Goal: Task Accomplishment & Management: Manage account settings

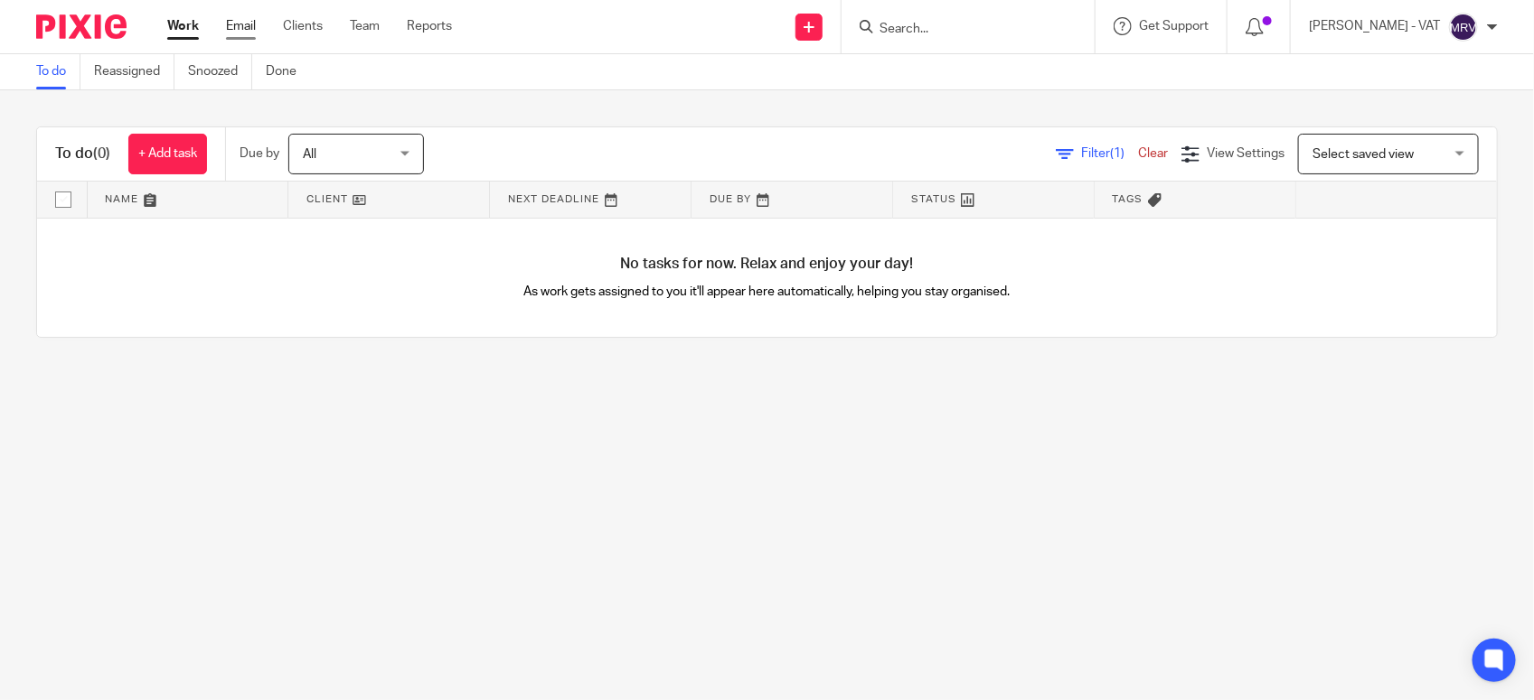
click at [245, 30] on link "Email" at bounding box center [241, 26] width 30 height 18
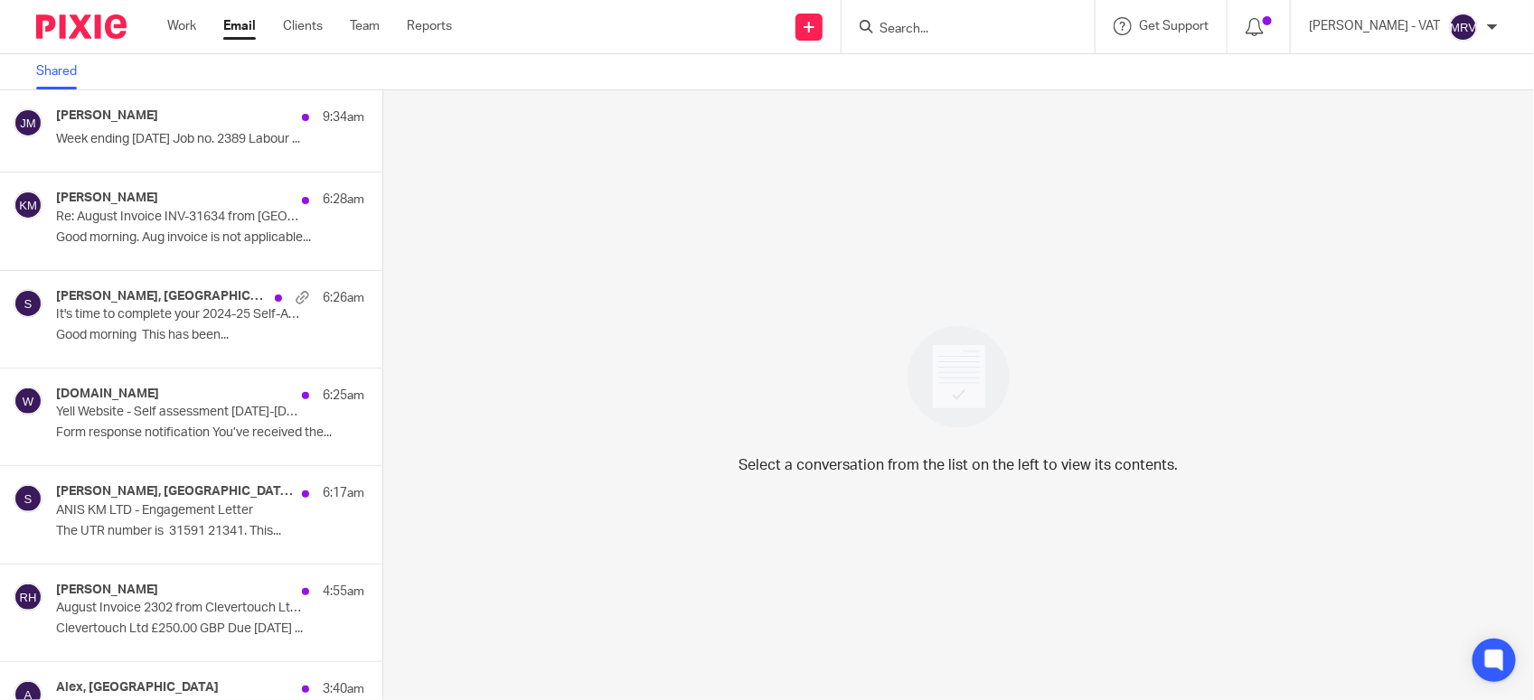
click at [549, 391] on div "Select a conversation from the list on the left to view its contents." at bounding box center [958, 395] width 1151 height 610
click at [70, 77] on link "Shared" at bounding box center [63, 71] width 54 height 35
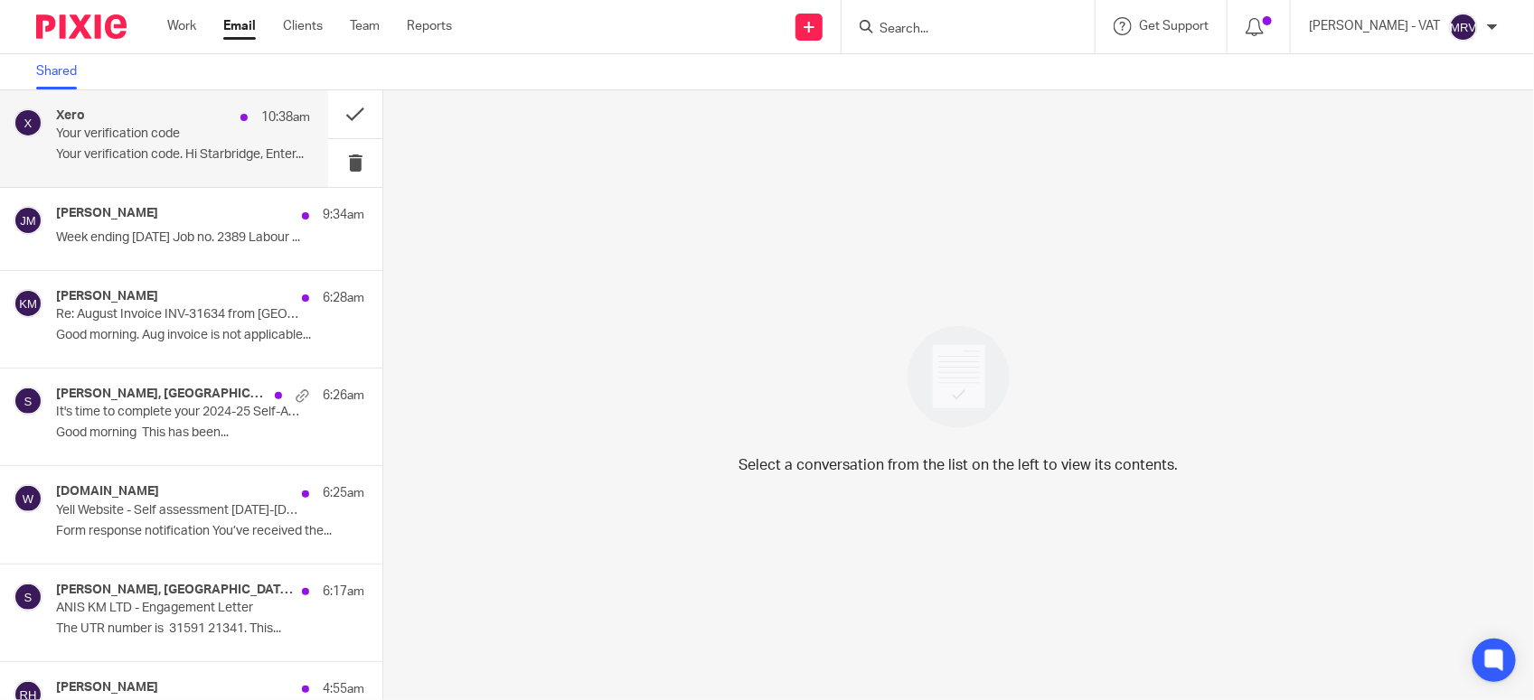
click at [80, 147] on p "Your verification code. Hi Starbridge, Enter..." at bounding box center [183, 154] width 254 height 15
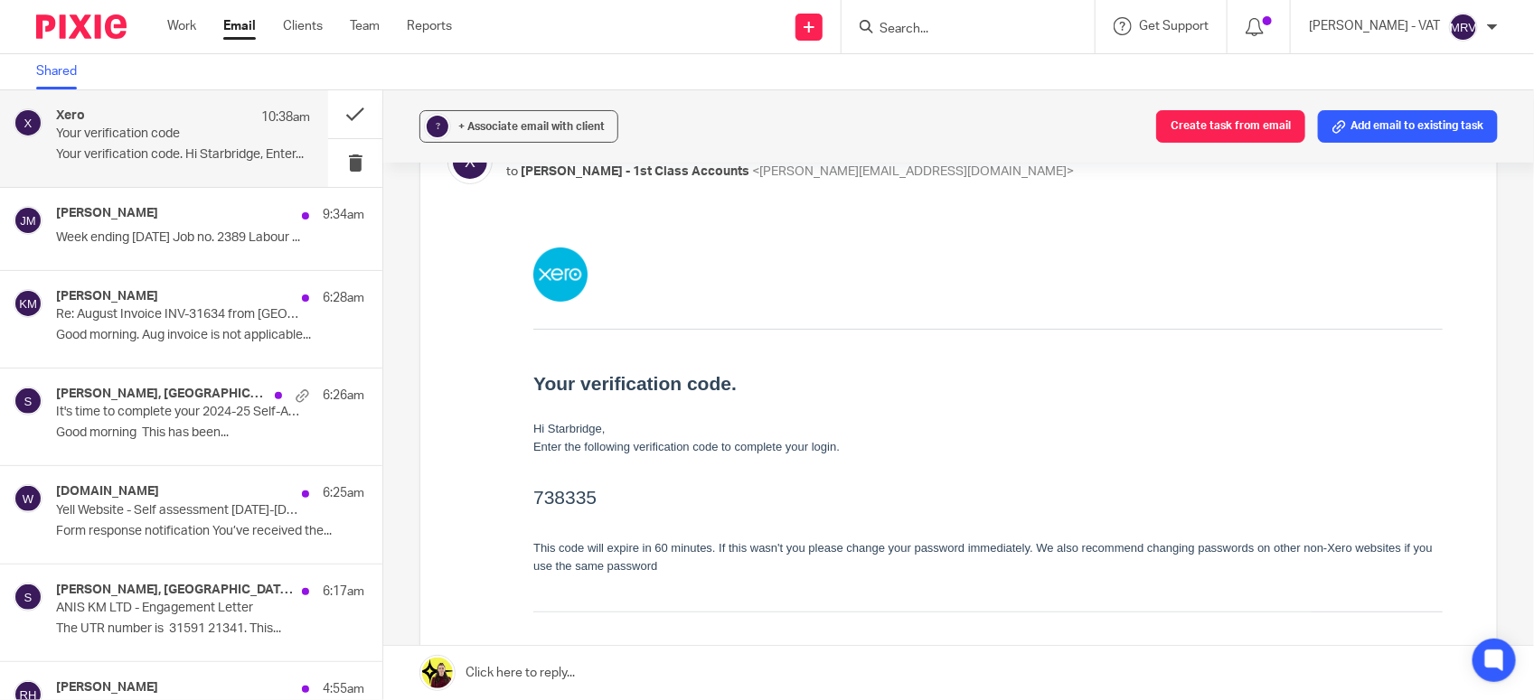
scroll to position [226, 0]
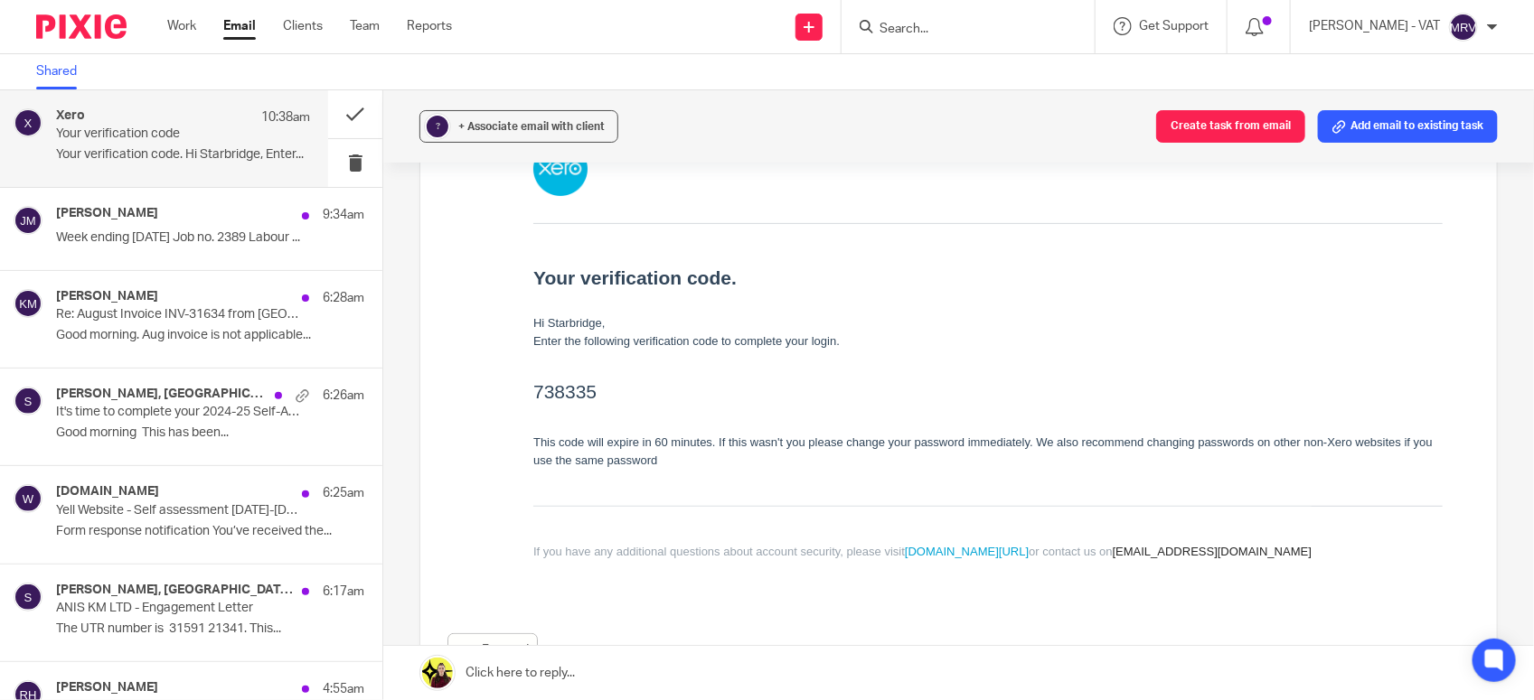
click at [561, 391] on h2 "738335" at bounding box center [987, 391] width 909 height 29
copy h2 "738335"
click at [334, 164] on button at bounding box center [355, 163] width 54 height 48
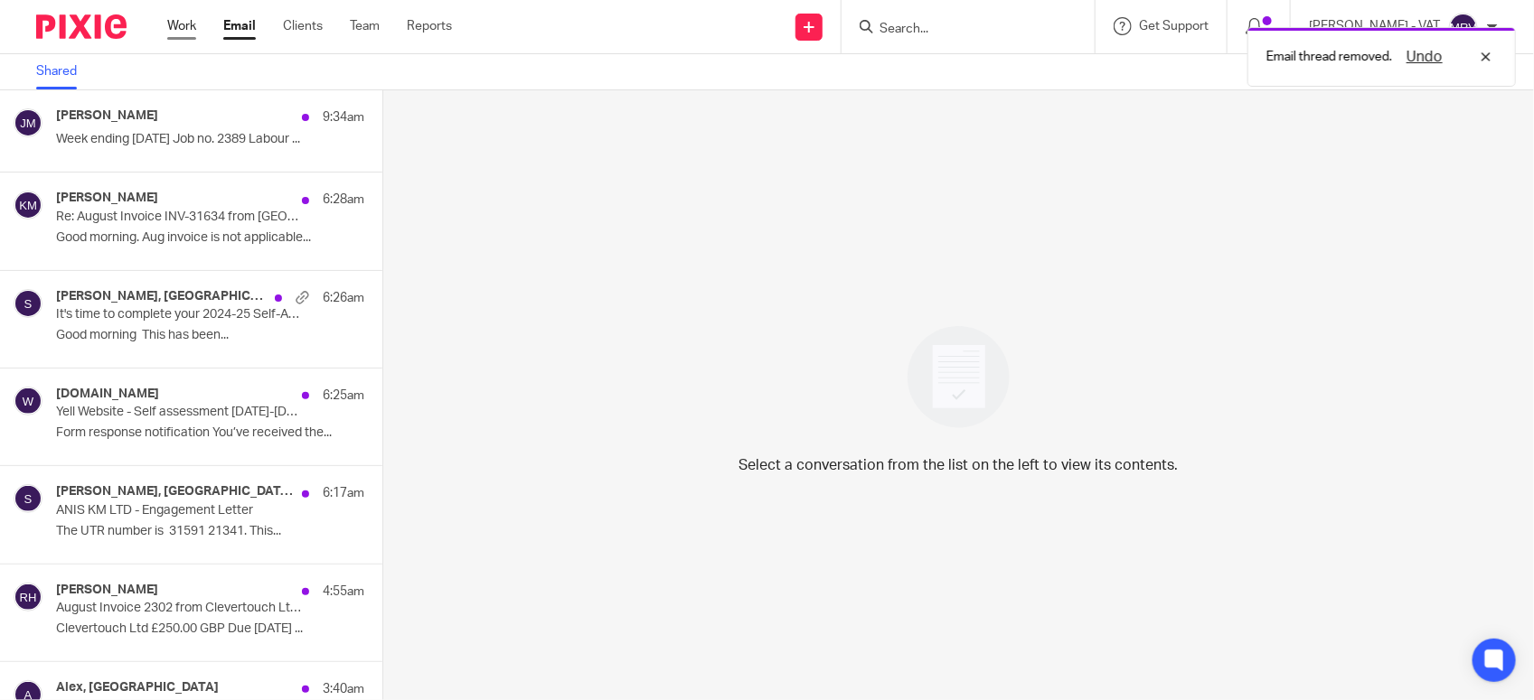
click at [177, 30] on link "Work" at bounding box center [181, 26] width 29 height 18
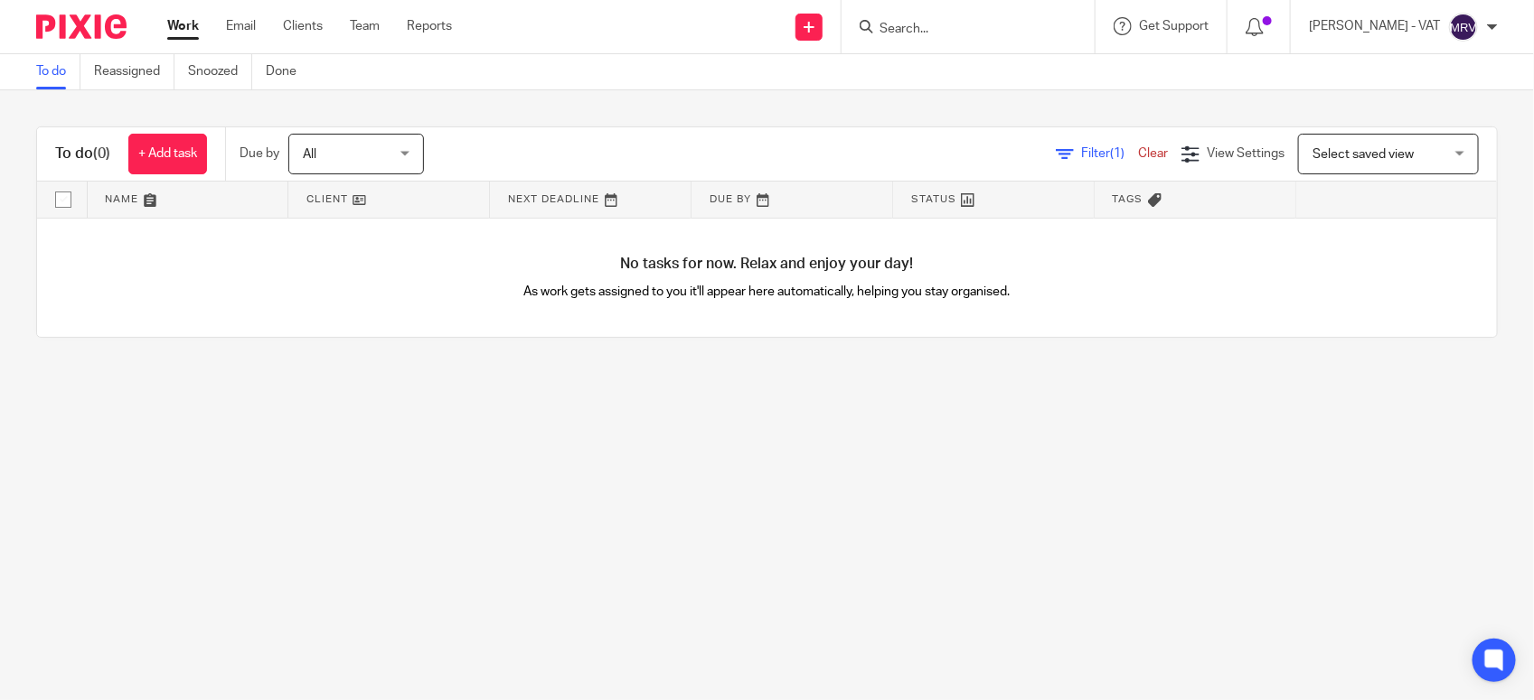
click at [806, 422] on main "To do Reassigned Snoozed Done To do (0) + Add task Due by All All Today Tomorro…" at bounding box center [767, 350] width 1534 height 700
click at [960, 27] on input "Search" at bounding box center [959, 30] width 163 height 16
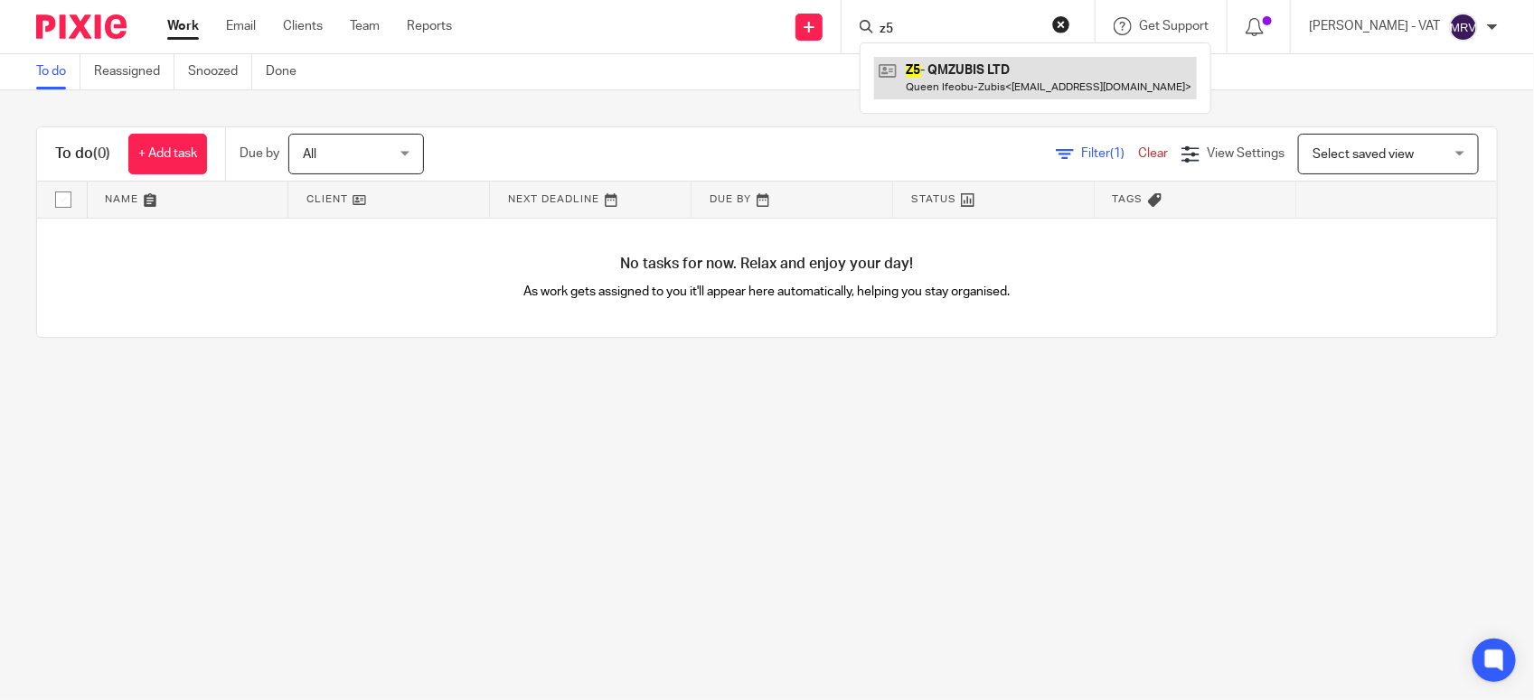
type input "z5"
click at [973, 70] on link at bounding box center [1035, 78] width 323 height 42
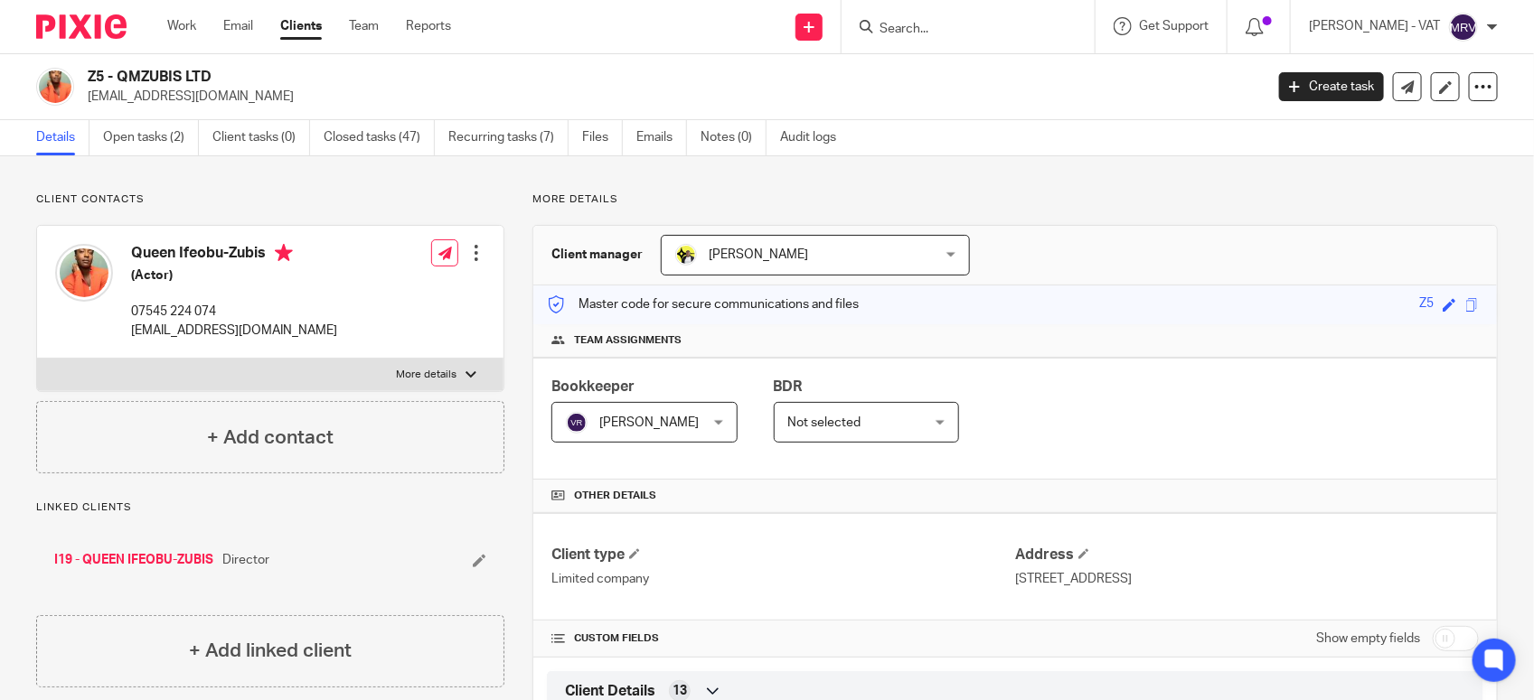
drag, startPoint x: 115, startPoint y: 78, endPoint x: 249, endPoint y: 70, distance: 134.9
click at [249, 70] on h2 "Z5 - QMZUBIS LTD" at bounding box center [553, 77] width 931 height 19
copy h2 "QMZUBIS LTD"
click at [155, 136] on link "Open tasks (2)" at bounding box center [151, 137] width 96 height 35
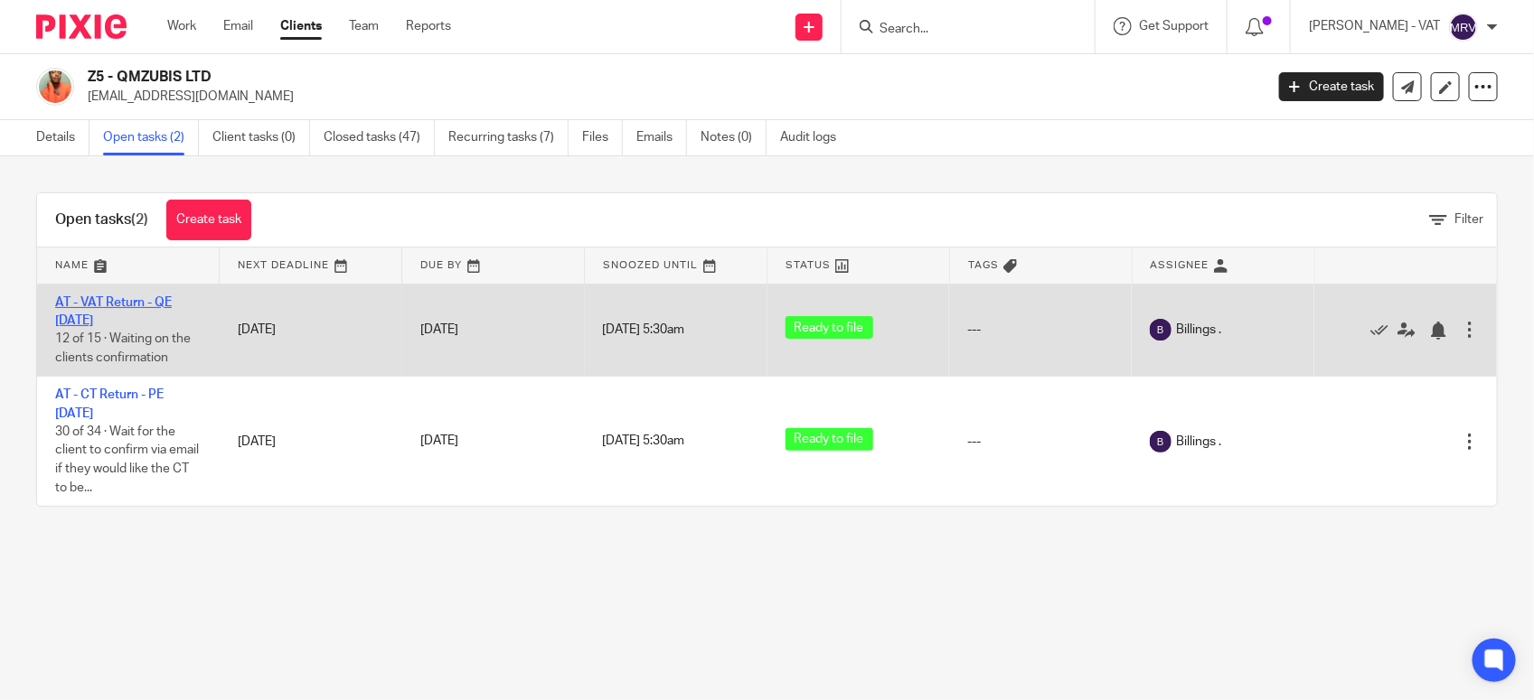
click at [128, 296] on link "AT - VAT Return - QE [DATE]" at bounding box center [113, 311] width 117 height 31
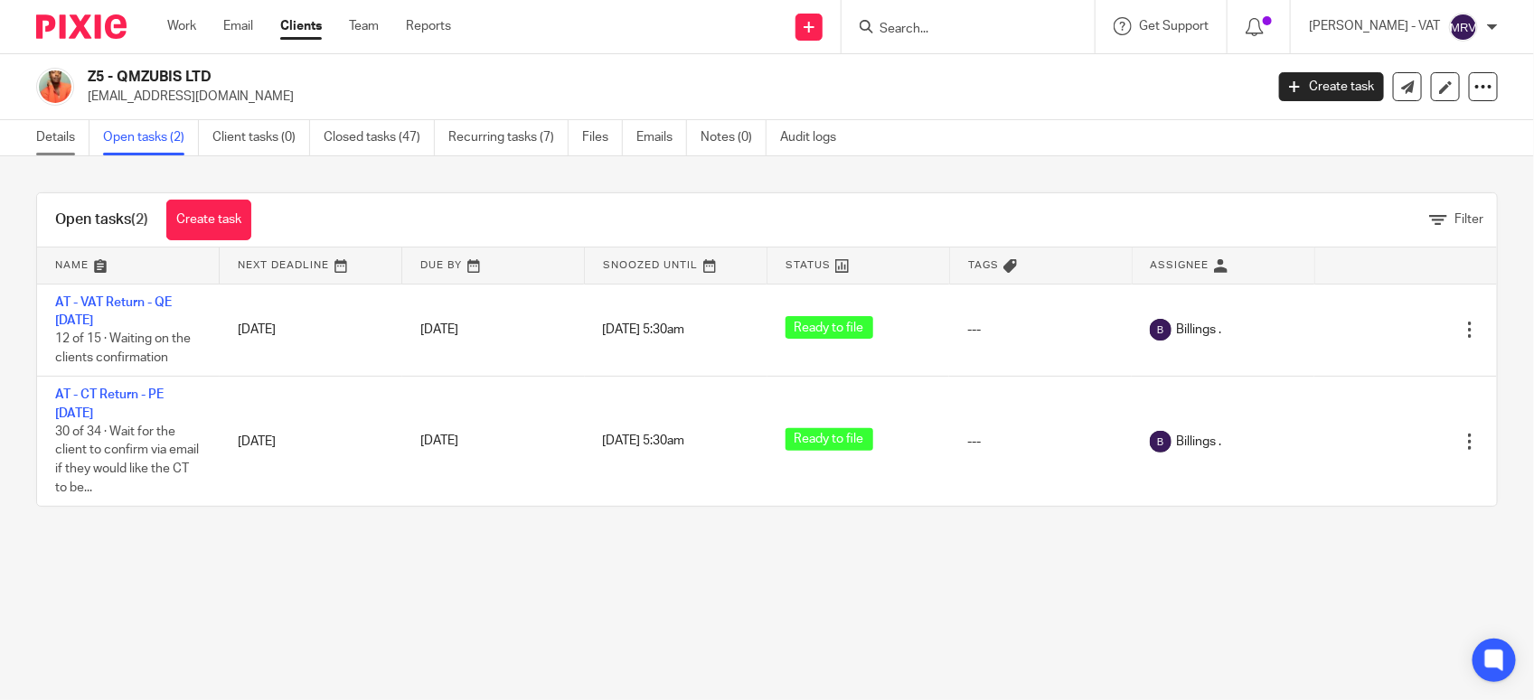
click at [66, 143] on link "Details" at bounding box center [62, 137] width 53 height 35
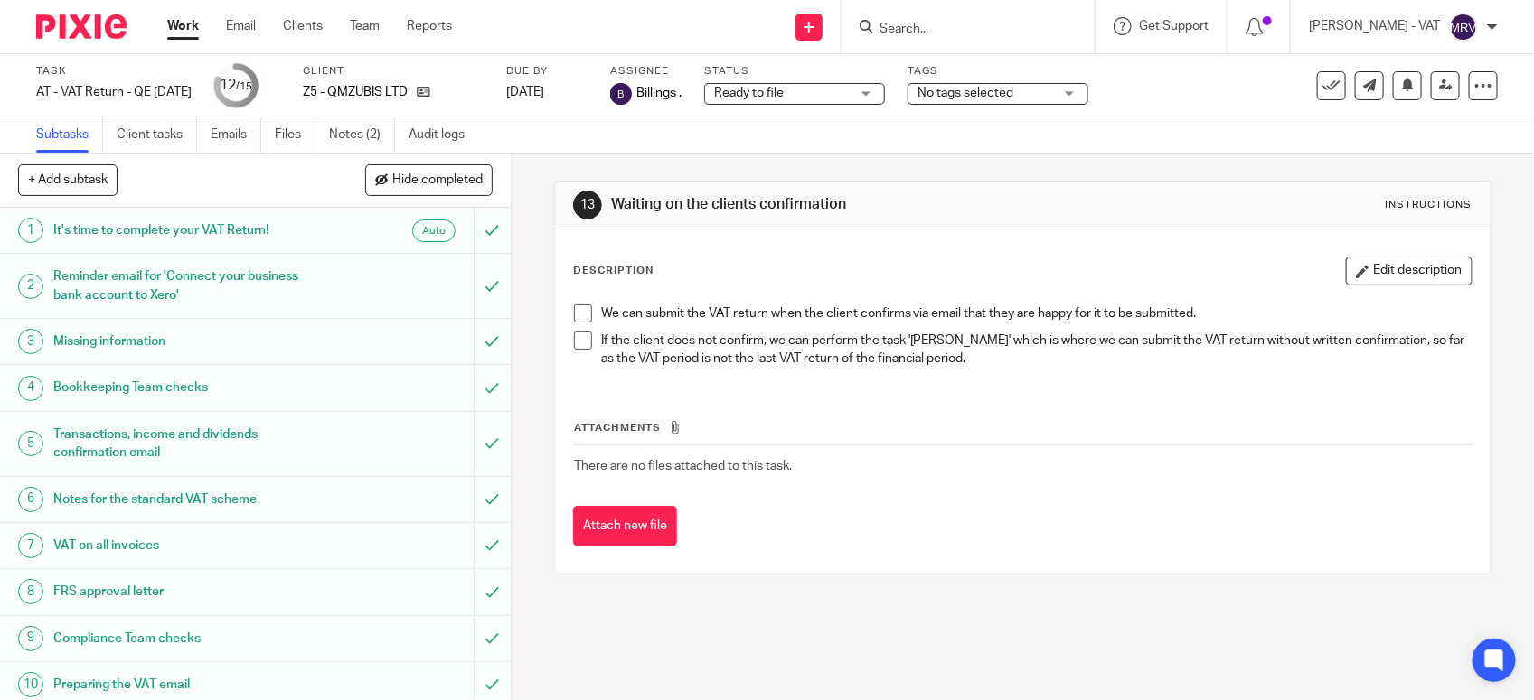
click at [574, 312] on span at bounding box center [583, 314] width 18 height 18
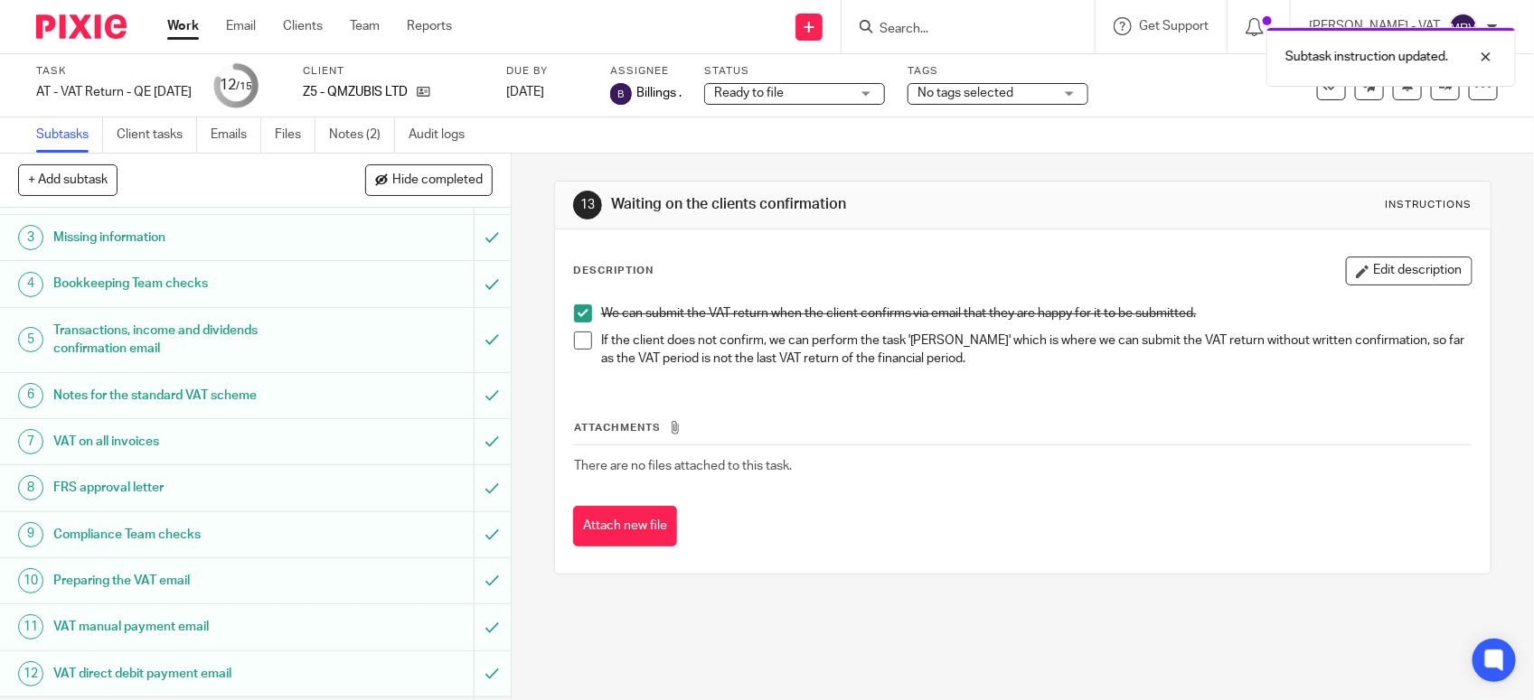
scroll to position [281, 0]
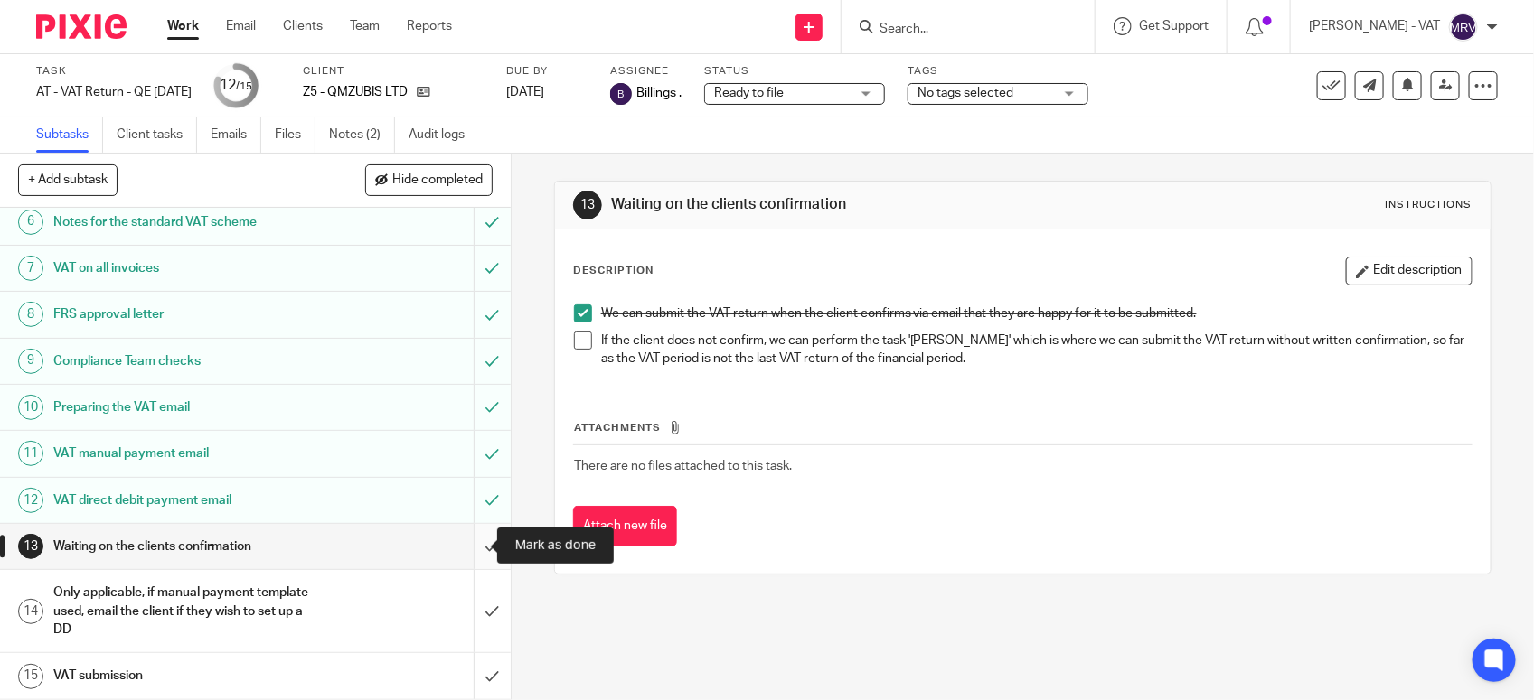
click at [481, 544] on input "submit" at bounding box center [255, 546] width 511 height 45
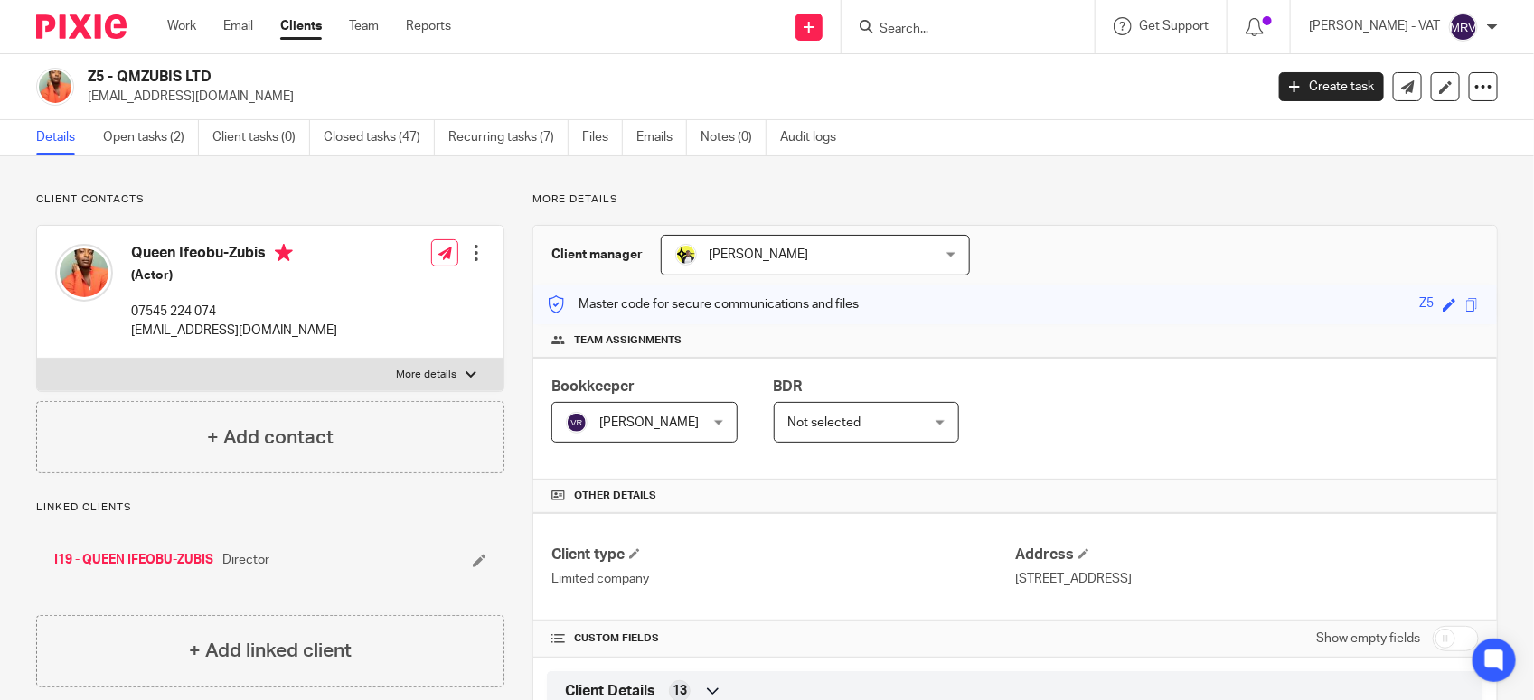
drag, startPoint x: 119, startPoint y: 74, endPoint x: 219, endPoint y: 74, distance: 99.4
click at [219, 74] on h2 "Z5 - QMZUBIS LTD" at bounding box center [553, 77] width 931 height 19
copy h2 "QMZUBIS LTD"
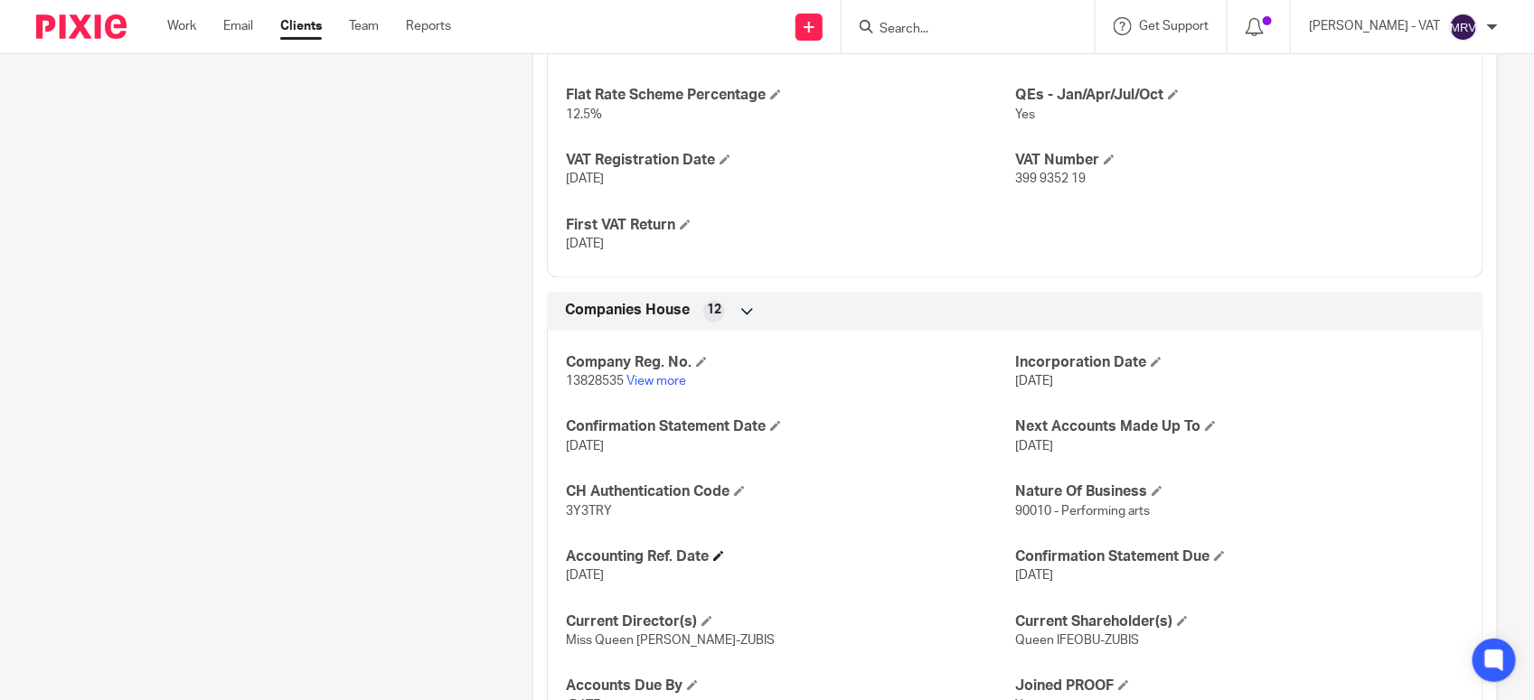
scroll to position [1420, 0]
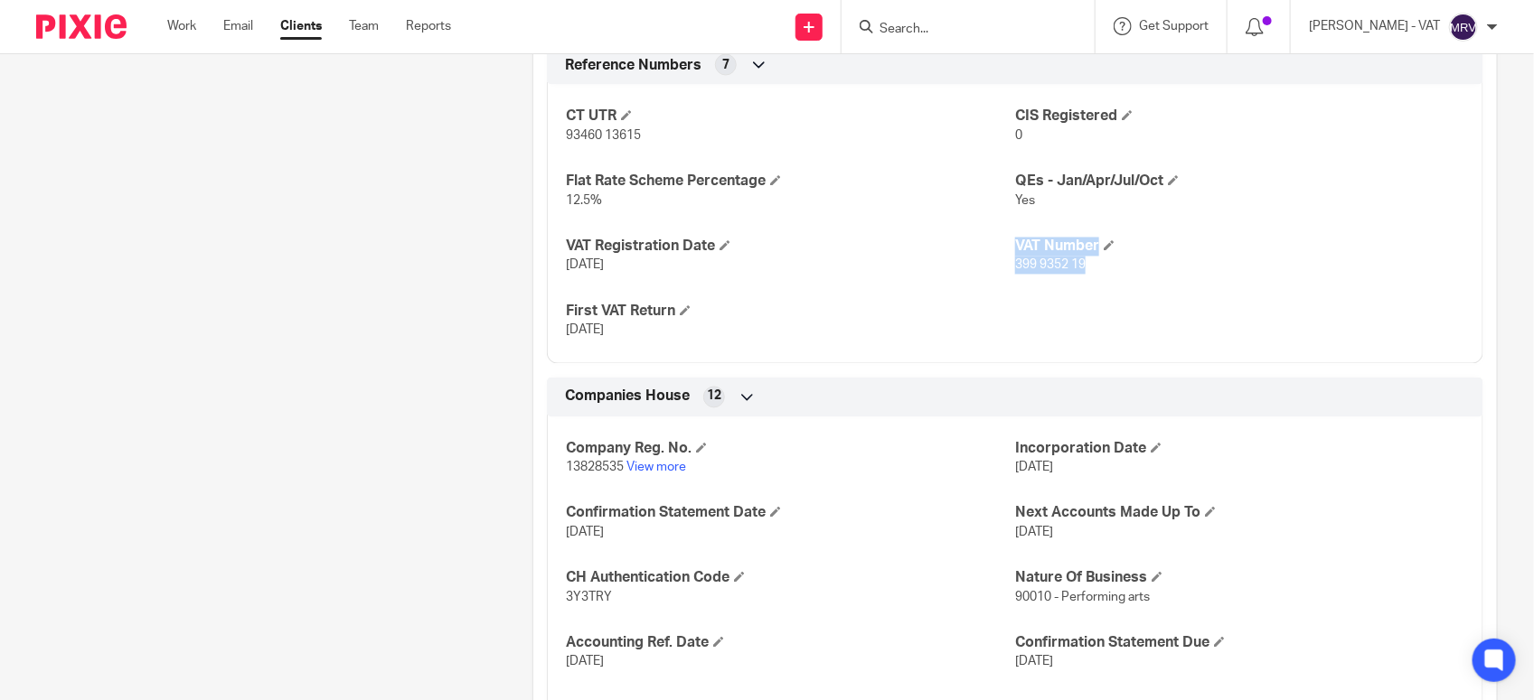
drag, startPoint x: 997, startPoint y: 267, endPoint x: 1103, endPoint y: 276, distance: 106.1
click at [1103, 276] on div "CT UTR 93460 13615 CIS Registered 0 Flat Rate Scheme Percentage 12.5% QEs - Jan…" at bounding box center [1015, 217] width 936 height 292
click at [946, 25] on input "Search" at bounding box center [959, 30] width 163 height 16
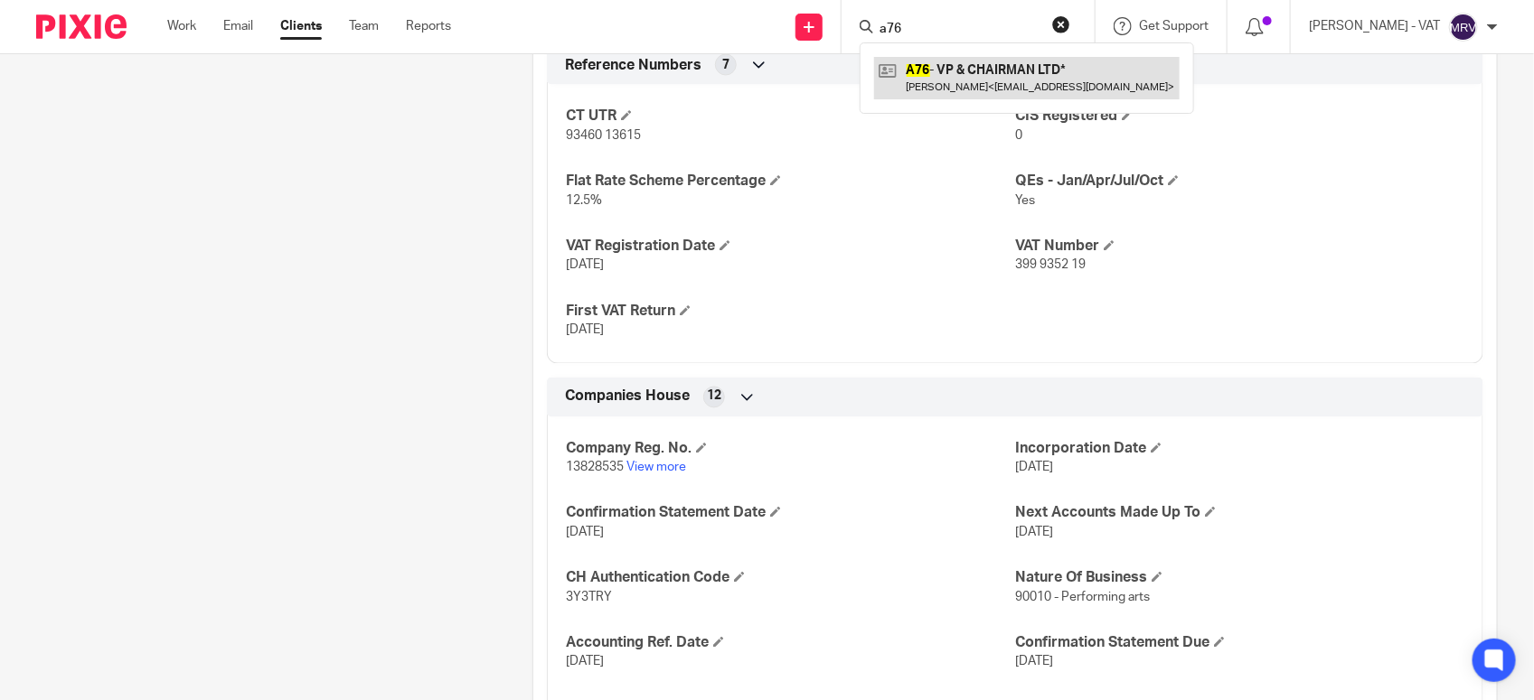
type input "a76"
click at [983, 61] on link at bounding box center [1026, 78] width 305 height 42
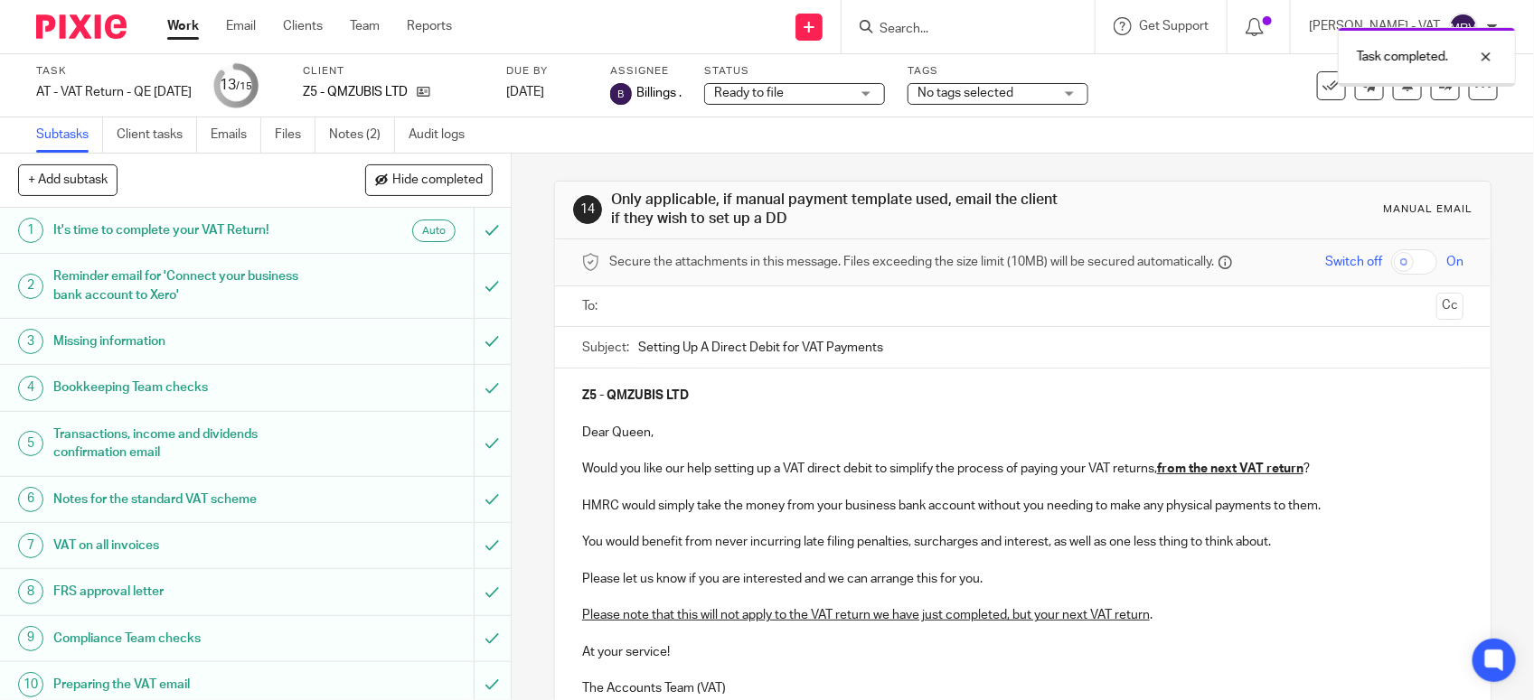
click at [812, 301] on input "text" at bounding box center [1021, 306] width 813 height 21
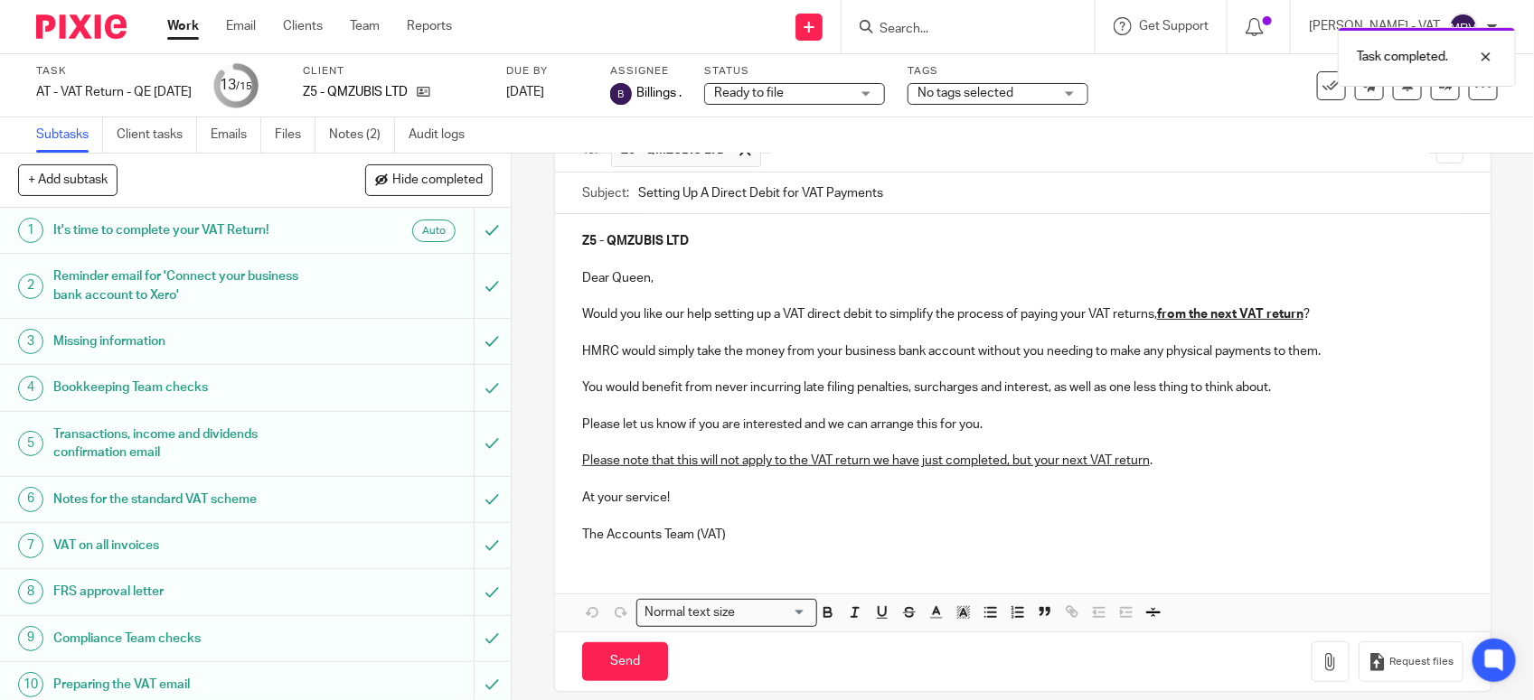
scroll to position [181, 0]
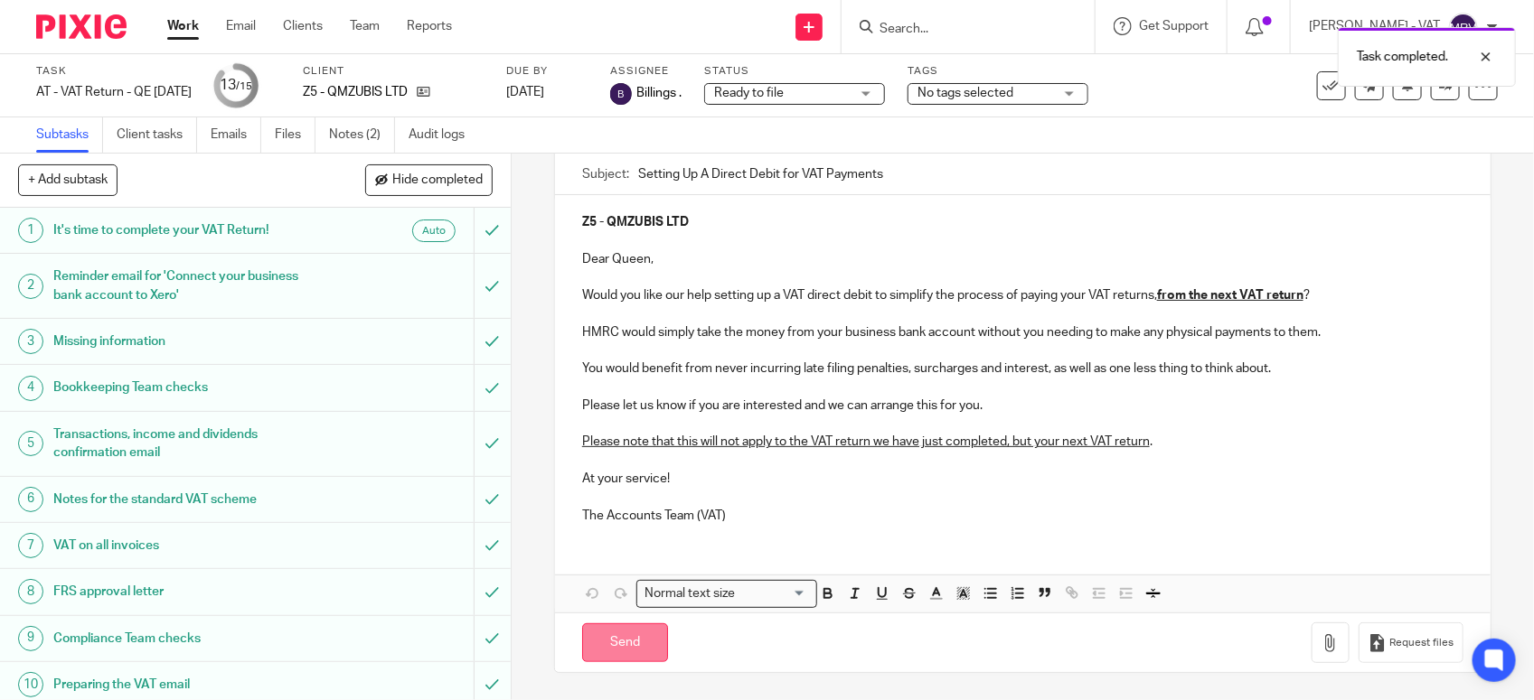
click at [615, 634] on input "Send" at bounding box center [625, 643] width 86 height 39
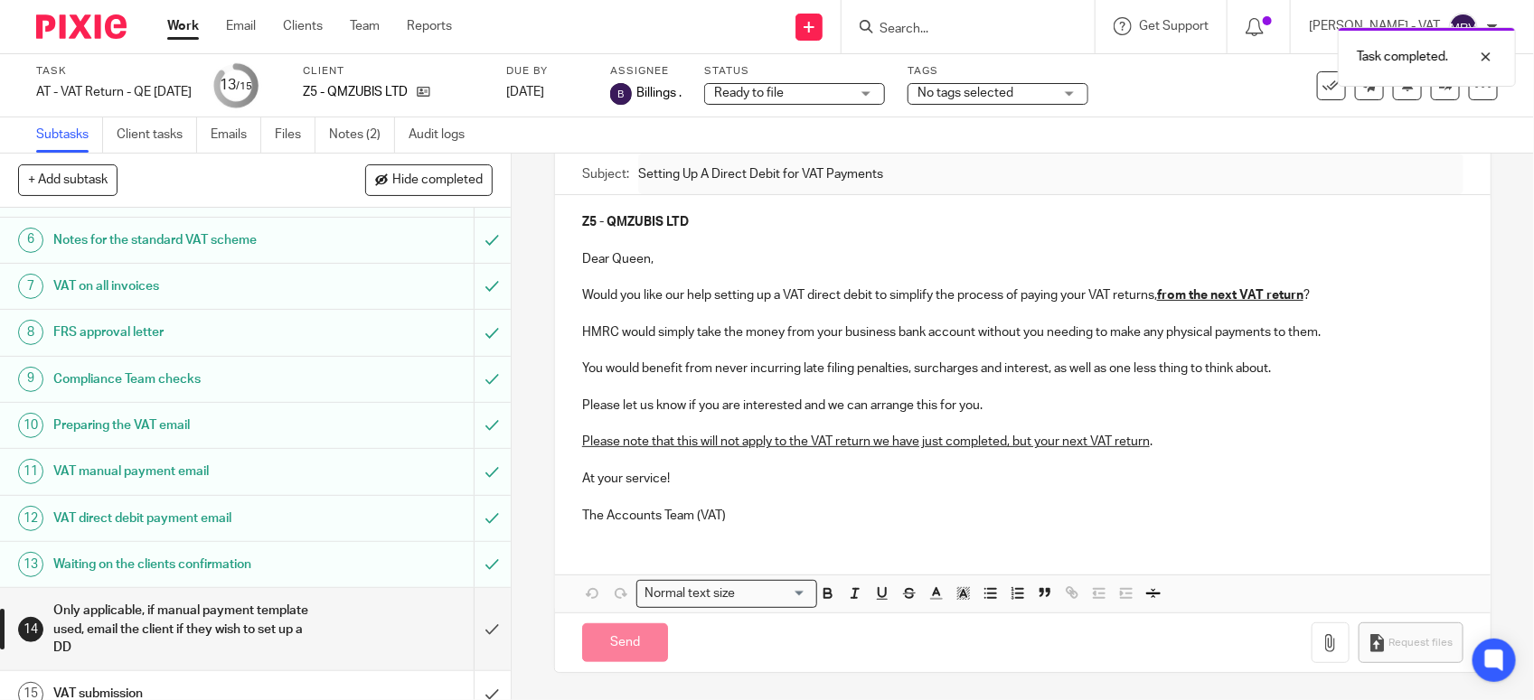
scroll to position [281, 0]
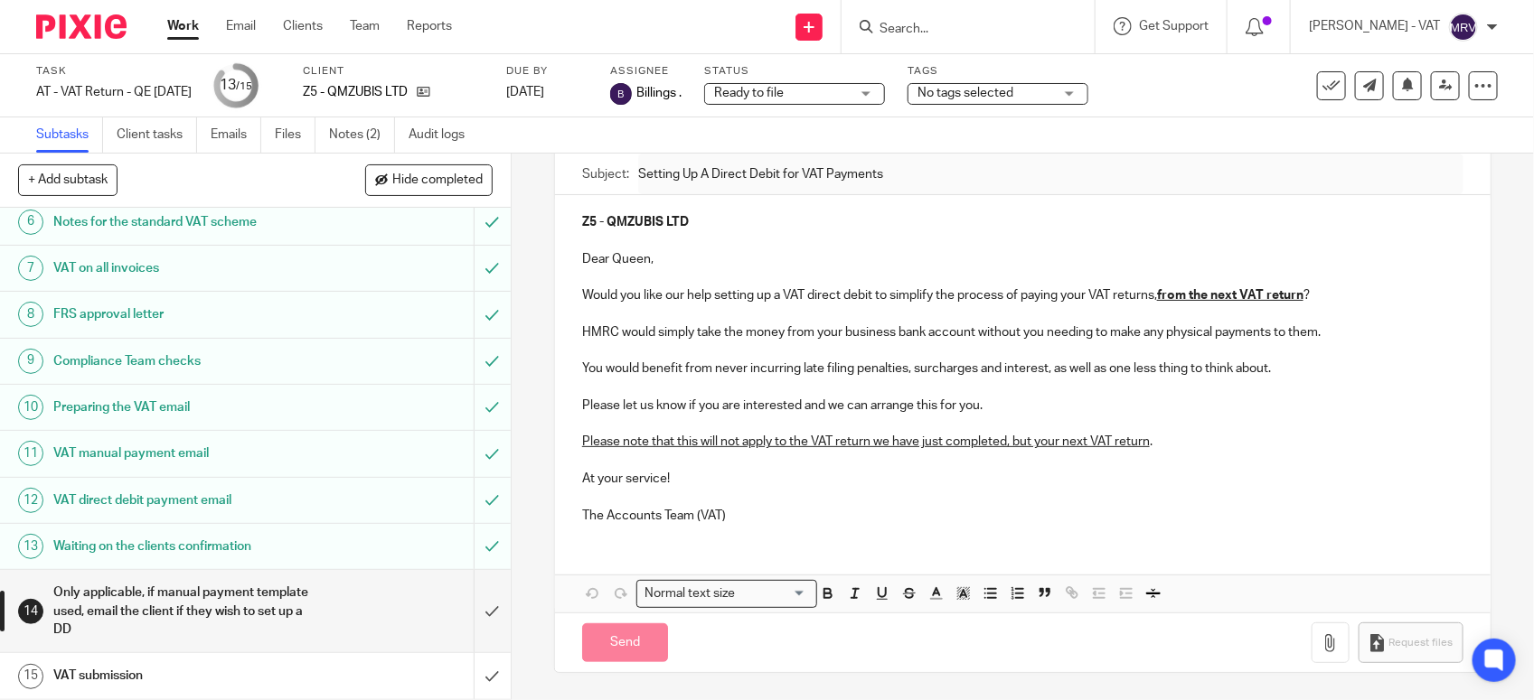
type input "Sent"
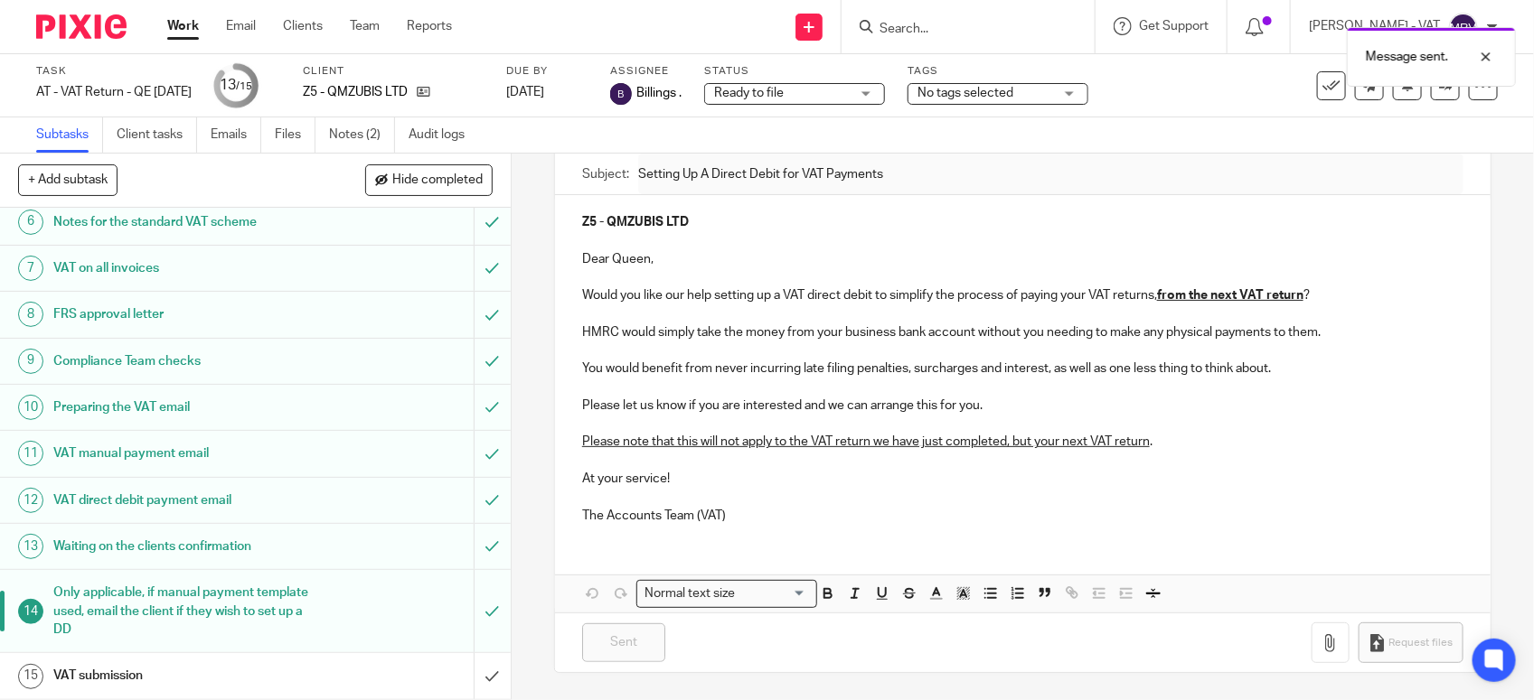
click at [211, 674] on h1 "VAT submission" at bounding box center [187, 675] width 268 height 27
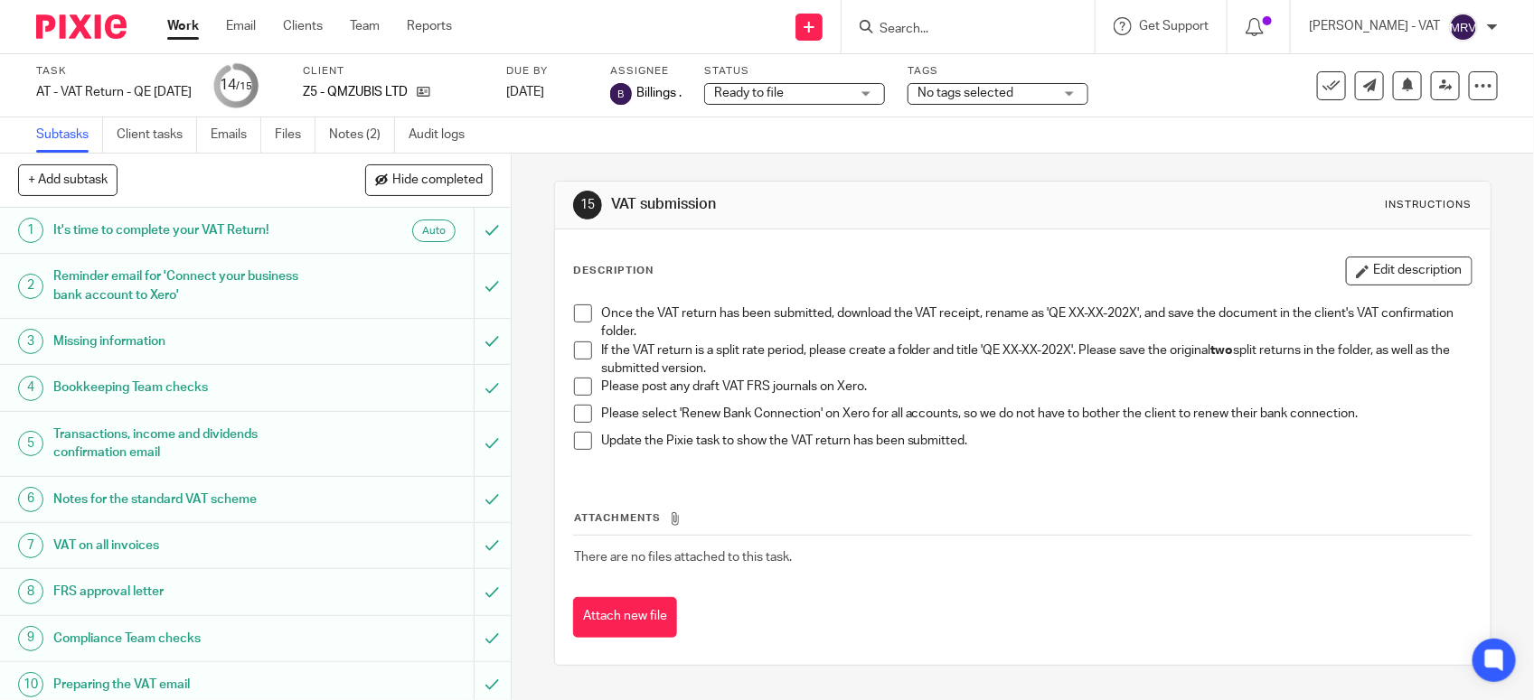
click at [574, 360] on li "If the VAT return is a split rate period, please create a folder and title 'QE …" at bounding box center [1022, 360] width 897 height 37
click at [574, 344] on span at bounding box center [583, 351] width 18 height 18
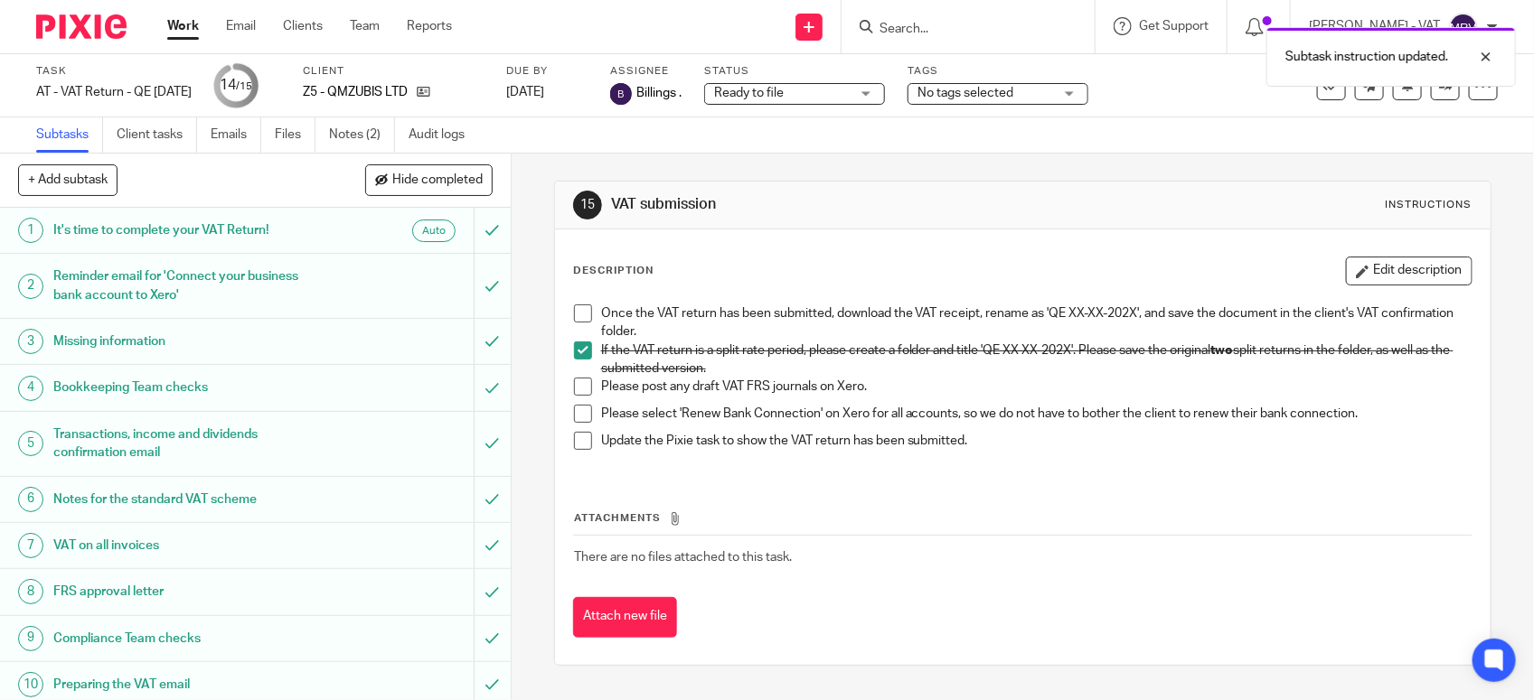
click at [574, 382] on span at bounding box center [583, 387] width 18 height 18
click at [574, 409] on span at bounding box center [583, 414] width 18 height 18
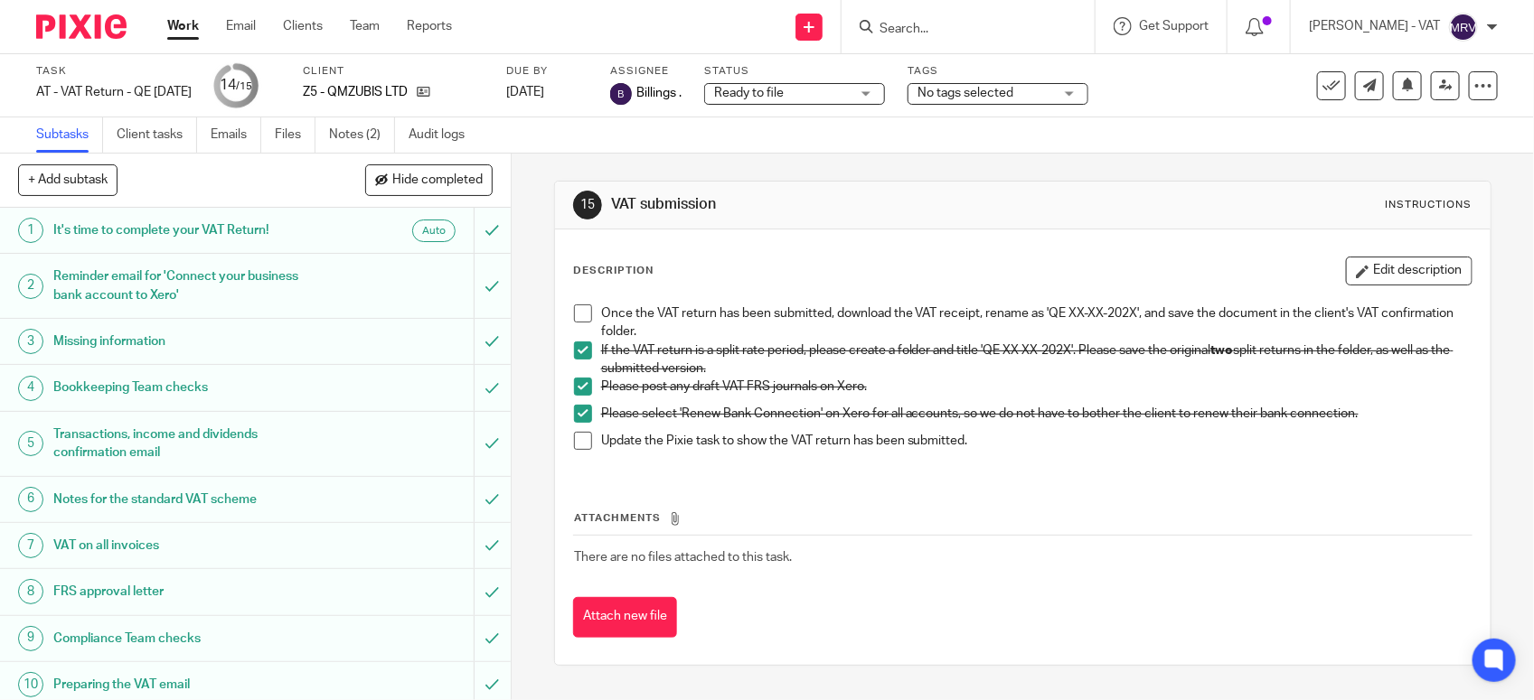
click at [576, 319] on span at bounding box center [583, 314] width 18 height 18
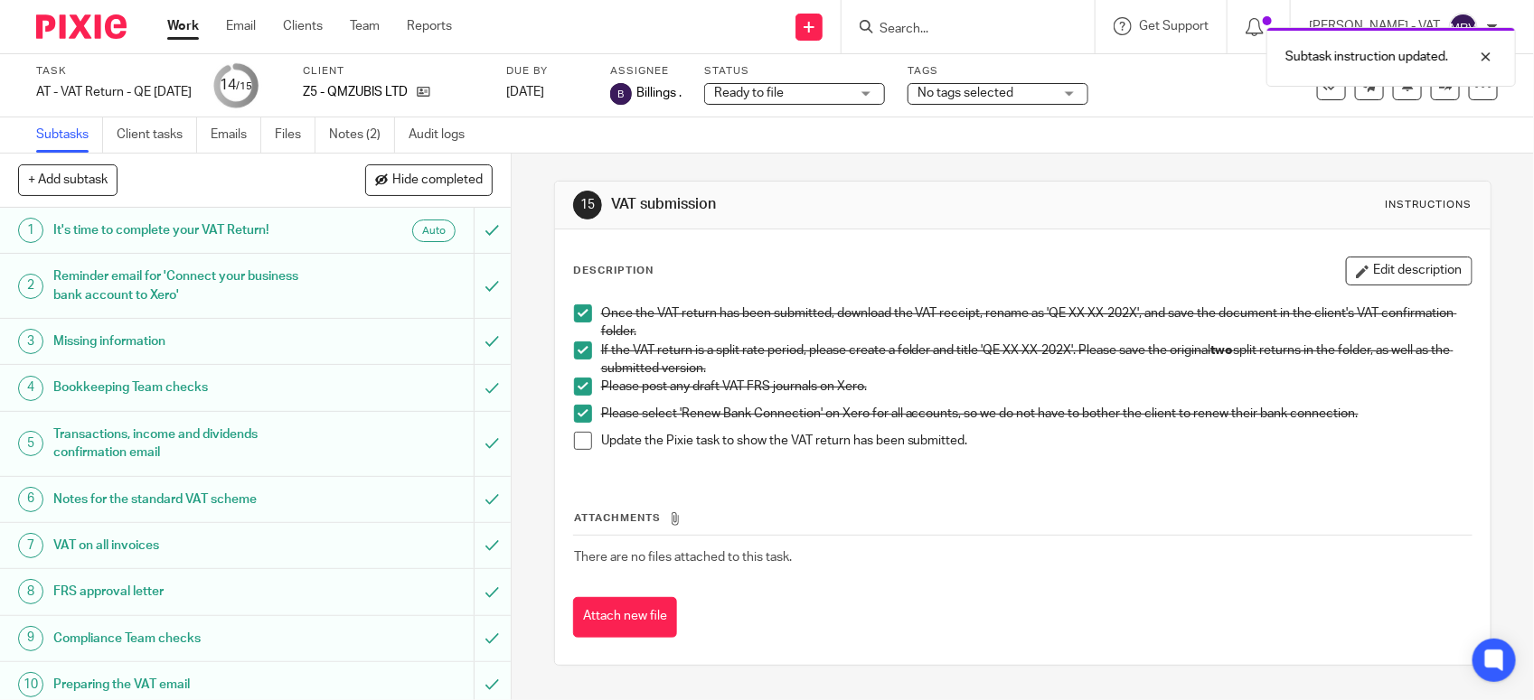
click at [580, 449] on span at bounding box center [583, 441] width 18 height 18
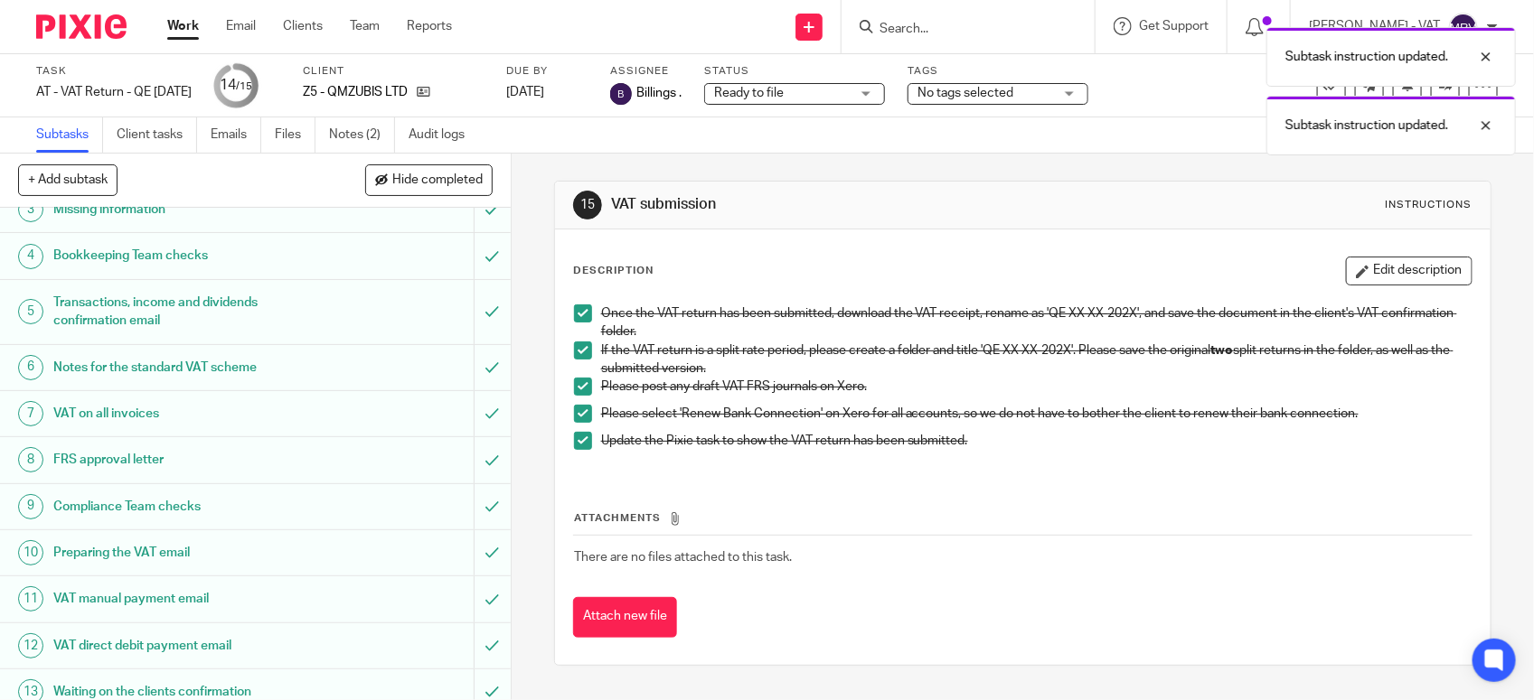
scroll to position [281, 0]
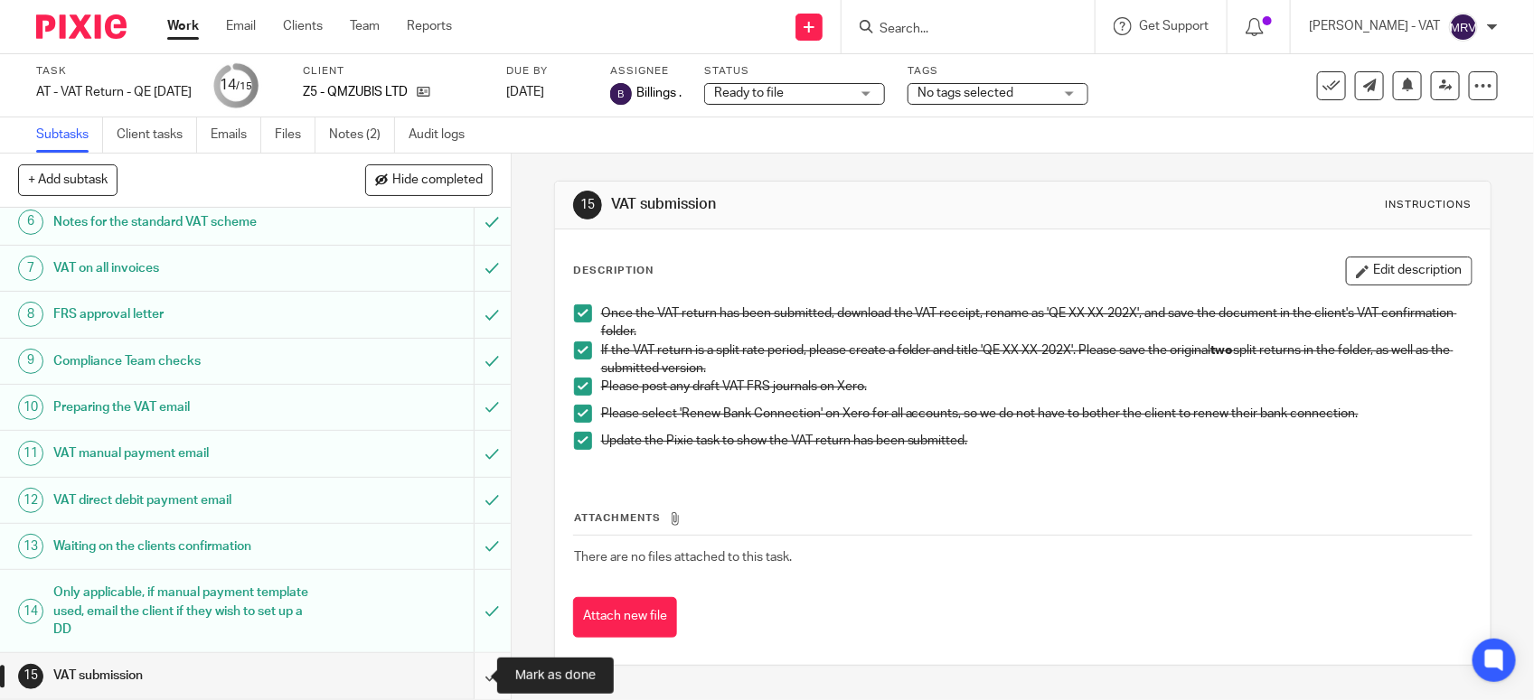
click at [471, 679] on input "submit" at bounding box center [255, 675] width 511 height 45
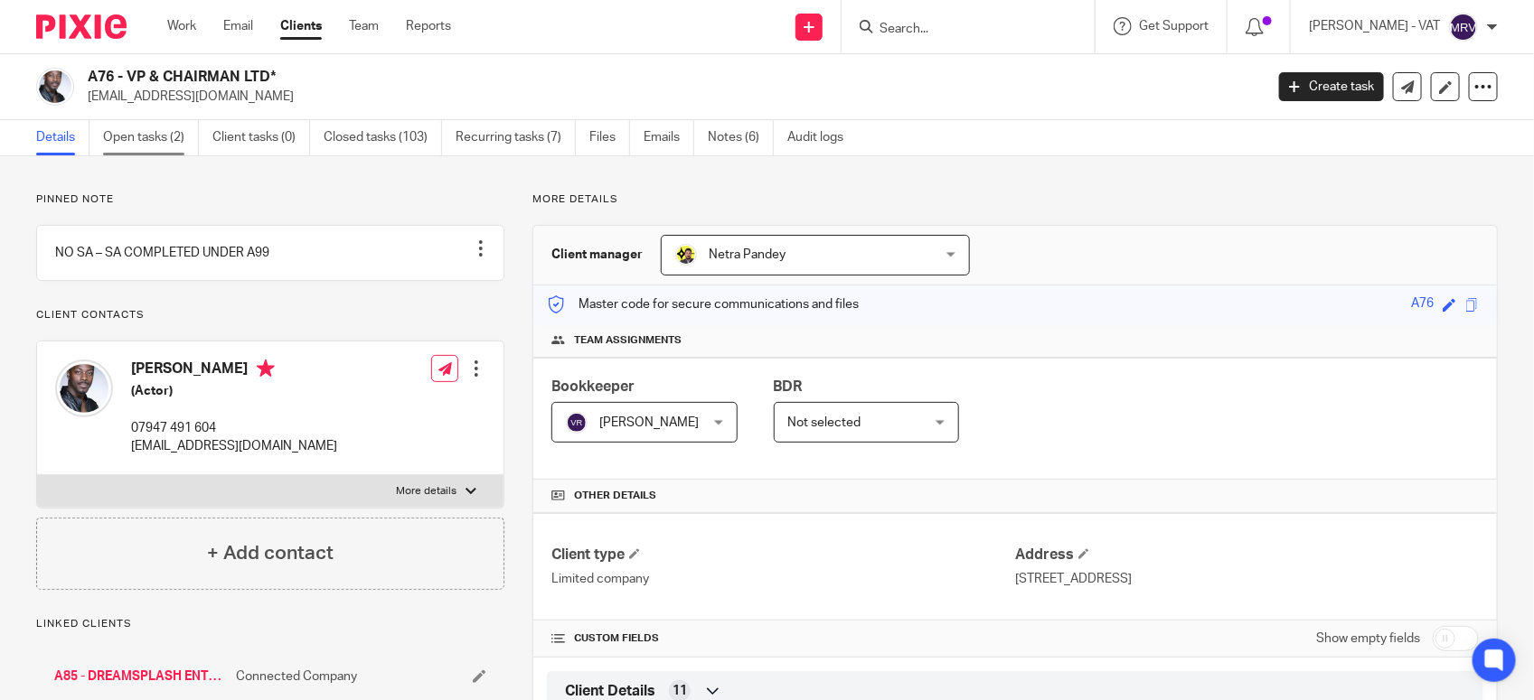
click at [196, 143] on link "Open tasks (2)" at bounding box center [151, 137] width 96 height 35
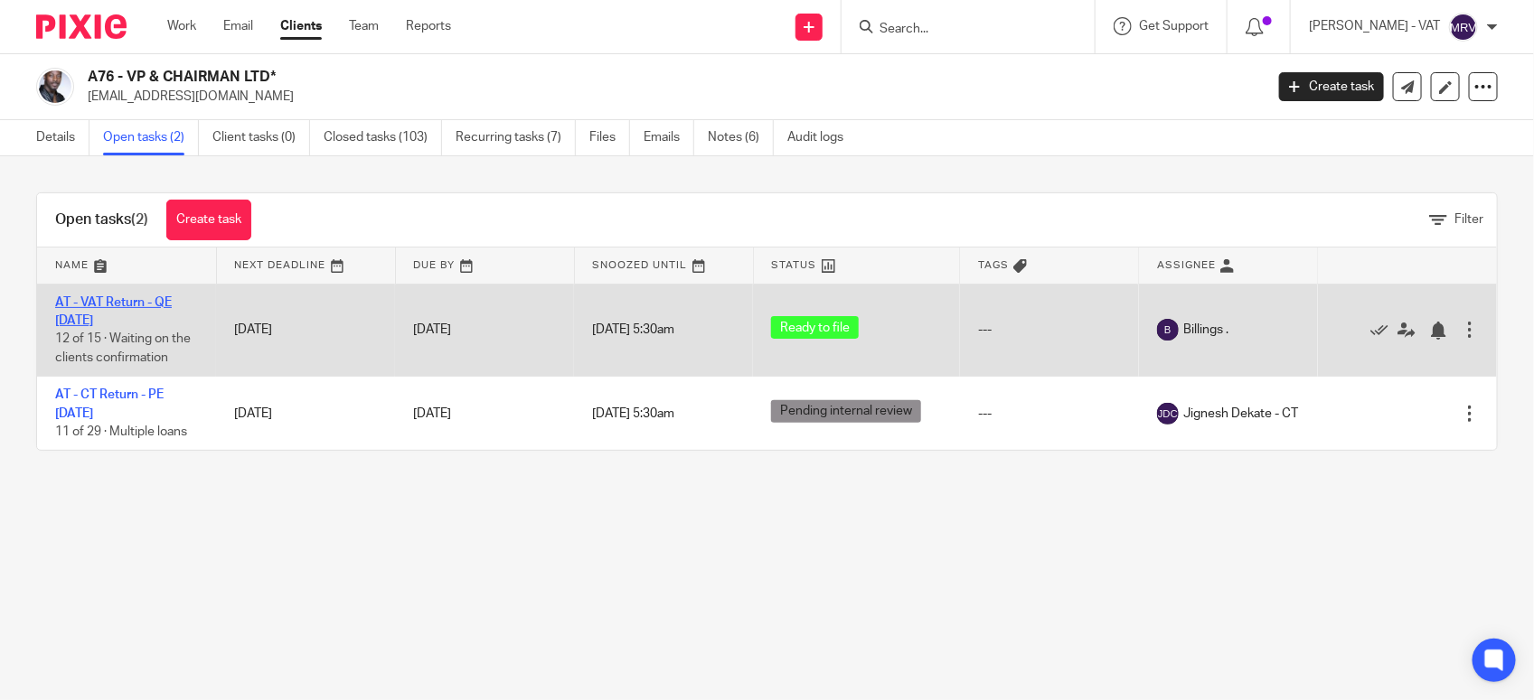
click at [136, 303] on link "AT - VAT Return - QE [DATE]" at bounding box center [113, 311] width 117 height 31
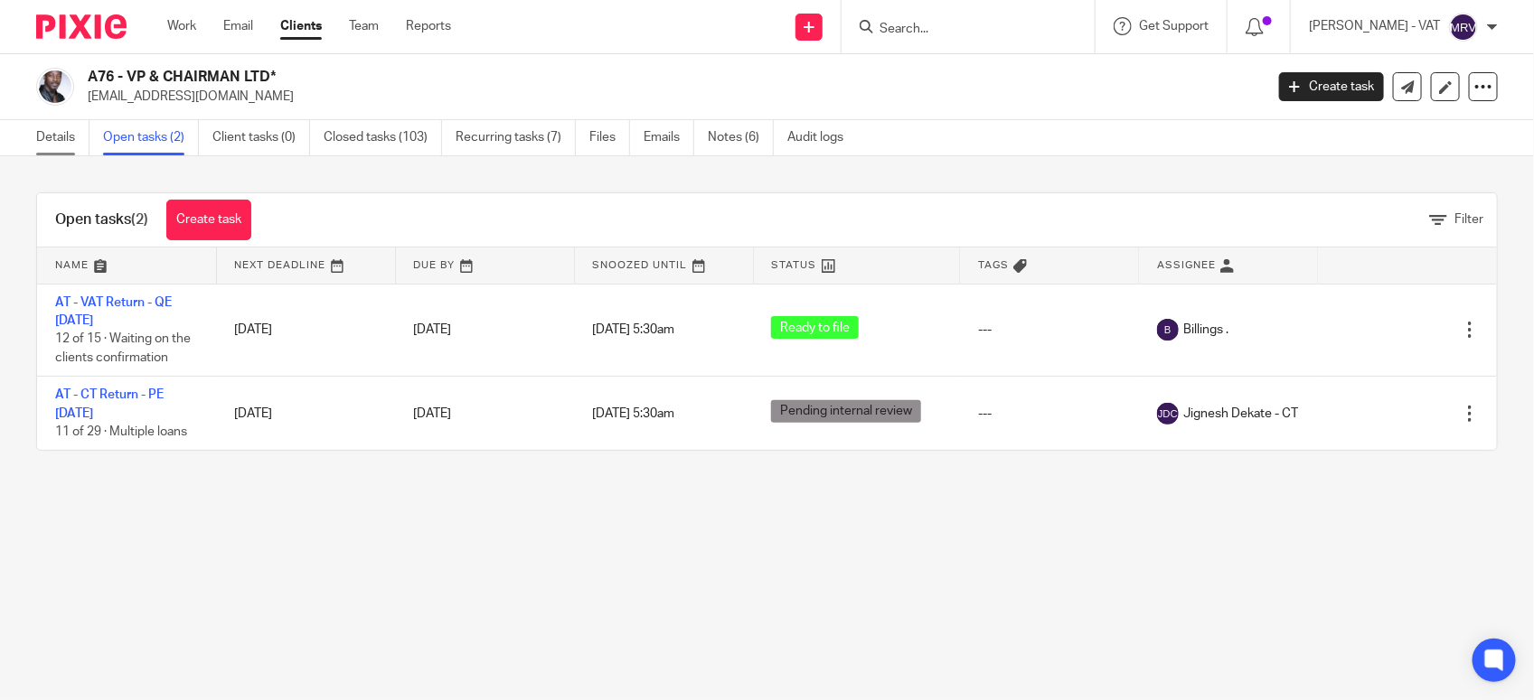
click at [70, 136] on link "Details" at bounding box center [62, 137] width 53 height 35
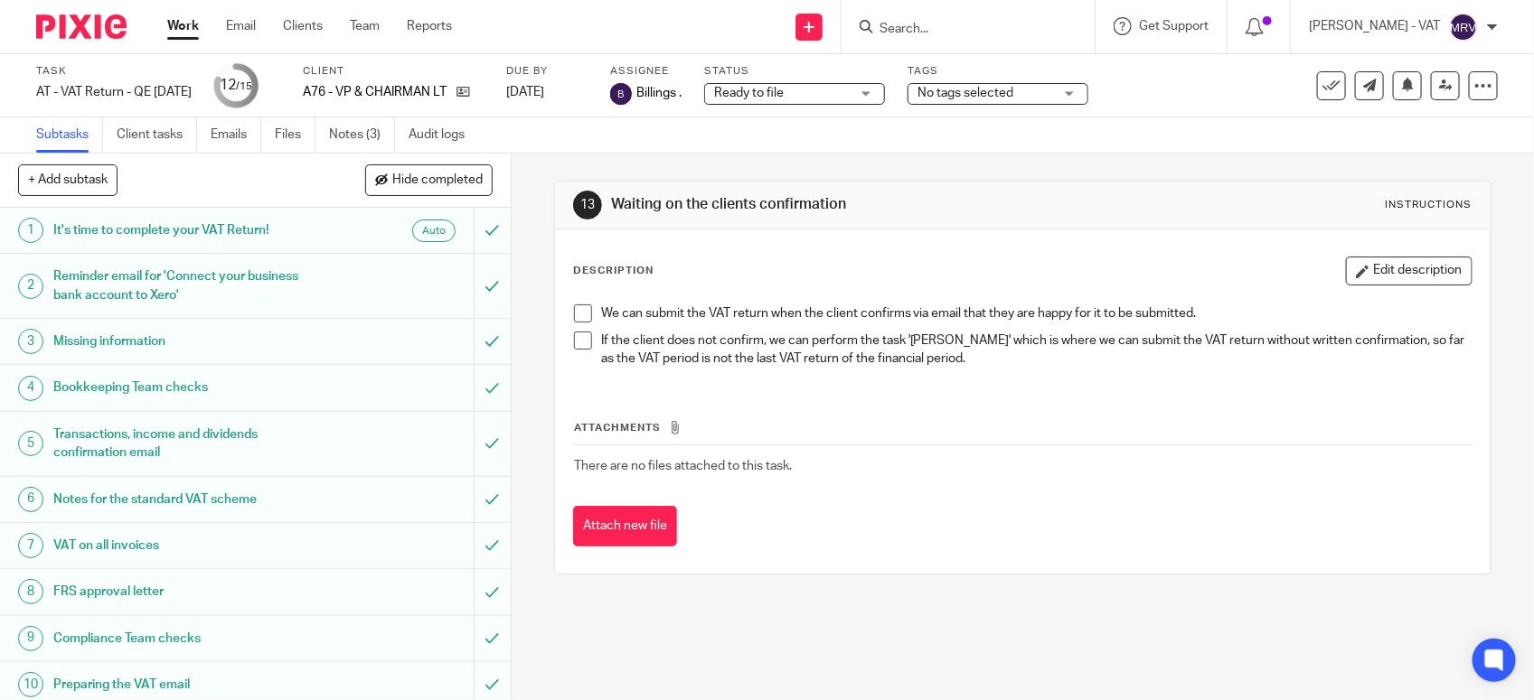
click at [574, 305] on span at bounding box center [583, 314] width 18 height 18
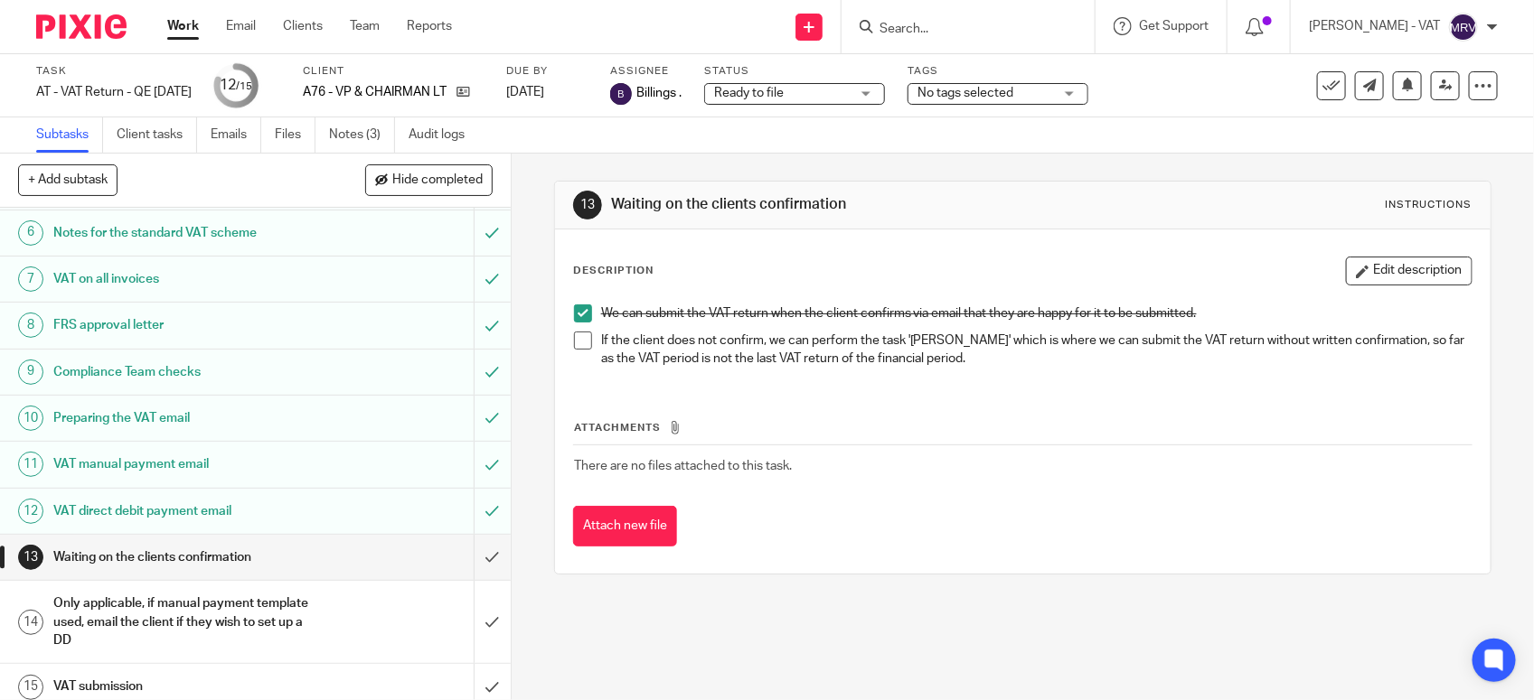
scroll to position [281, 0]
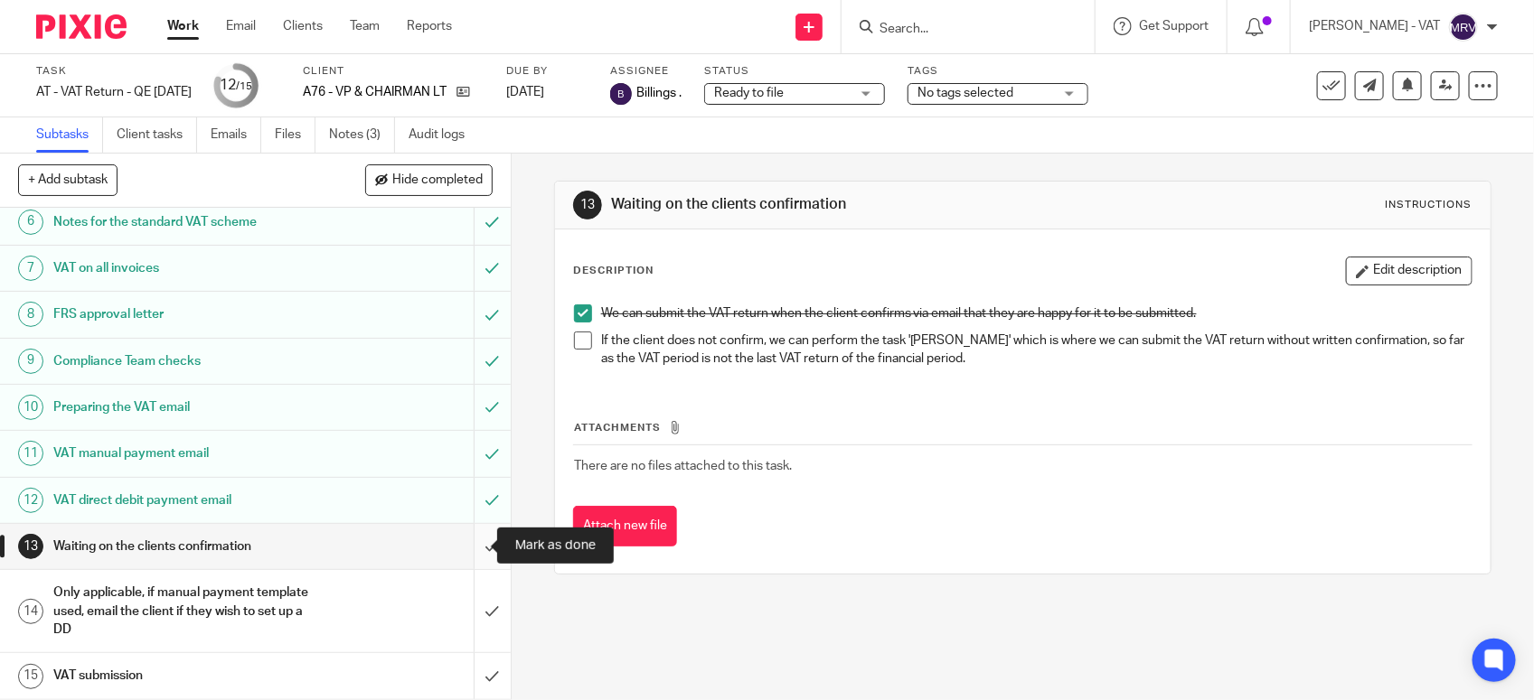
click at [471, 558] on input "submit" at bounding box center [255, 546] width 511 height 45
click at [468, 604] on input "submit" at bounding box center [255, 611] width 511 height 82
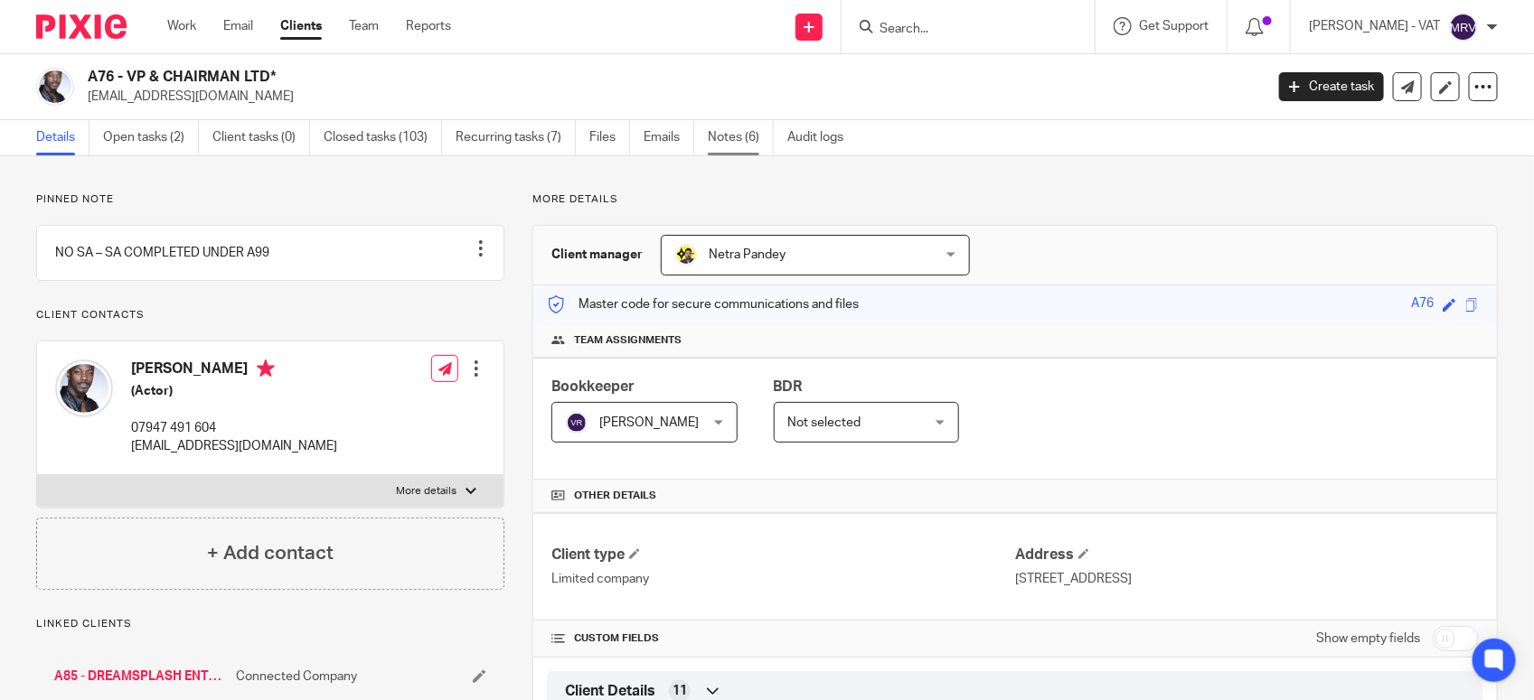
click at [730, 137] on link "Notes (6)" at bounding box center [741, 137] width 66 height 35
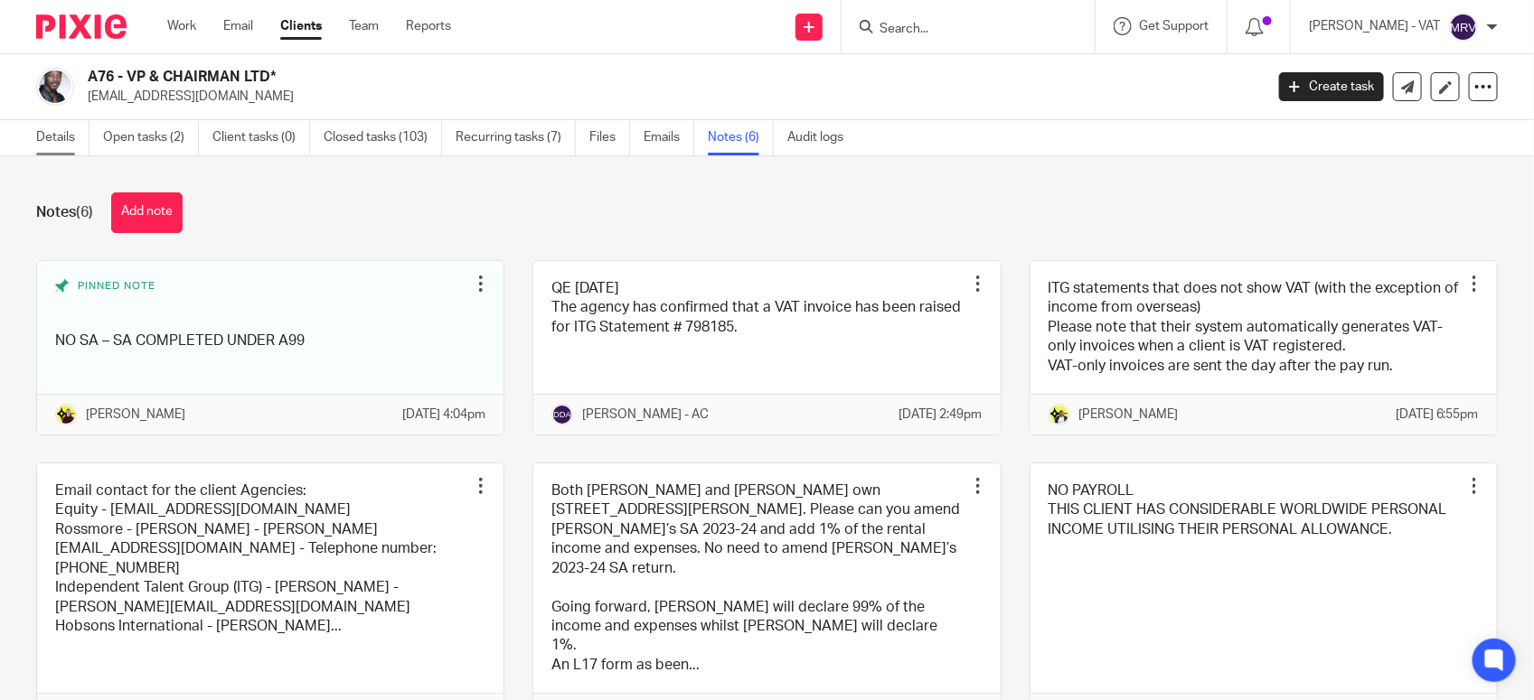
click at [64, 134] on link "Details" at bounding box center [62, 137] width 53 height 35
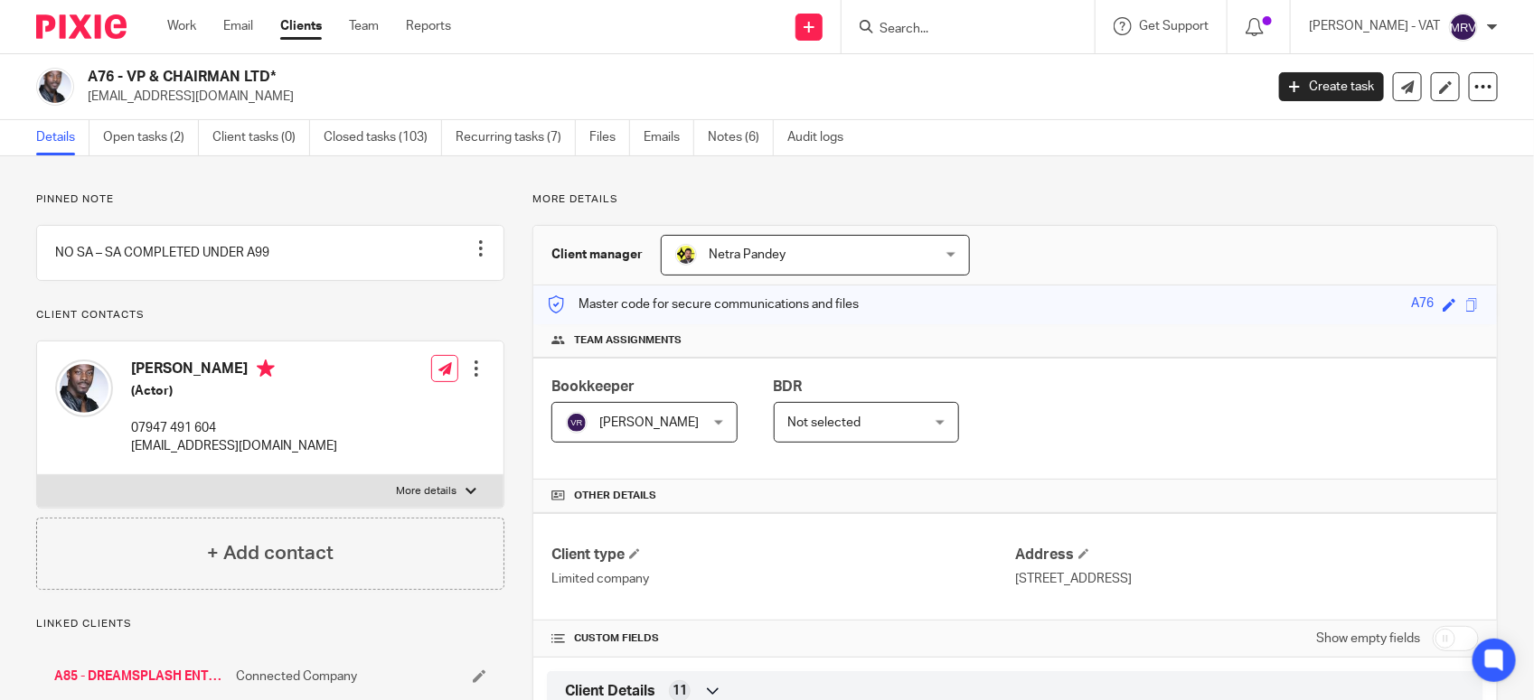
drag, startPoint x: 125, startPoint y: 72, endPoint x: 269, endPoint y: 63, distance: 144.9
click at [269, 63] on div "A76 - VP & CHAIRMAN LTD* [EMAIL_ADDRESS][DOMAIN_NAME] Create task Update from C…" at bounding box center [767, 87] width 1534 height 66
copy h2 "VP & CHAIRMAN LTD"
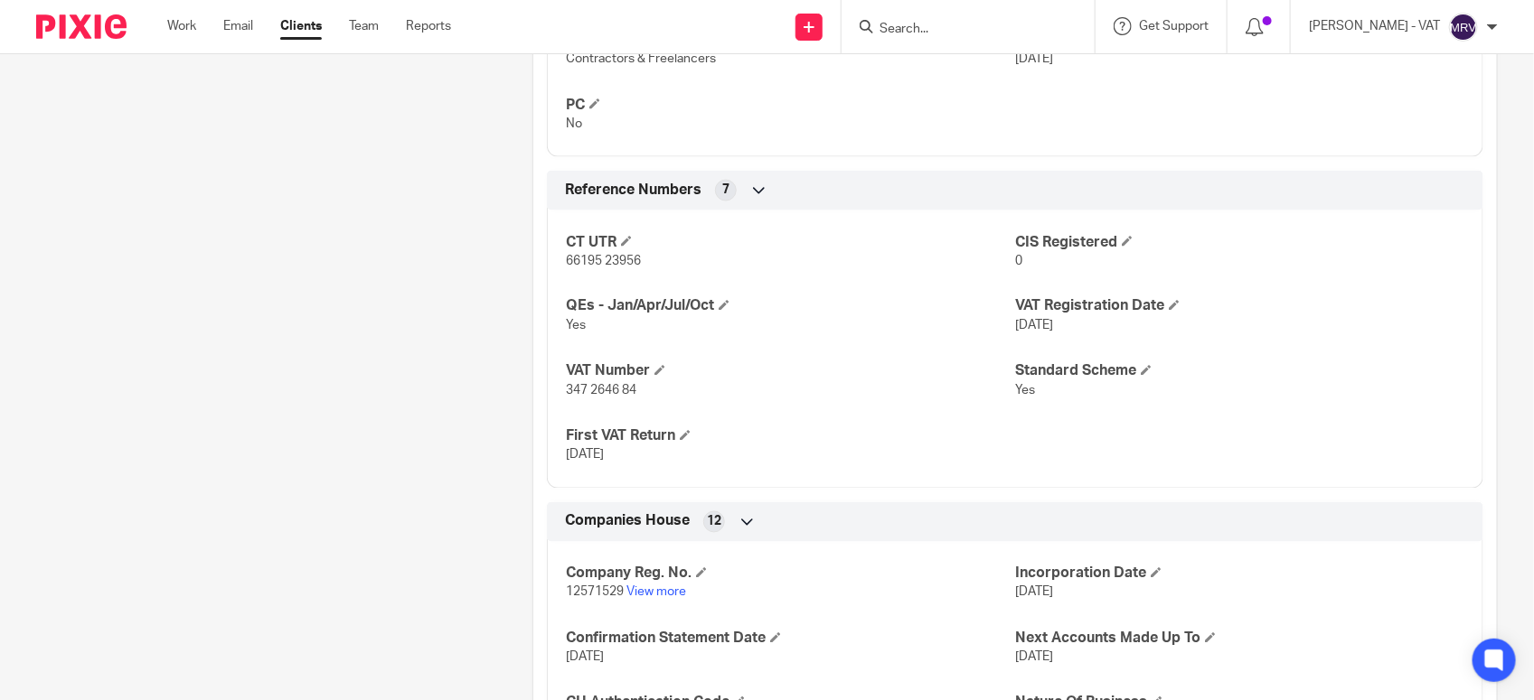
scroll to position [1128, 0]
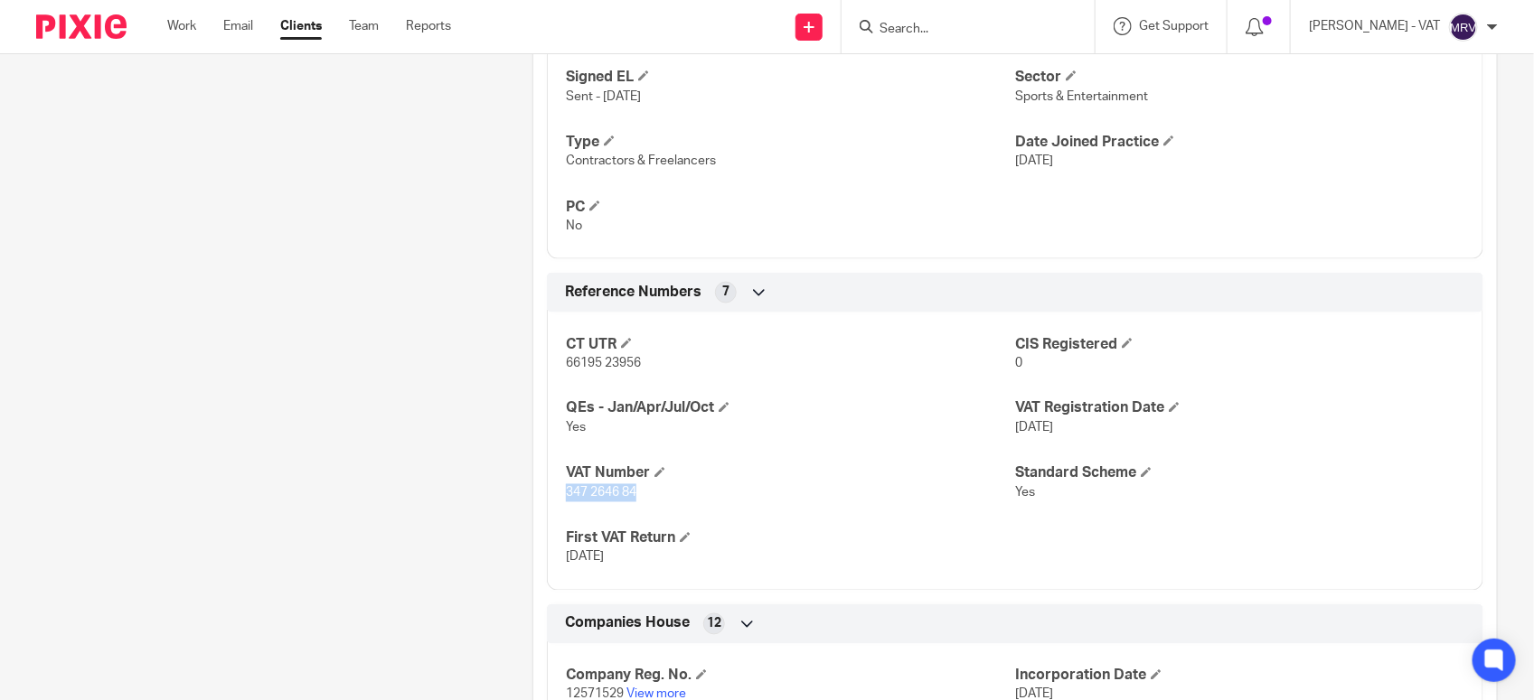
drag, startPoint x: 559, startPoint y: 497, endPoint x: 643, endPoint y: 502, distance: 85.1
click at [643, 502] on div "CT UTR 66195 23956 CIS Registered 0 QEs - Jan/Apr/Jul/Oct Yes VAT Registration …" at bounding box center [1015, 445] width 936 height 292
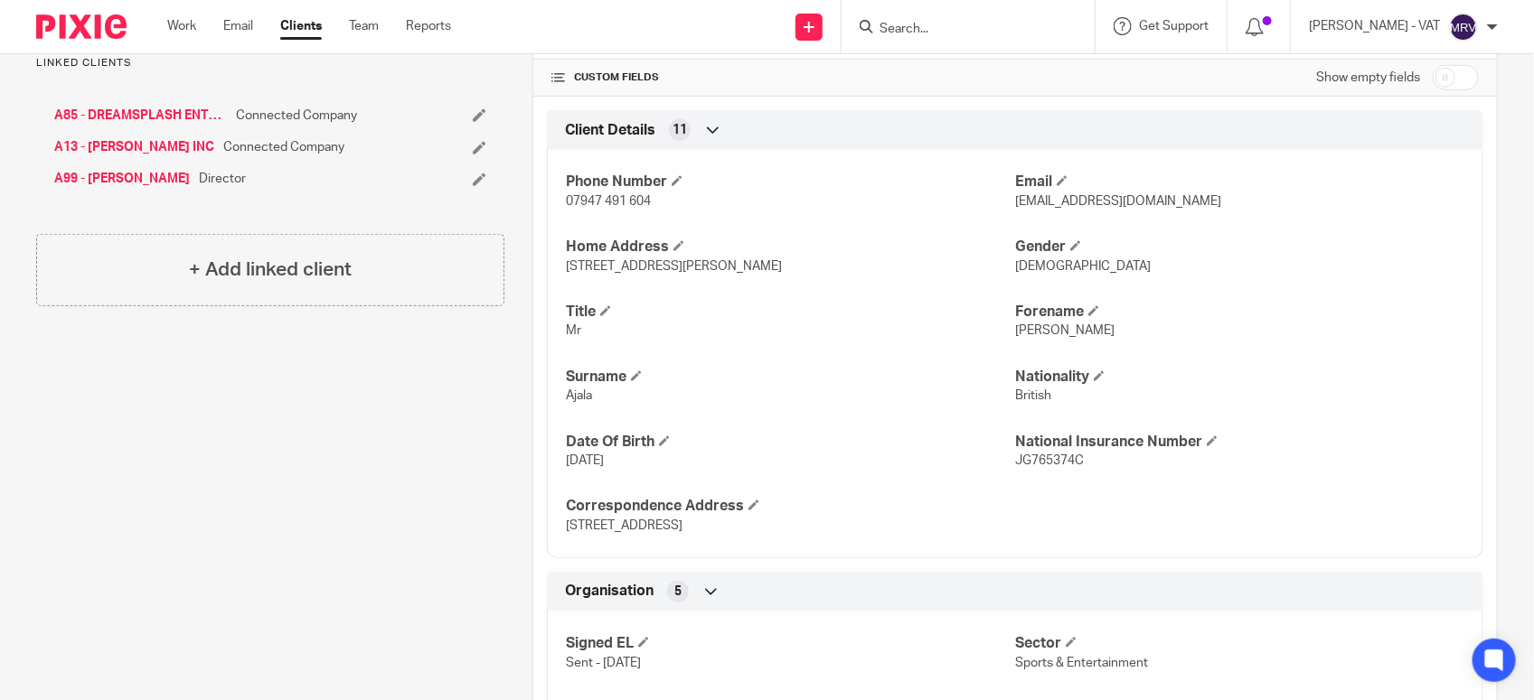
scroll to position [563, 0]
click at [926, 16] on form at bounding box center [974, 26] width 193 height 23
click at [931, 33] on input "Search" at bounding box center [959, 30] width 163 height 16
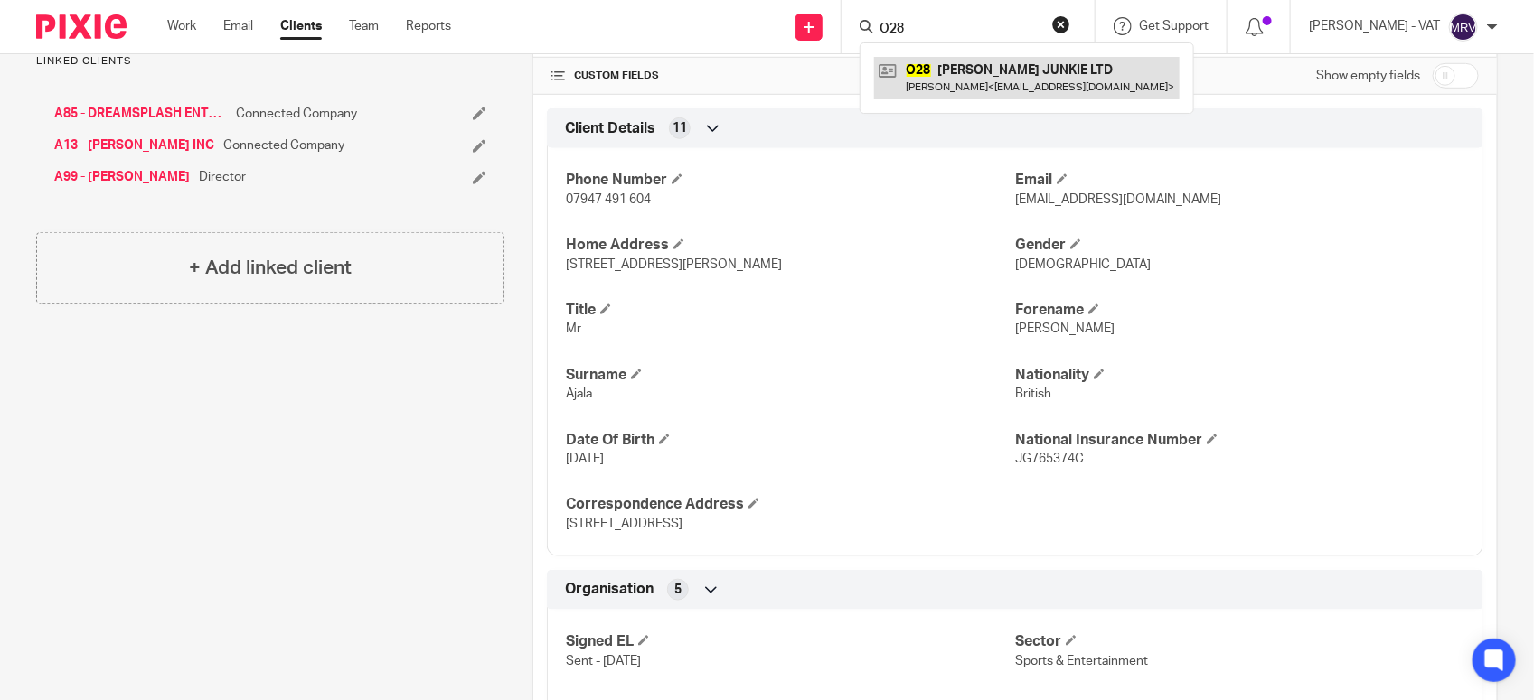
type input "O28"
click at [961, 77] on link at bounding box center [1026, 78] width 305 height 42
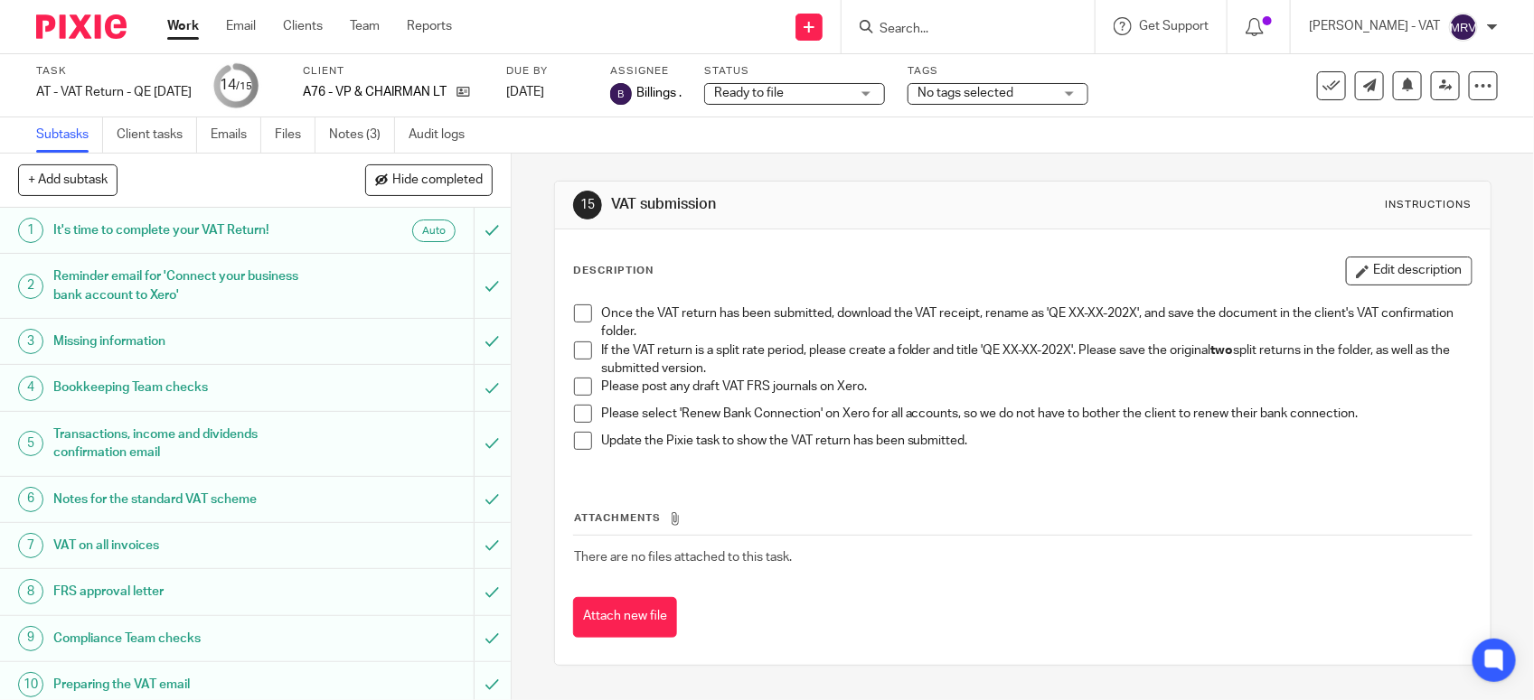
click at [577, 357] on span at bounding box center [583, 351] width 18 height 18
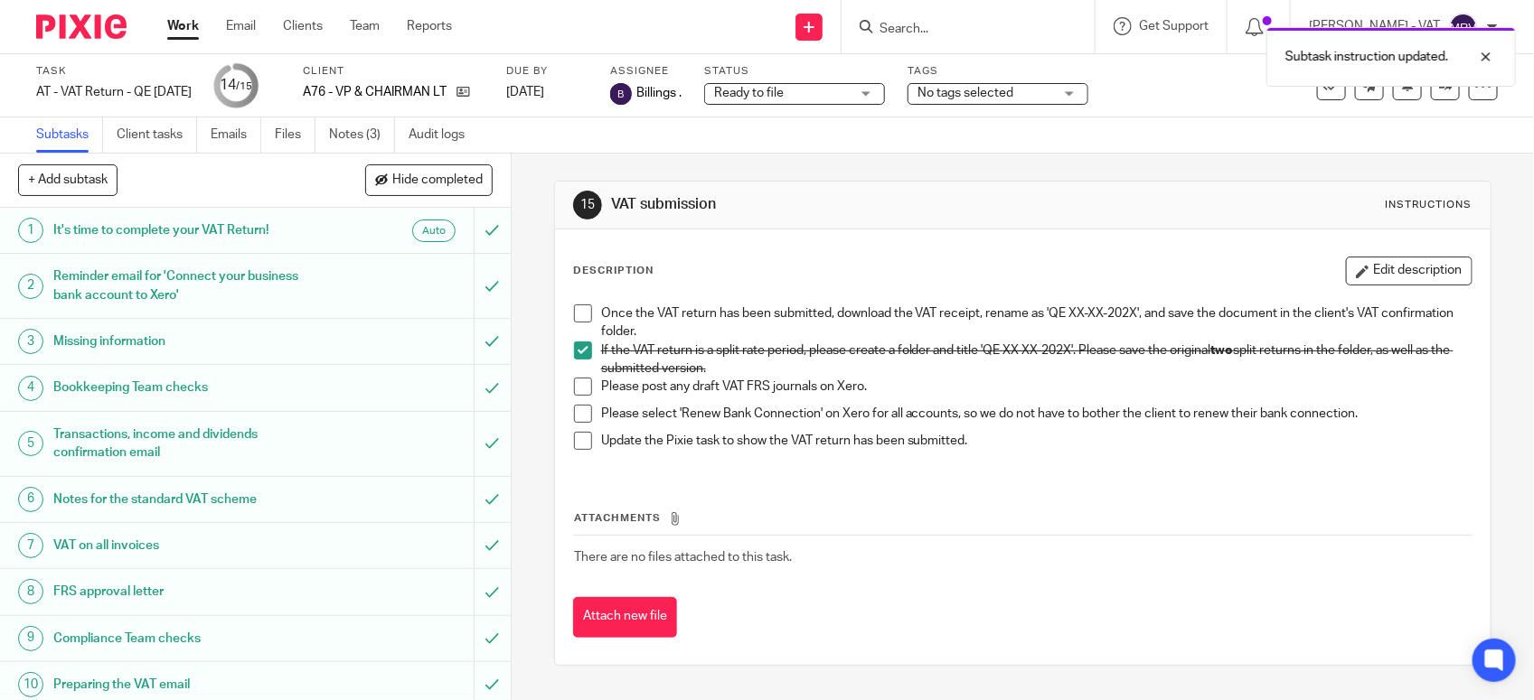
click at [575, 390] on span at bounding box center [583, 387] width 18 height 18
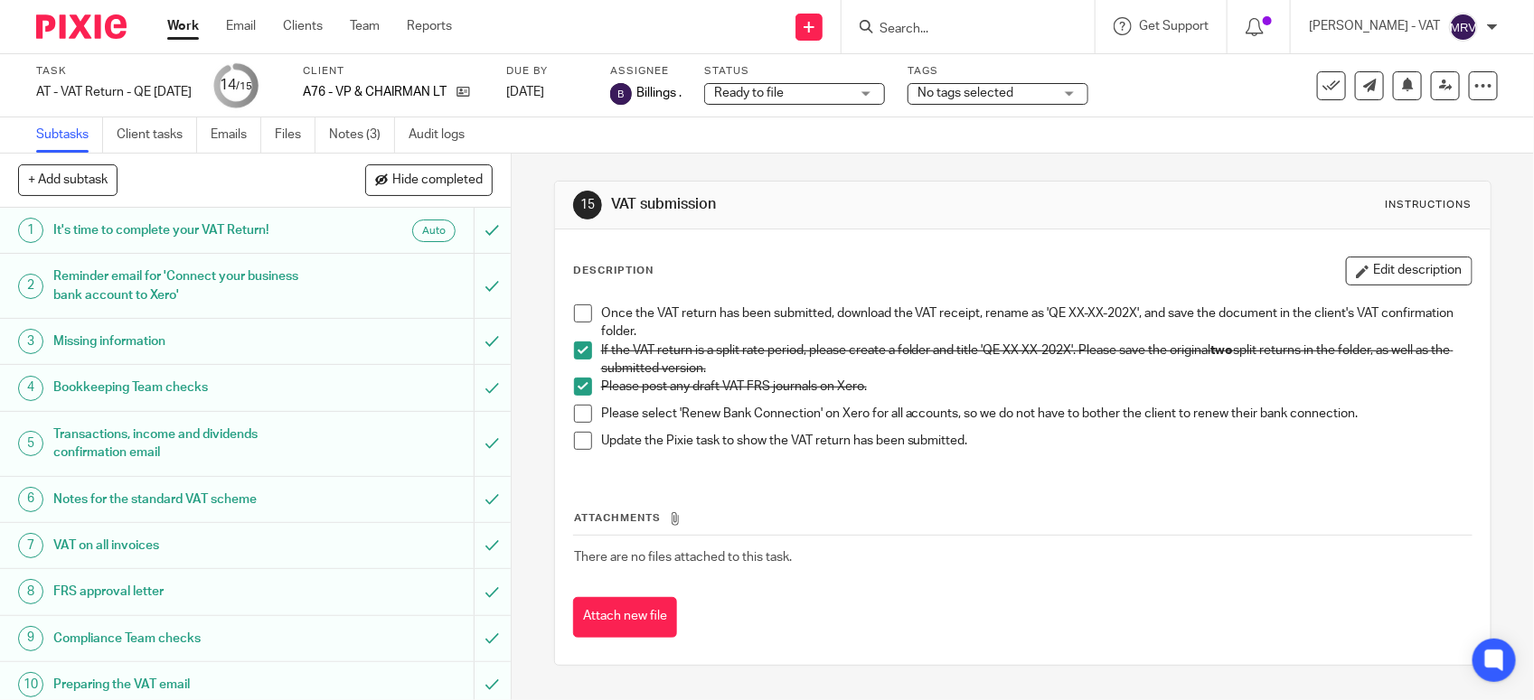
click at [566, 416] on div "Once the VAT return has been submitted, download the VAT receipt, rename as 'QE…" at bounding box center [1023, 384] width 916 height 177
click at [574, 416] on span at bounding box center [583, 414] width 18 height 18
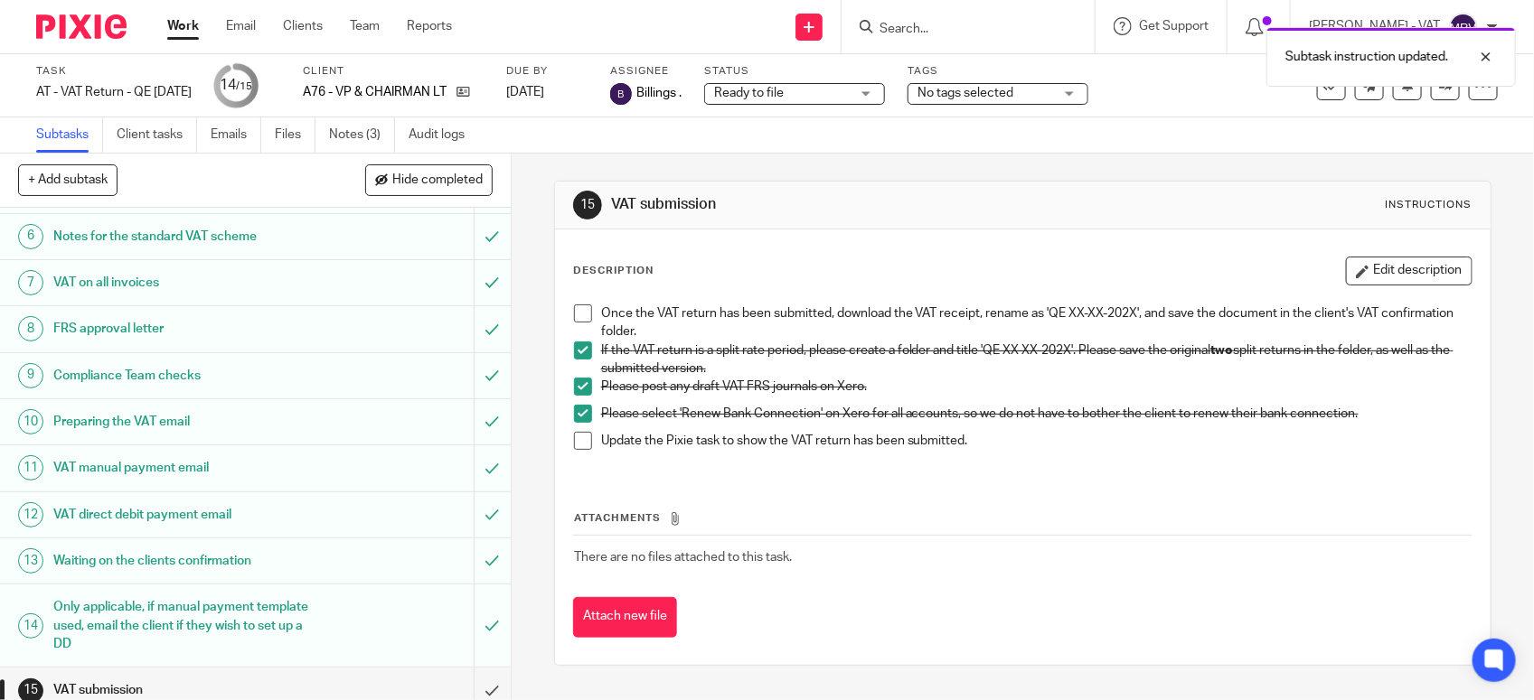
scroll to position [281, 0]
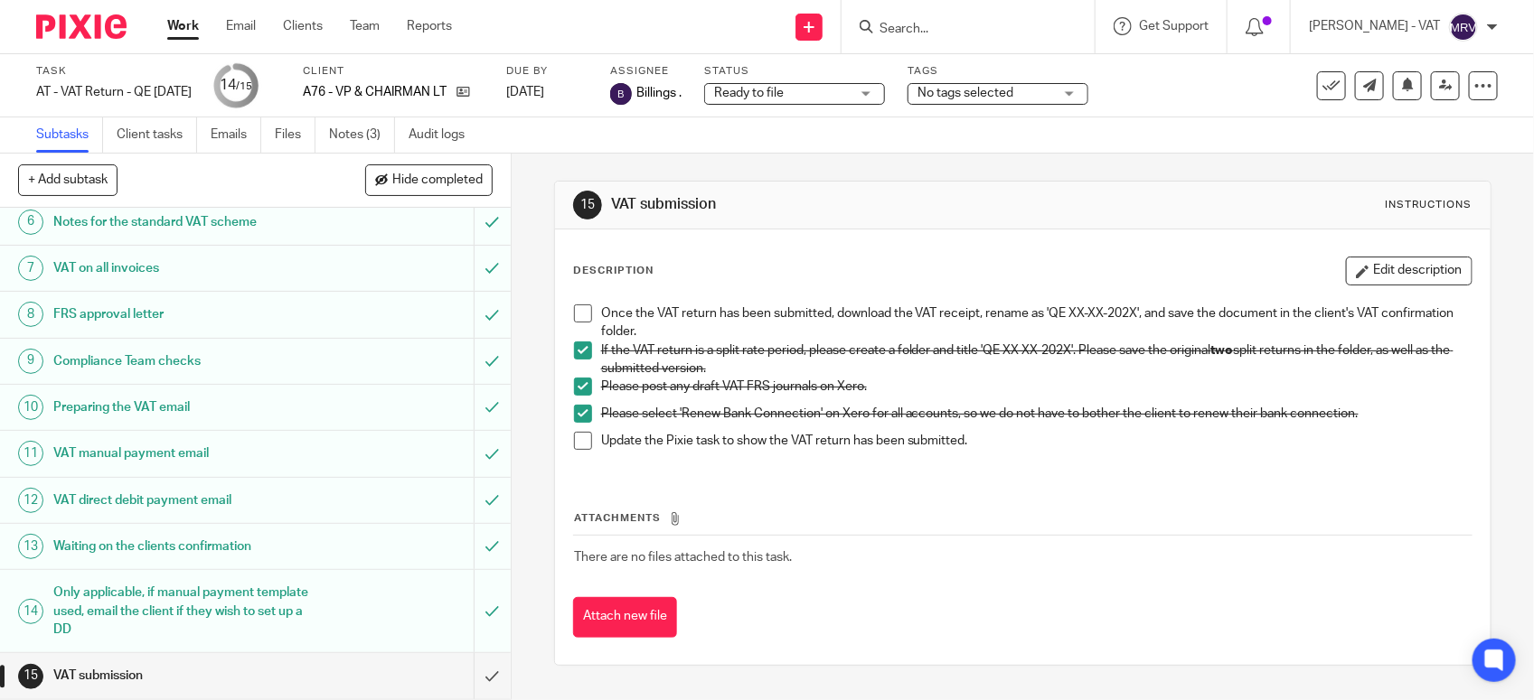
click at [579, 316] on span at bounding box center [583, 314] width 18 height 18
click at [579, 446] on span at bounding box center [583, 441] width 18 height 18
click at [471, 678] on input "submit" at bounding box center [255, 675] width 511 height 45
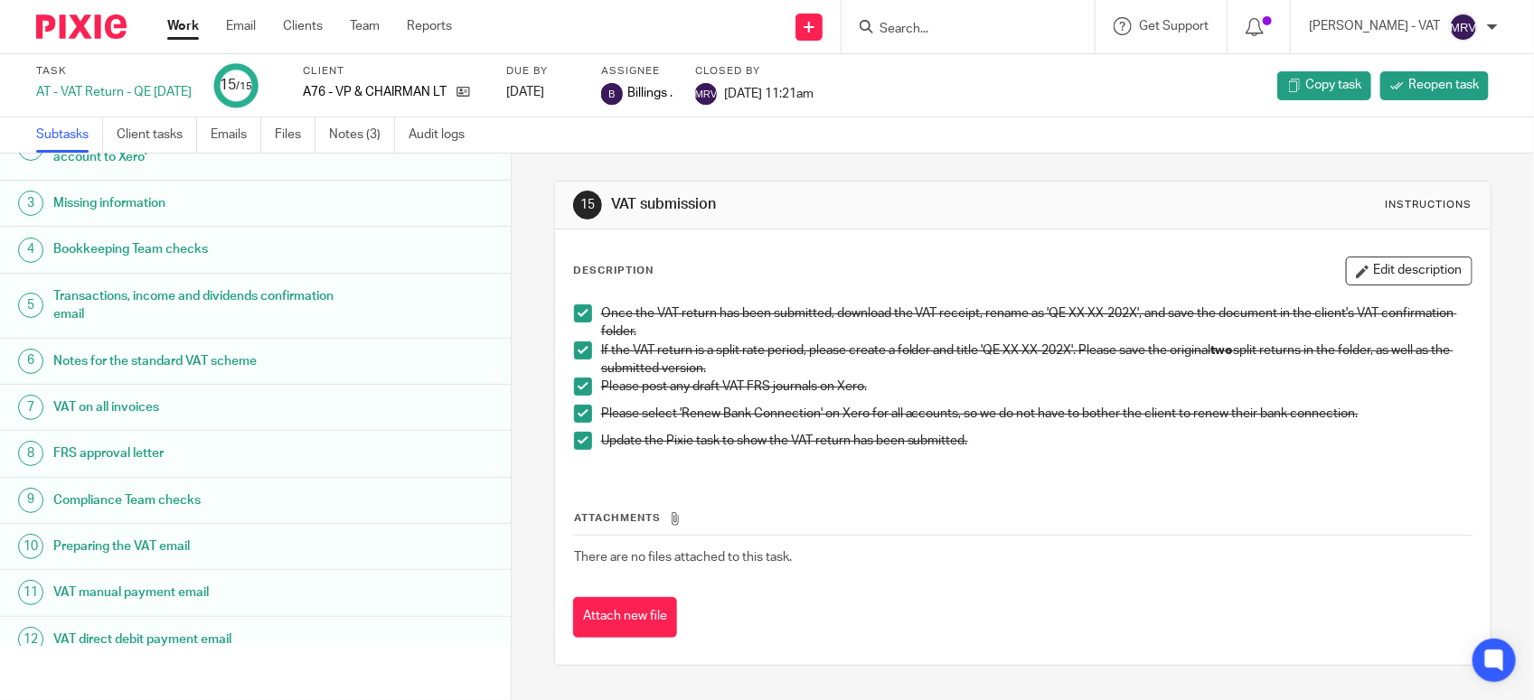
scroll to position [262, 0]
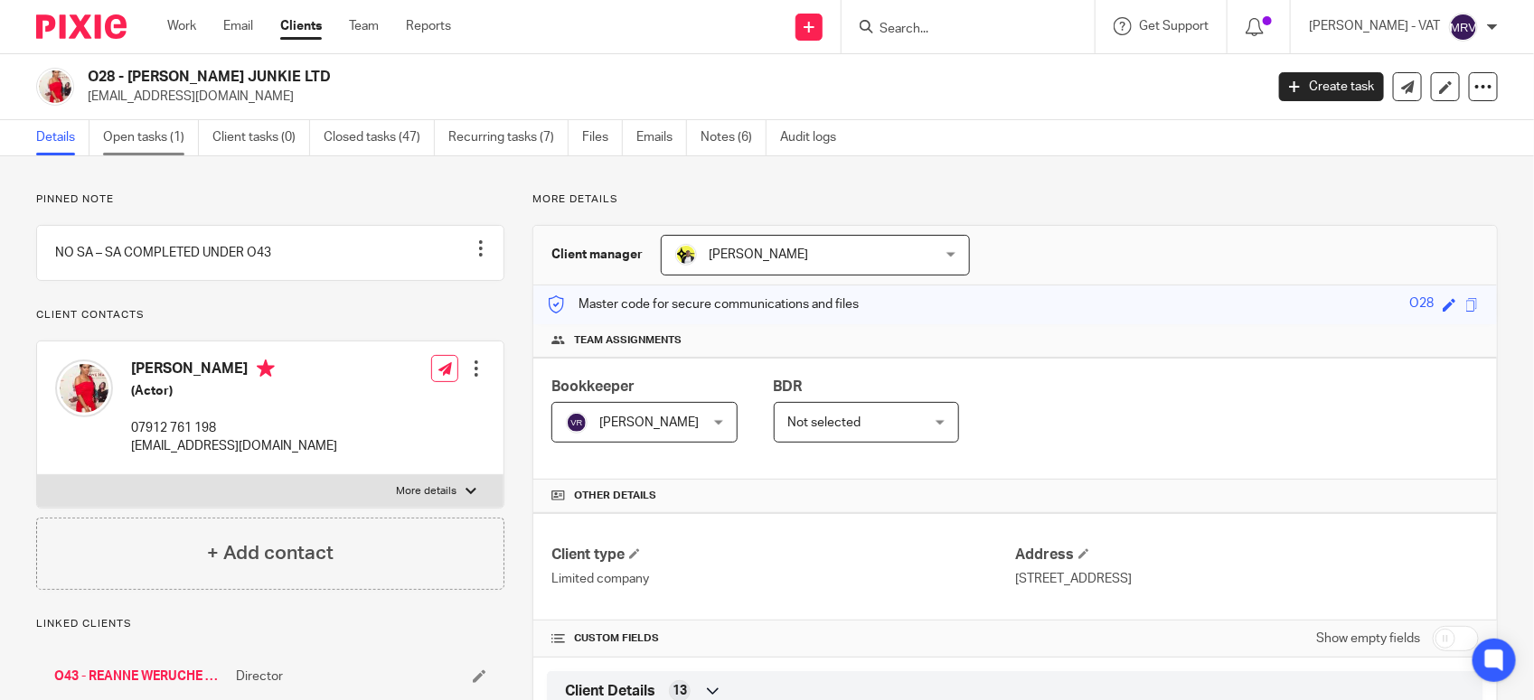
click at [127, 136] on link "Open tasks (1)" at bounding box center [151, 137] width 96 height 35
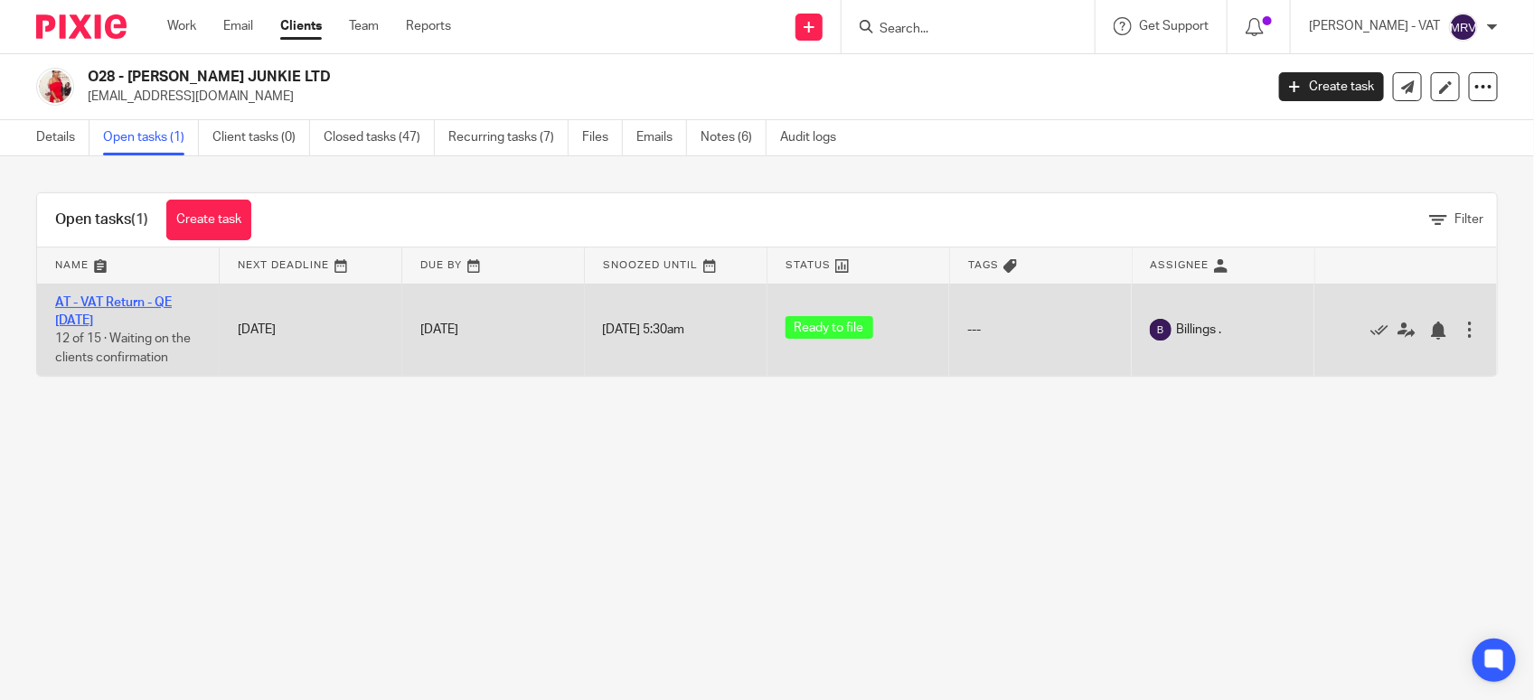
click at [125, 301] on link "AT - VAT Return - QE [DATE]" at bounding box center [113, 311] width 117 height 31
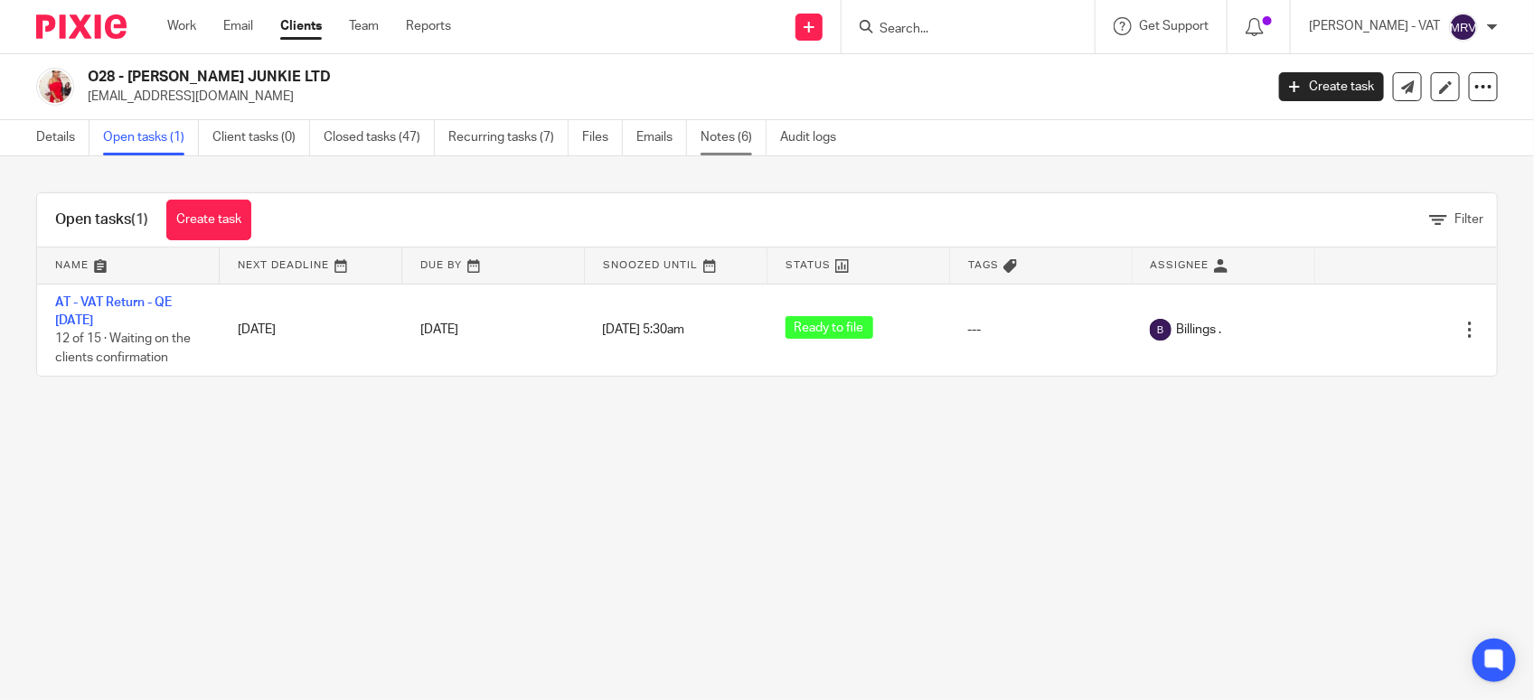
click at [728, 142] on link "Notes (6)" at bounding box center [733, 137] width 66 height 35
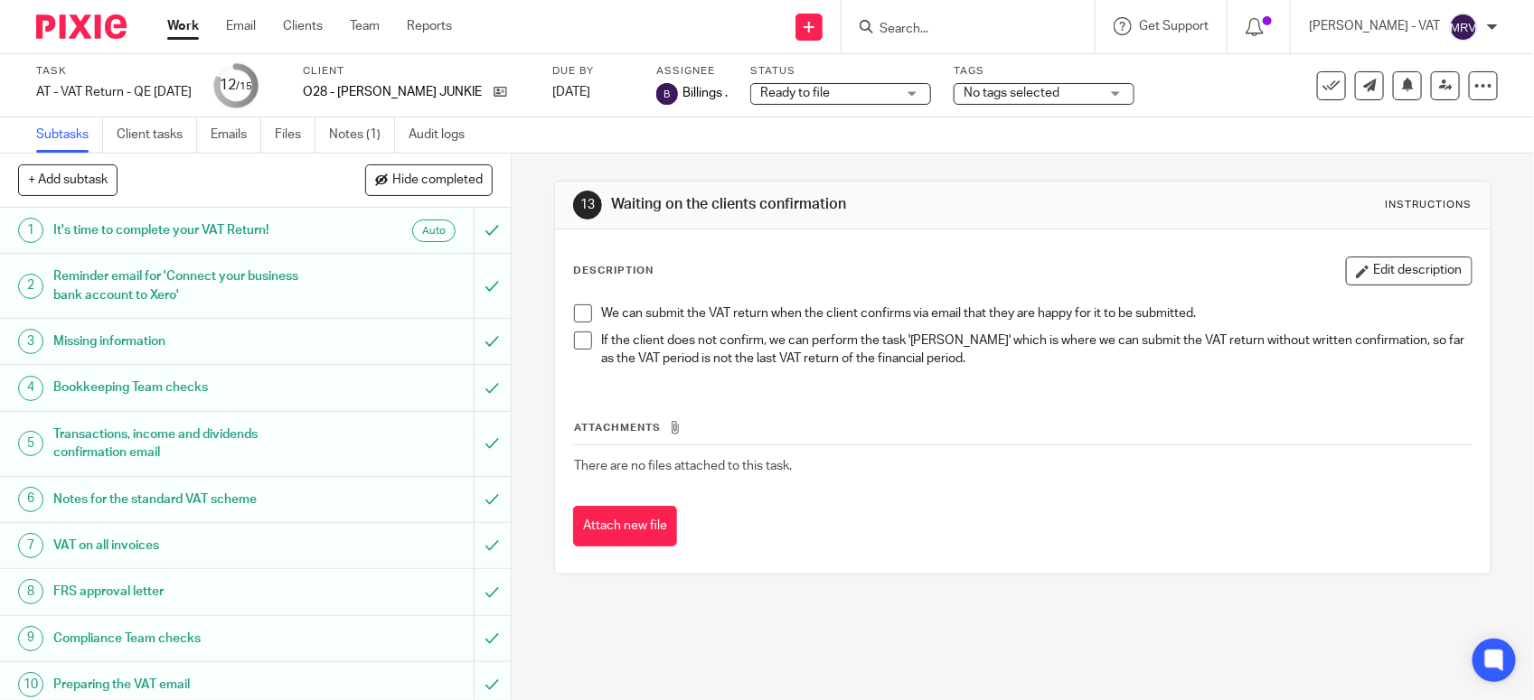
click at [576, 309] on span at bounding box center [583, 314] width 18 height 18
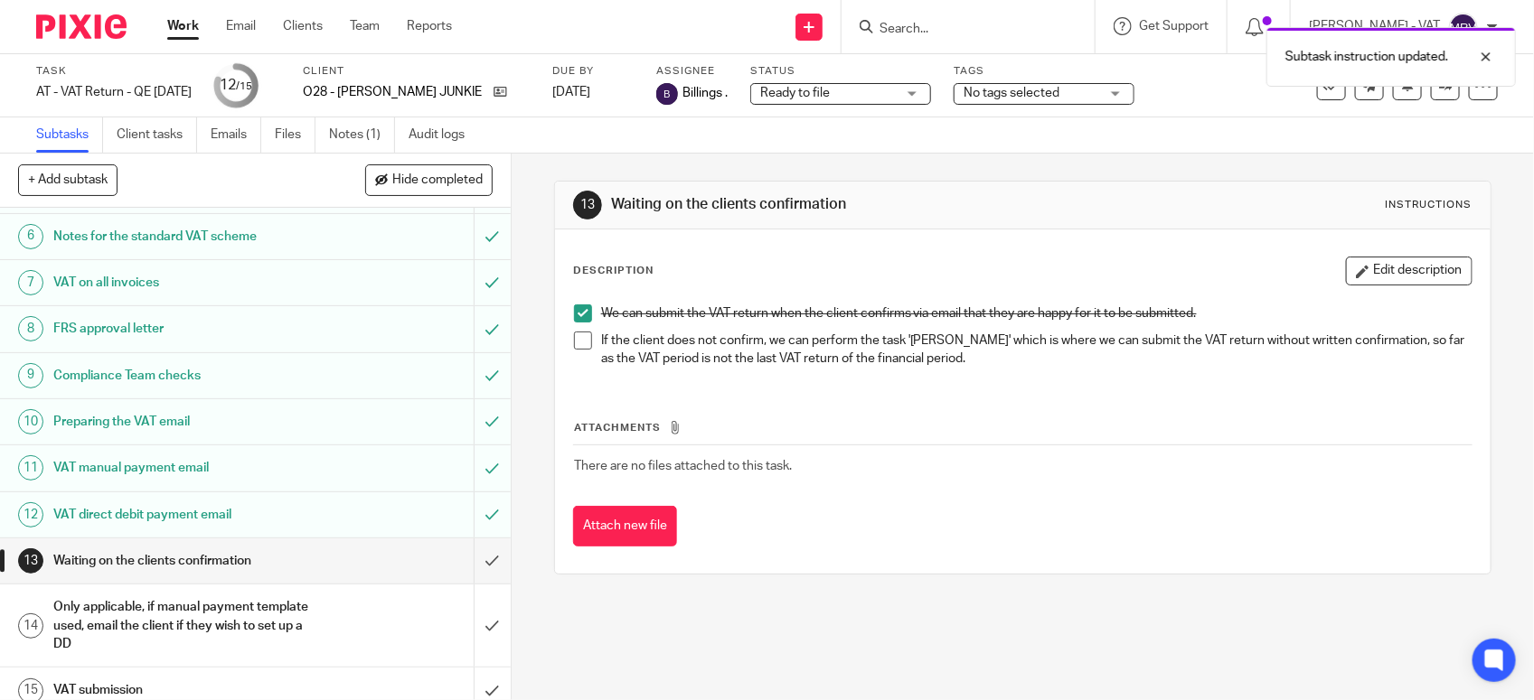
scroll to position [281, 0]
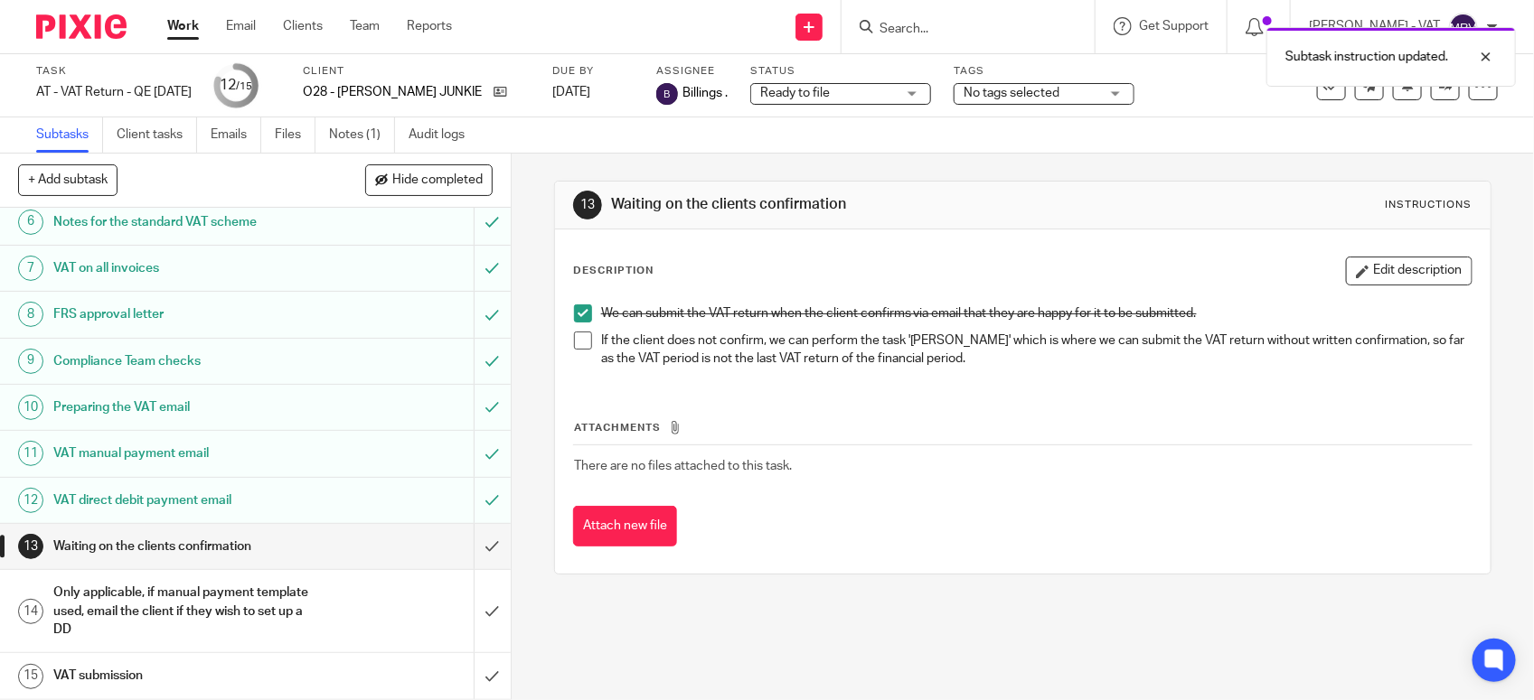
click at [206, 493] on h1 "VAT direct debit payment email" at bounding box center [187, 500] width 268 height 27
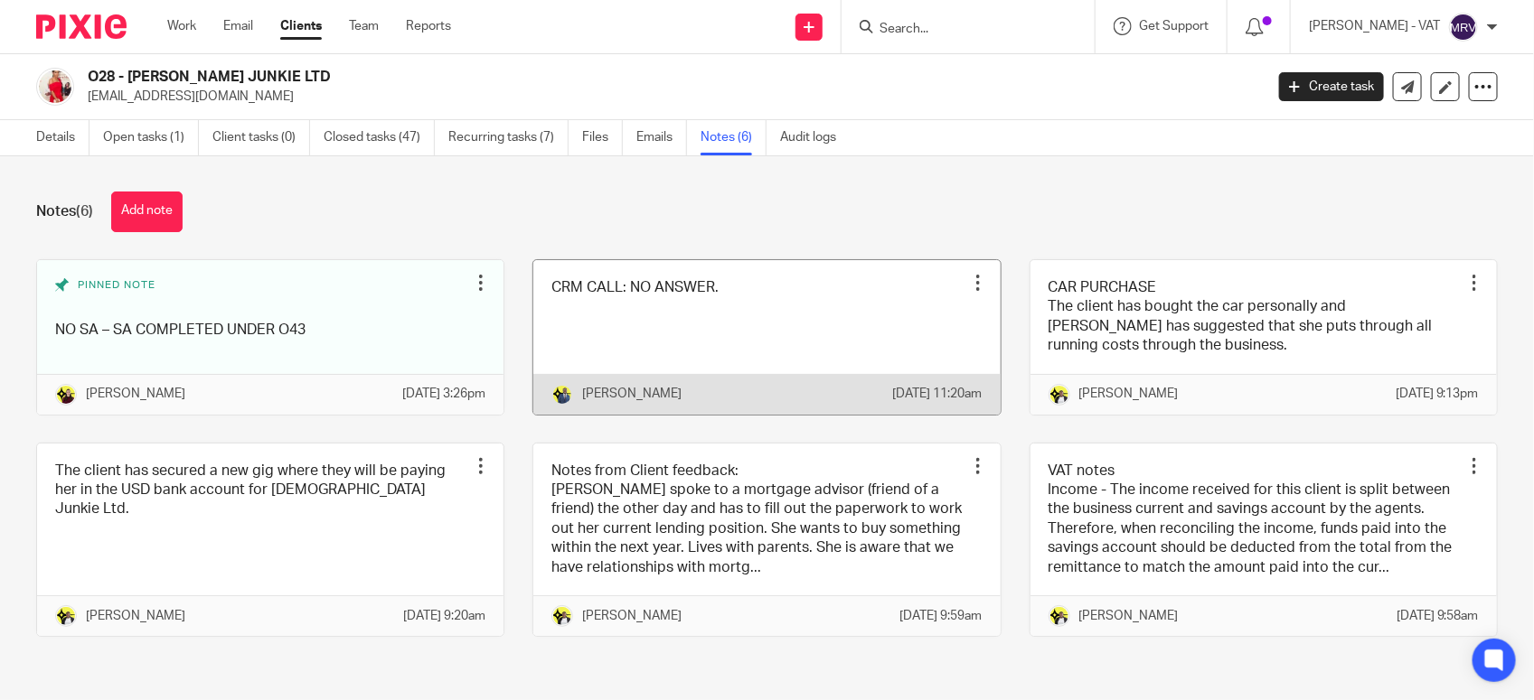
scroll to position [41, 0]
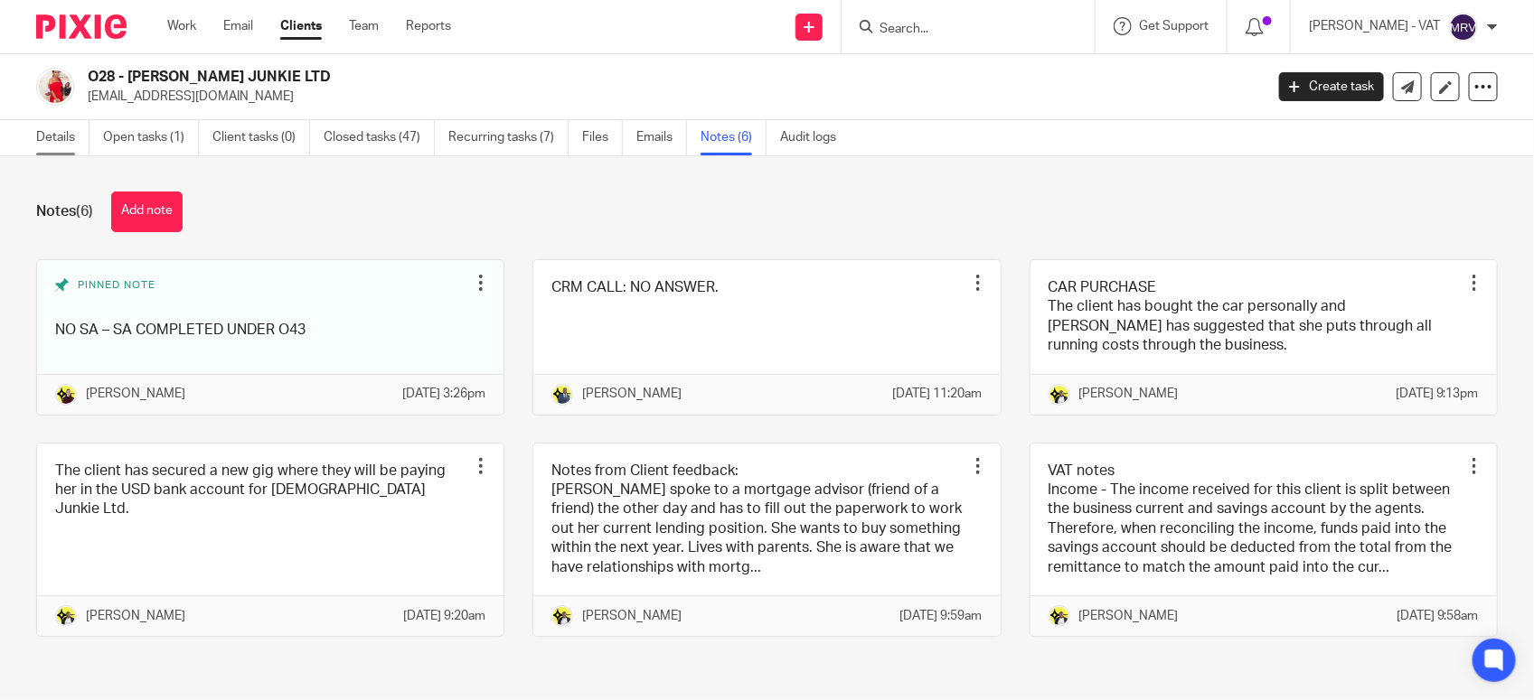
click at [75, 137] on link "Details" at bounding box center [62, 137] width 53 height 35
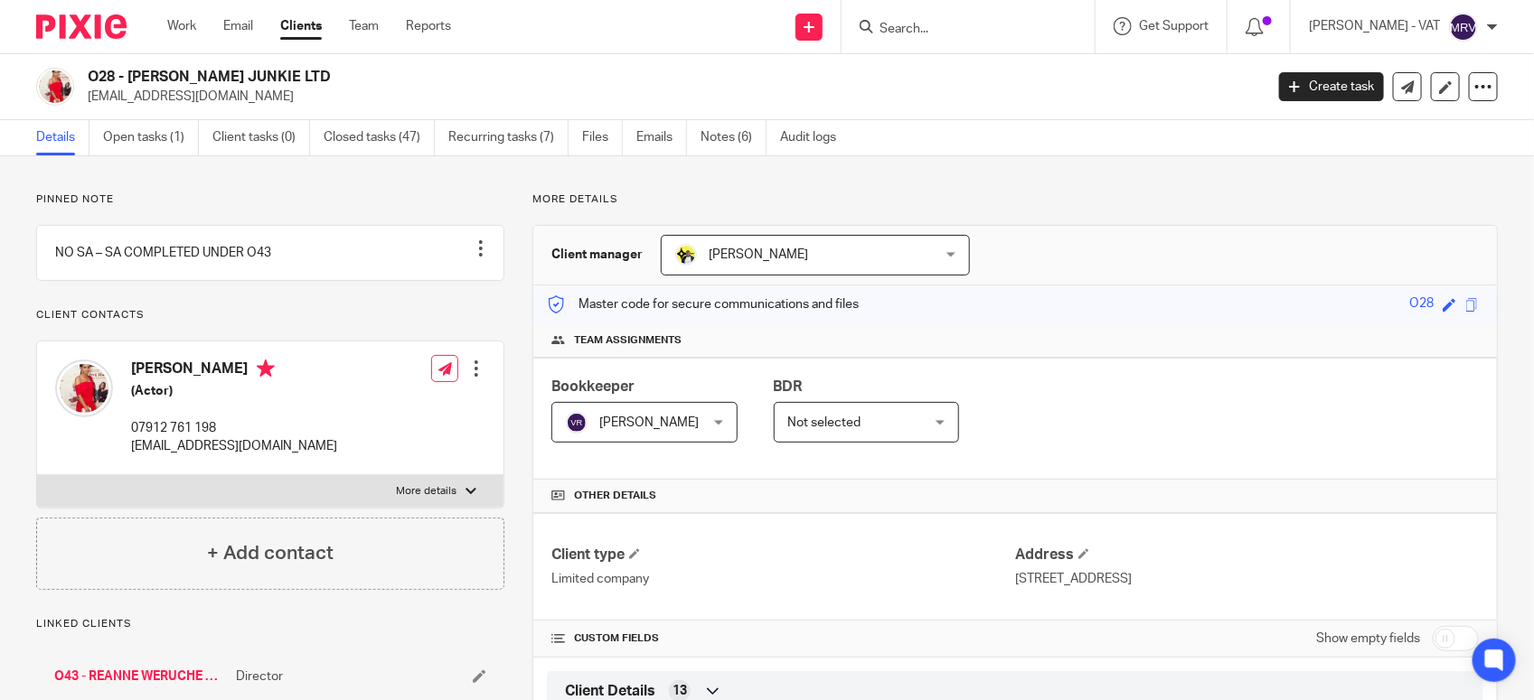
drag, startPoint x: 136, startPoint y: 72, endPoint x: 273, endPoint y: 80, distance: 137.6
click at [273, 80] on h2 "O28 - [PERSON_NAME] JUNKIE LTD" at bounding box center [553, 77] width 931 height 19
drag, startPoint x: 273, startPoint y: 80, endPoint x: 136, endPoint y: 72, distance: 137.6
click at [136, 72] on h2 "O28 - [PERSON_NAME] JUNKIE LTD" at bounding box center [553, 77] width 931 height 19
drag, startPoint x: 131, startPoint y: 72, endPoint x: 282, endPoint y: 73, distance: 150.9
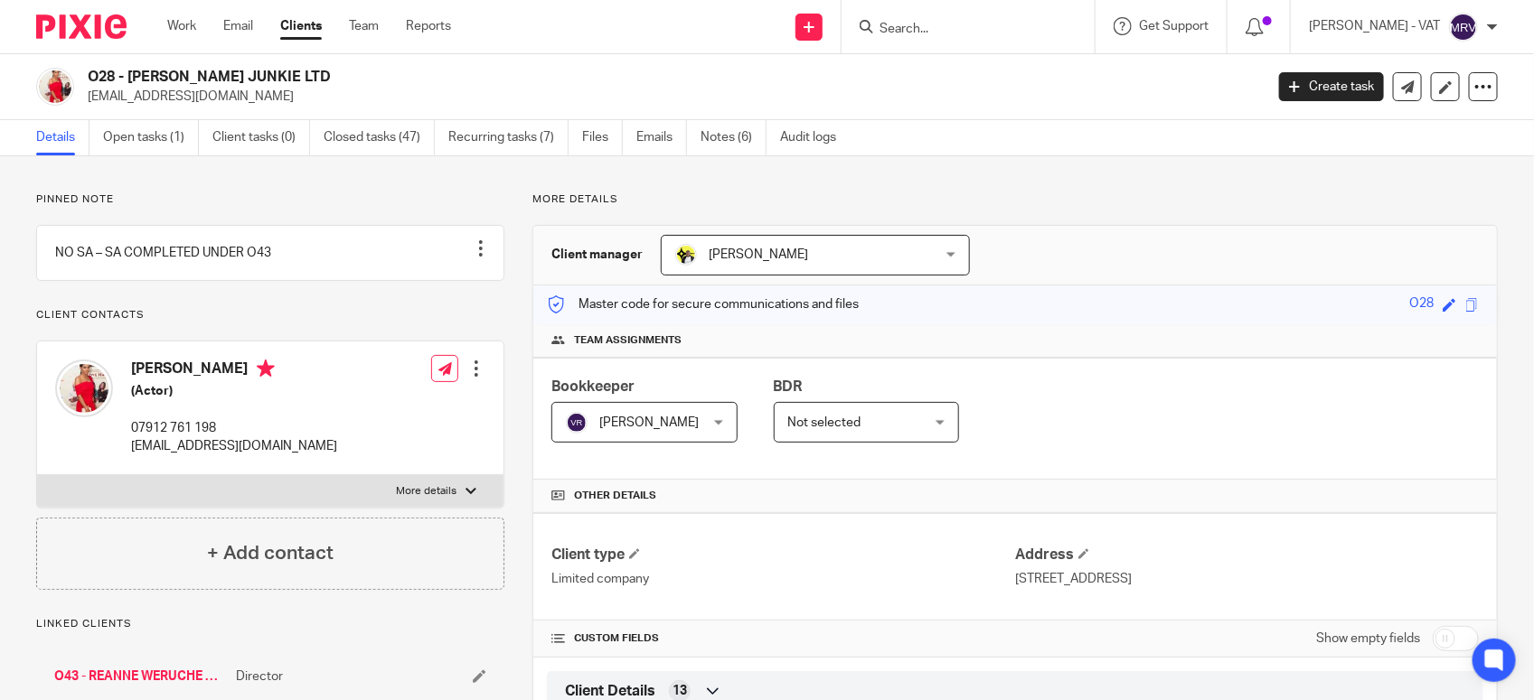
click at [282, 73] on h2 "O28 - [PERSON_NAME] JUNKIE LTD" at bounding box center [553, 77] width 931 height 19
copy h2 "JESUS JUNKIE LTD"
click at [145, 74] on h2 "O28 - [PERSON_NAME] JUNKIE LTD" at bounding box center [553, 77] width 931 height 19
drag, startPoint x: 132, startPoint y: 74, endPoint x: 353, endPoint y: 77, distance: 221.4
click at [353, 77] on h2 "O28 - [PERSON_NAME] JUNKIE LTD" at bounding box center [553, 77] width 931 height 19
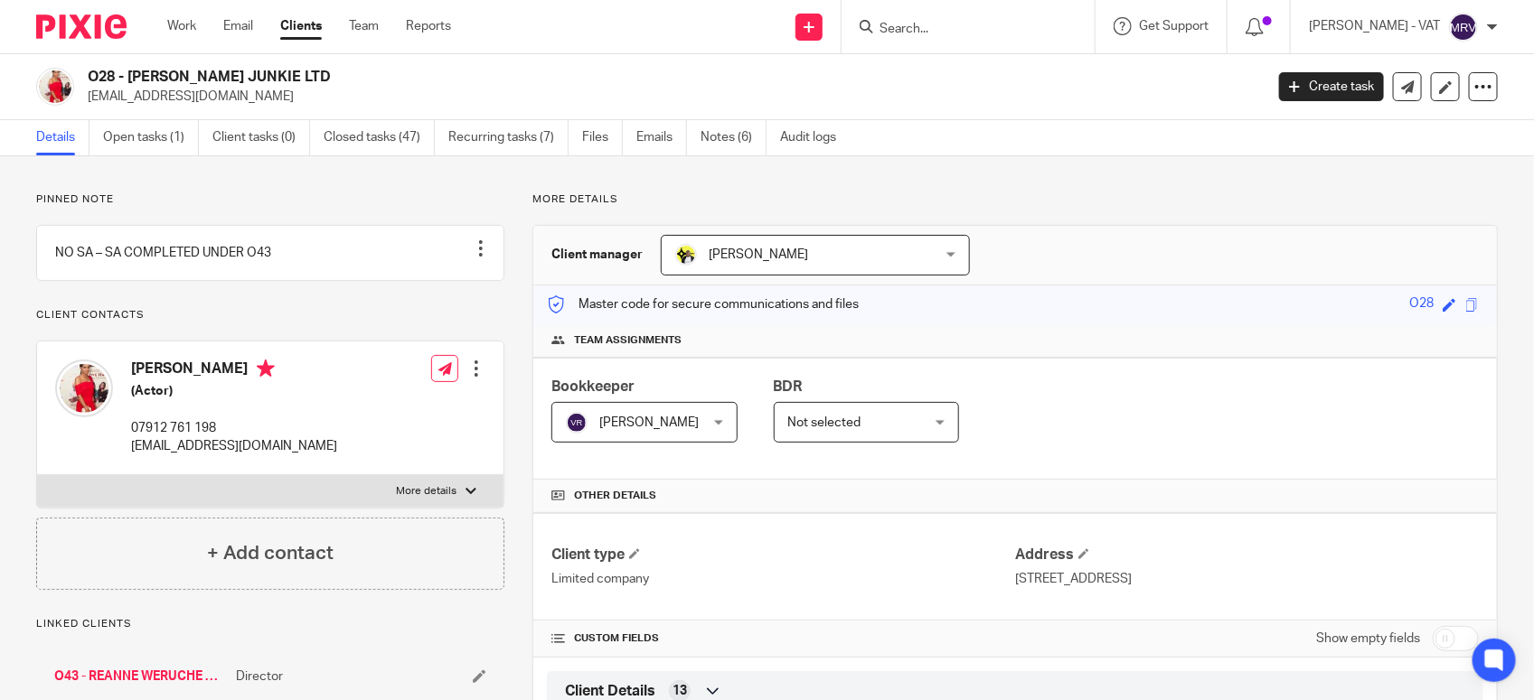
copy h2 "JESUS JUNKIE LTD"
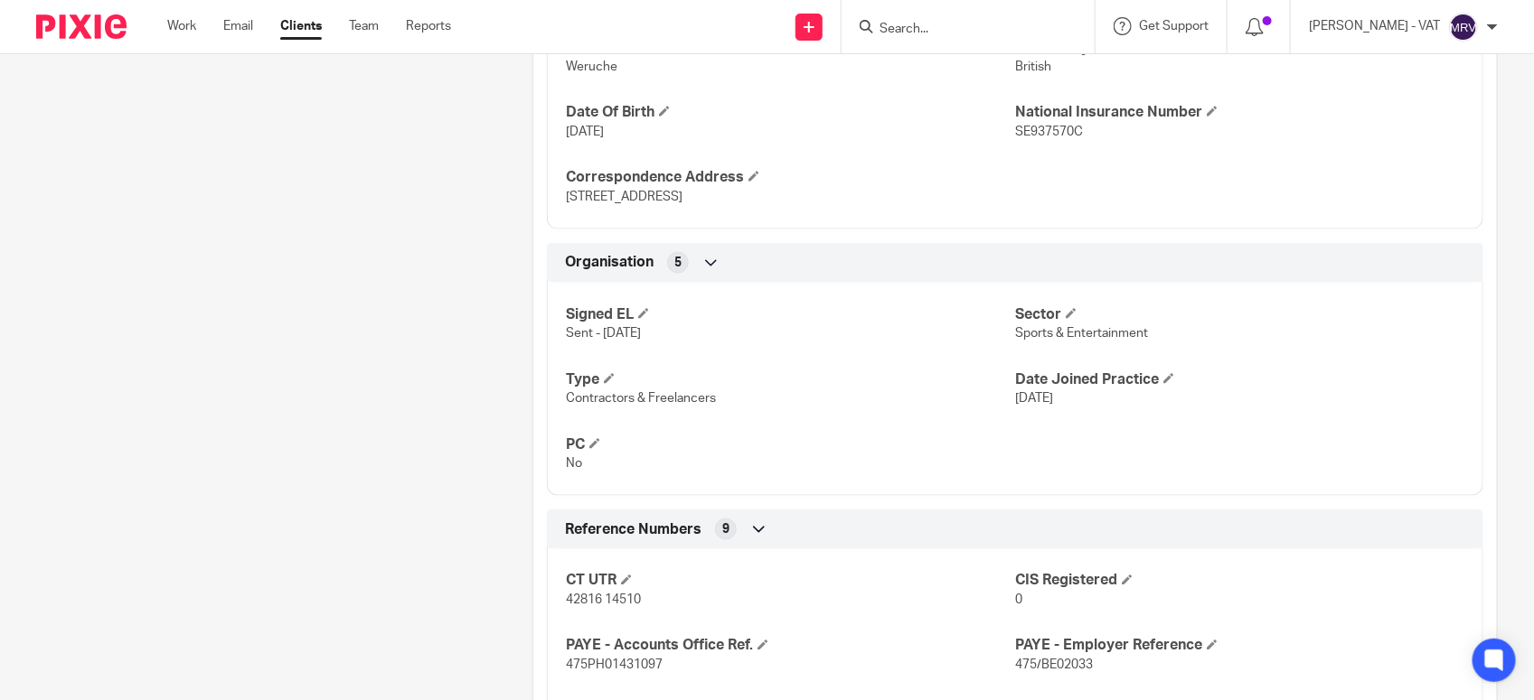
scroll to position [1243, 0]
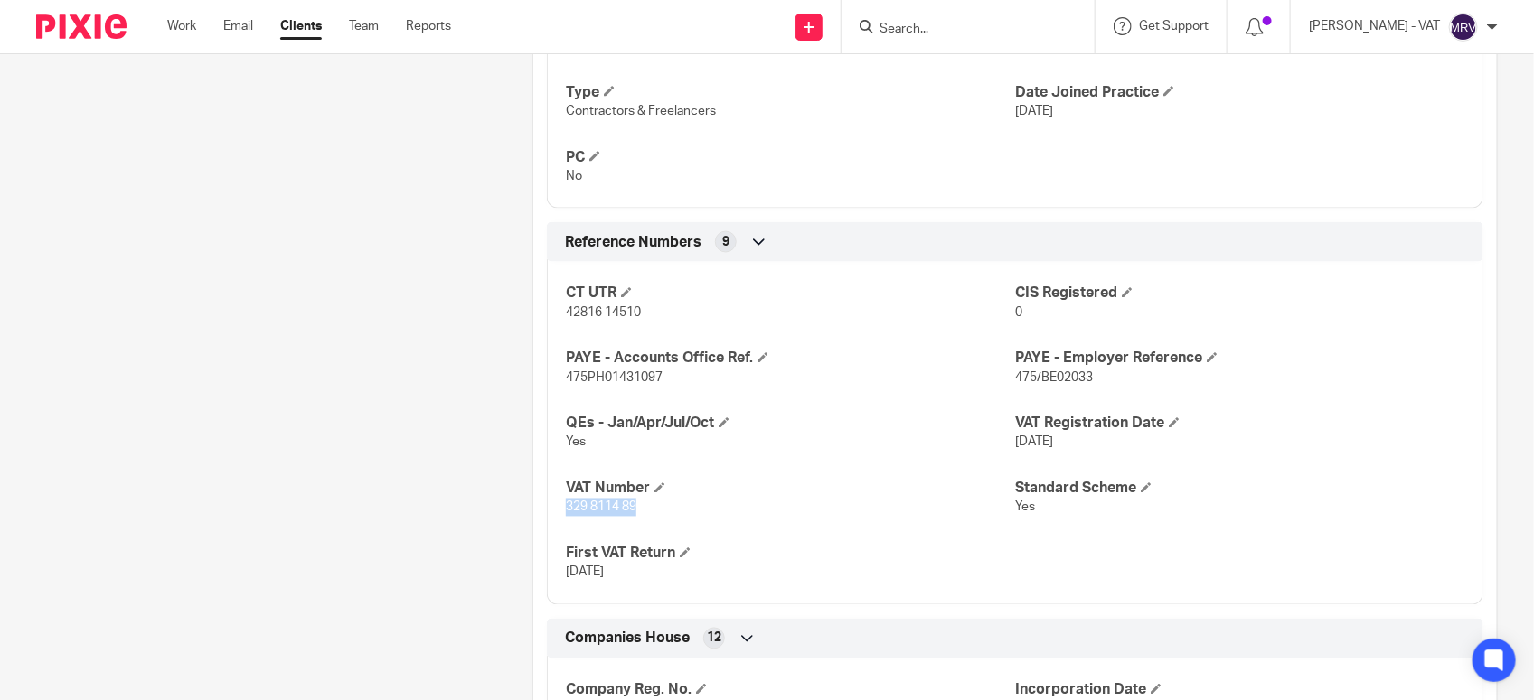
drag, startPoint x: 559, startPoint y: 512, endPoint x: 653, endPoint y: 521, distance: 95.3
click at [653, 521] on div "CT UTR 42816 14510 CIS Registered 0 PAYE - Accounts Office Ref. 475PH01431097 P…" at bounding box center [1015, 427] width 936 height 357
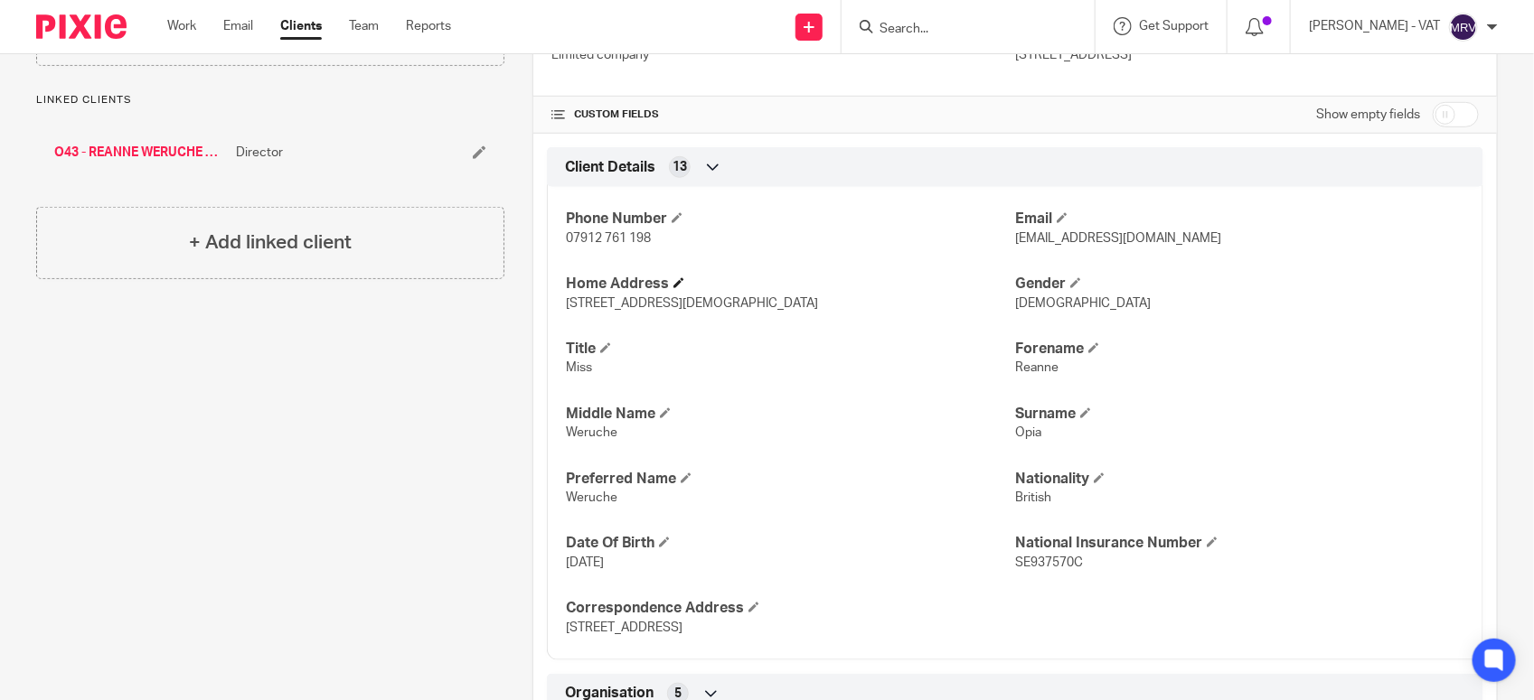
scroll to position [678, 0]
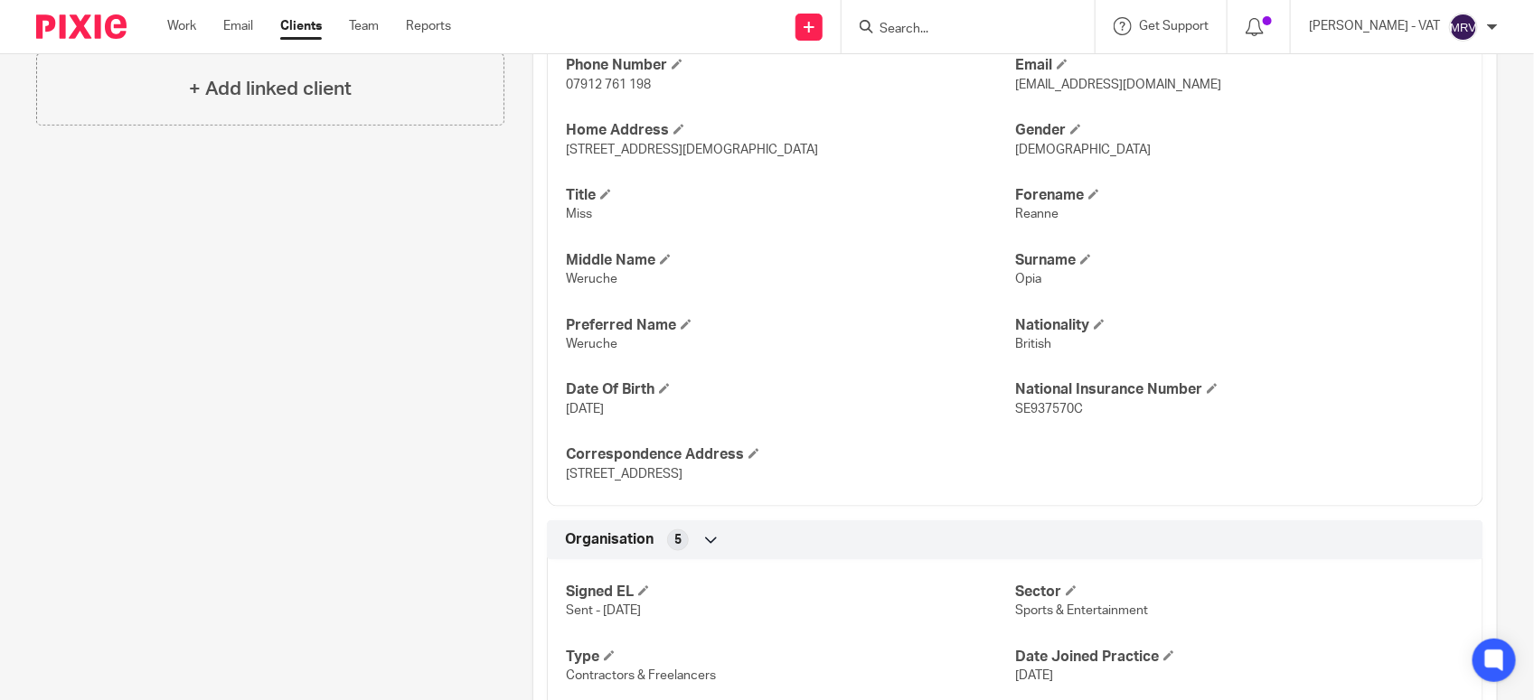
click at [569, 337] on p "Weruche" at bounding box center [790, 344] width 449 height 18
copy span "Weruche"
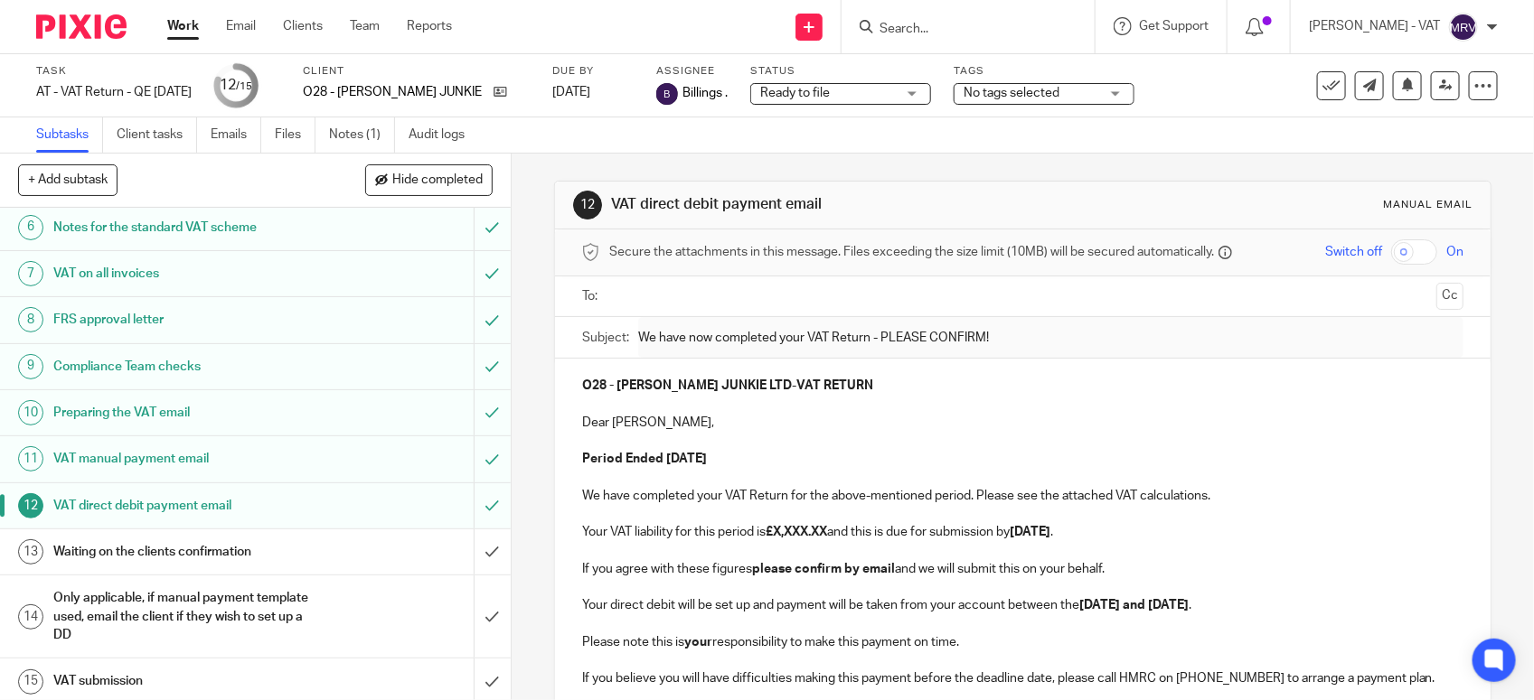
scroll to position [281, 0]
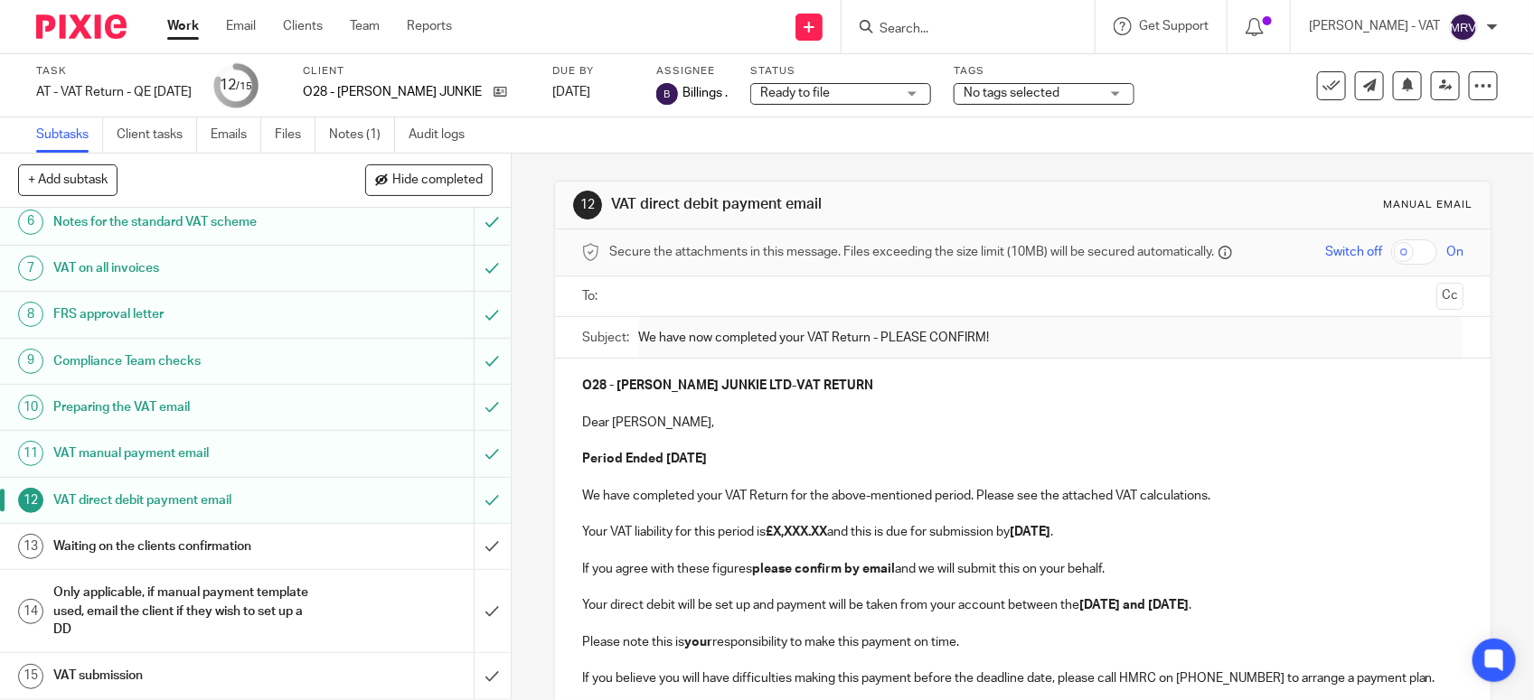
click at [215, 457] on h1 "VAT manual payment email" at bounding box center [187, 453] width 268 height 27
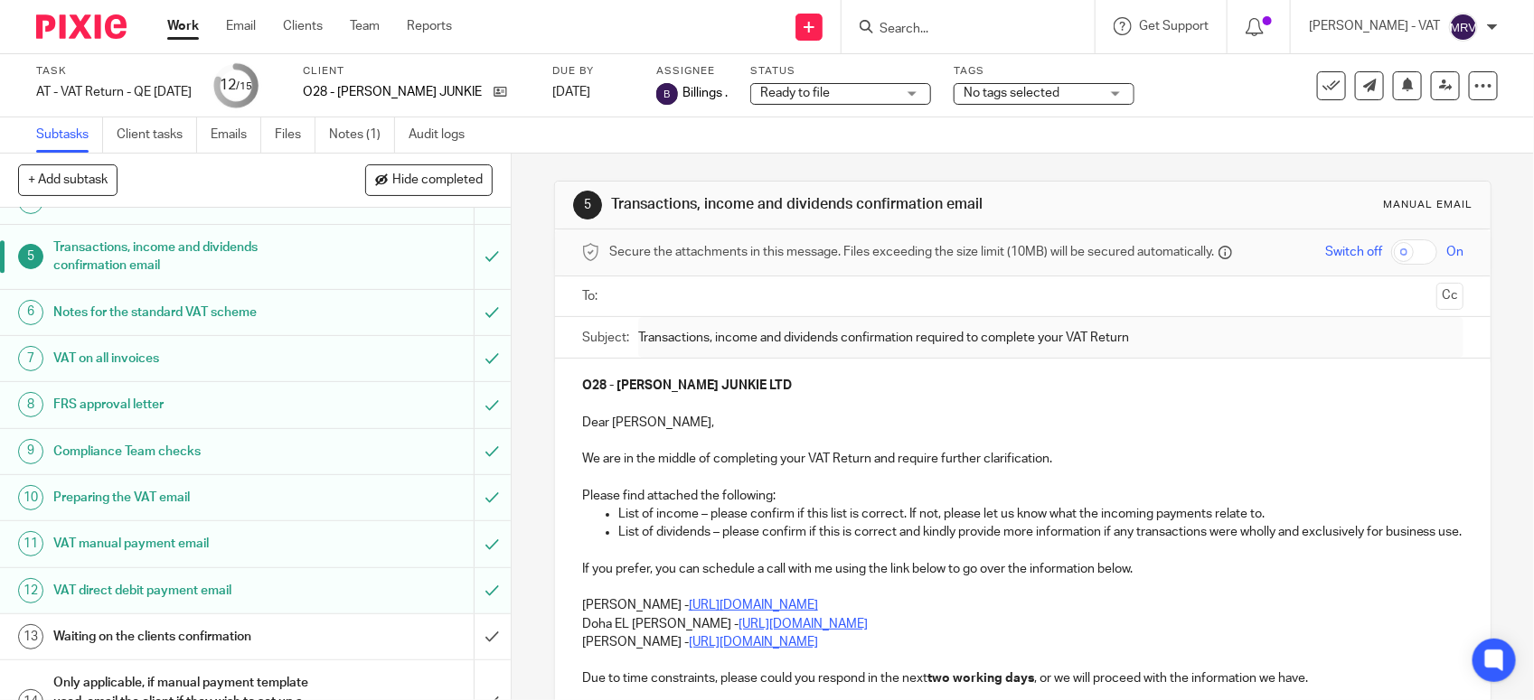
scroll to position [281, 0]
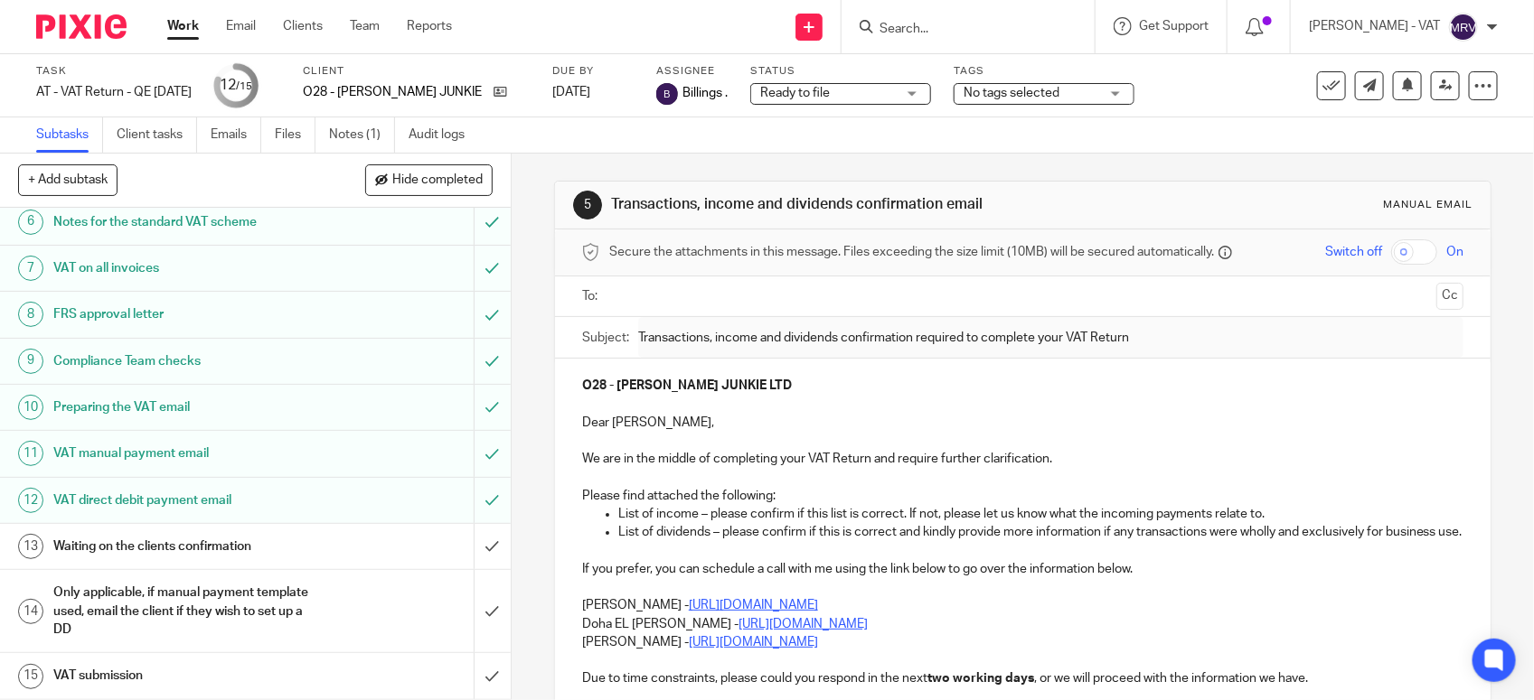
click at [206, 457] on h1 "VAT manual payment email" at bounding box center [187, 453] width 268 height 27
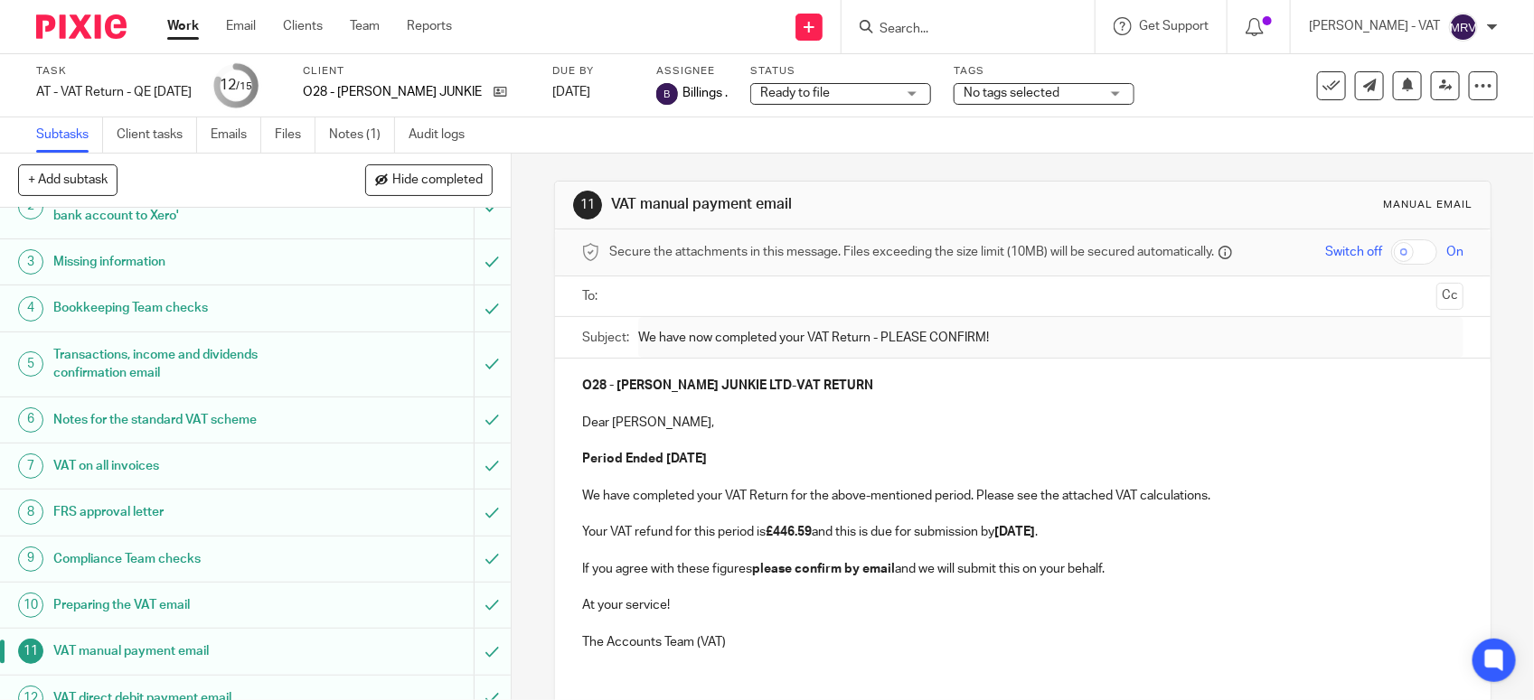
scroll to position [281, 0]
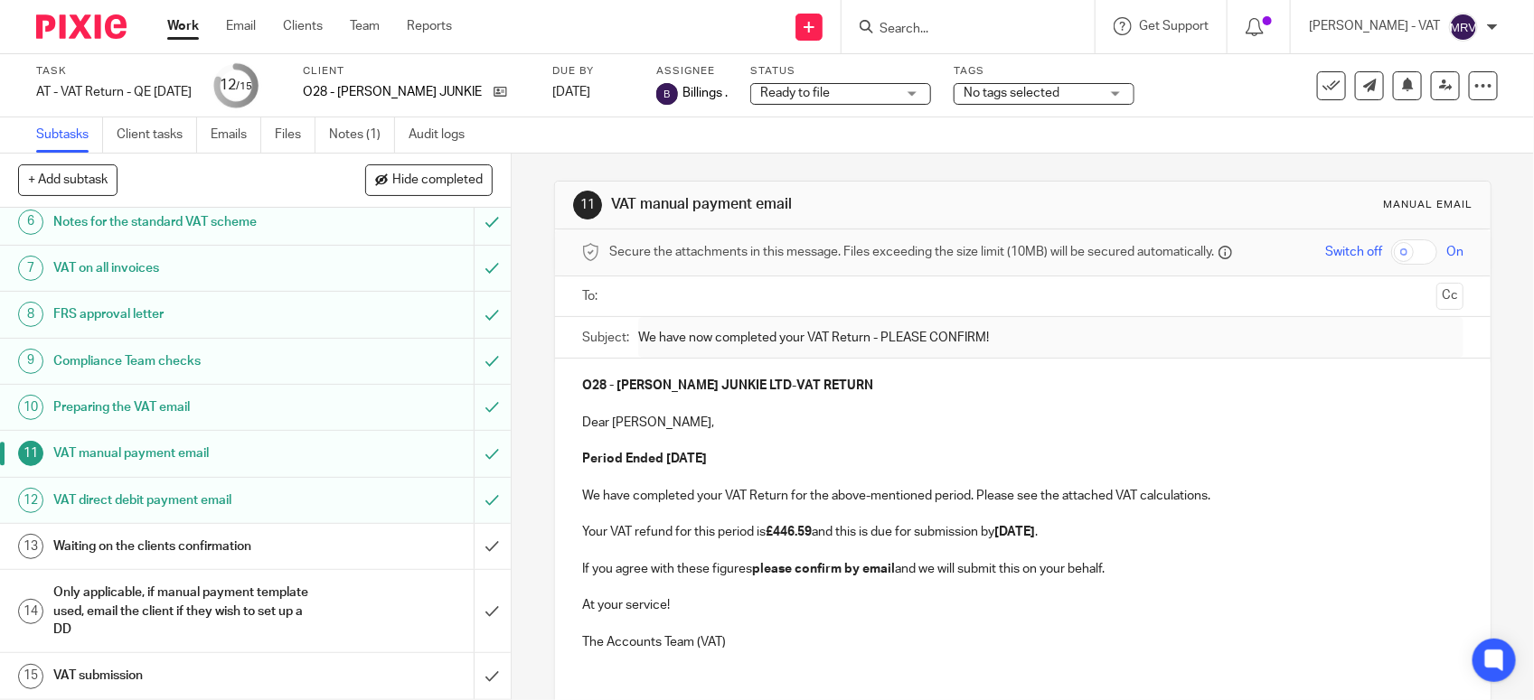
click at [229, 531] on link "13 Waiting on the clients confirmation" at bounding box center [237, 546] width 474 height 45
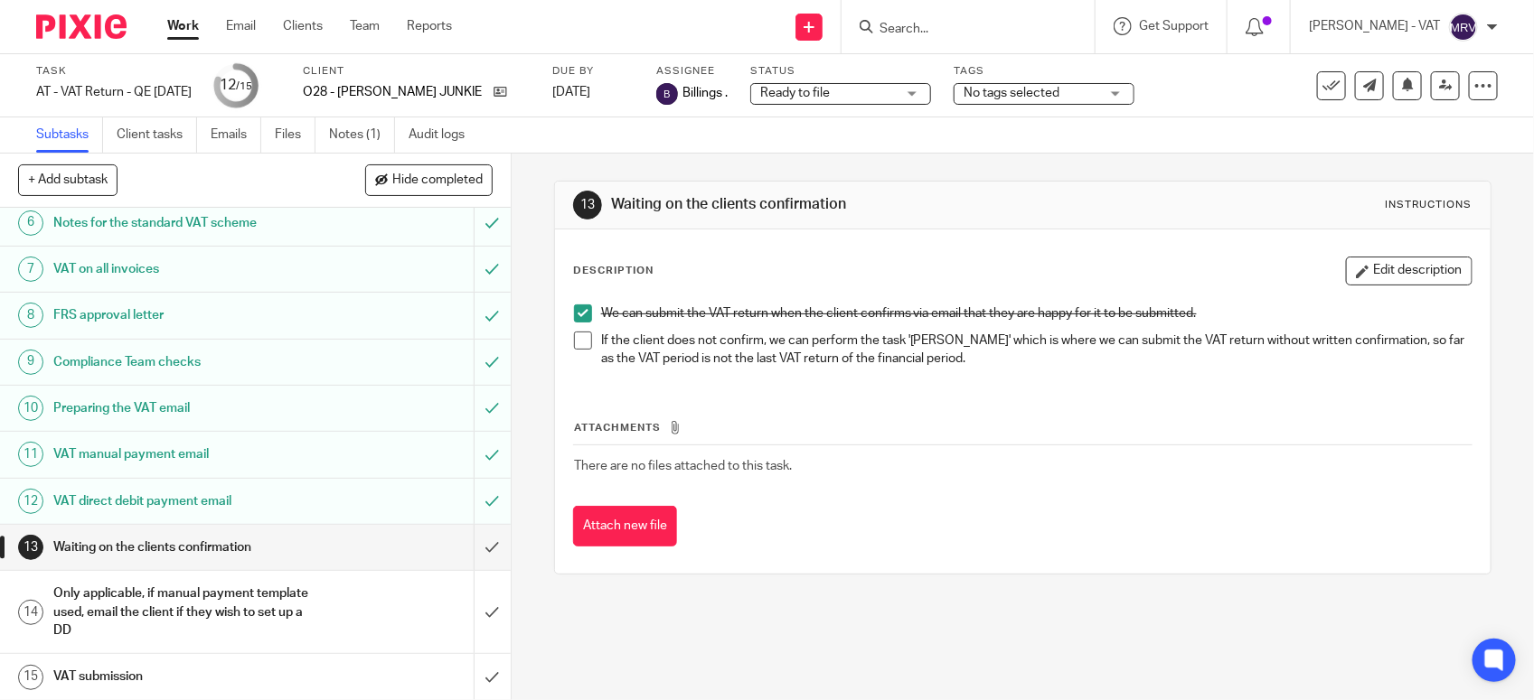
scroll to position [281, 0]
click at [474, 536] on input "submit" at bounding box center [255, 546] width 511 height 45
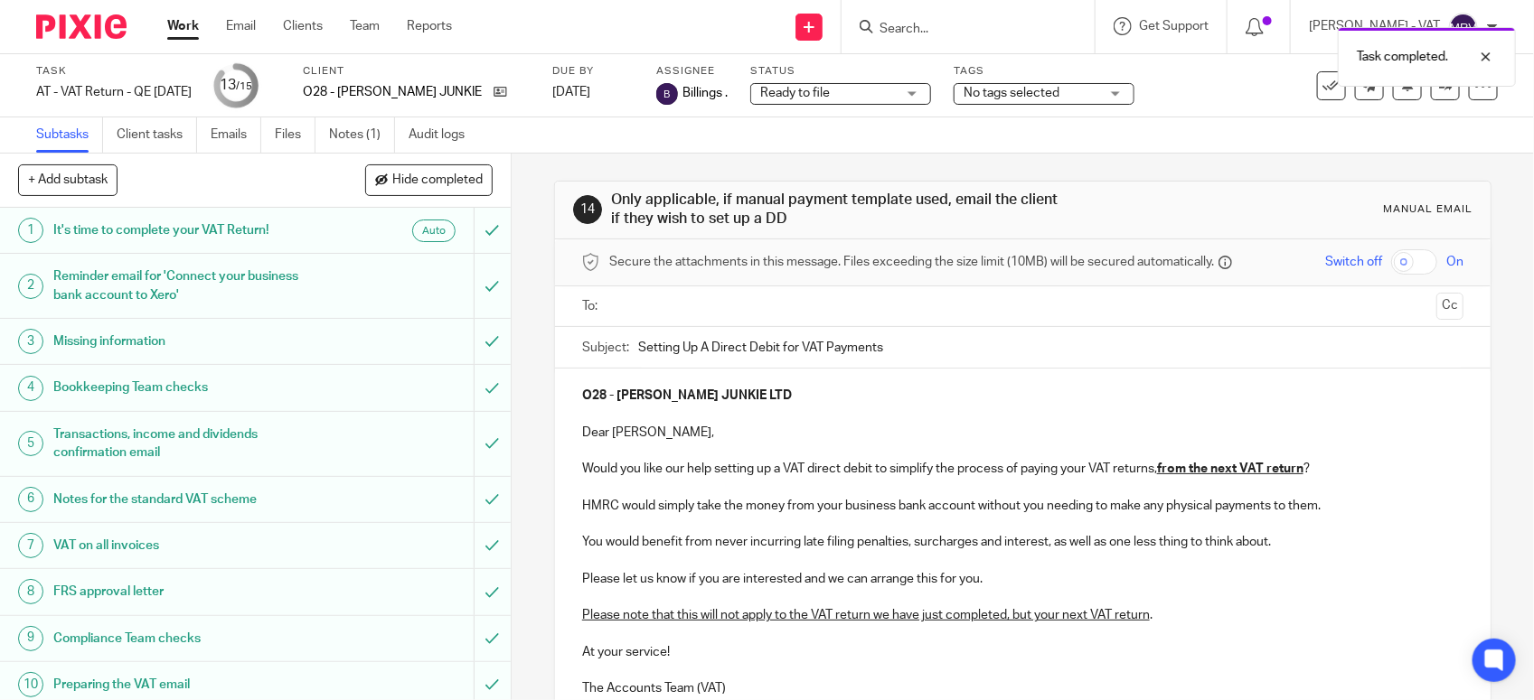
click at [660, 296] on input "text" at bounding box center [1021, 306] width 813 height 21
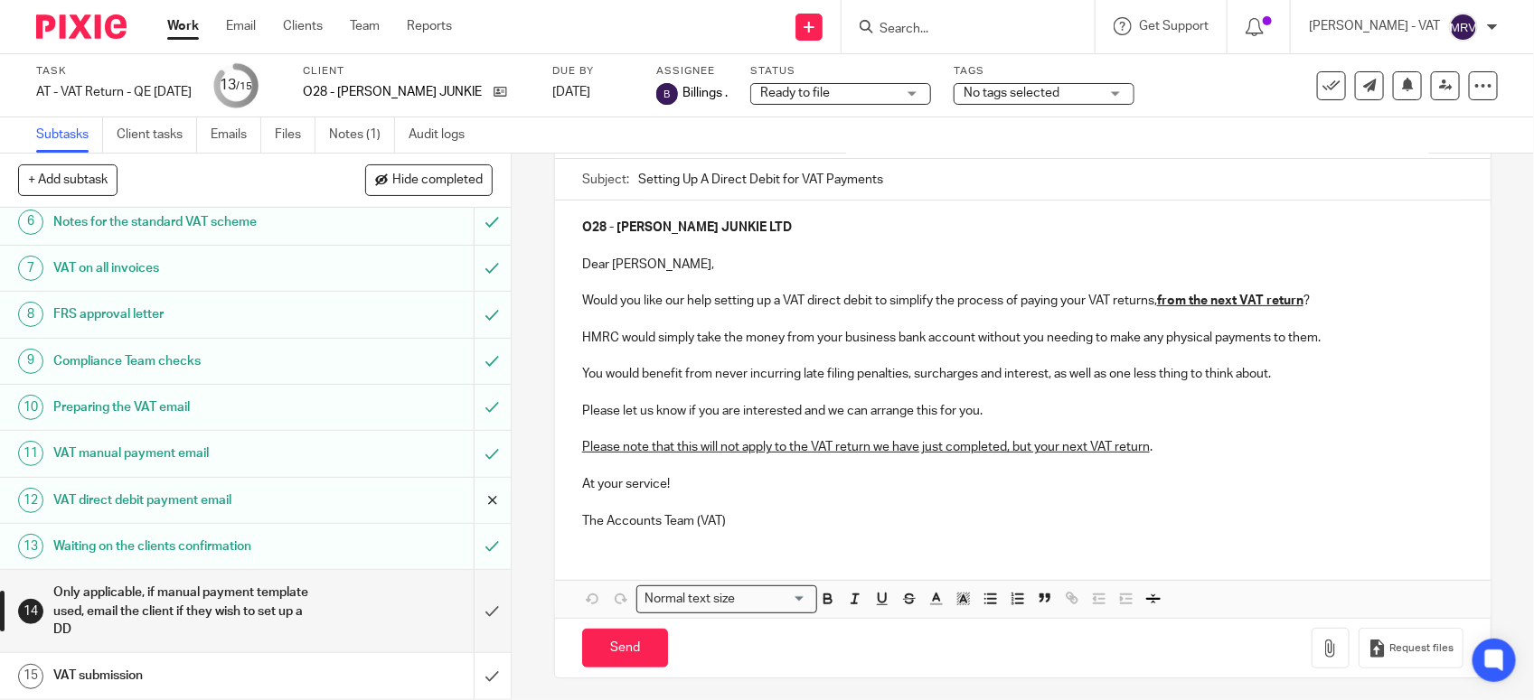
scroll to position [181, 0]
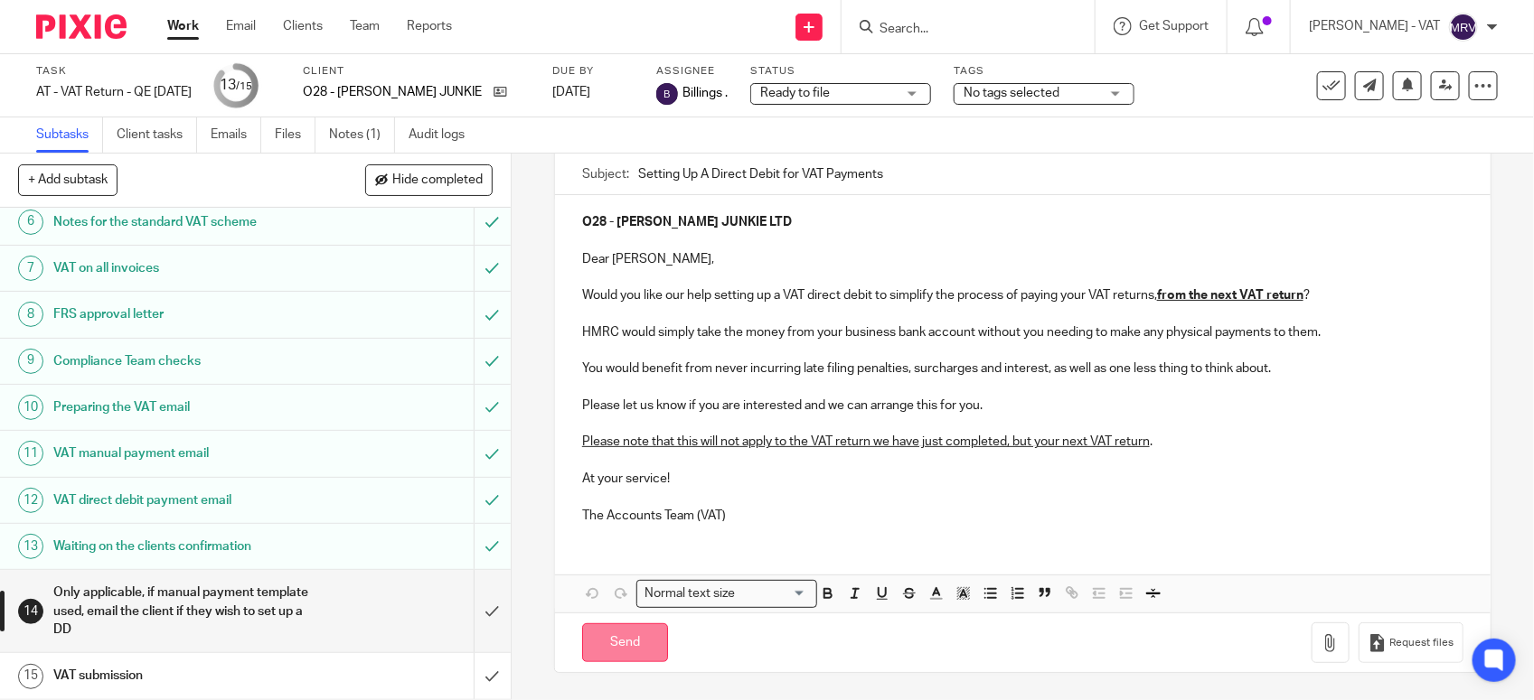
click at [635, 640] on input "Send" at bounding box center [625, 643] width 86 height 39
type input "Sent"
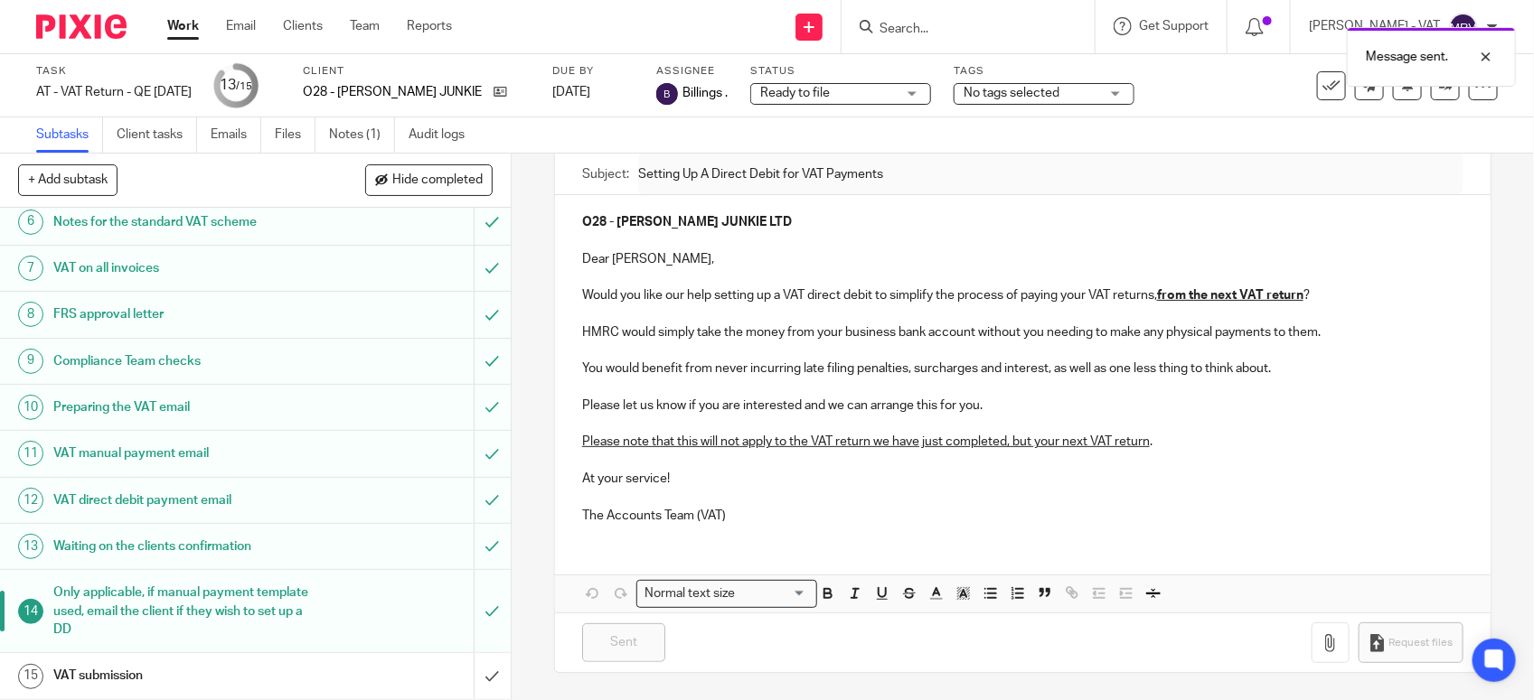
click at [241, 670] on h1 "VAT submission" at bounding box center [187, 675] width 268 height 27
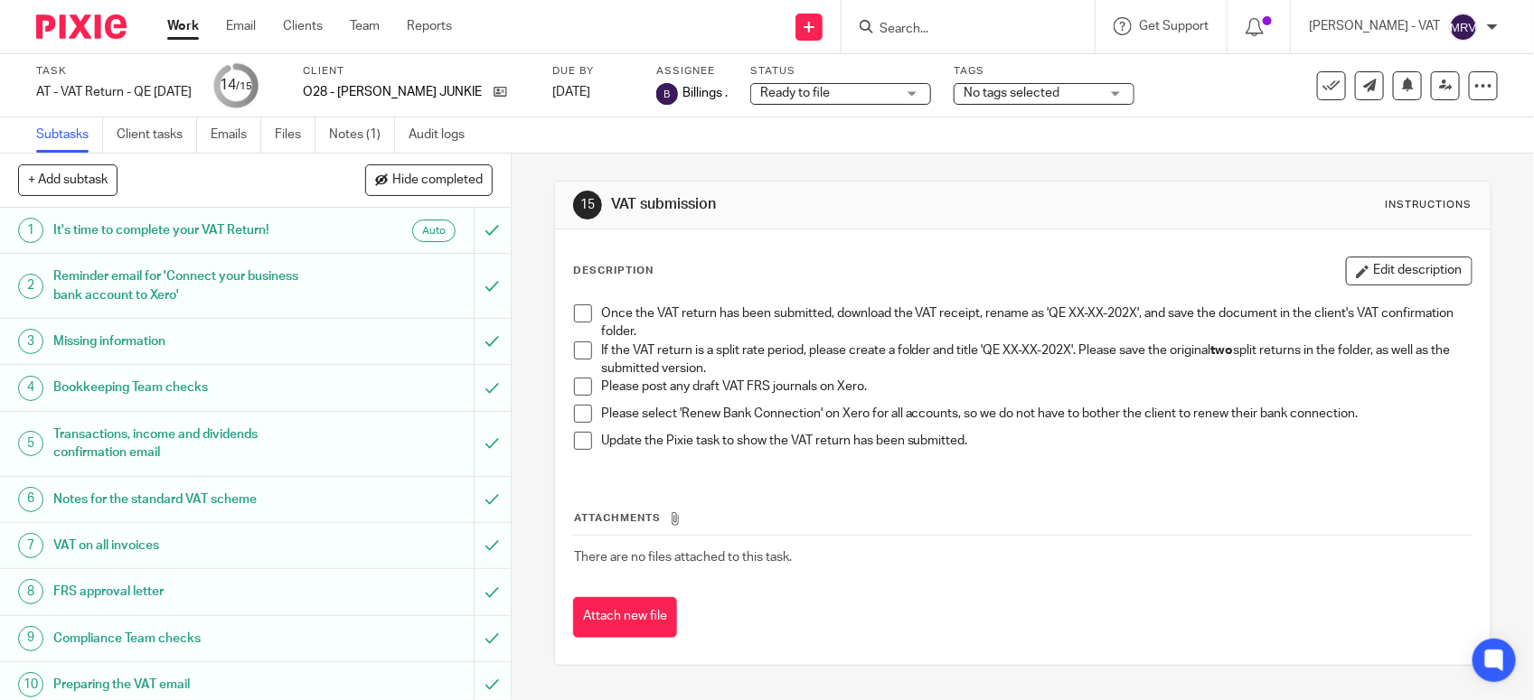
click at [574, 346] on span at bounding box center [583, 351] width 18 height 18
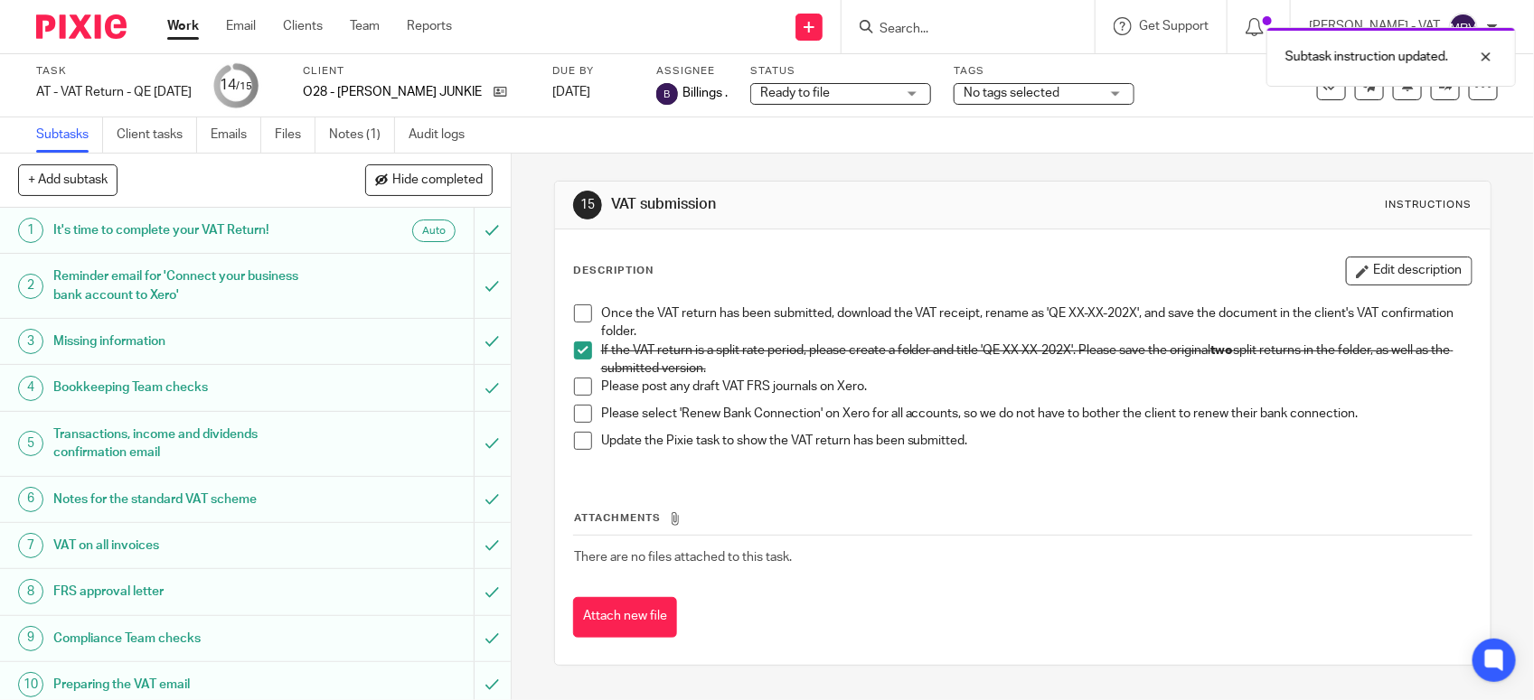
click at [574, 395] on span at bounding box center [583, 387] width 18 height 18
click at [574, 408] on span at bounding box center [583, 414] width 18 height 18
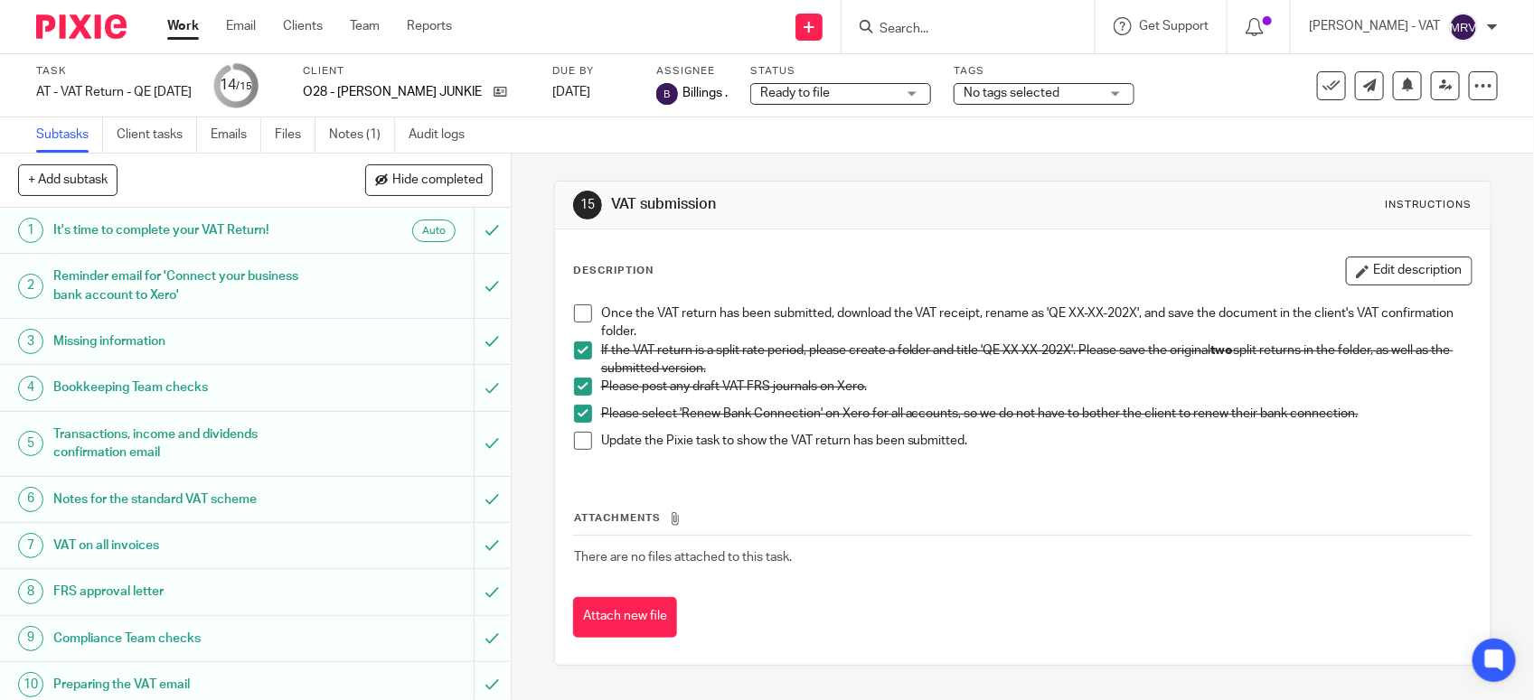
click at [575, 309] on span at bounding box center [583, 314] width 18 height 18
click at [574, 445] on span at bounding box center [583, 441] width 18 height 18
click at [674, 545] on td "There are no files attached to this task." at bounding box center [1022, 557] width 899 height 43
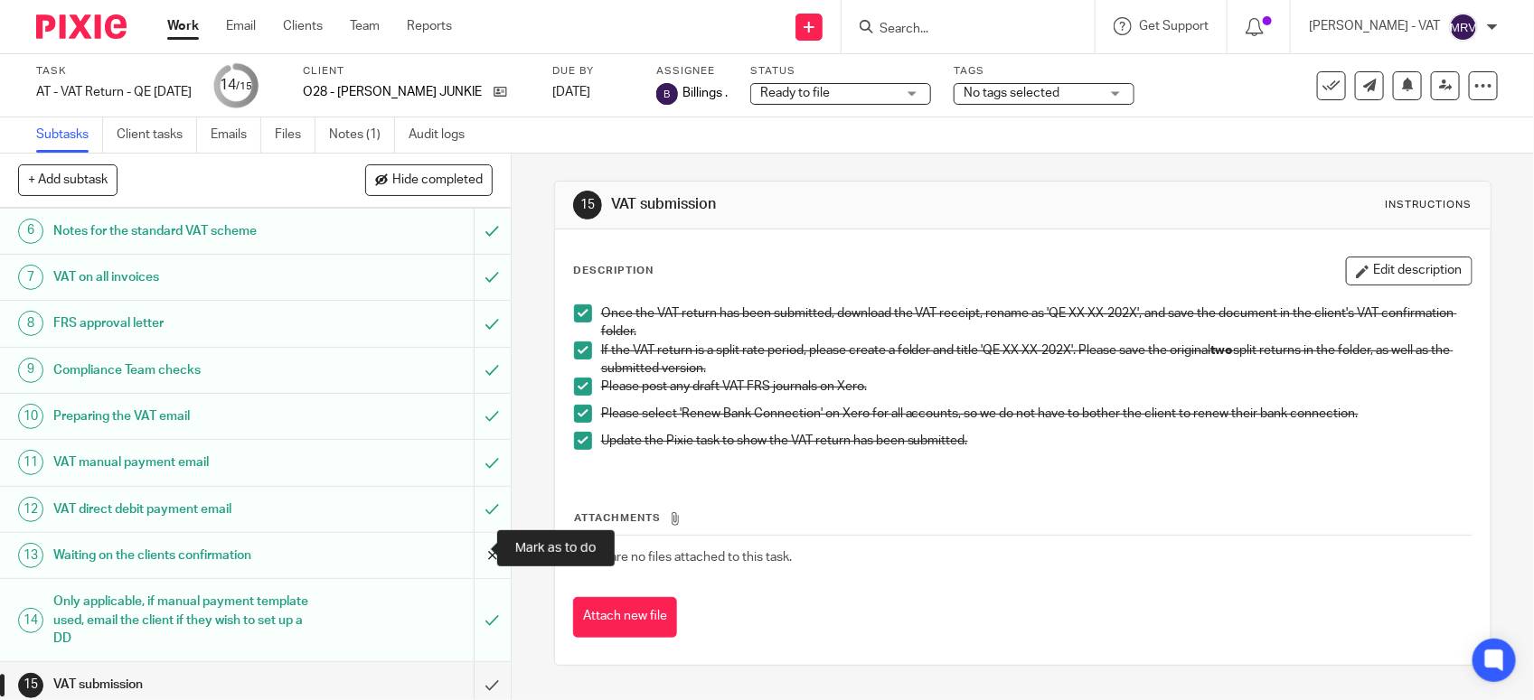
scroll to position [281, 0]
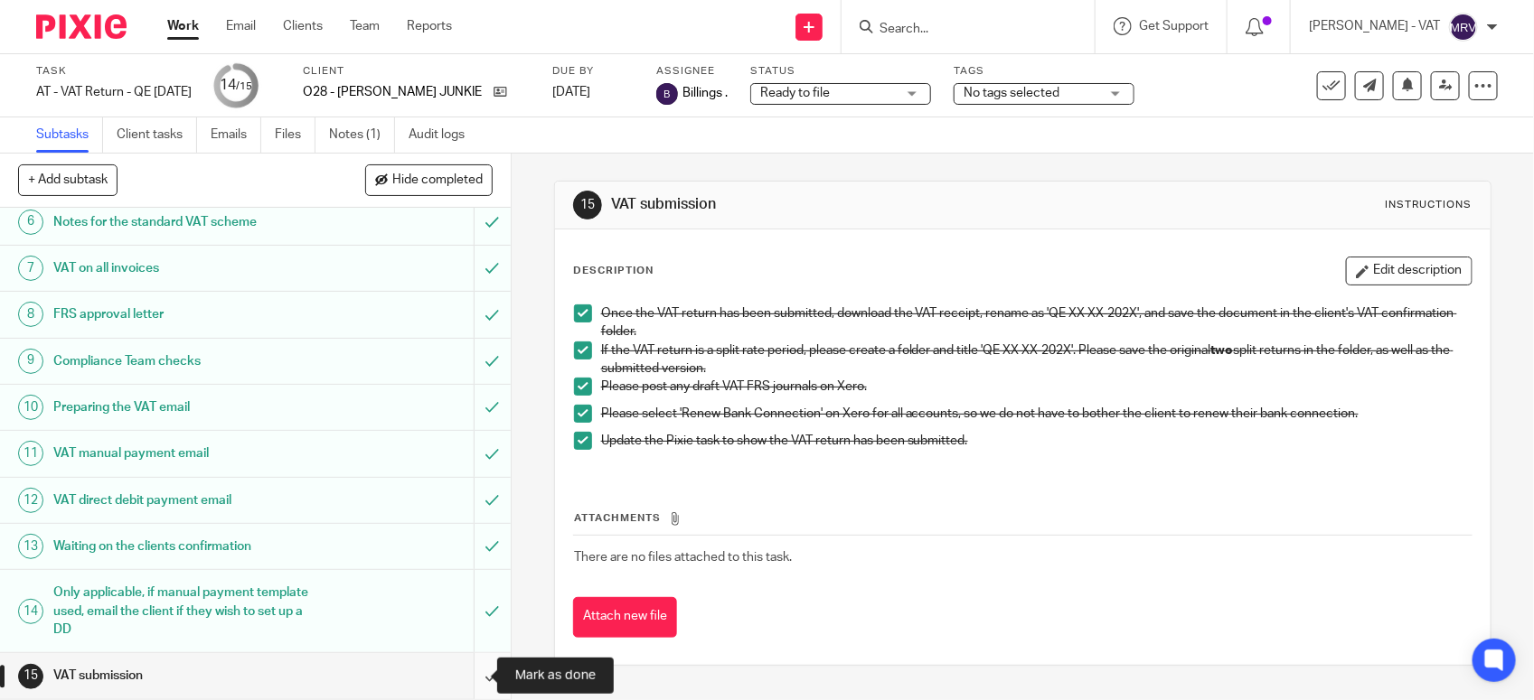
click at [464, 683] on input "submit" at bounding box center [255, 675] width 511 height 45
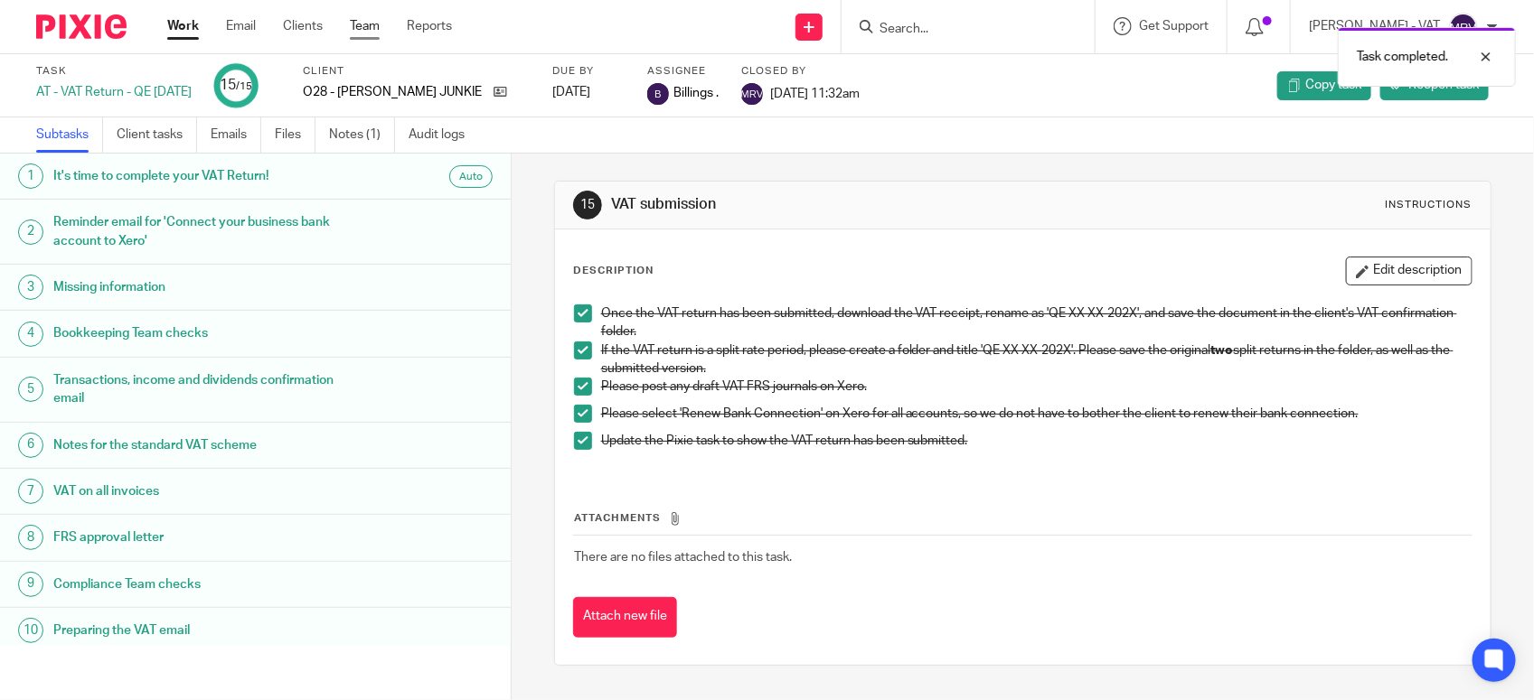
click at [362, 21] on link "Team" at bounding box center [365, 26] width 30 height 18
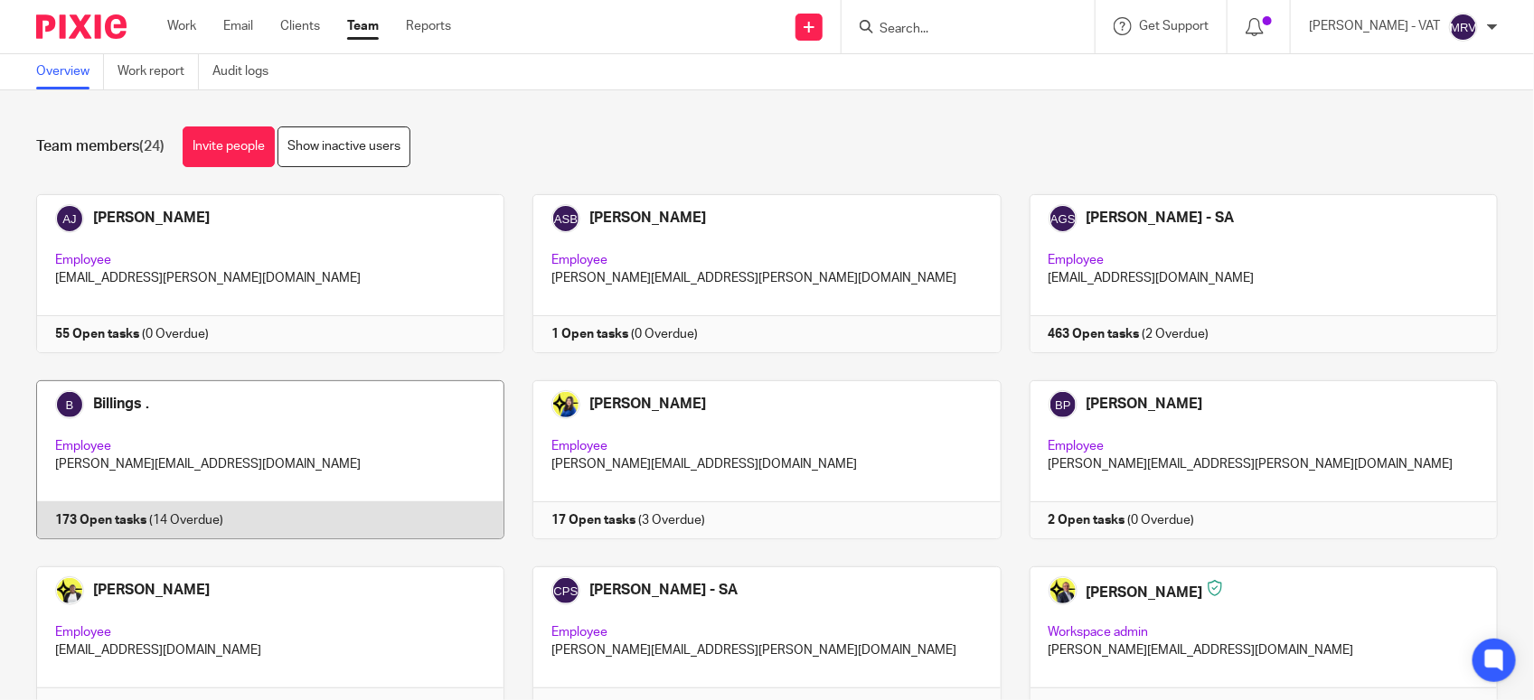
click at [312, 408] on link at bounding box center [256, 459] width 496 height 159
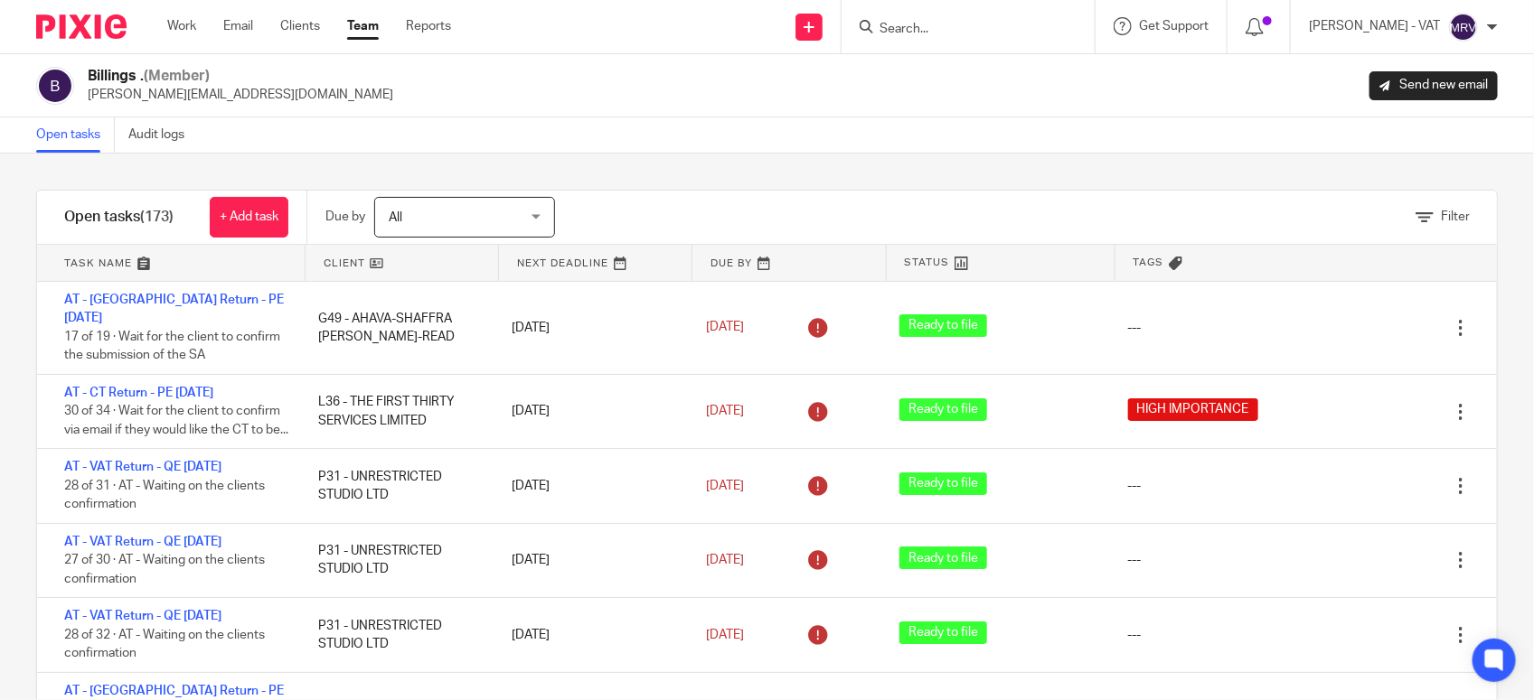
scroll to position [923, 0]
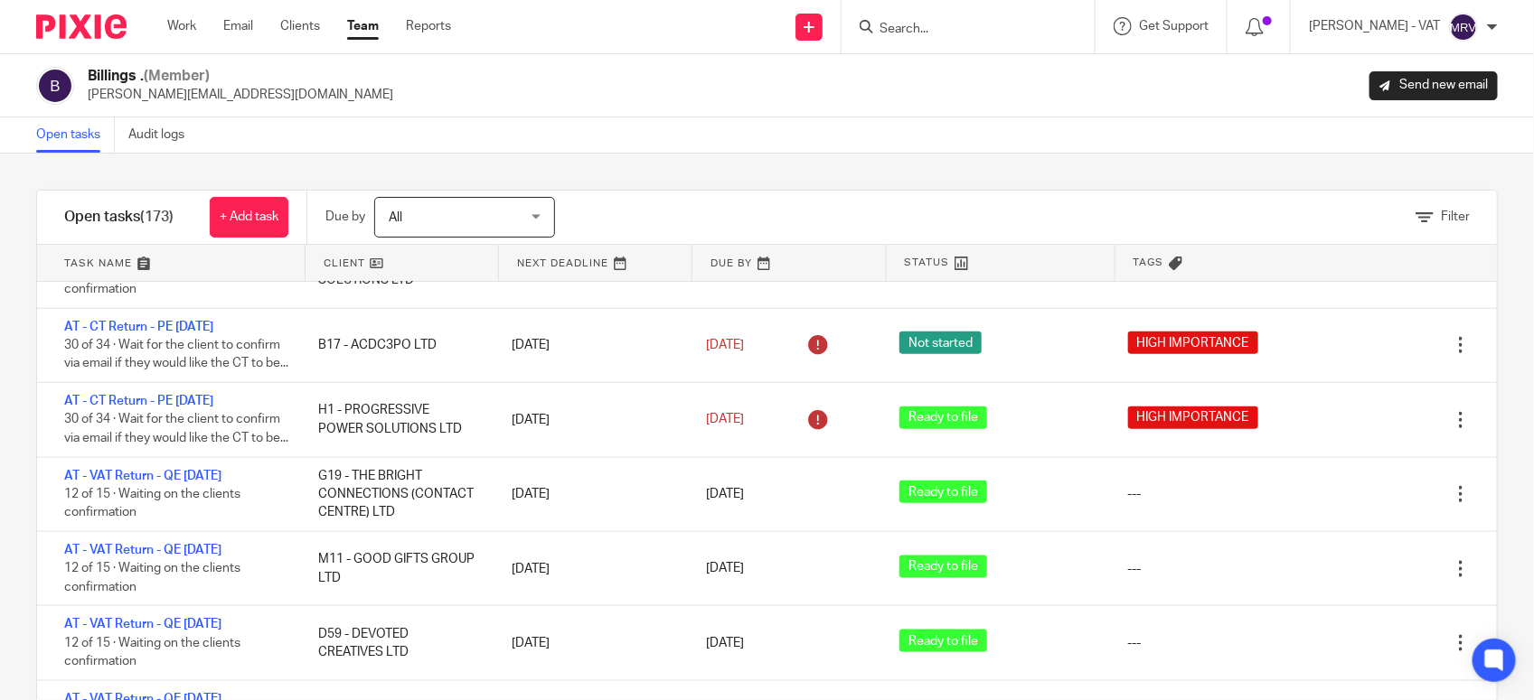
click at [747, 122] on div "Open tasks Audit logs" at bounding box center [767, 135] width 1534 height 36
click at [183, 24] on link "Work" at bounding box center [181, 26] width 29 height 18
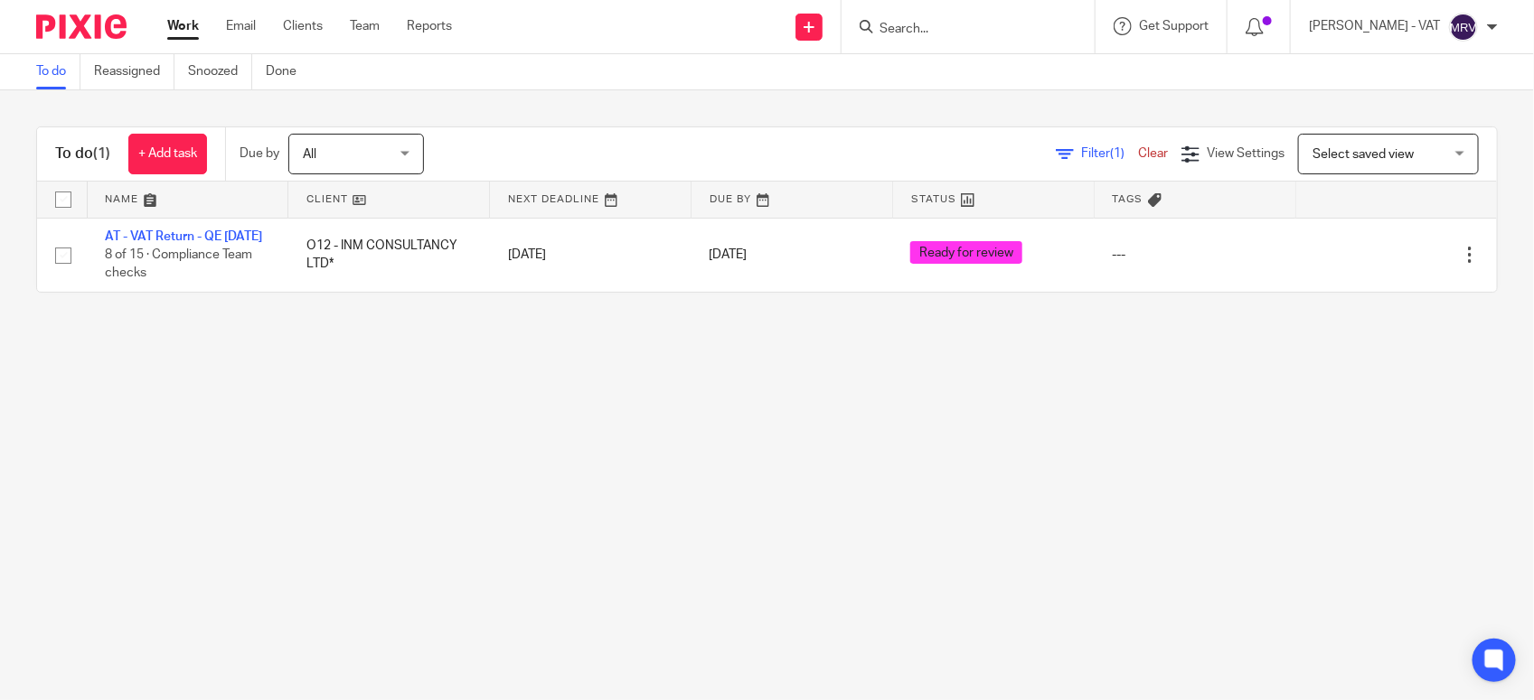
click at [167, 531] on main "To do Reassigned Snoozed Done To do (1) + Add task Due by All All [DATE] [DATE]…" at bounding box center [767, 350] width 1534 height 700
click at [42, 69] on link "To do" at bounding box center [58, 71] width 44 height 35
click at [522, 549] on main "To do Reassigned Snoozed Done To do (1) + Add task Due by All All [DATE] [DATE]…" at bounding box center [767, 350] width 1534 height 700
click at [633, 389] on main "To do Reassigned Snoozed Done To do (1) + Add task Due by All All Today Tomorro…" at bounding box center [767, 350] width 1534 height 700
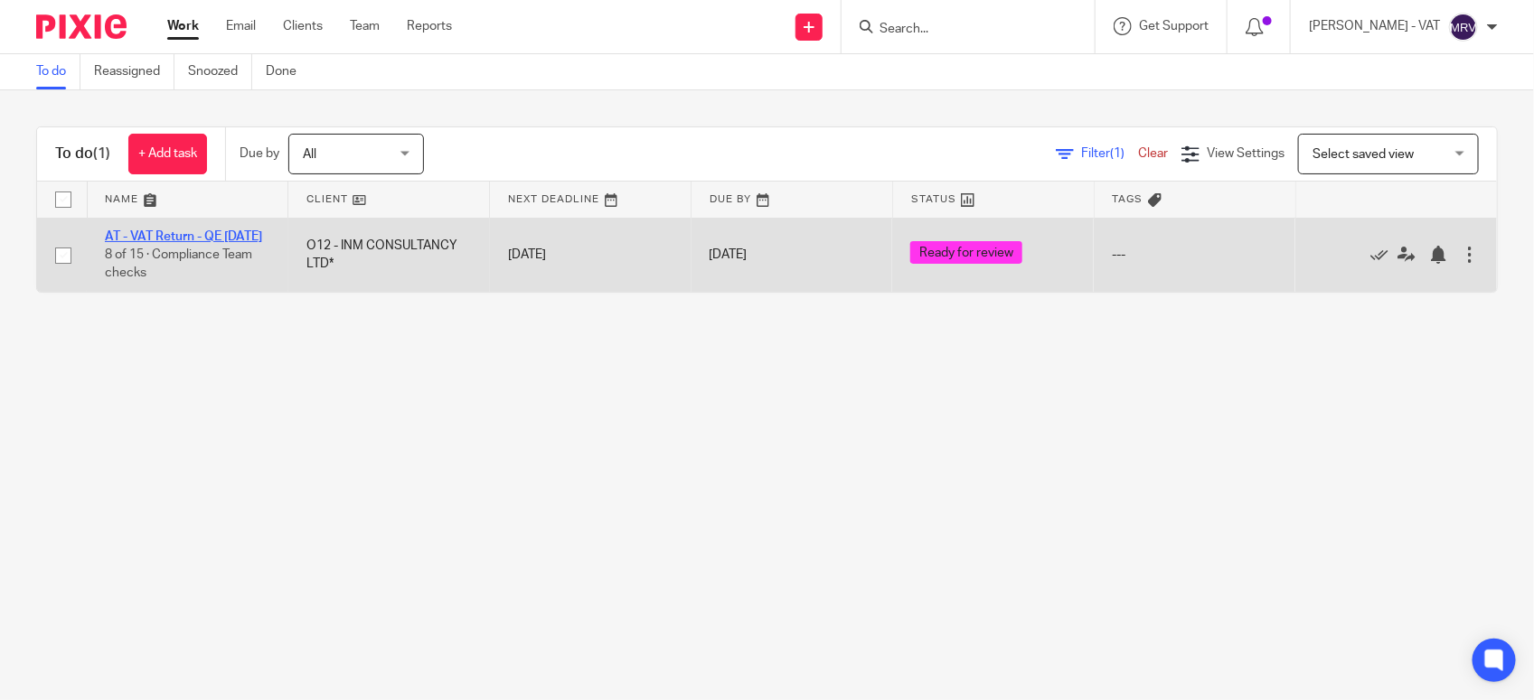
click at [222, 232] on link "AT - VAT Return - QE [DATE]" at bounding box center [183, 236] width 157 height 13
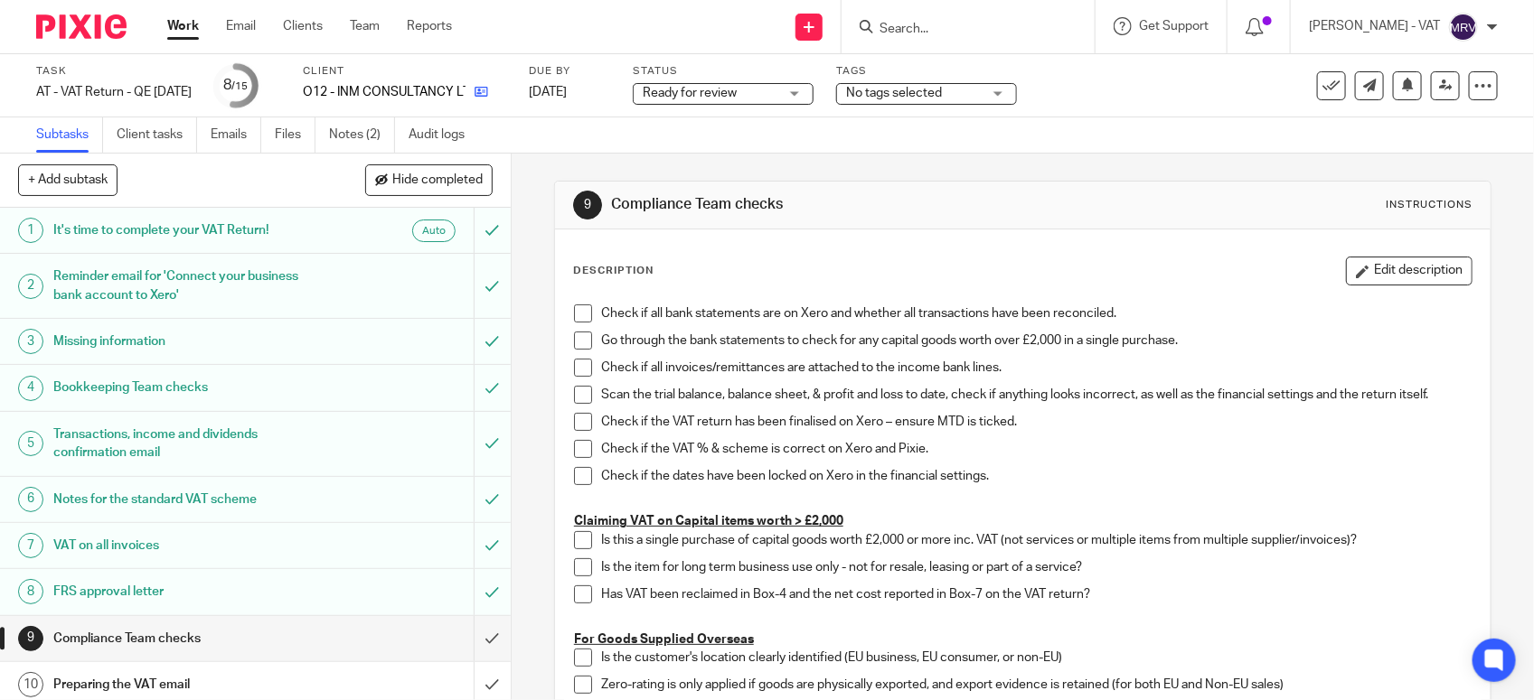
click at [488, 93] on link at bounding box center [476, 92] width 23 height 18
click at [578, 316] on span at bounding box center [583, 314] width 18 height 18
click at [574, 348] on span at bounding box center [583, 341] width 18 height 18
click at [577, 364] on span at bounding box center [583, 368] width 18 height 18
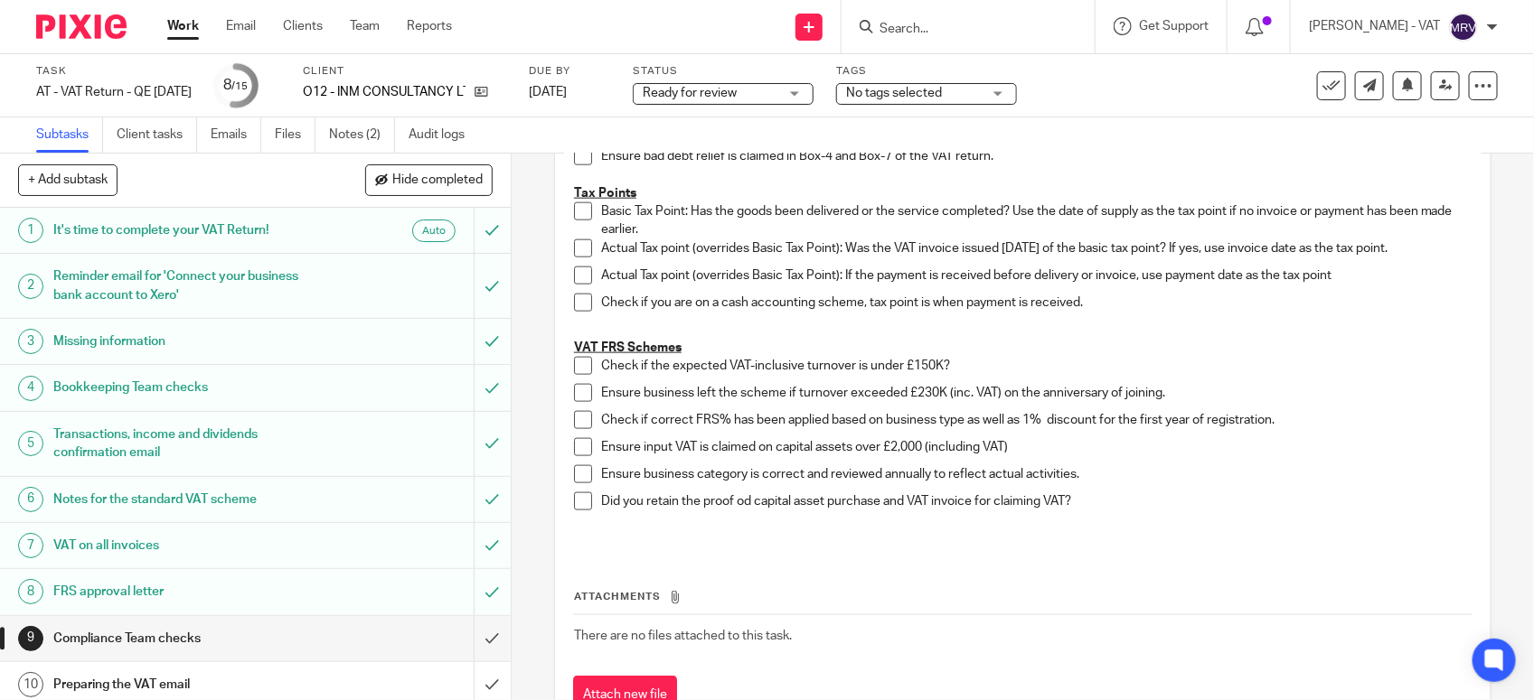
scroll to position [1017, 0]
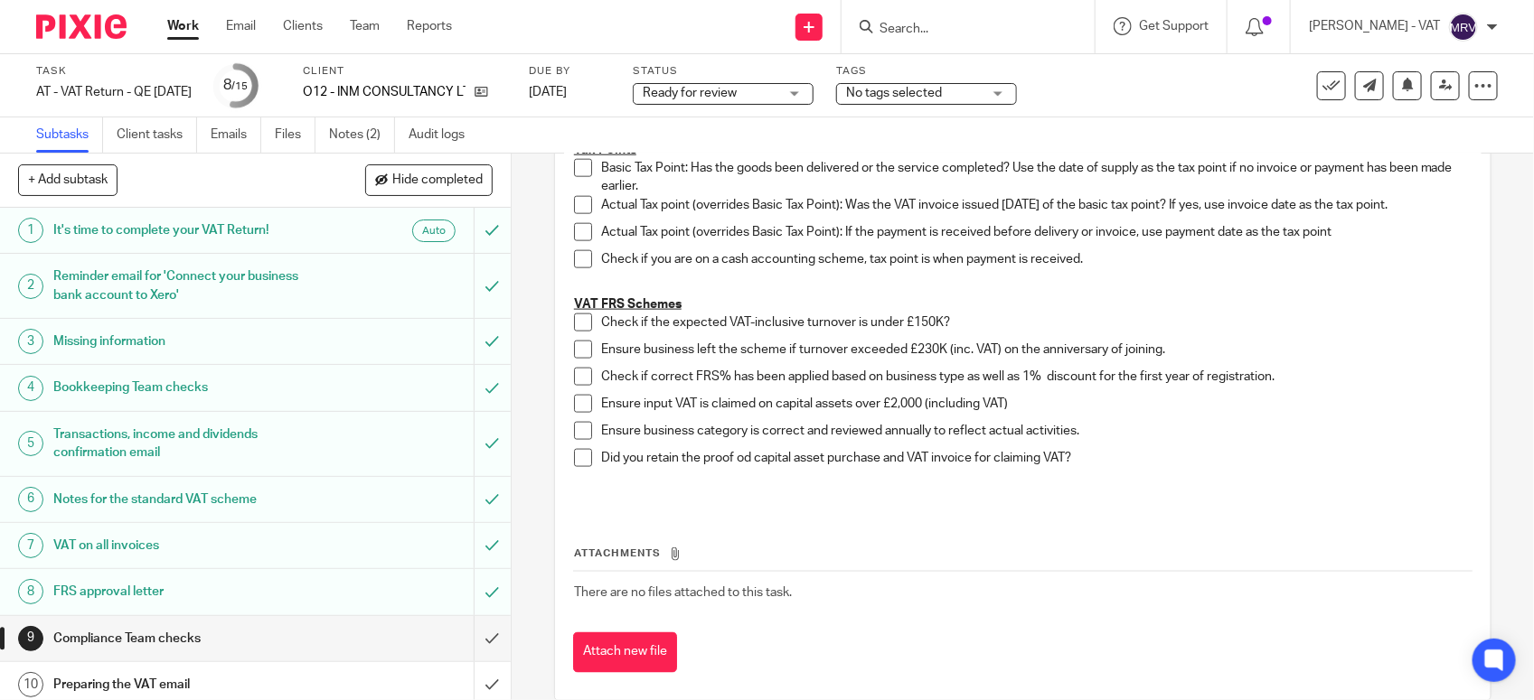
click at [575, 321] on span at bounding box center [583, 323] width 18 height 18
click at [578, 348] on span at bounding box center [583, 350] width 18 height 18
click at [574, 376] on span at bounding box center [583, 377] width 18 height 18
click at [576, 430] on span at bounding box center [583, 431] width 18 height 18
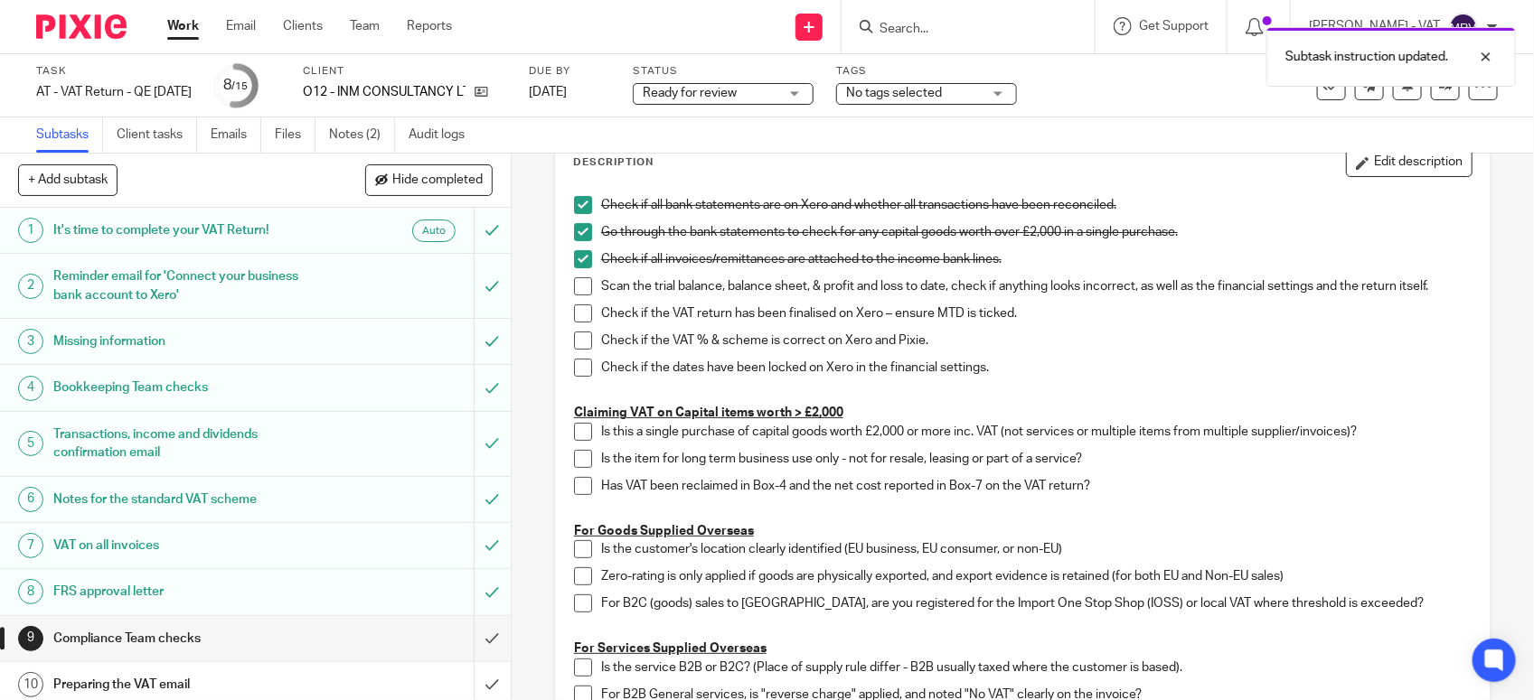
scroll to position [0, 0]
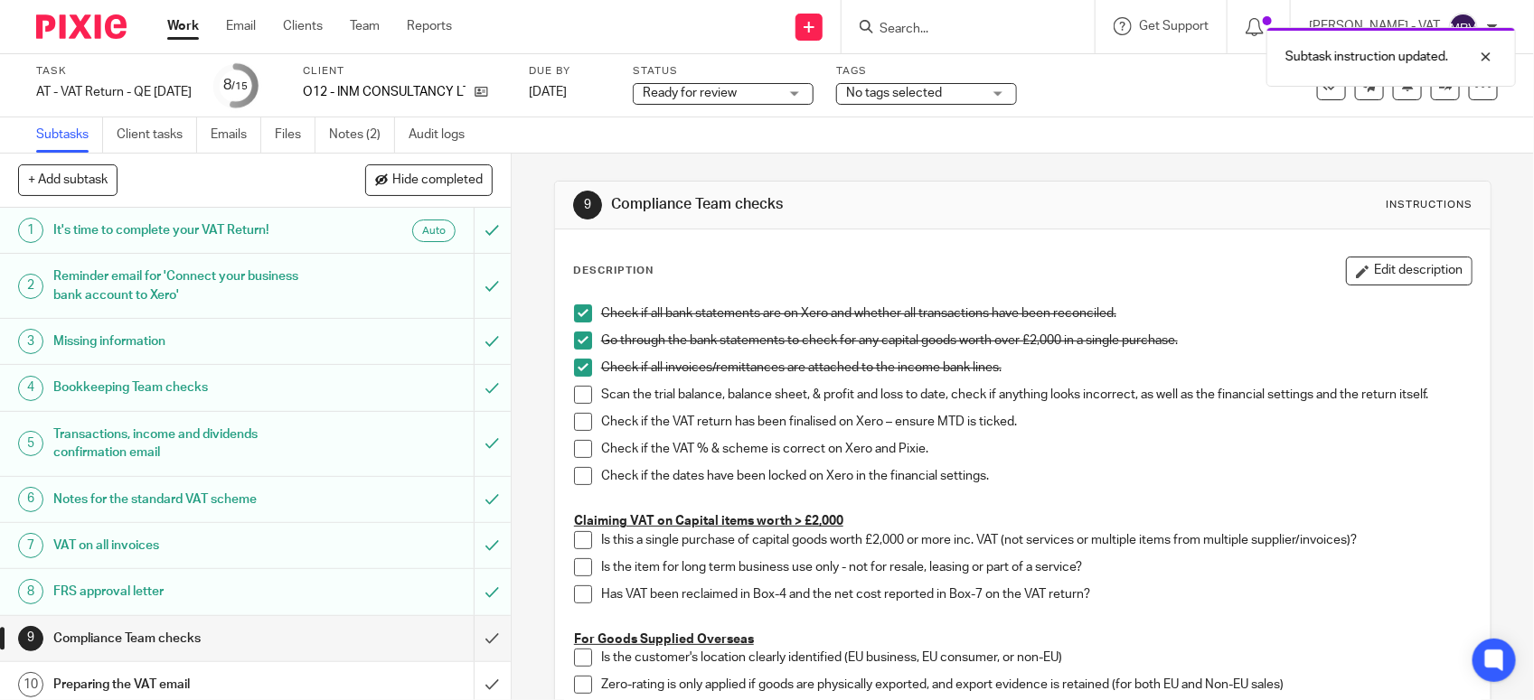
click at [574, 395] on span at bounding box center [583, 395] width 18 height 18
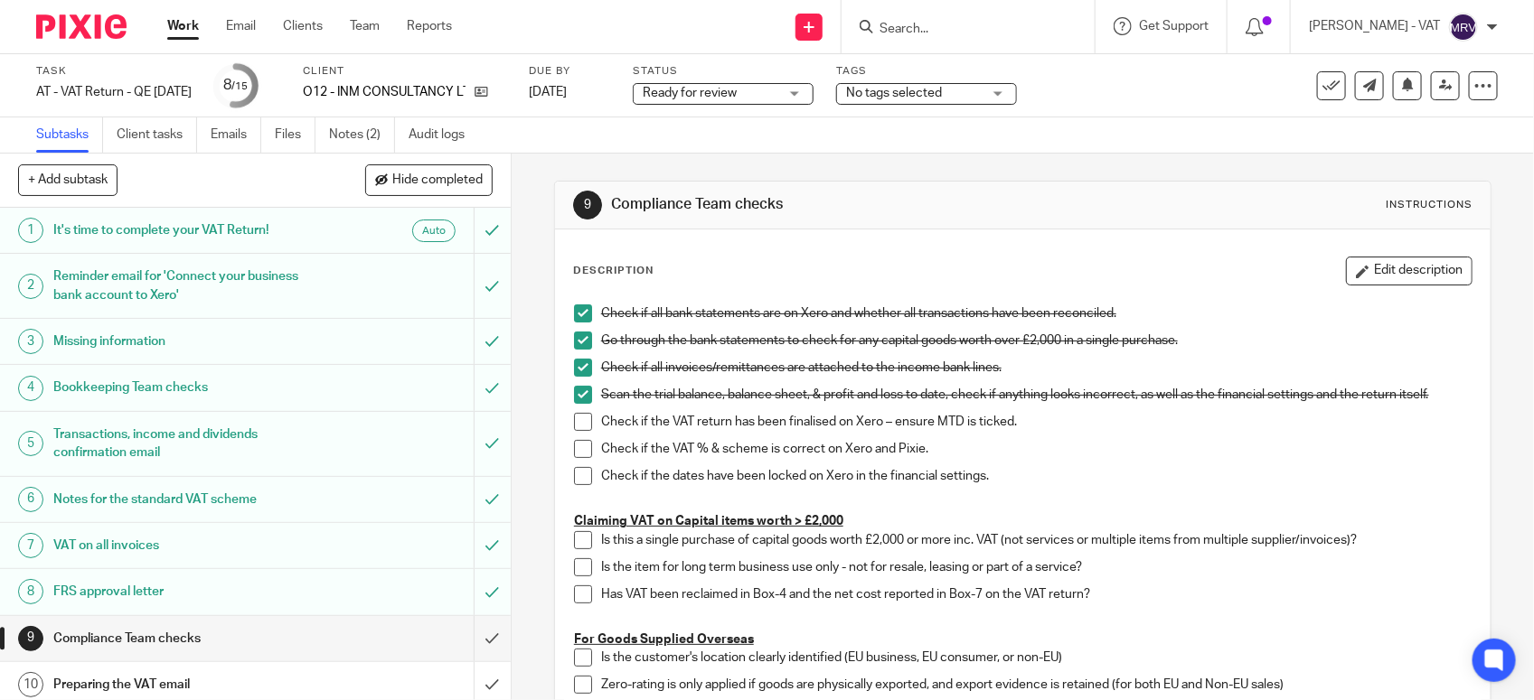
click at [574, 422] on span at bounding box center [583, 422] width 18 height 18
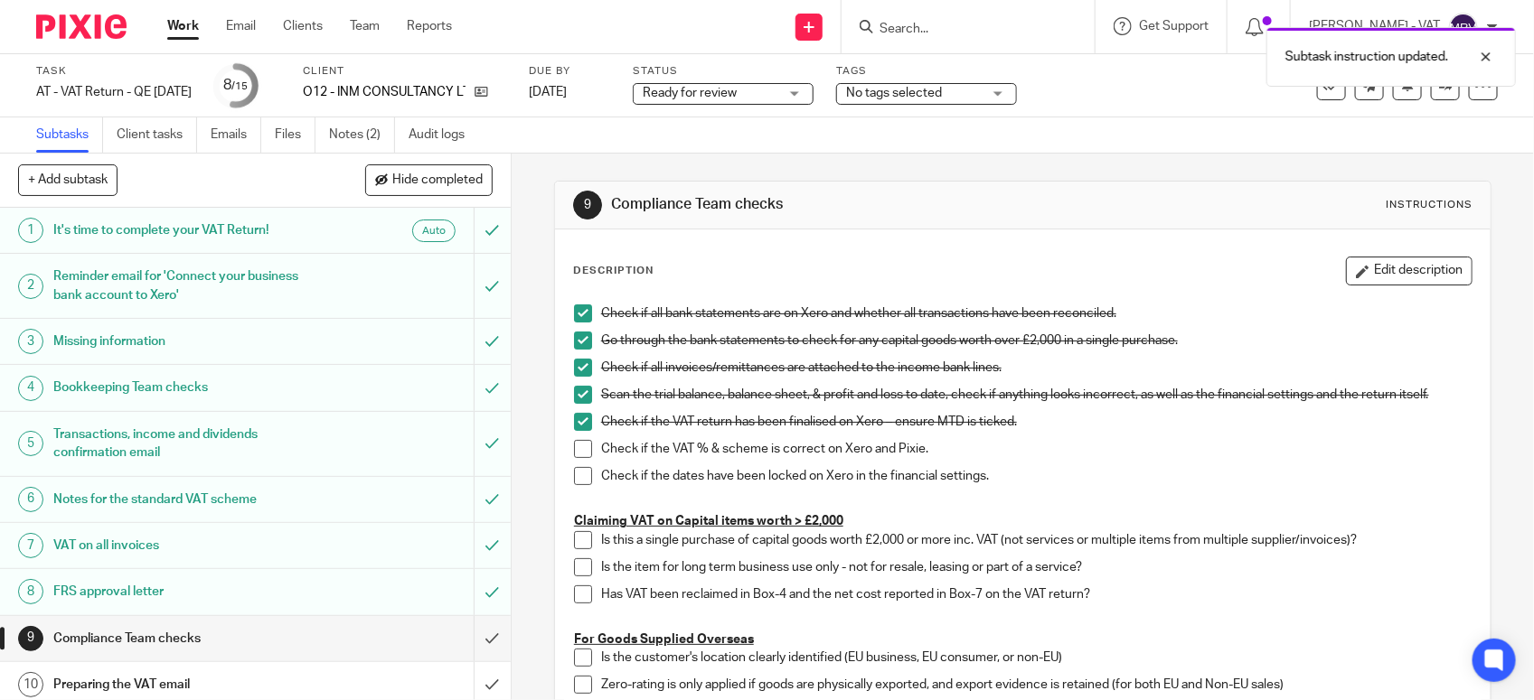
click at [575, 450] on span at bounding box center [583, 449] width 18 height 18
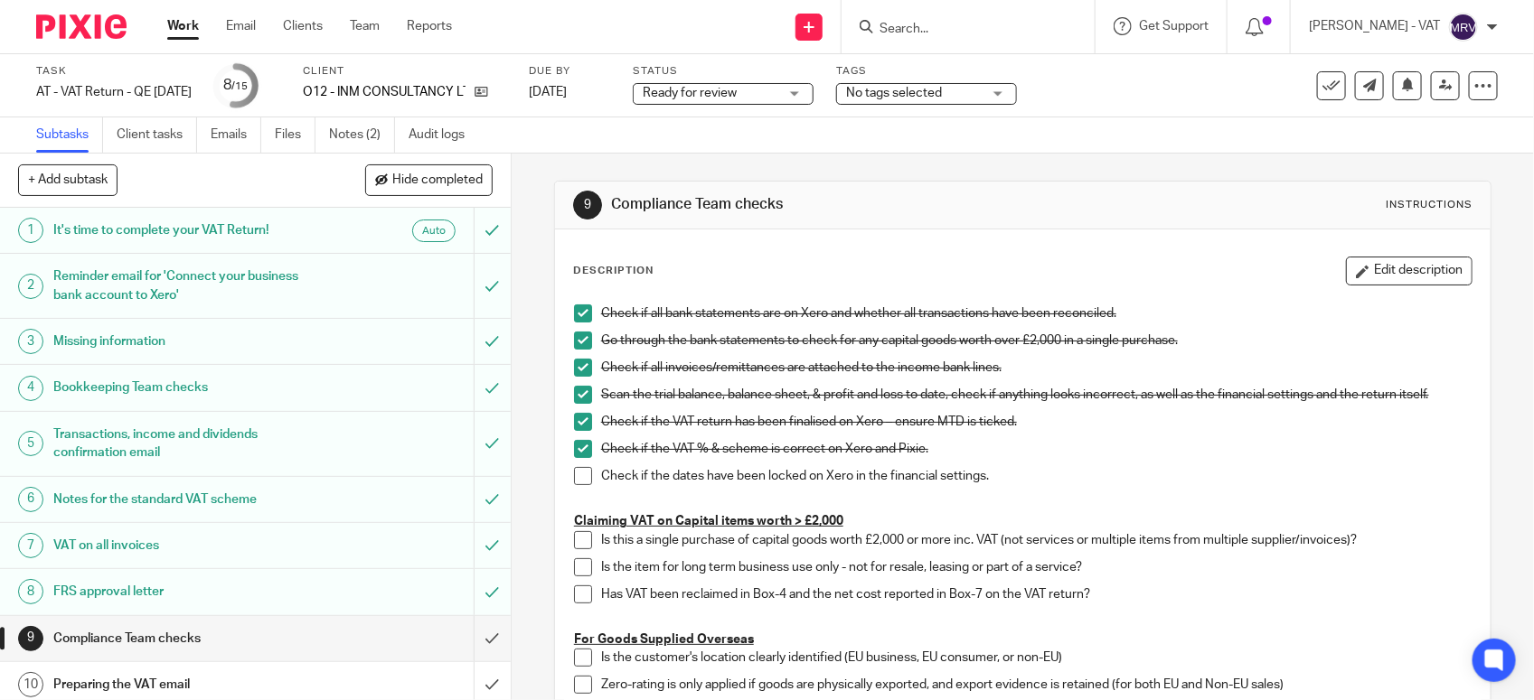
click at [579, 477] on span at bounding box center [583, 476] width 18 height 18
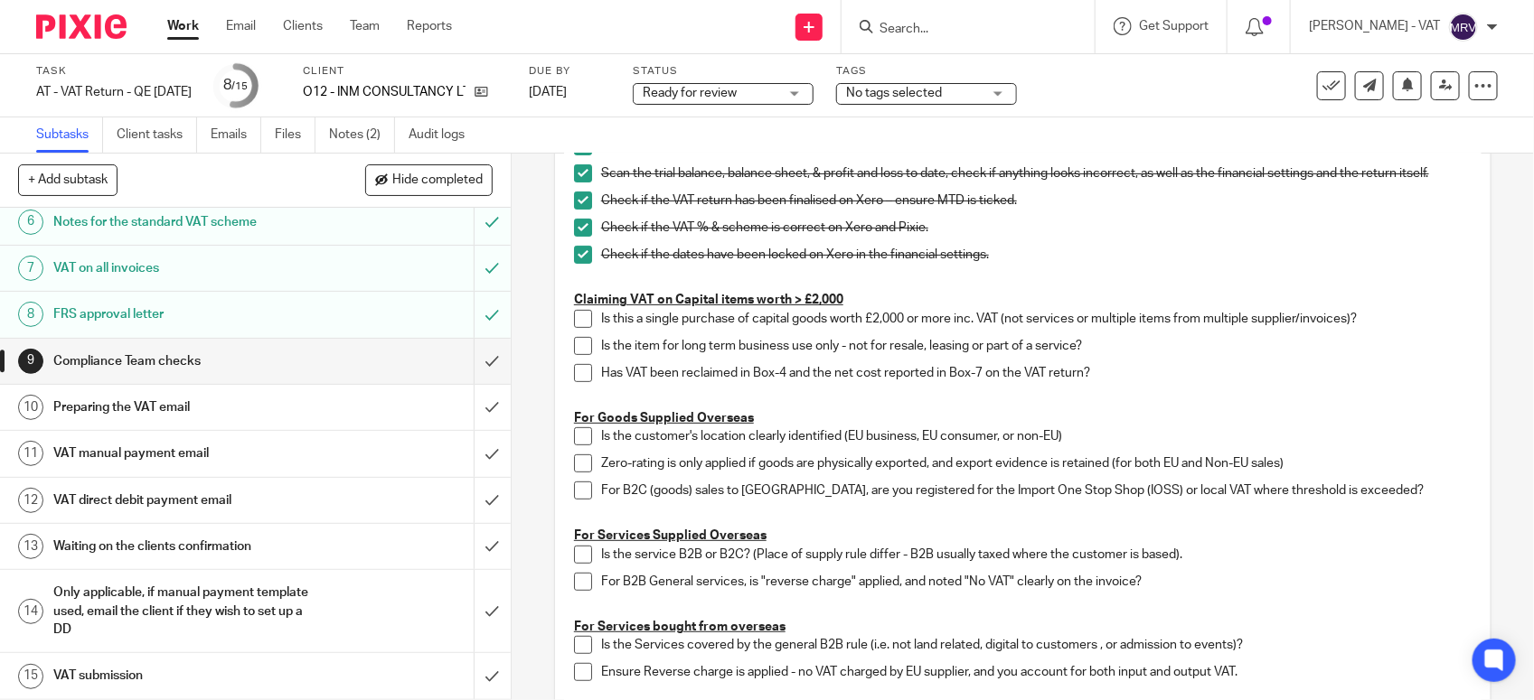
scroll to position [113, 0]
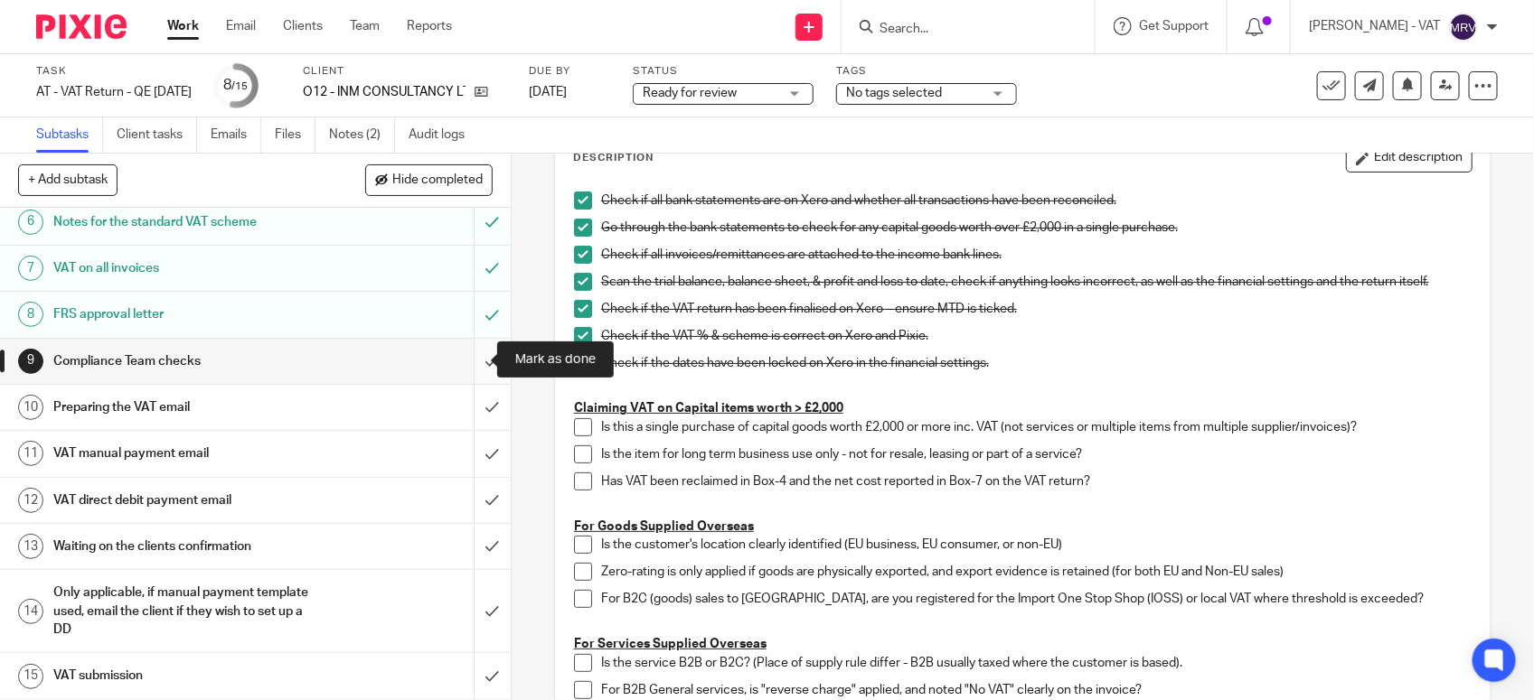
click at [463, 359] on input "submit" at bounding box center [255, 361] width 511 height 45
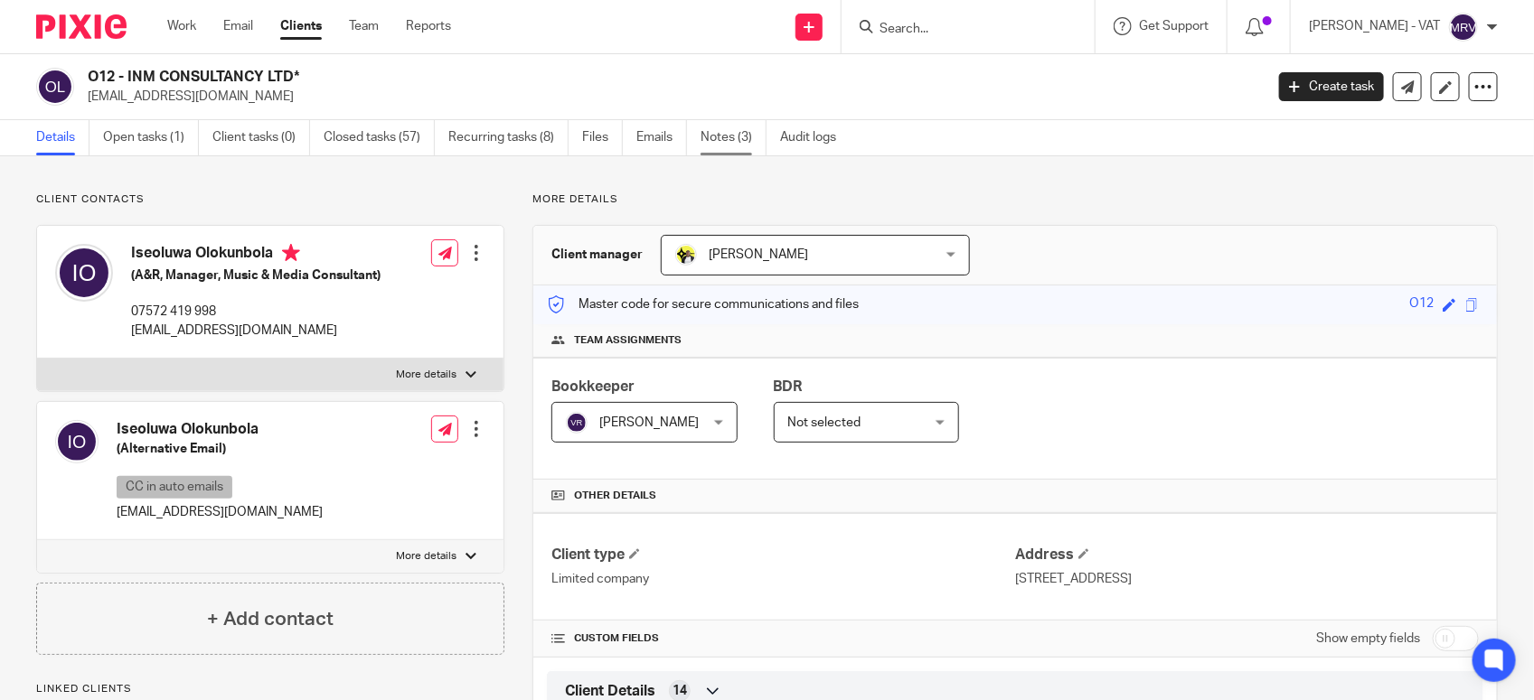
click at [730, 136] on link "Notes (3)" at bounding box center [733, 137] width 66 height 35
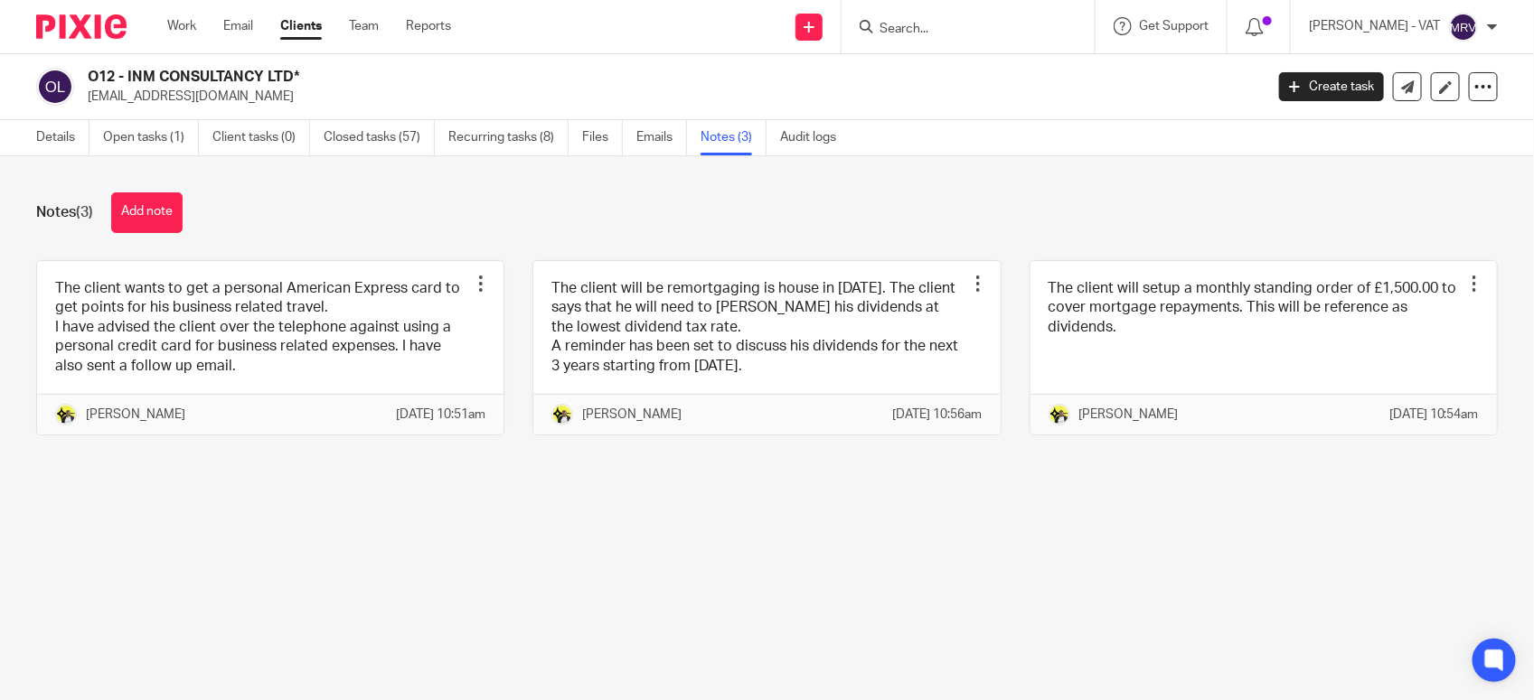
click at [856, 551] on main "O12 - INM CONSULTANCY LTD* [EMAIL_ADDRESS][DOMAIN_NAME] Create task Update from…" at bounding box center [767, 350] width 1534 height 700
click at [59, 138] on link "Details" at bounding box center [62, 137] width 53 height 35
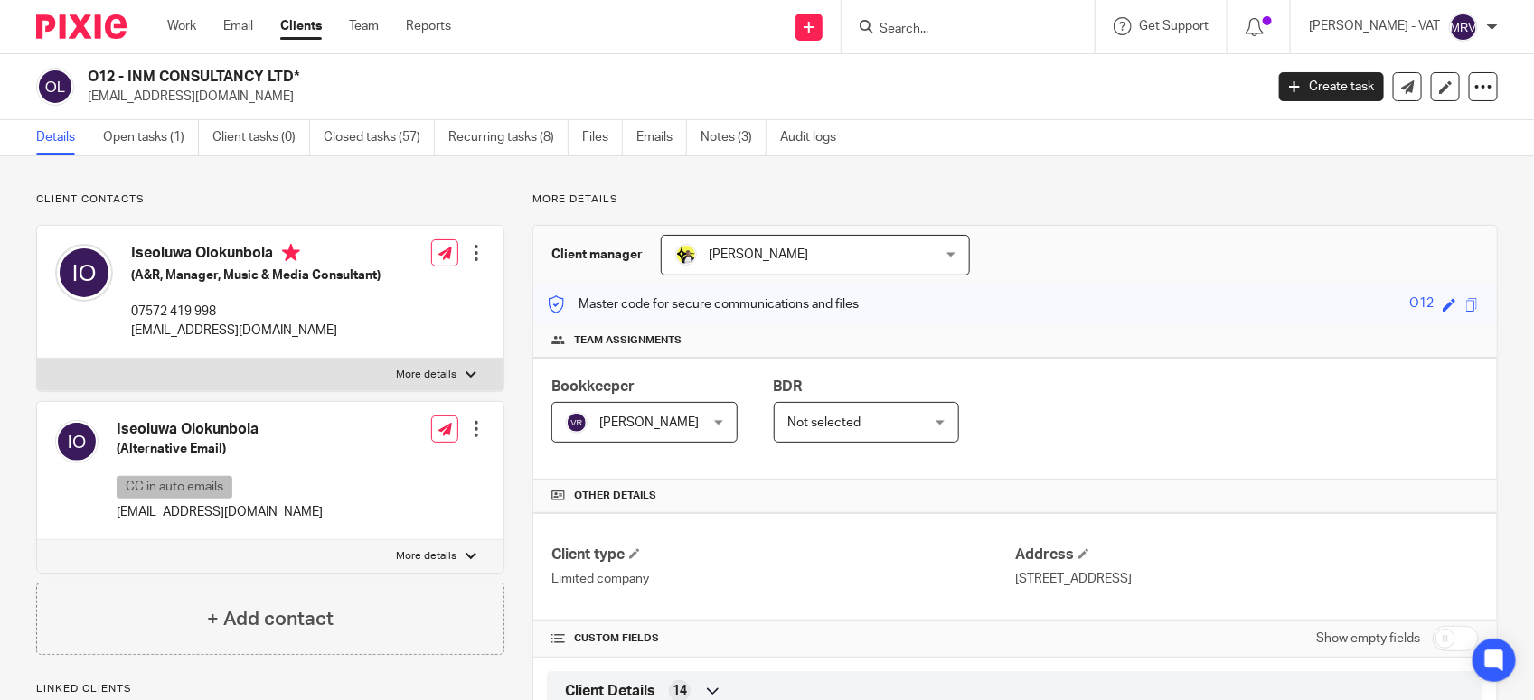
drag, startPoint x: 129, startPoint y: 73, endPoint x: 295, endPoint y: 73, distance: 165.4
click at [295, 73] on h2 "O12 - INM CONSULTANCY LTD*" at bounding box center [553, 77] width 931 height 19
copy h2 "INM CONSULTANCY LTD"
click at [991, 113] on div "O12 - INM CONSULTANCY LTD* [EMAIL_ADDRESS][DOMAIN_NAME] Create task Update from…" at bounding box center [767, 87] width 1534 height 66
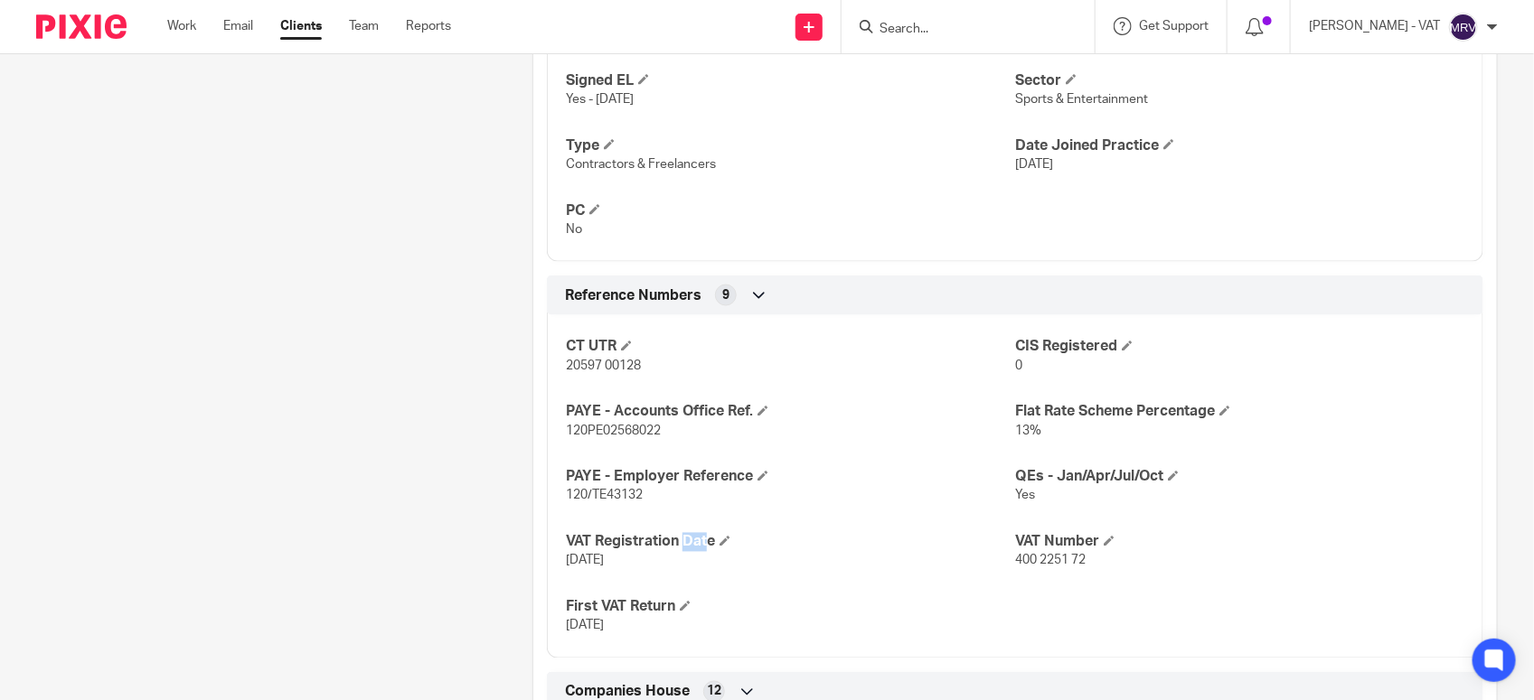
scroll to position [1243, 0]
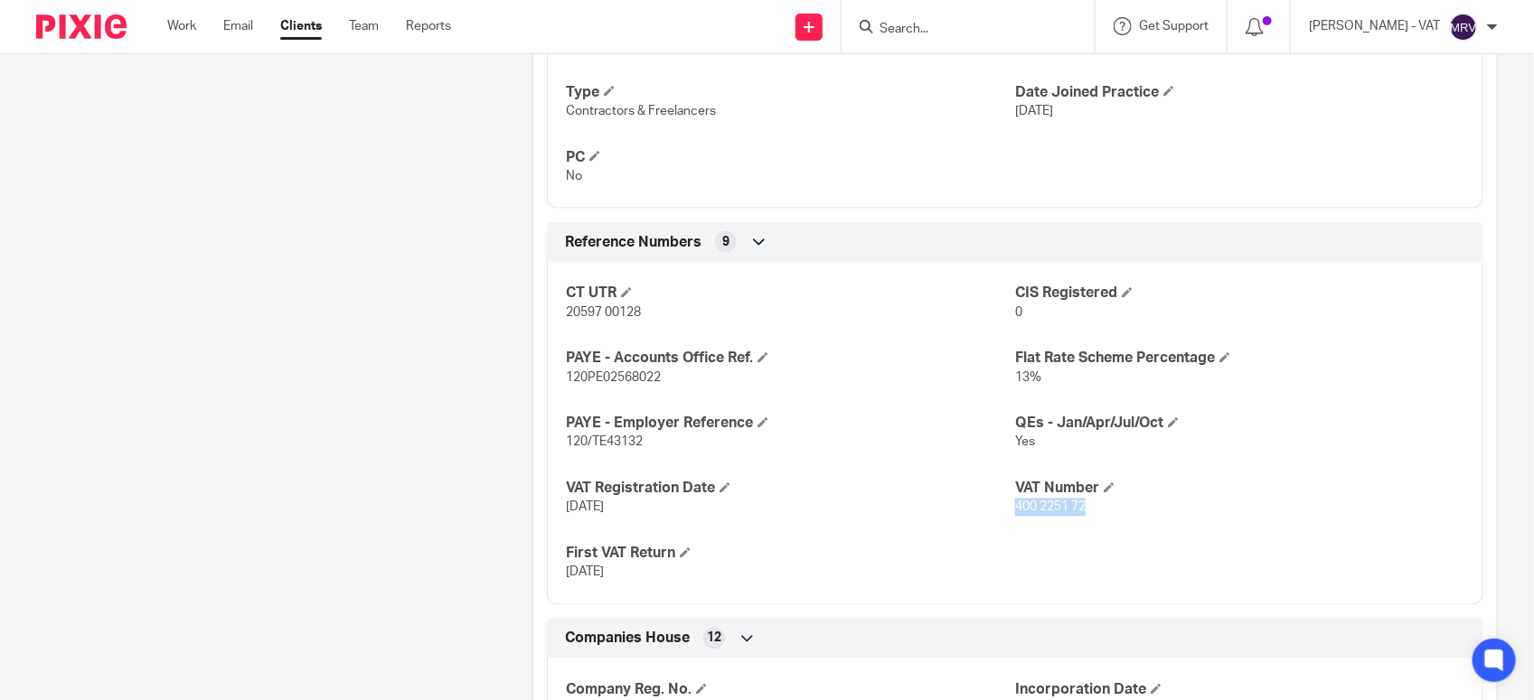
drag, startPoint x: 1003, startPoint y: 512, endPoint x: 1078, endPoint y: 512, distance: 75.0
click at [1078, 512] on p "400 2251 72" at bounding box center [1239, 508] width 449 height 18
copy span "400 2251 72"
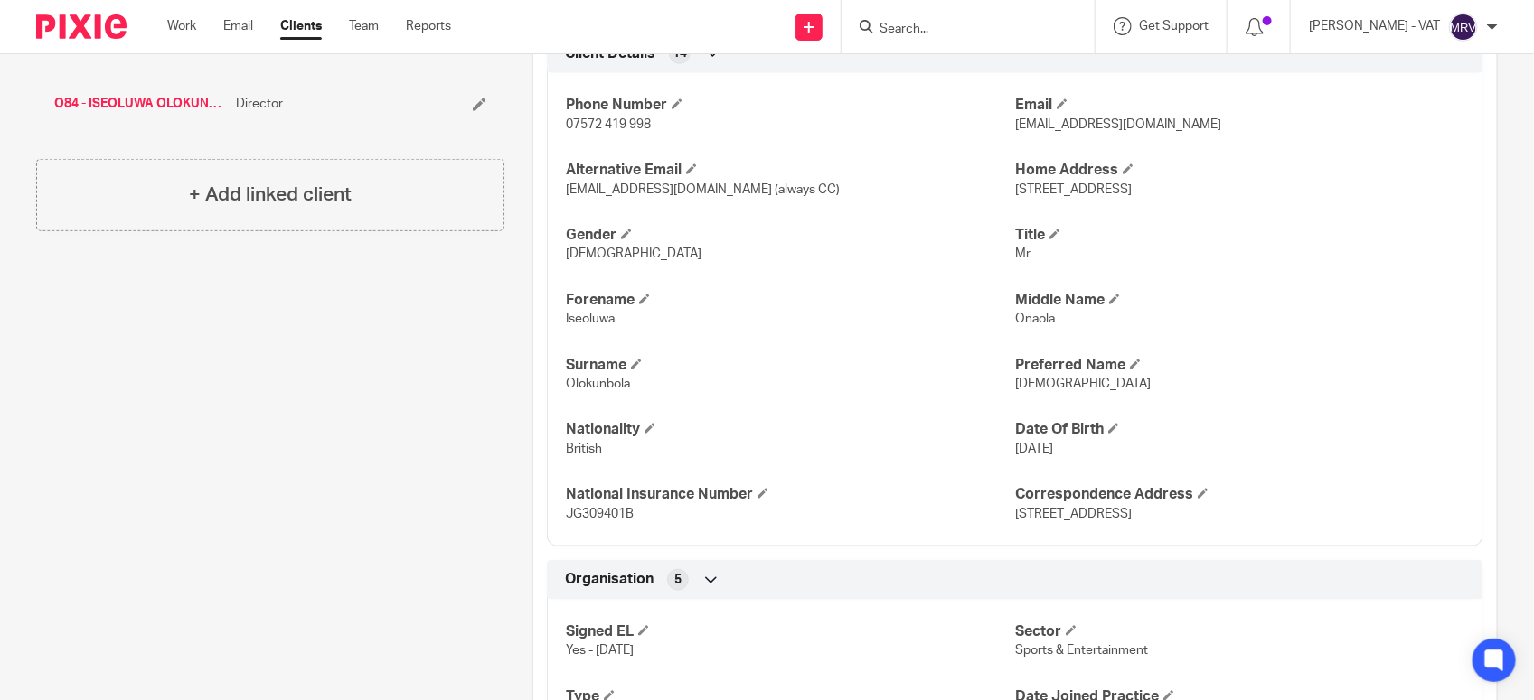
scroll to position [565, 0]
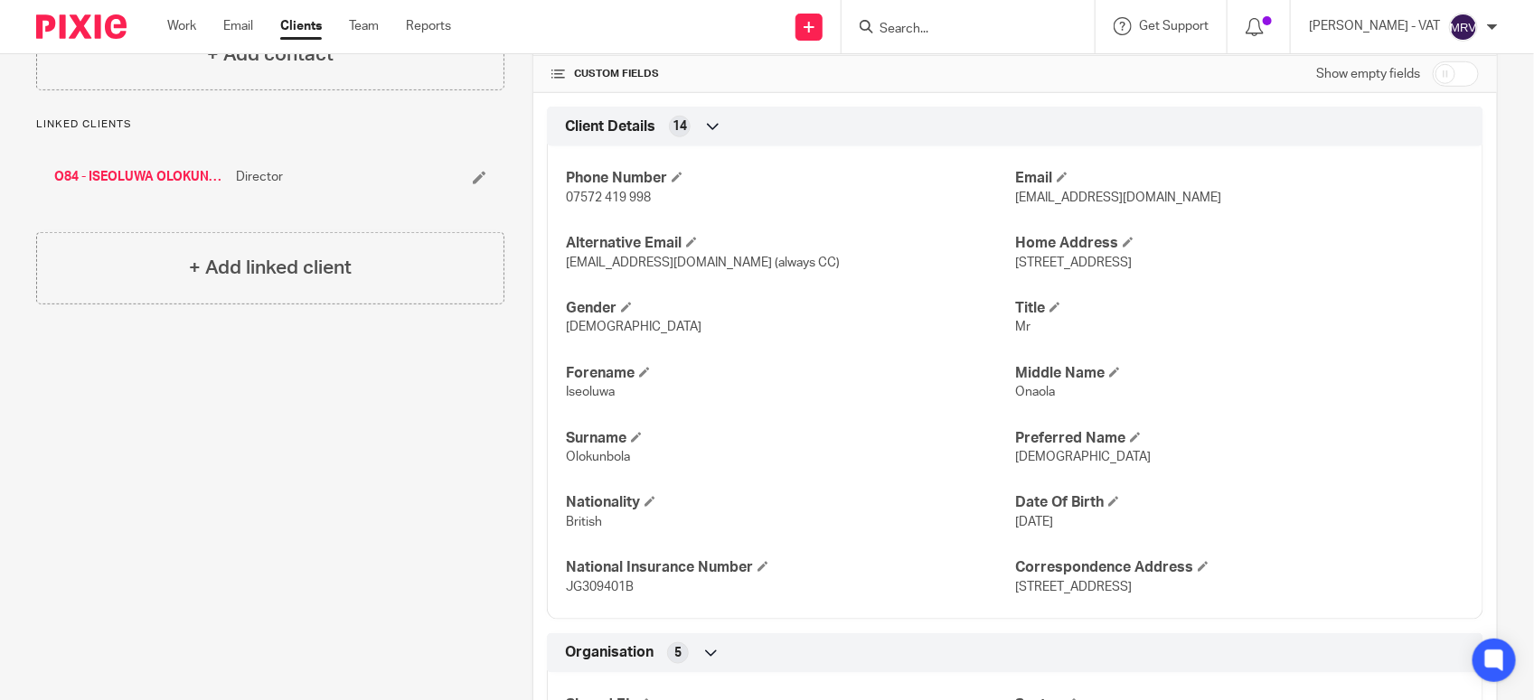
click at [1015, 458] on span "[DEMOGRAPHIC_DATA]" at bounding box center [1083, 457] width 136 height 13
copy span "[DEMOGRAPHIC_DATA]"
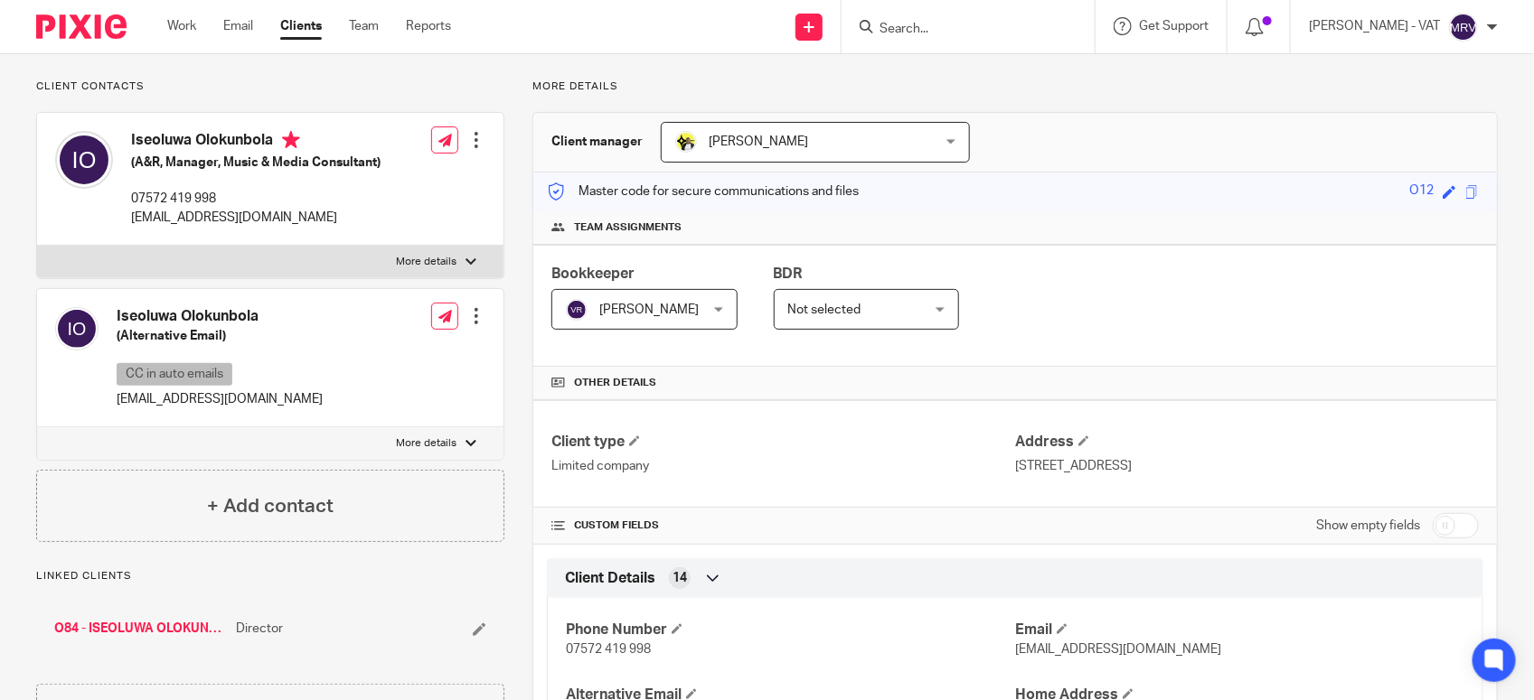
scroll to position [0, 0]
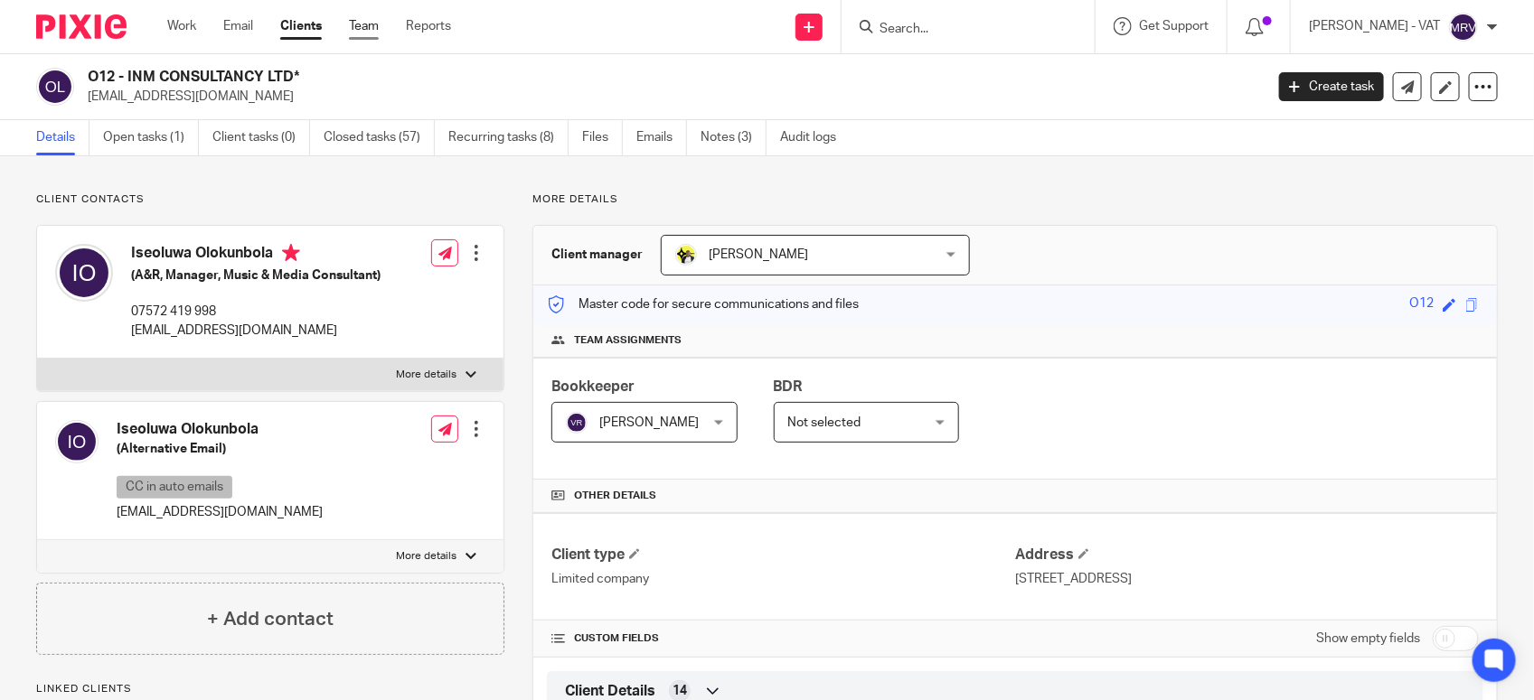
click at [362, 25] on link "Team" at bounding box center [364, 26] width 30 height 18
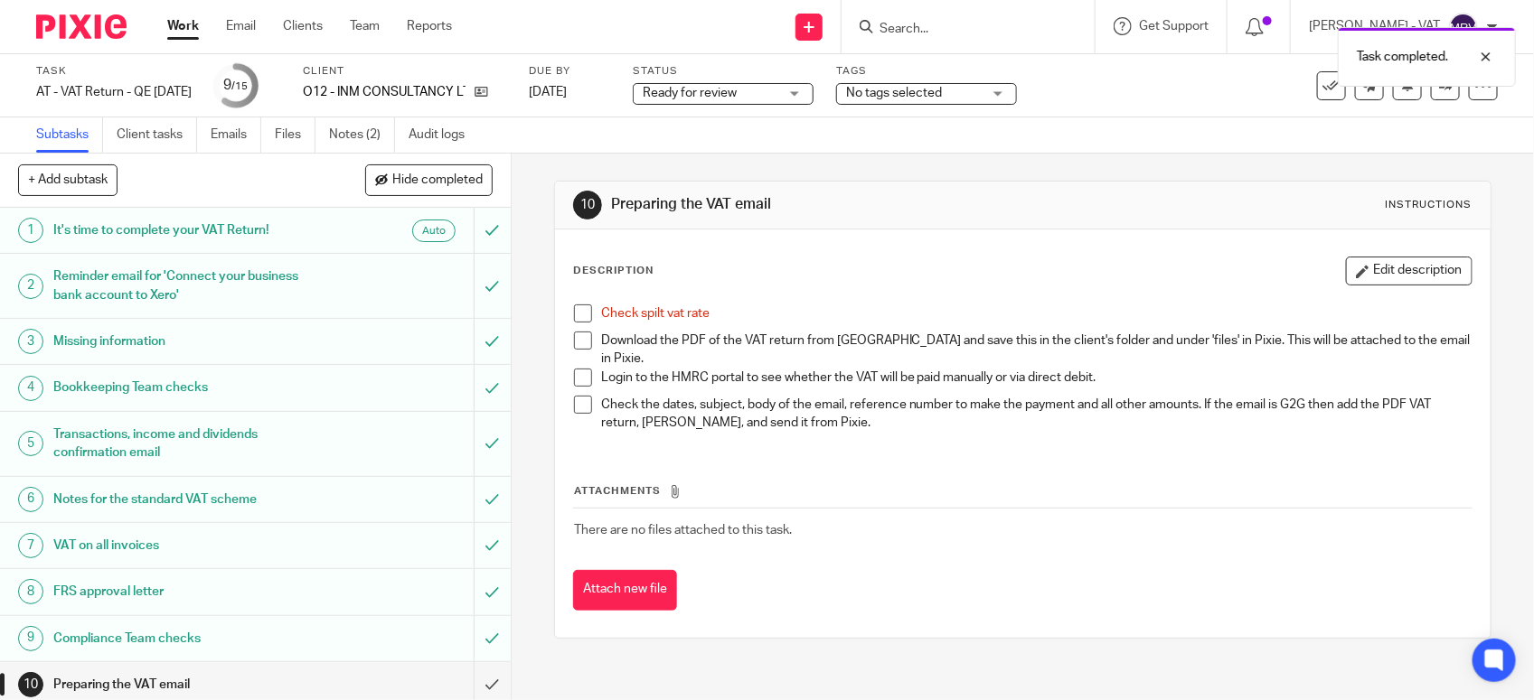
scroll to position [281, 0]
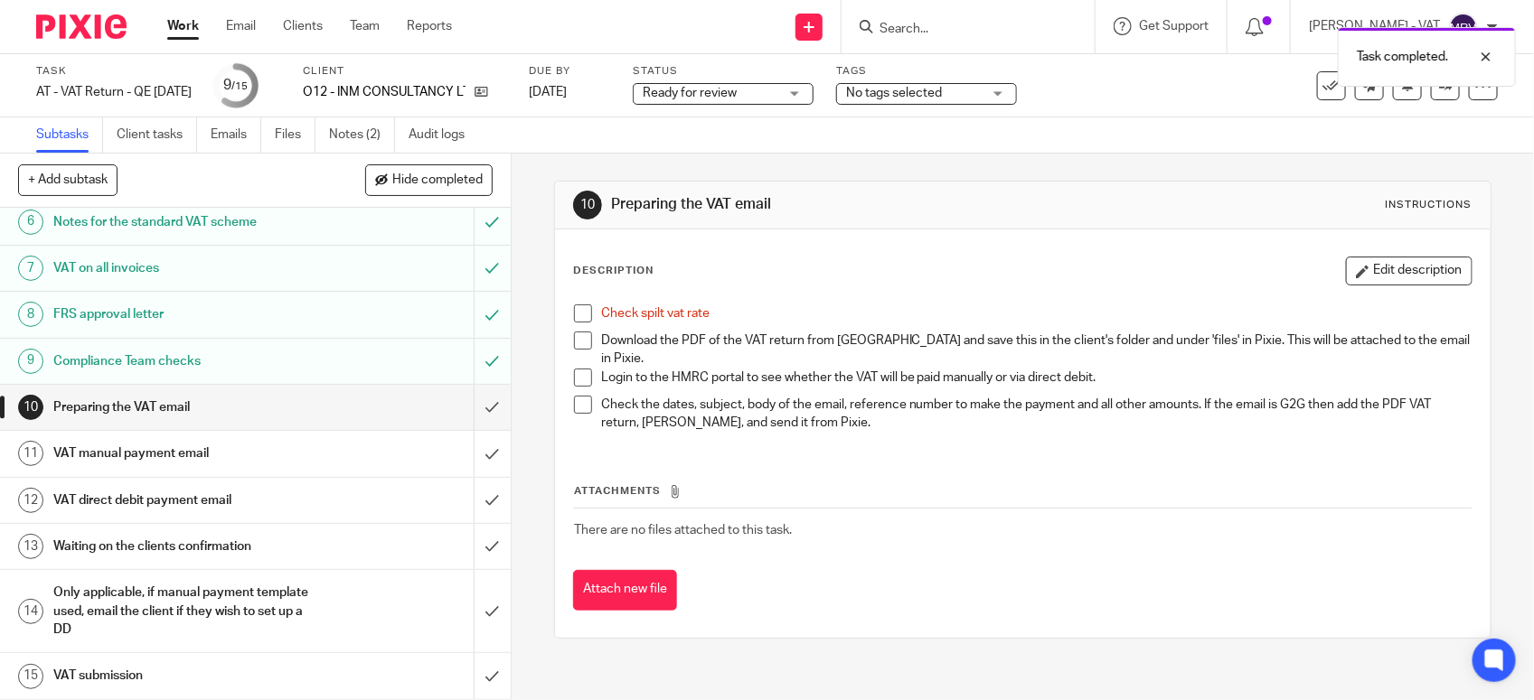
click at [575, 310] on span at bounding box center [583, 314] width 18 height 18
click at [296, 131] on link "Files" at bounding box center [295, 134] width 41 height 35
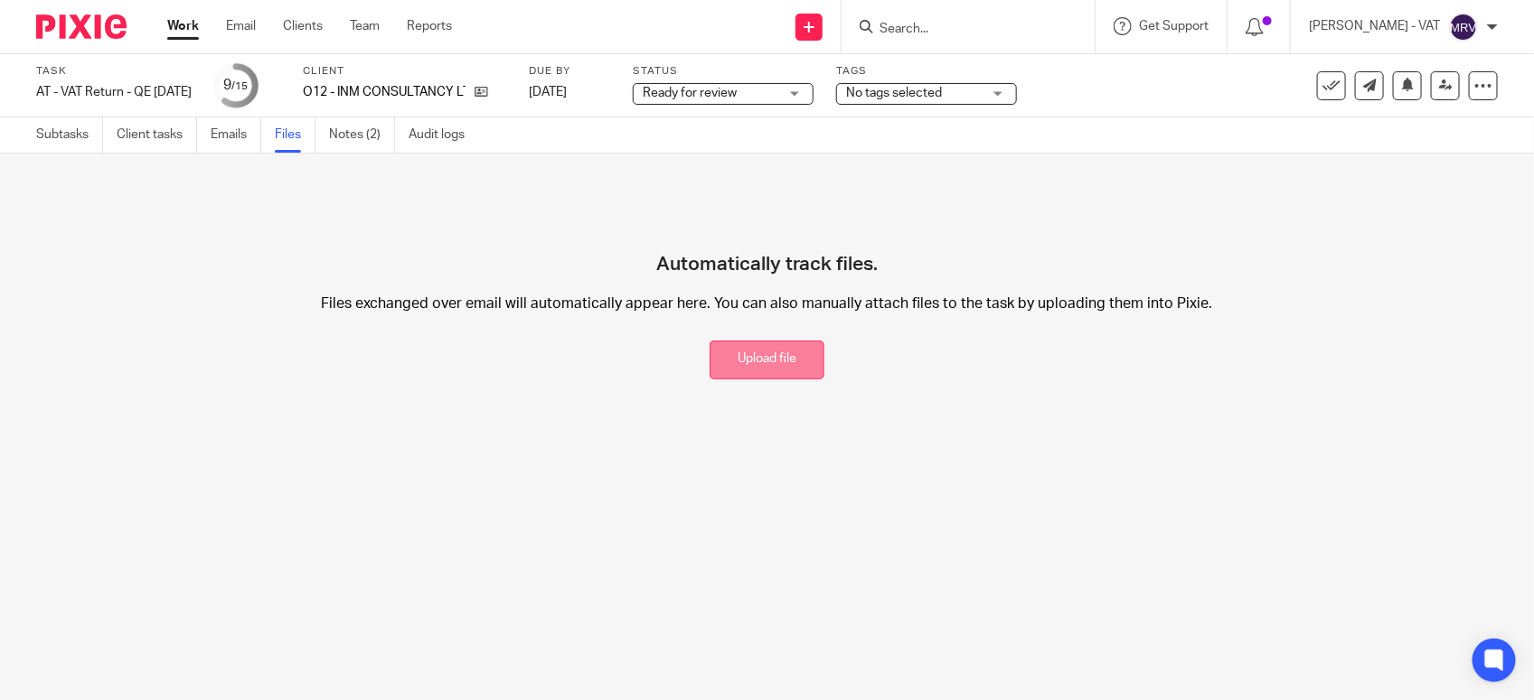
click at [719, 366] on button "Upload file" at bounding box center [766, 360] width 115 height 39
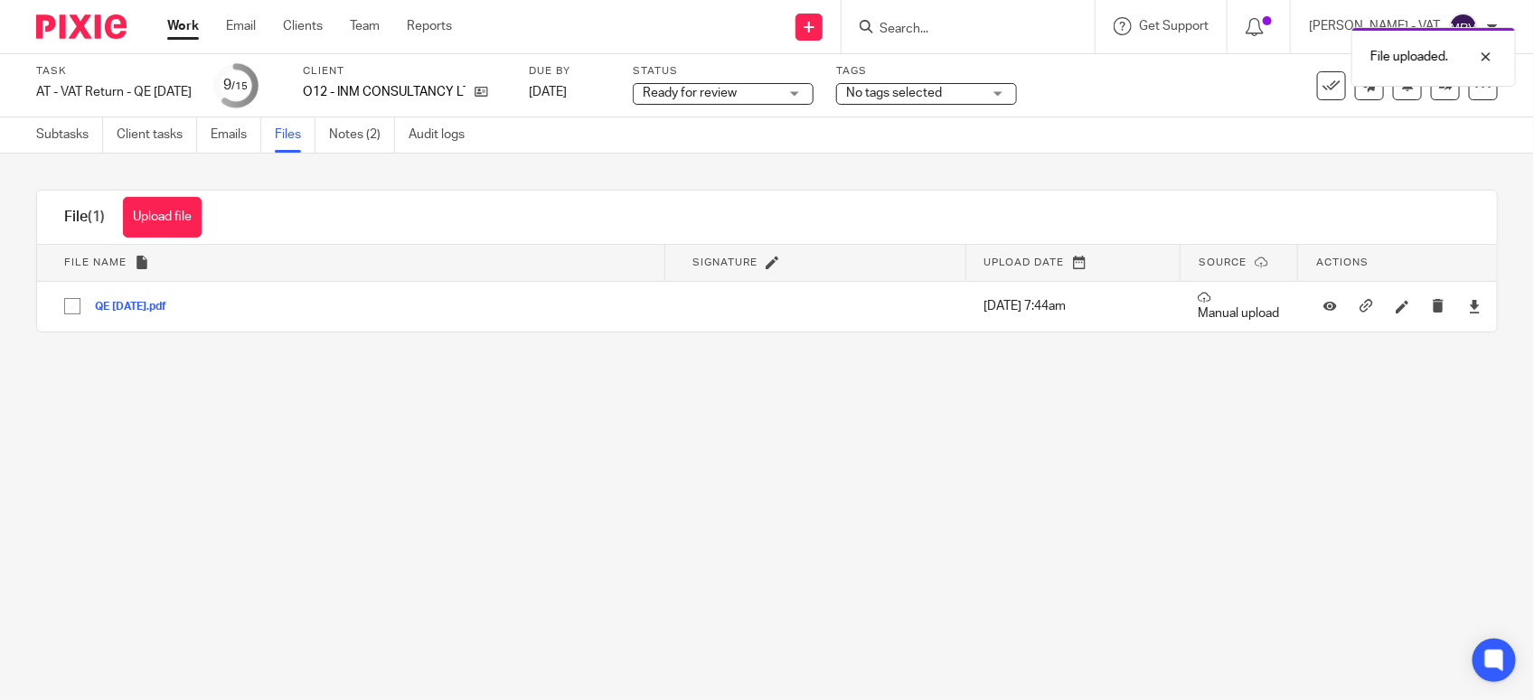
click at [723, 556] on main "Task AT - VAT Return - QE [DATE] Save AT - VAT Return - QE [DATE] 9 /15 Client …" at bounding box center [767, 350] width 1534 height 700
click at [75, 137] on link "Subtasks" at bounding box center [69, 134] width 67 height 35
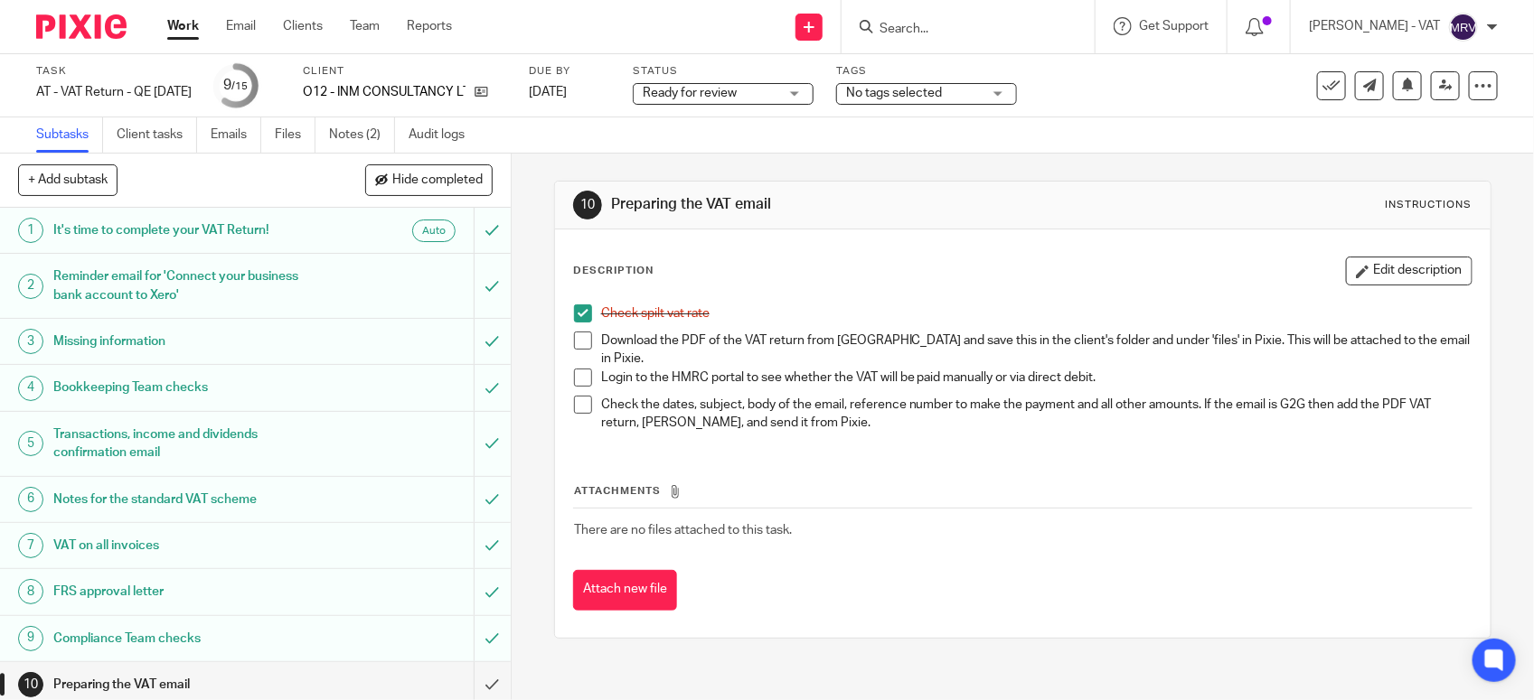
click at [574, 348] on span at bounding box center [583, 341] width 18 height 18
click at [1381, 262] on button "Edit description" at bounding box center [1409, 271] width 127 height 29
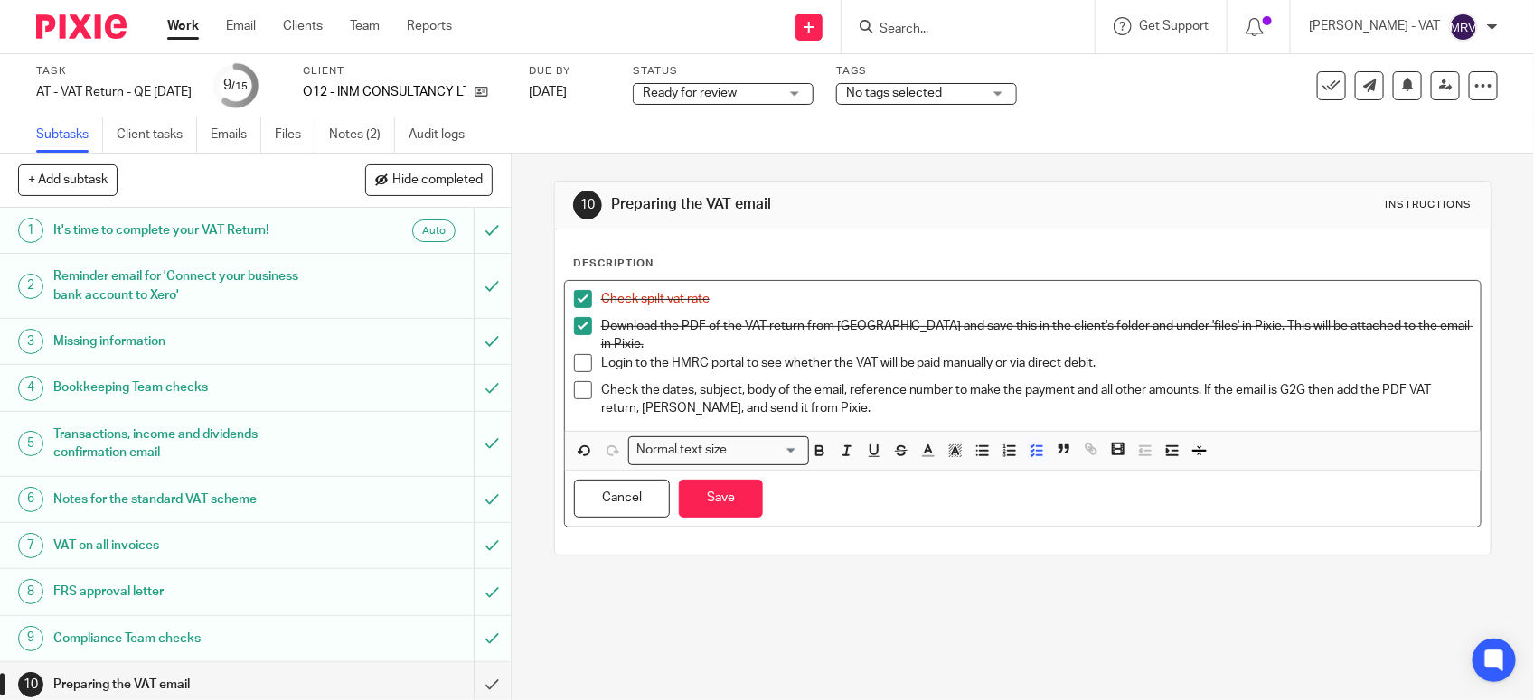
click at [986, 354] on p "Login to the HMRC portal to see whether the VAT will be paid manually or via di…" at bounding box center [1036, 363] width 870 height 18
click at [707, 482] on button "Save" at bounding box center [721, 499] width 84 height 39
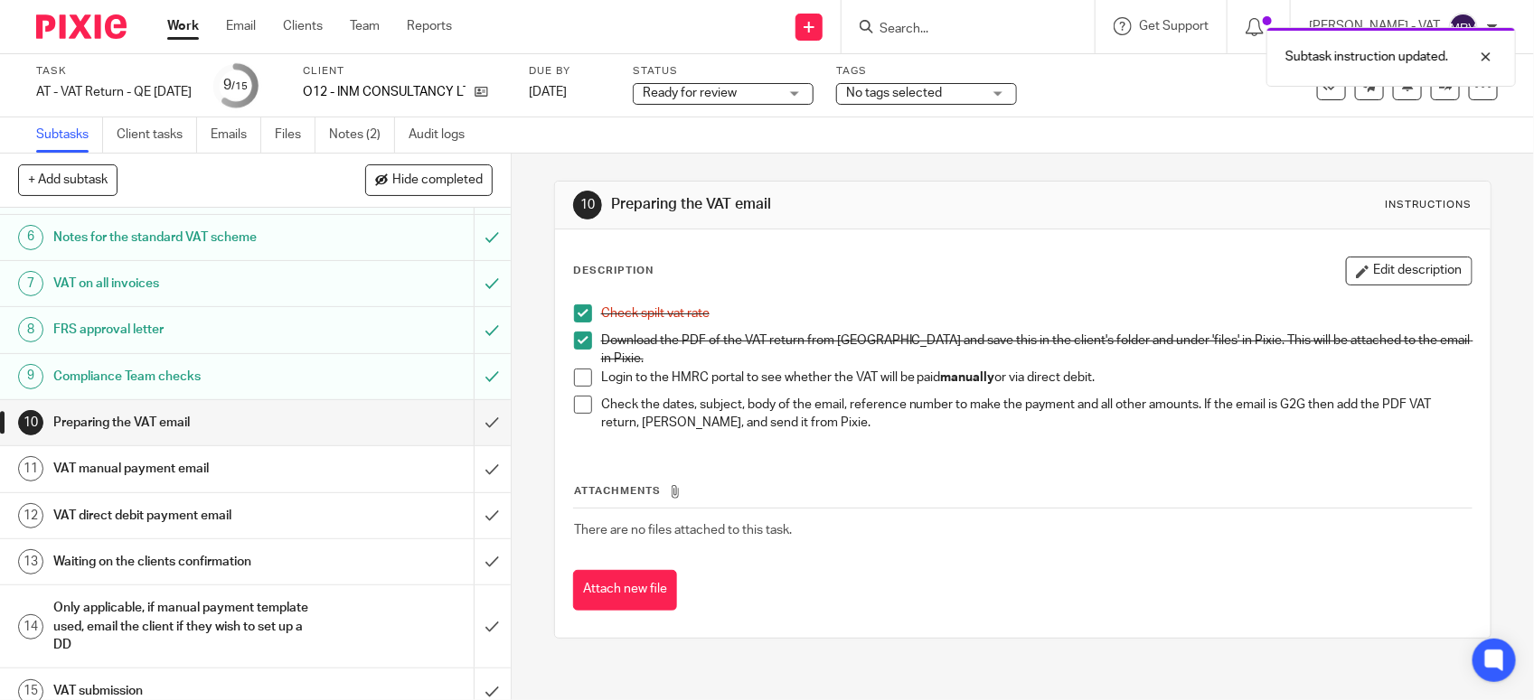
scroll to position [281, 0]
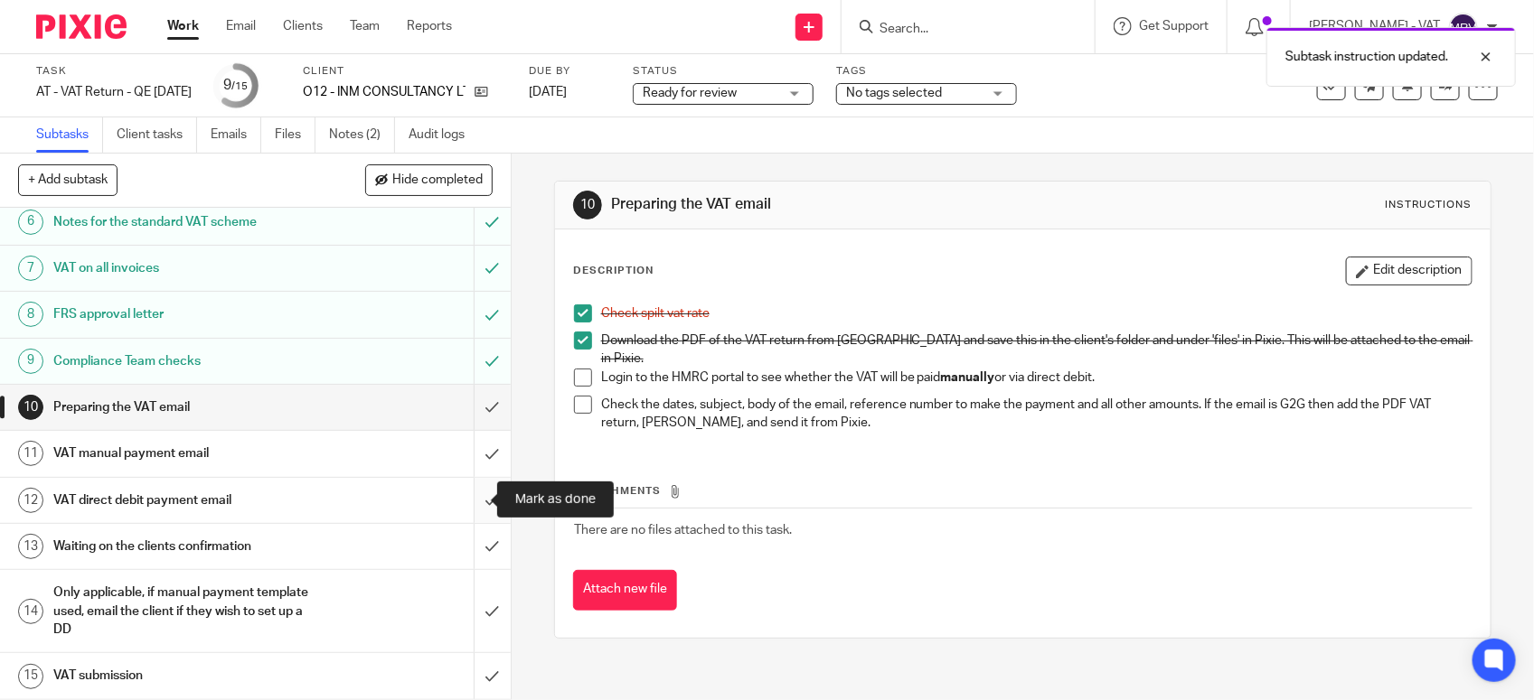
click at [468, 494] on input "submit" at bounding box center [255, 500] width 511 height 45
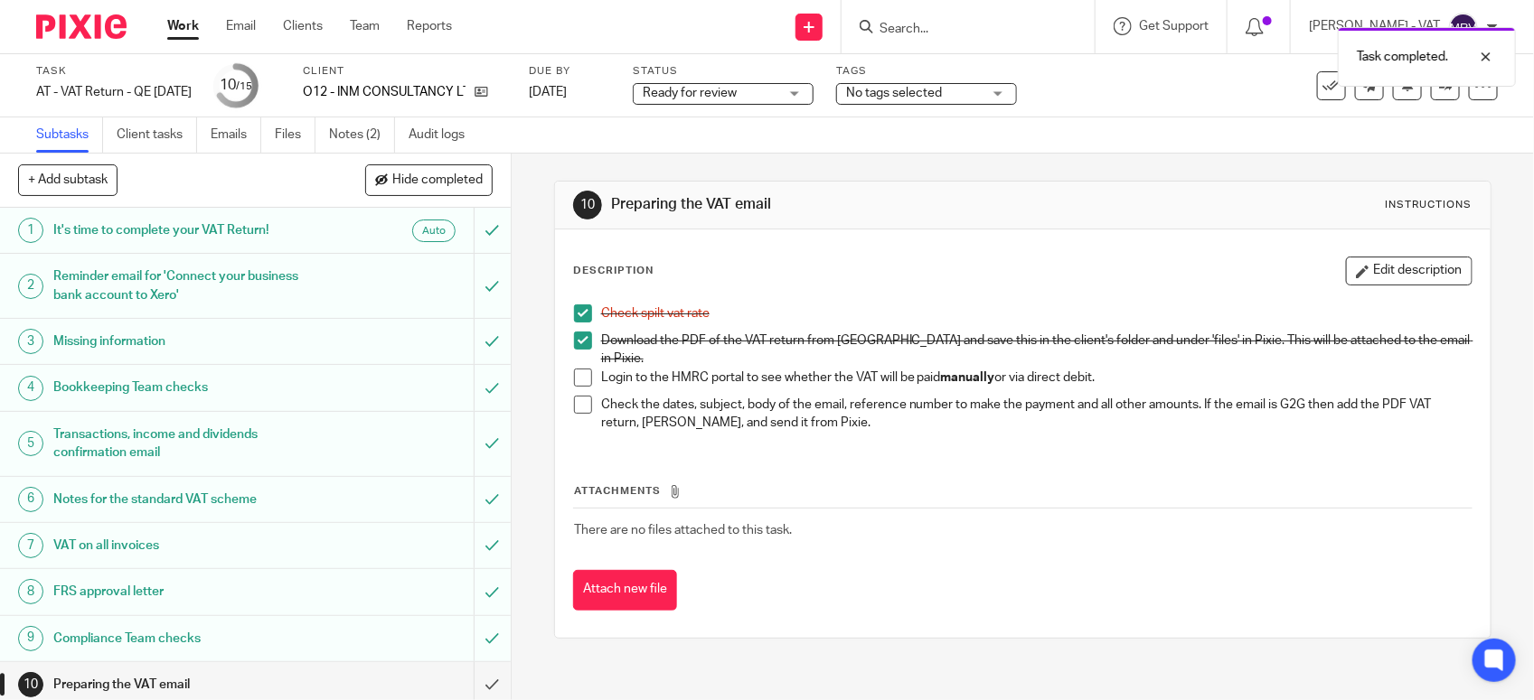
scroll to position [281, 0]
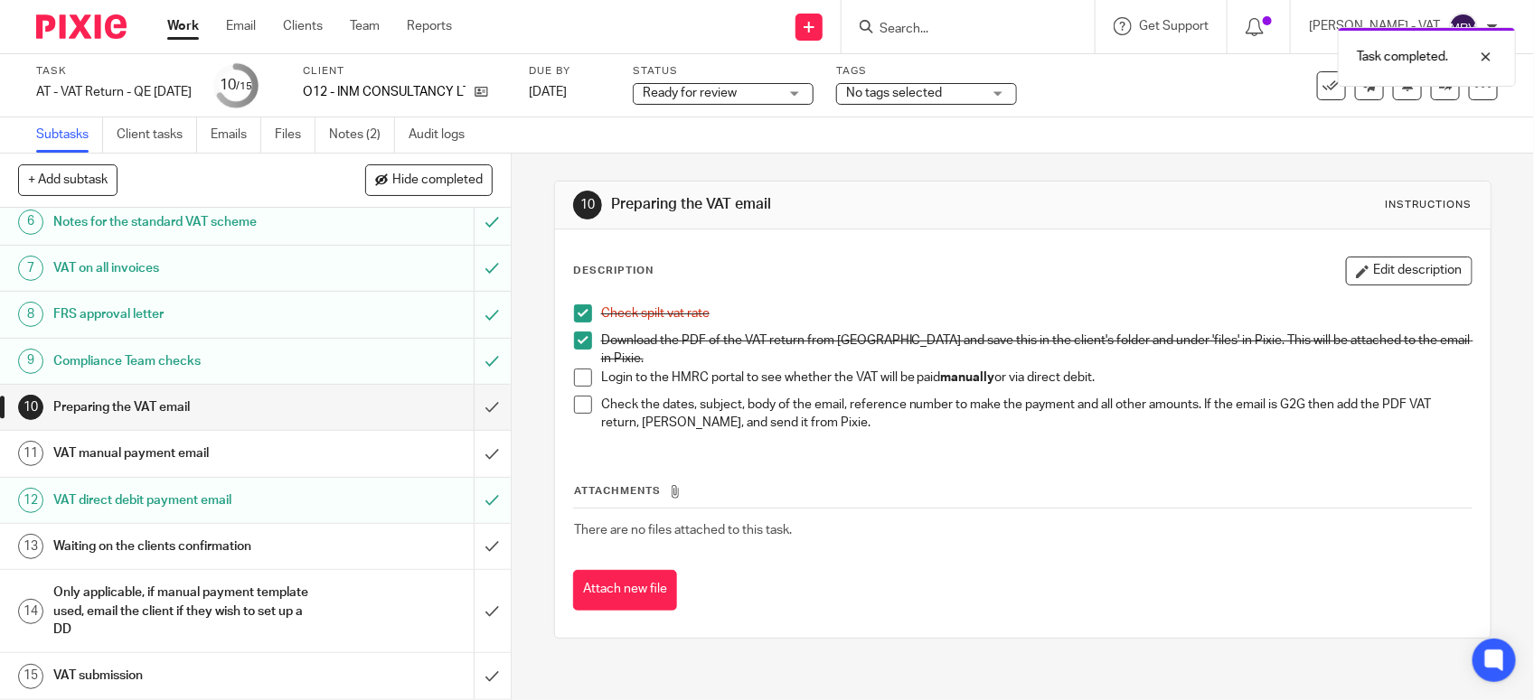
click at [233, 448] on h1 "VAT manual payment email" at bounding box center [187, 453] width 268 height 27
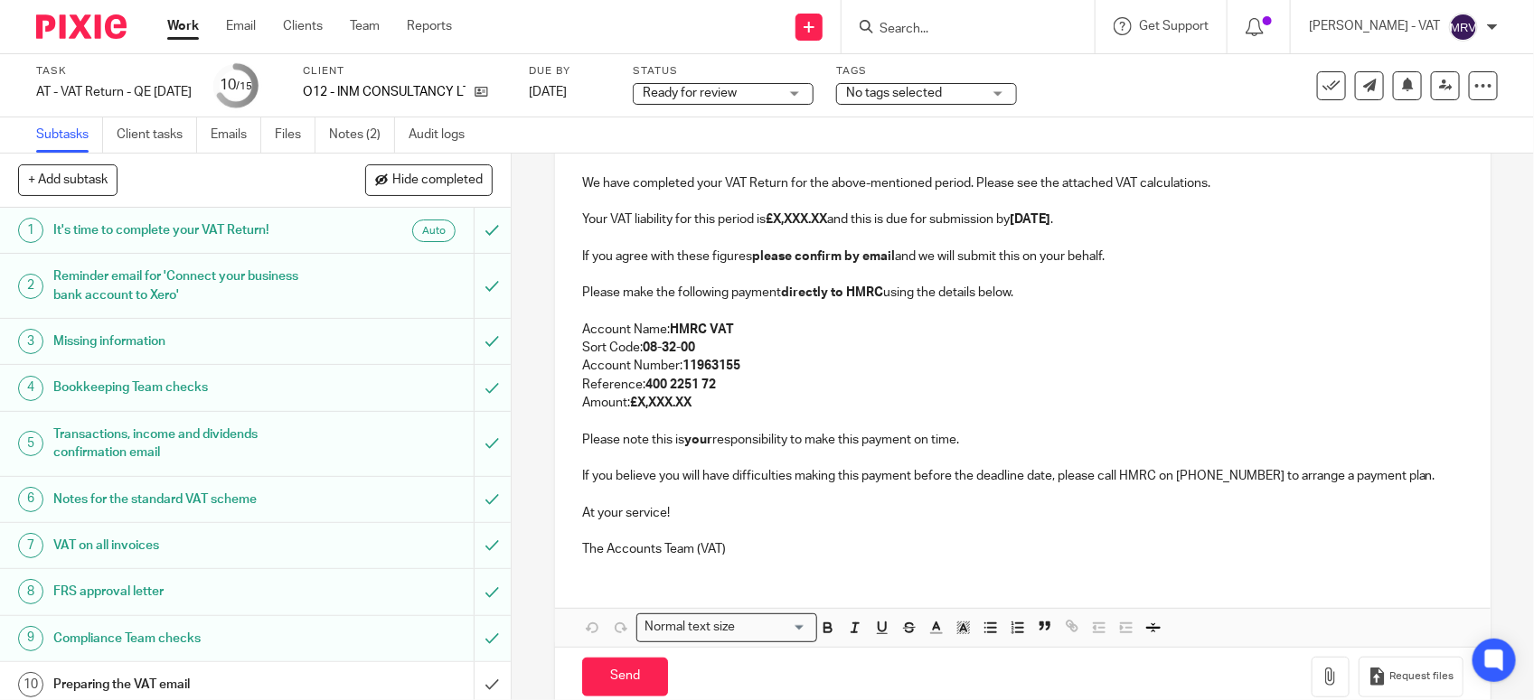
scroll to position [339, 0]
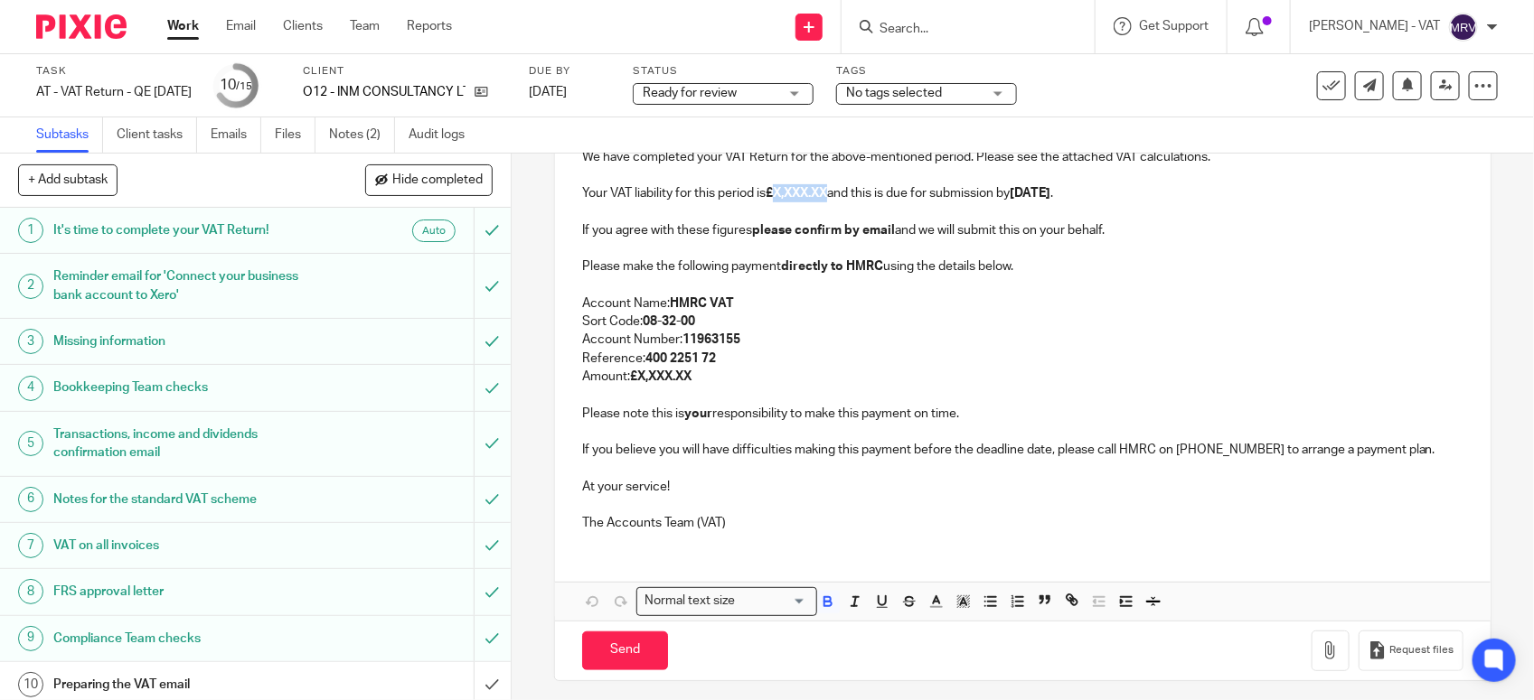
paste div
copy strong "5,466.18"
click at [961, 653] on button "Save draft" at bounding box center [959, 651] width 114 height 39
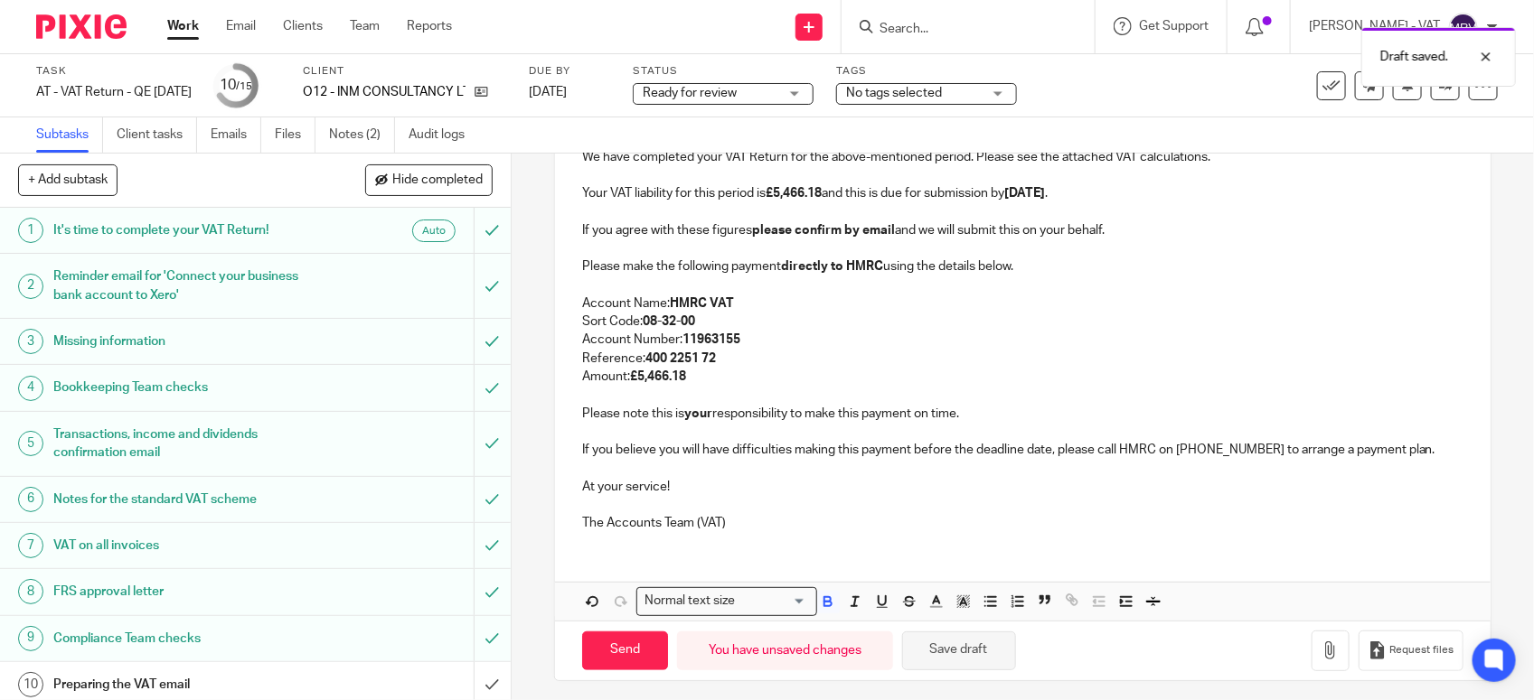
click at [961, 653] on button "Save draft" at bounding box center [959, 651] width 114 height 39
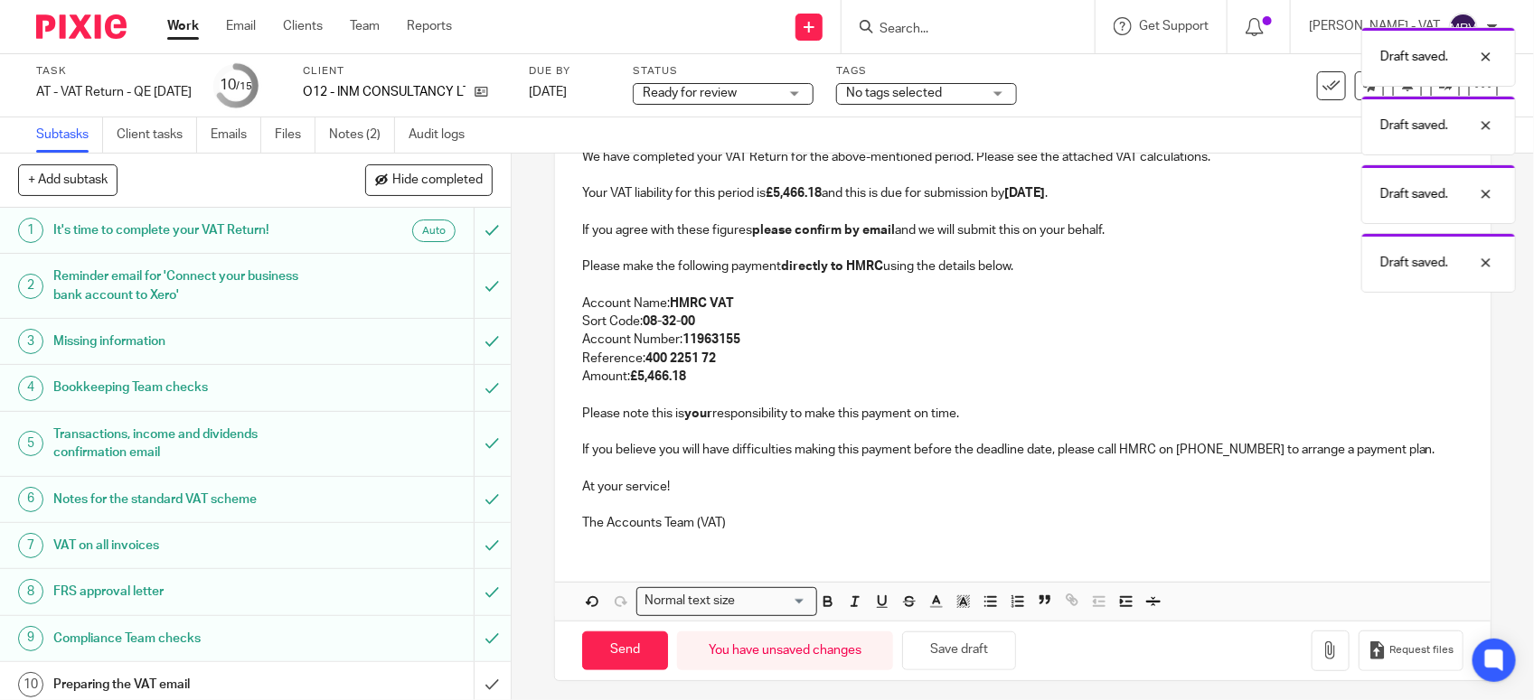
click at [848, 536] on div "O12 - INM CONSULTANCY LTD* - VAT RETURN Dear Iseoluwa, Period Ended 31st July 2…" at bounding box center [1022, 283] width 935 height 526
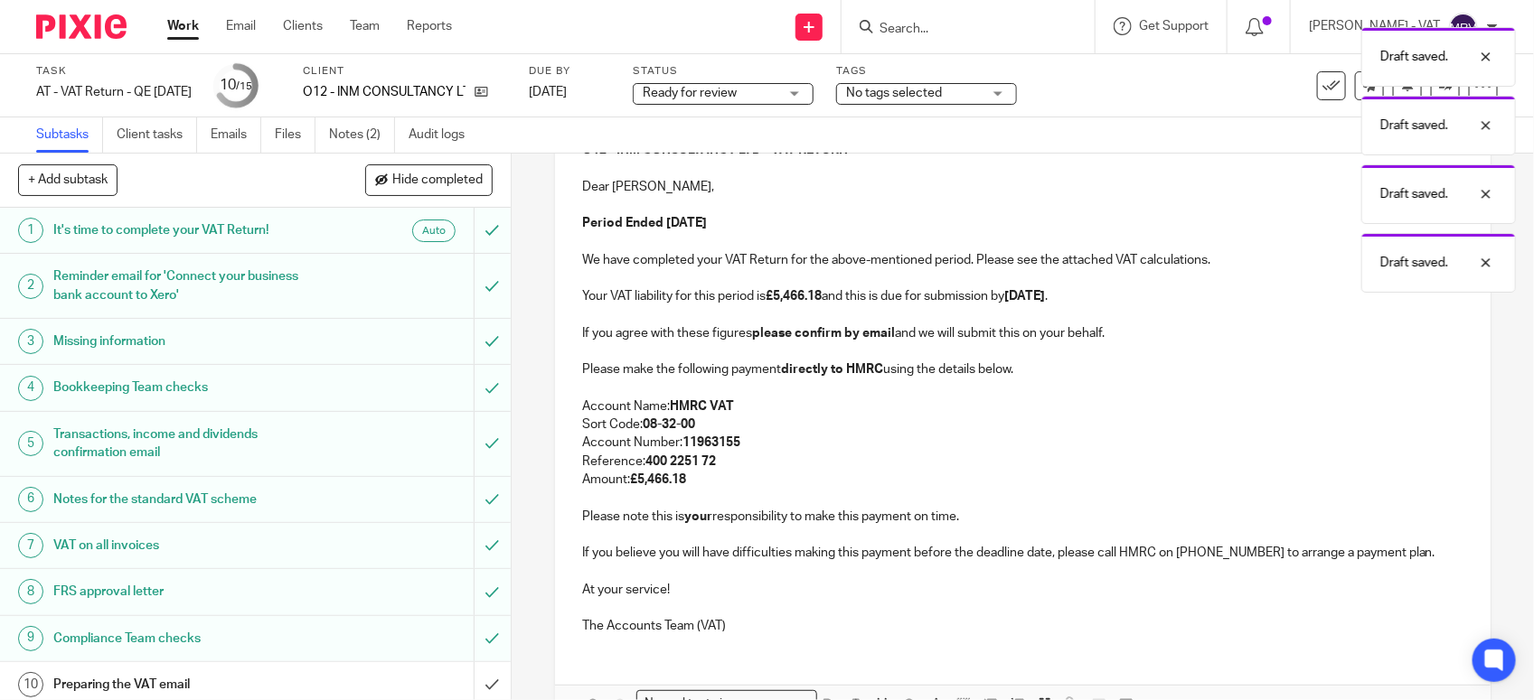
click at [836, 454] on p "Reference: 400 2251 72" at bounding box center [1022, 462] width 881 height 18
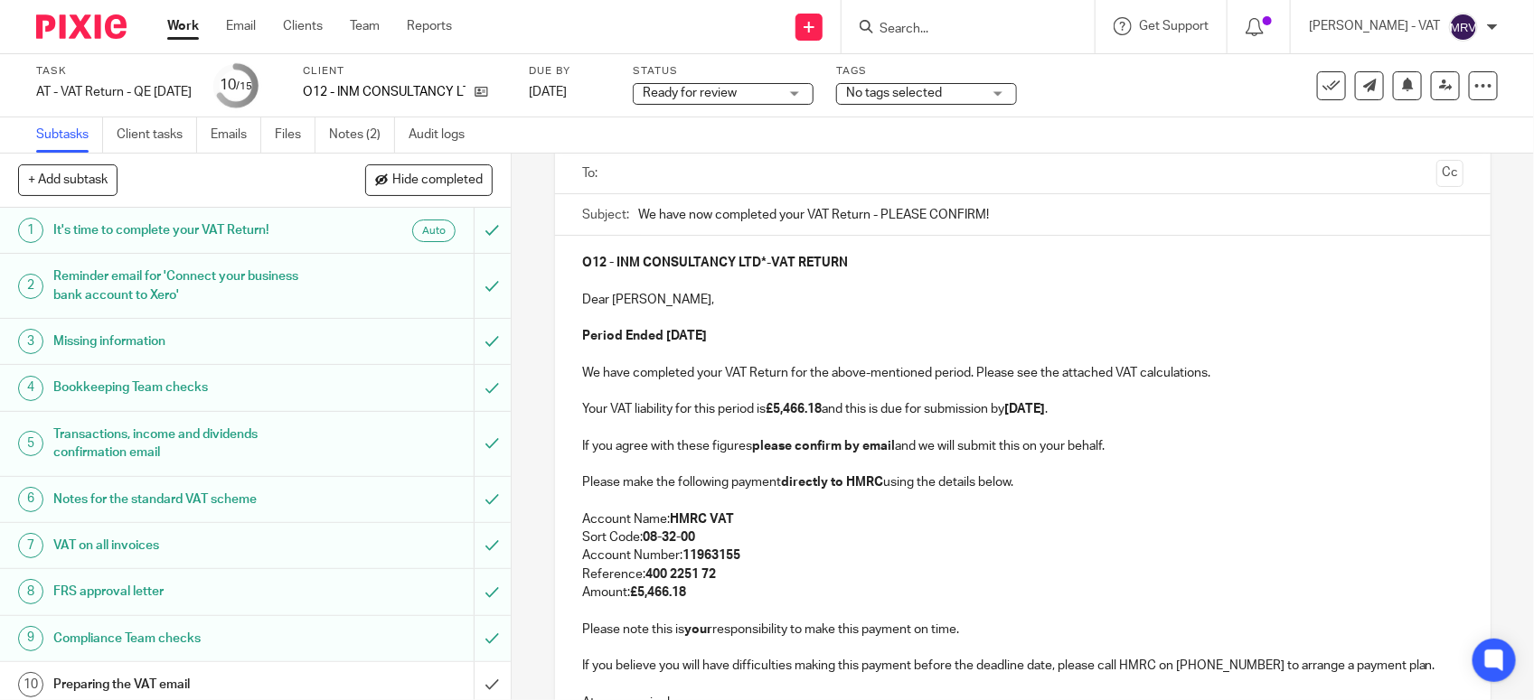
click at [655, 304] on p "Dear Iseoluwa," at bounding box center [1022, 300] width 881 height 18
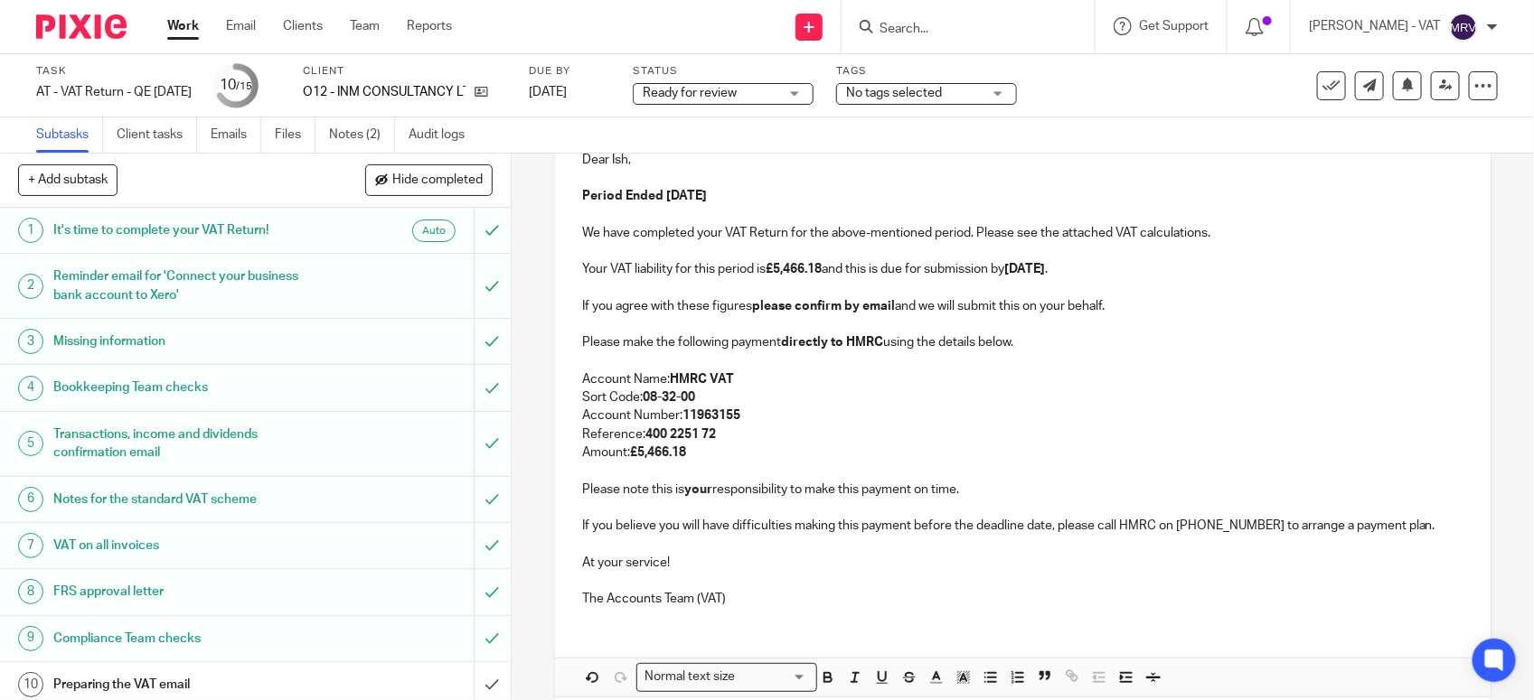
scroll to position [349, 0]
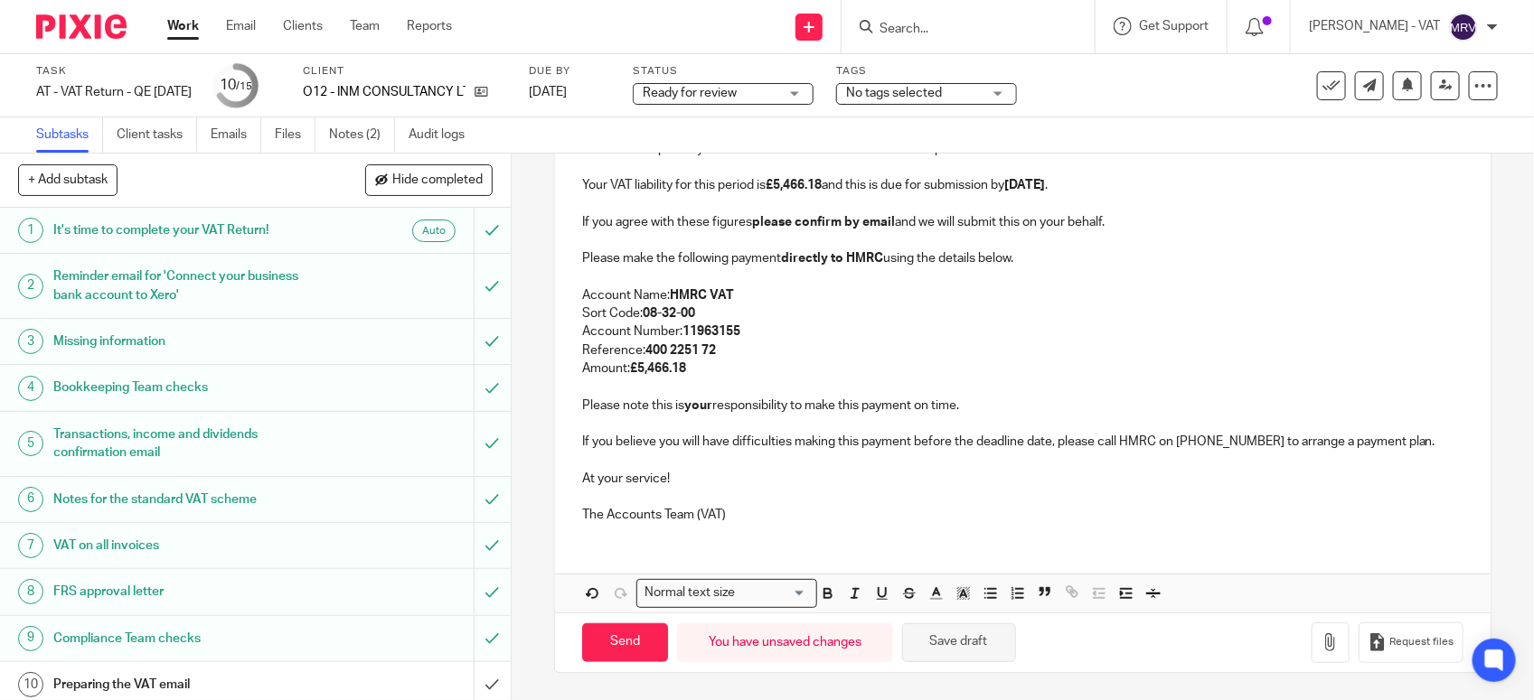
click at [987, 648] on button "Save draft" at bounding box center [959, 643] width 114 height 39
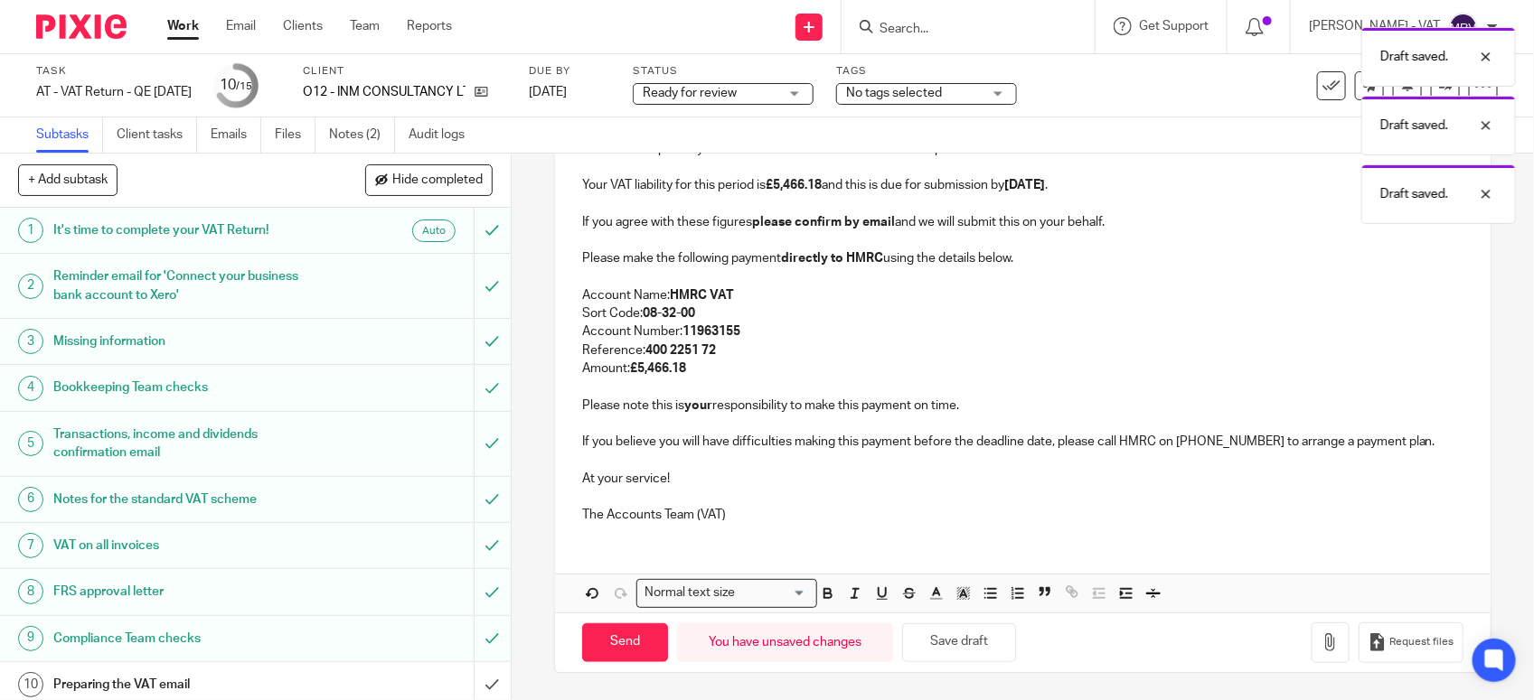
click at [820, 531] on div "O12 - INM CONSULTANCY LTD* - VAT RETURN Dear Ish, Period Ended 31st July 2025 W…" at bounding box center [1022, 275] width 935 height 526
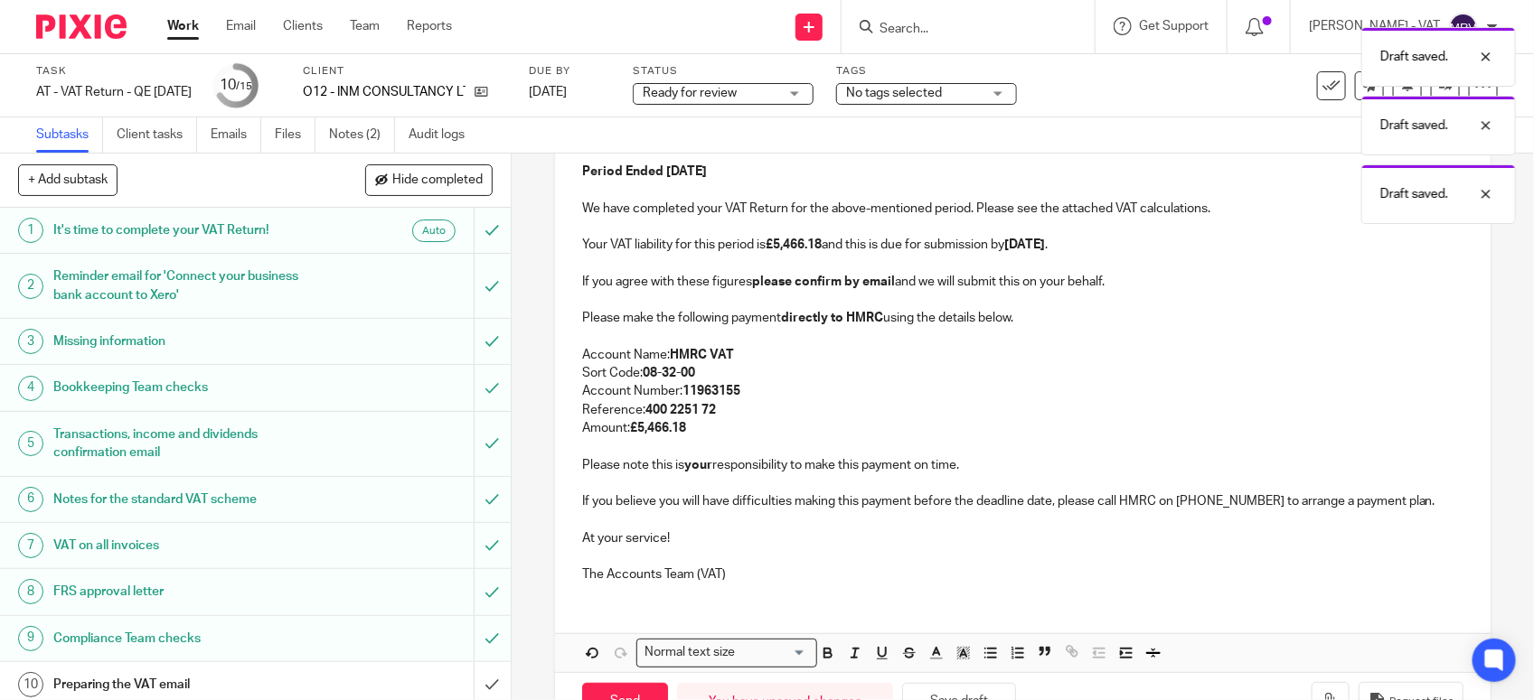
scroll to position [236, 0]
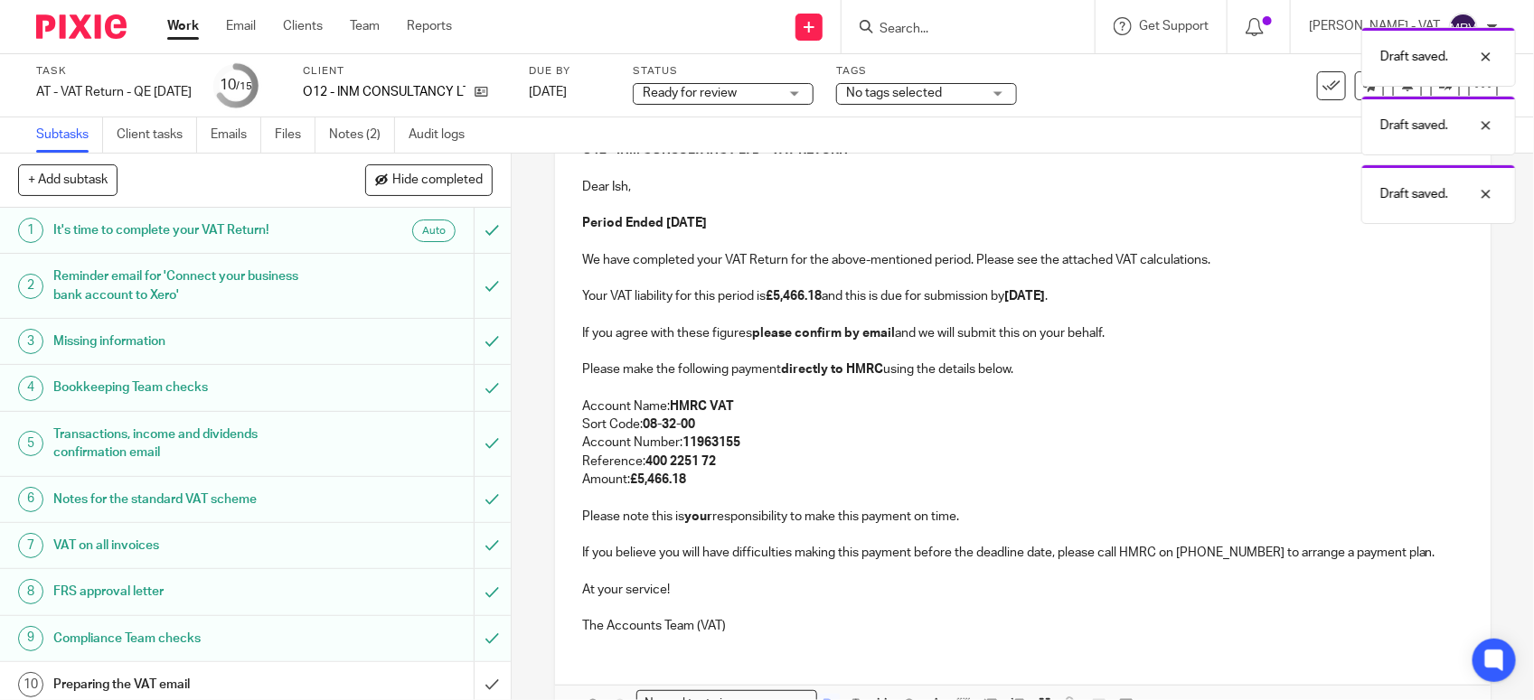
click at [795, 473] on p "Amount: £5,466.18" at bounding box center [1022, 480] width 881 height 18
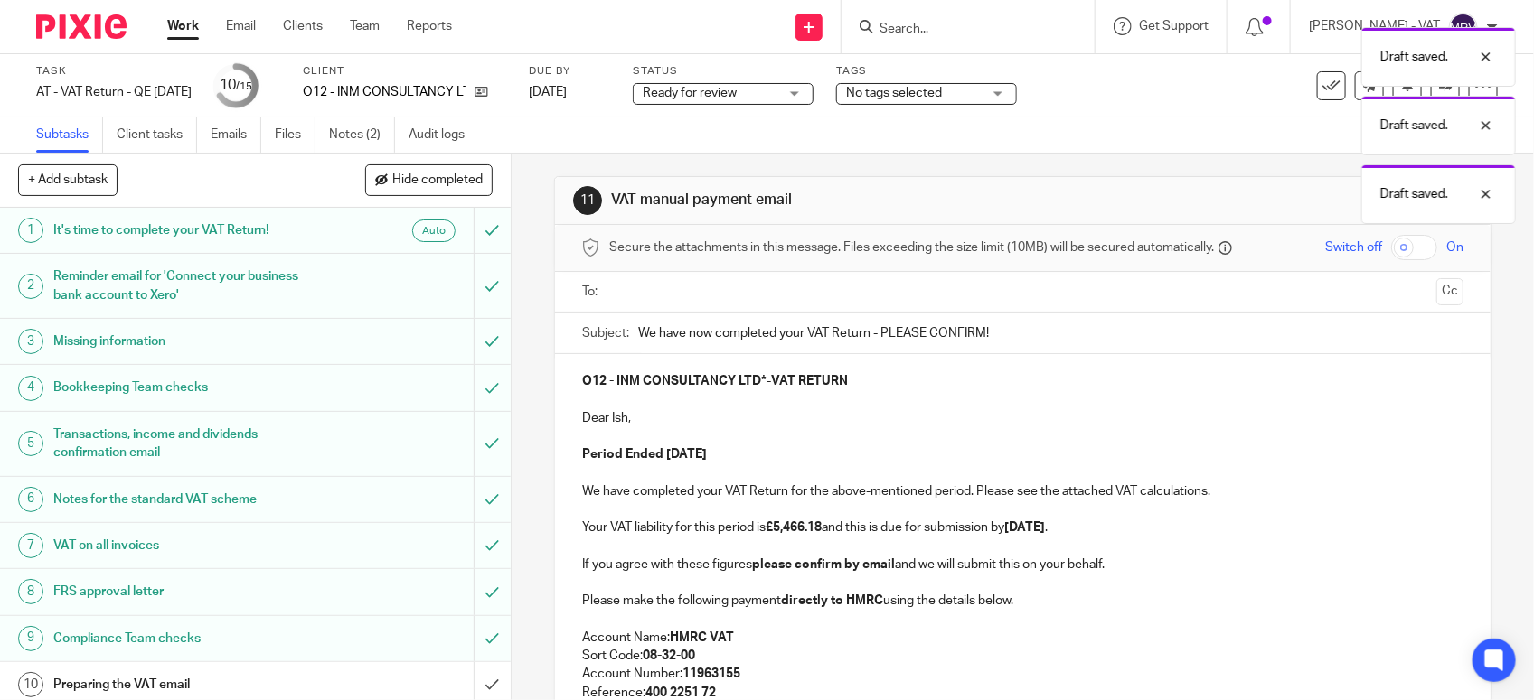
scroll to position [0, 0]
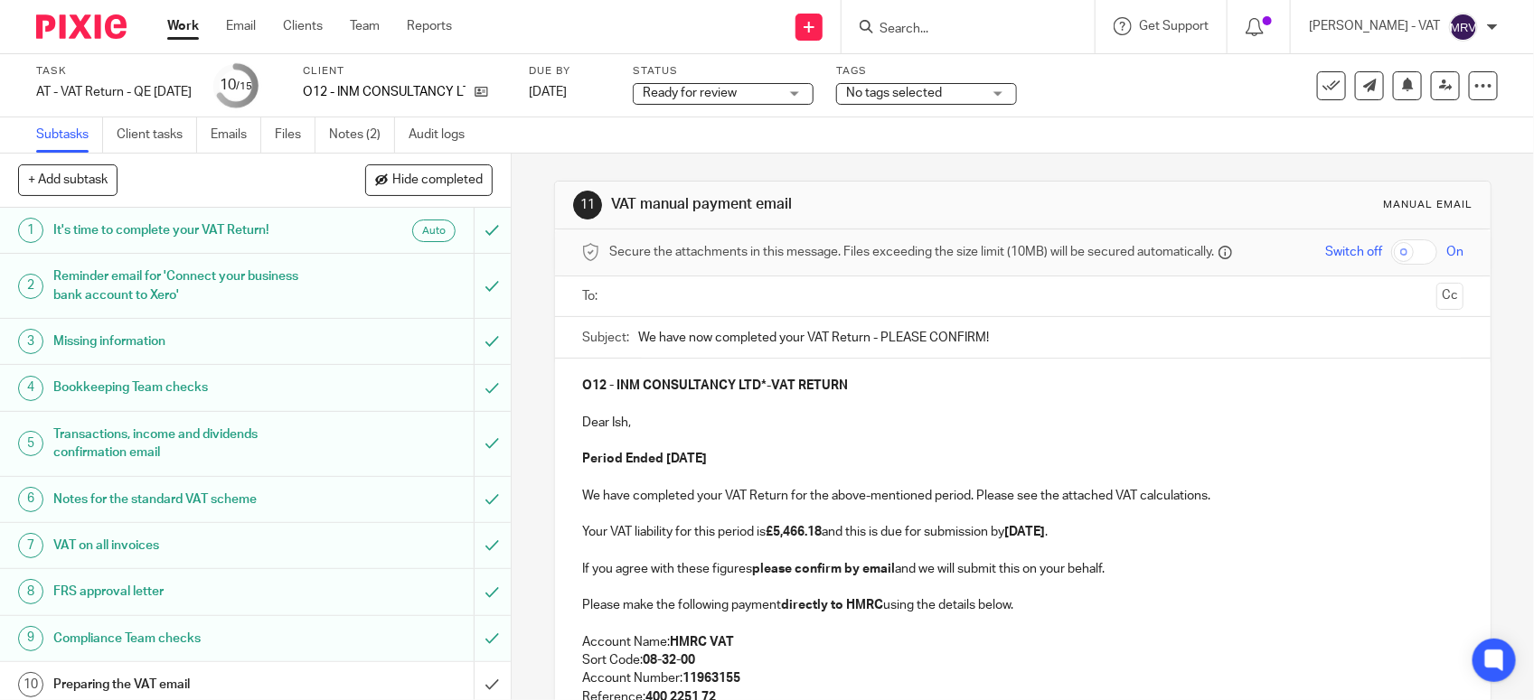
click at [667, 426] on p "Dear Ish," at bounding box center [1022, 423] width 881 height 18
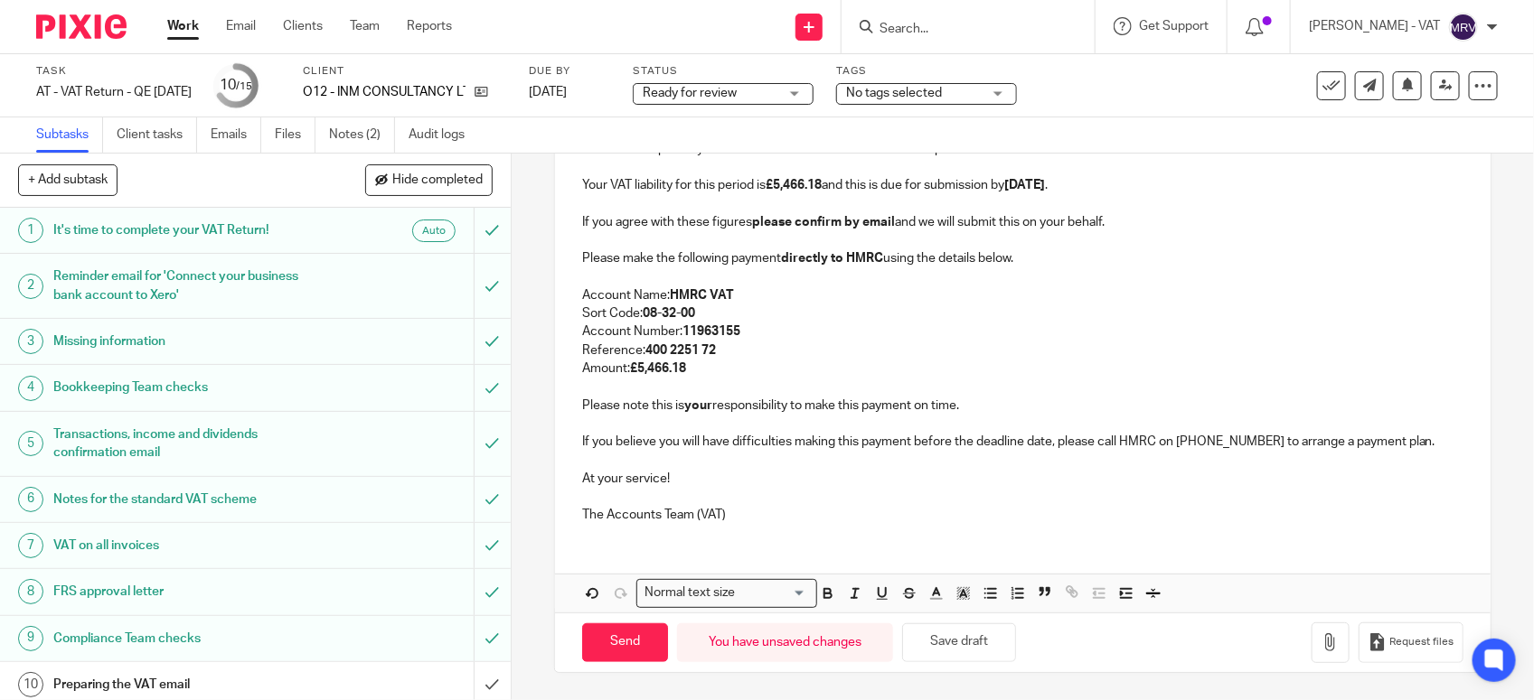
scroll to position [349, 0]
click at [797, 462] on p at bounding box center [1022, 460] width 881 height 18
click at [301, 132] on link "Files" at bounding box center [295, 134] width 41 height 35
click at [915, 463] on p at bounding box center [1022, 460] width 881 height 18
click at [955, 349] on p "Reference: 400 2251 72" at bounding box center [1022, 351] width 881 height 18
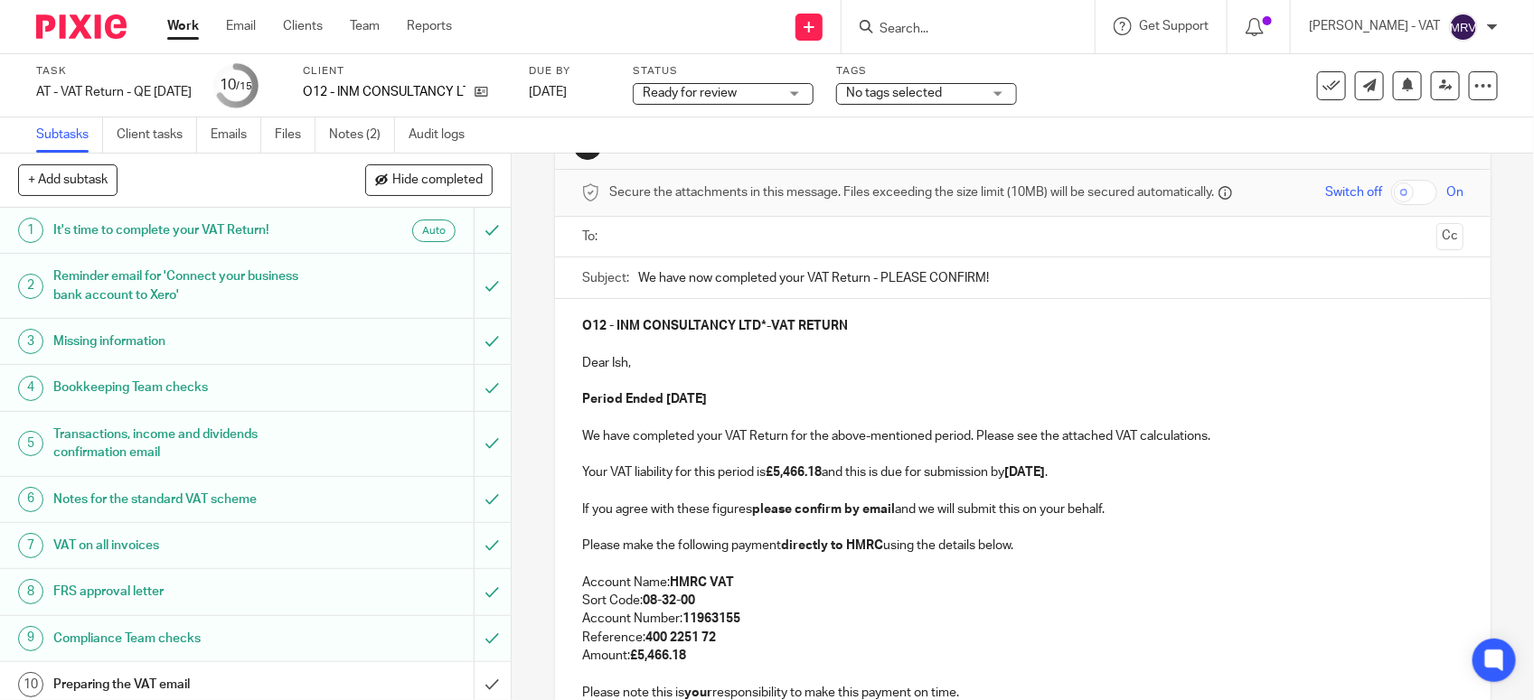
scroll to position [0, 0]
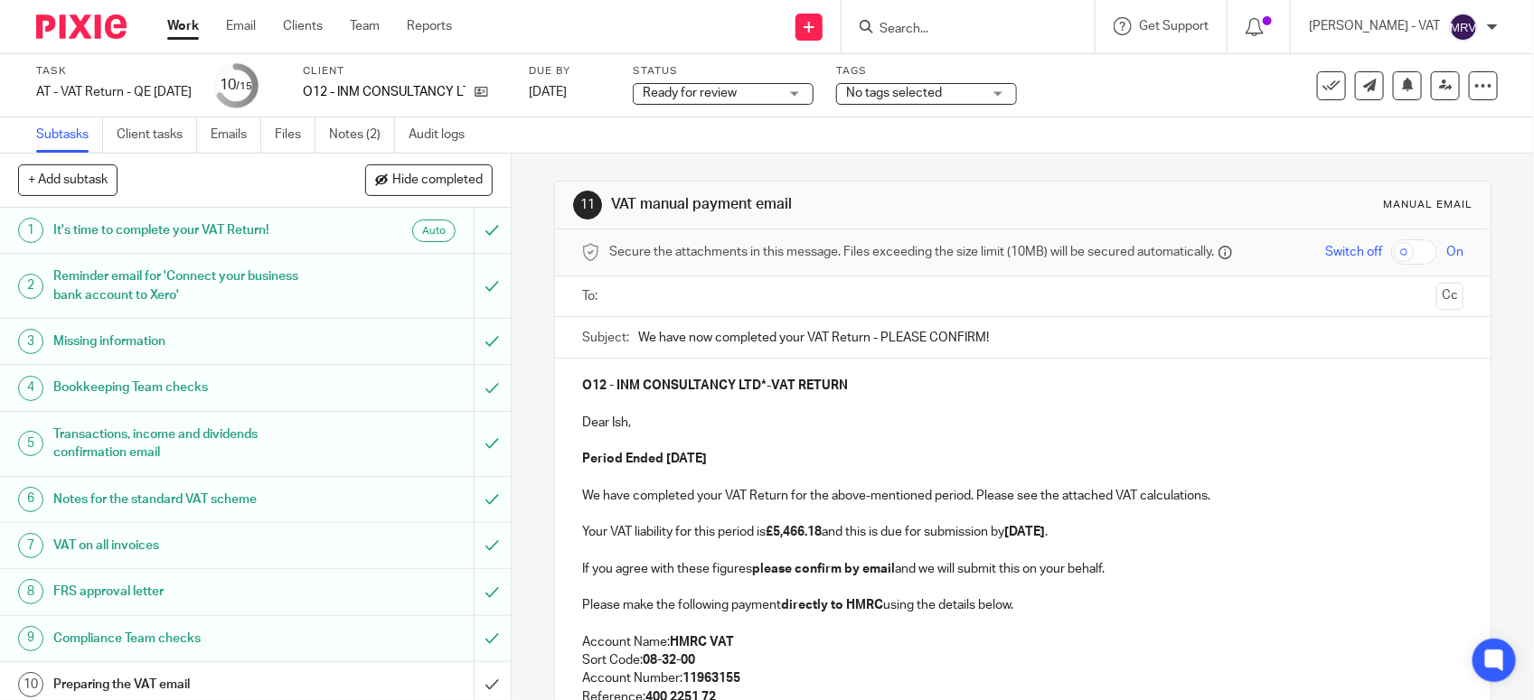
click at [769, 303] on input "text" at bounding box center [1021, 296] width 813 height 21
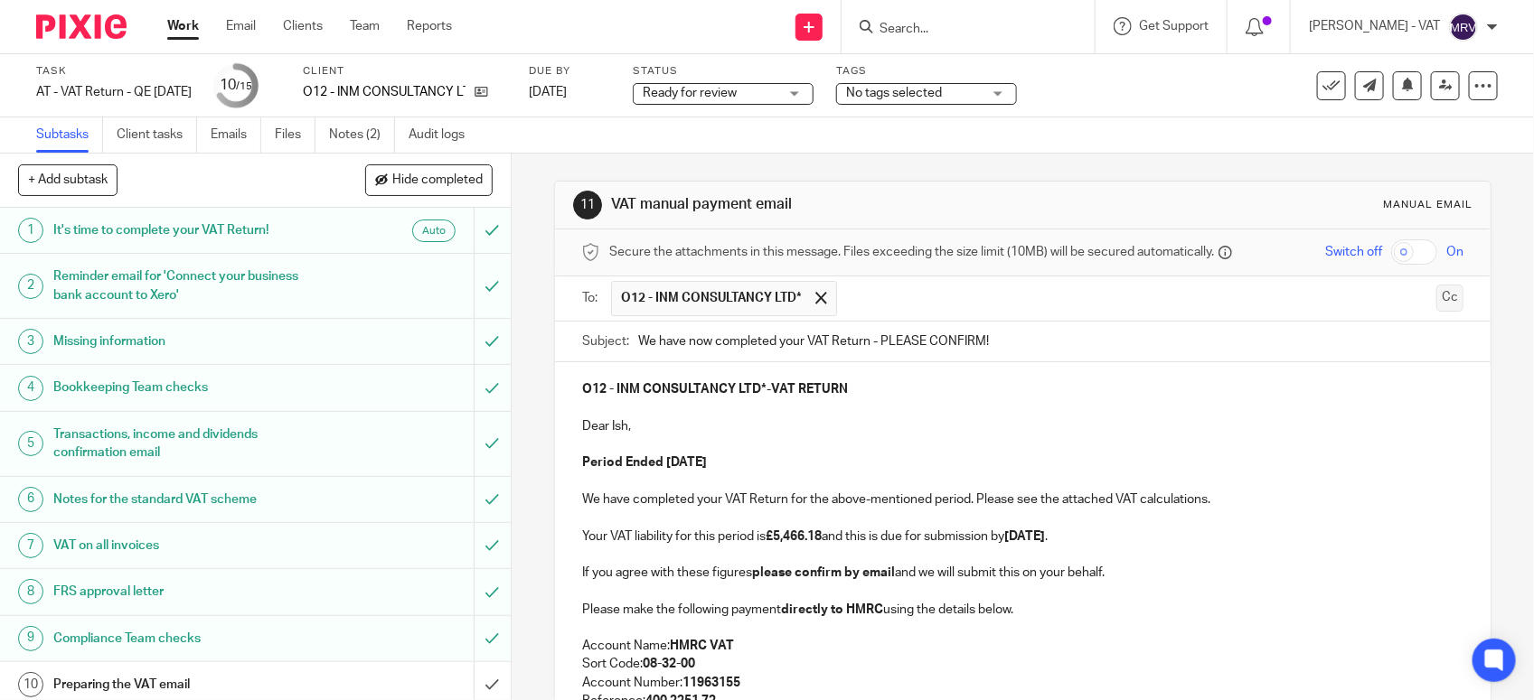
click at [1436, 300] on button "Cc" at bounding box center [1449, 298] width 27 height 27
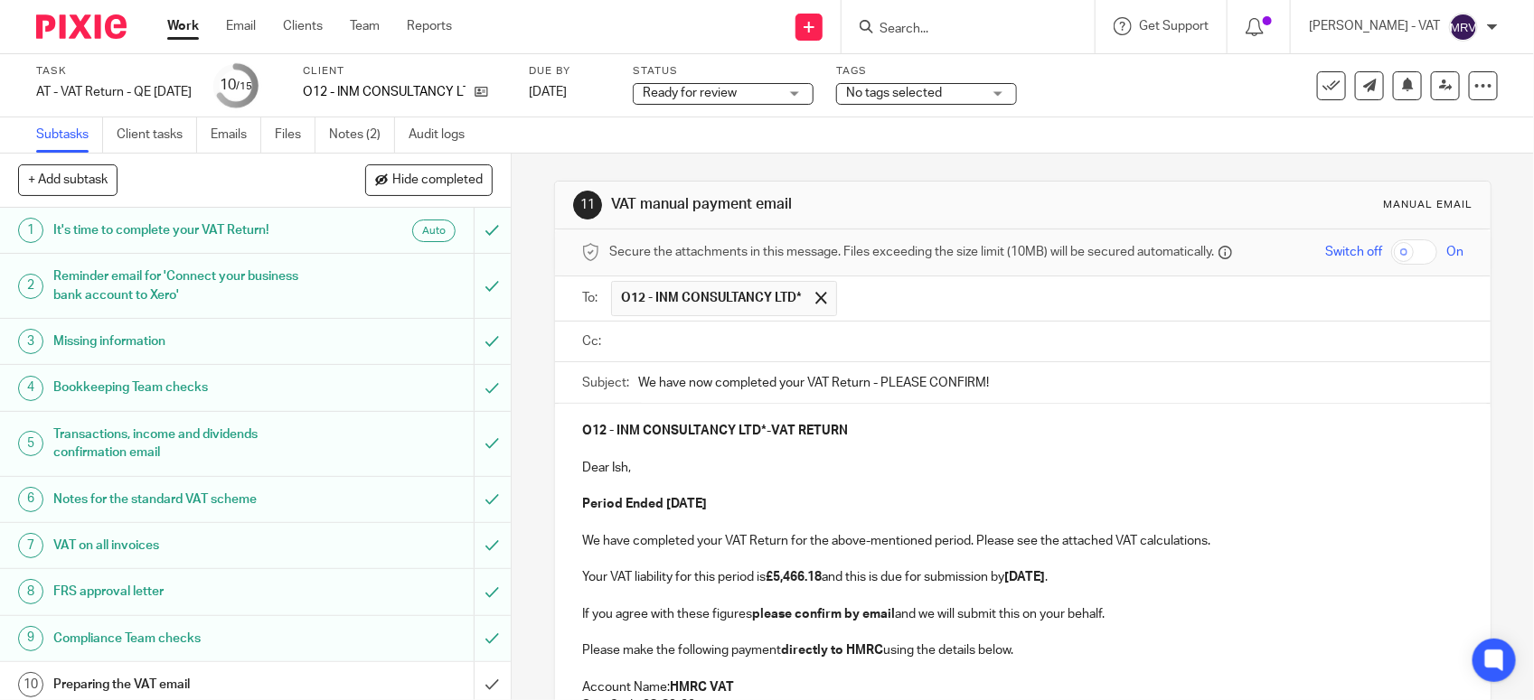
click at [708, 352] on input "text" at bounding box center [1035, 342] width 841 height 21
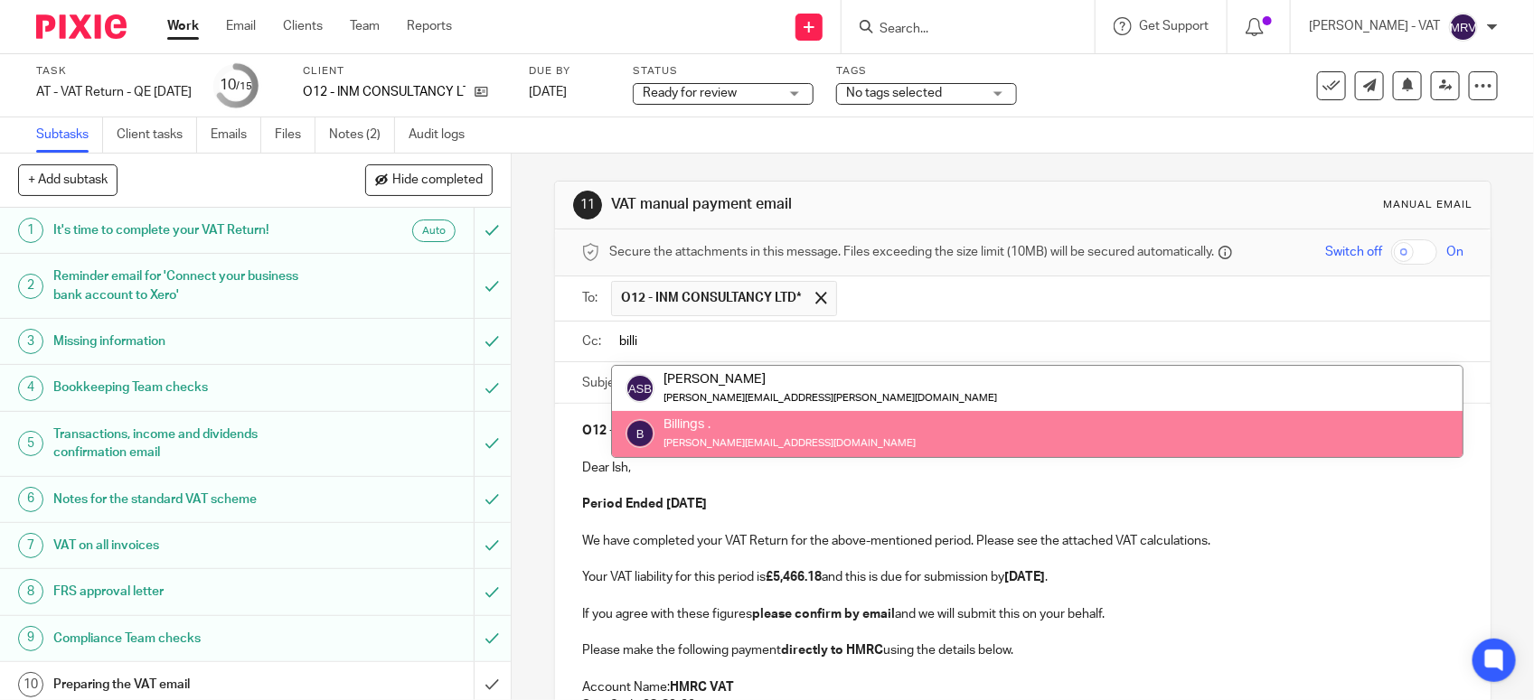
type input "billi"
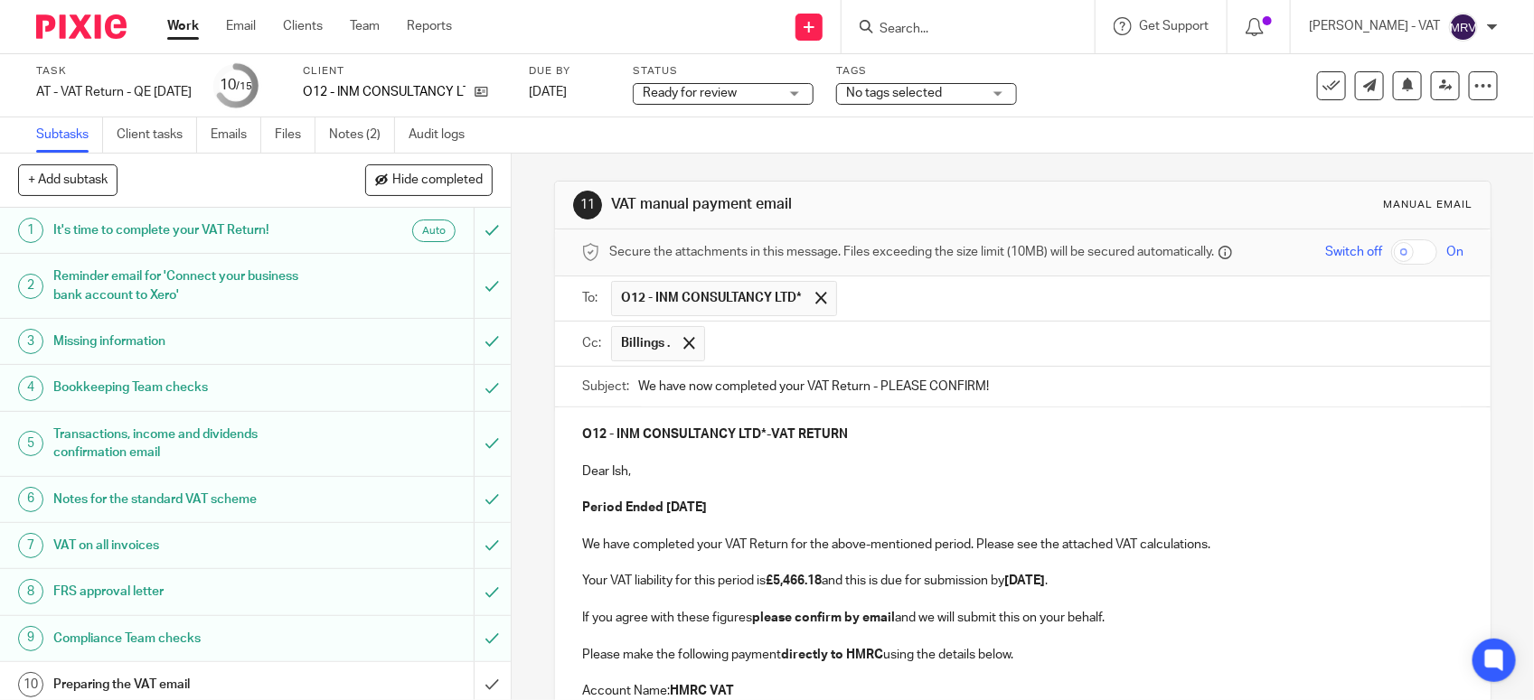
click at [904, 350] on input "text" at bounding box center [1084, 343] width 741 height 35
click at [820, 346] on input "text" at bounding box center [1084, 343] width 741 height 35
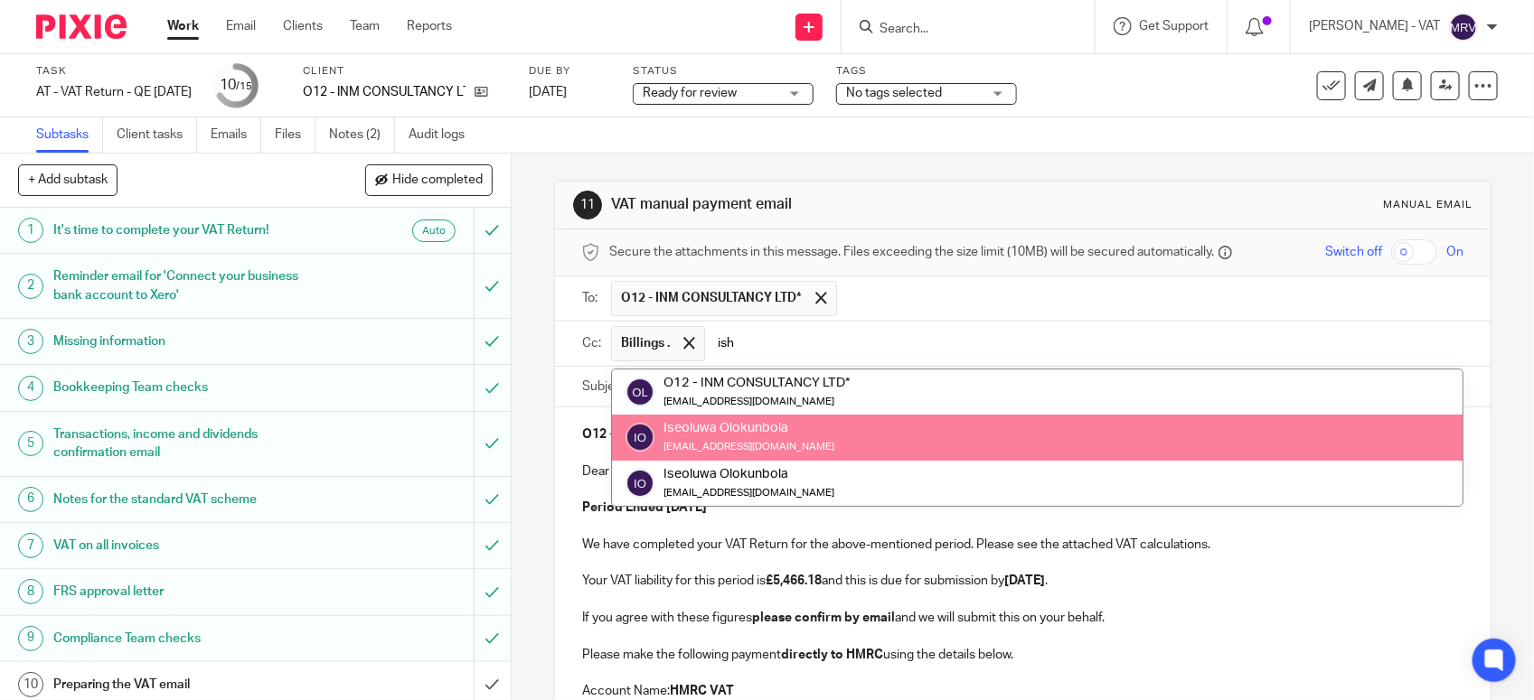
type input "ish"
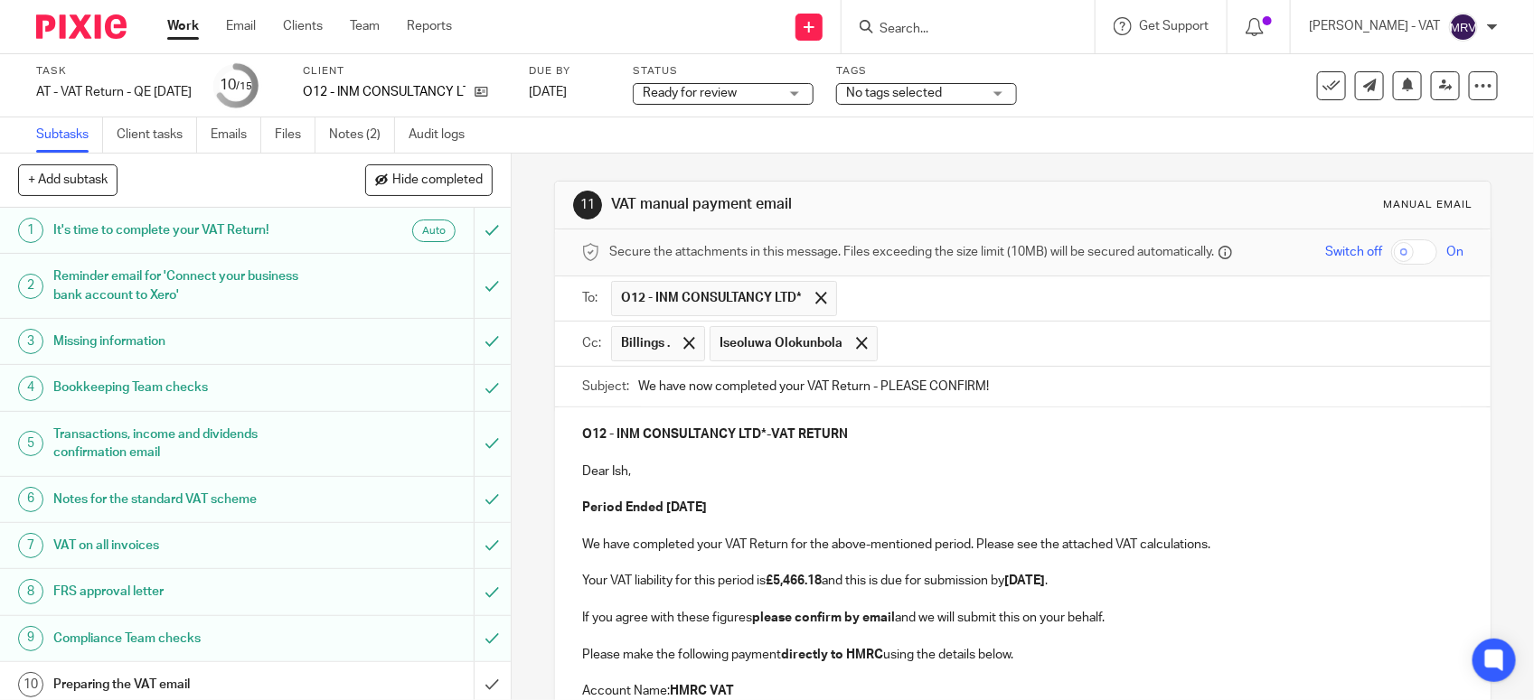
click at [1075, 454] on p at bounding box center [1022, 454] width 881 height 18
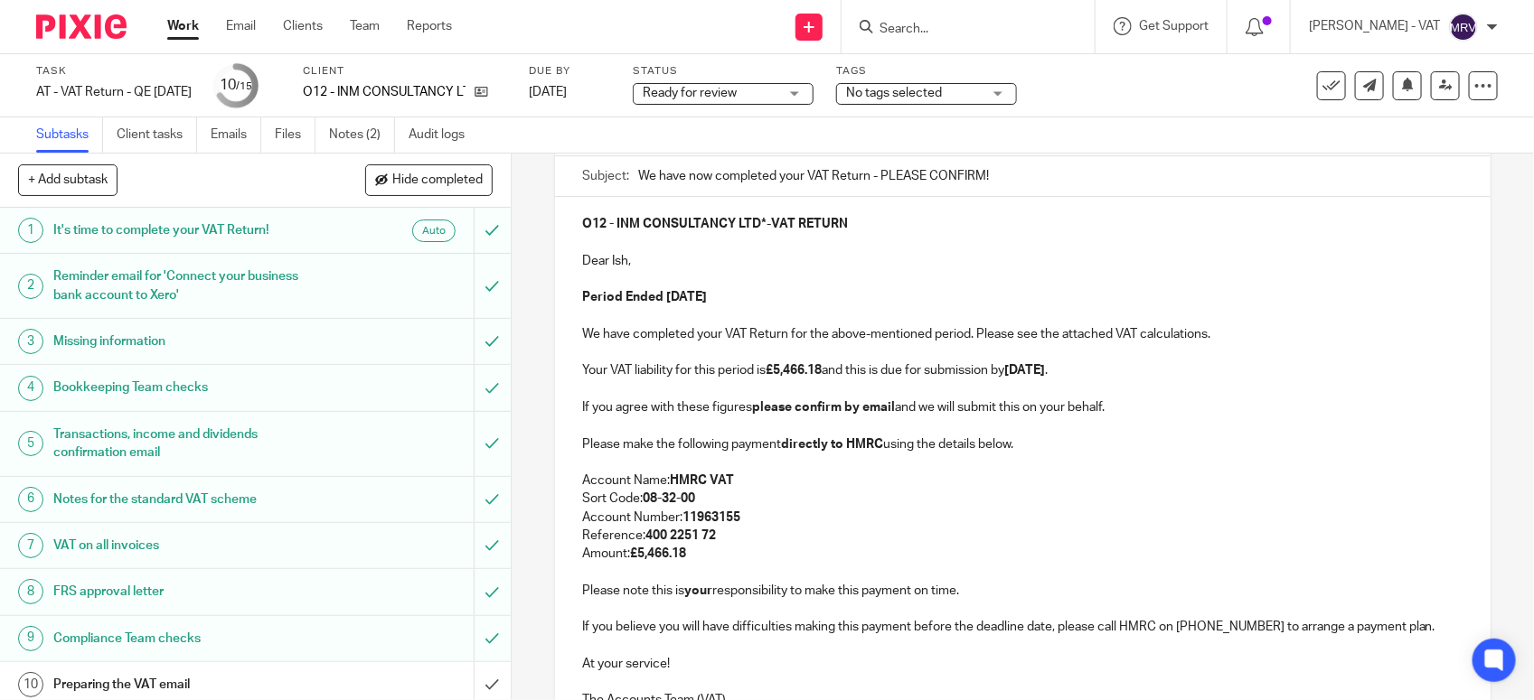
scroll to position [226, 0]
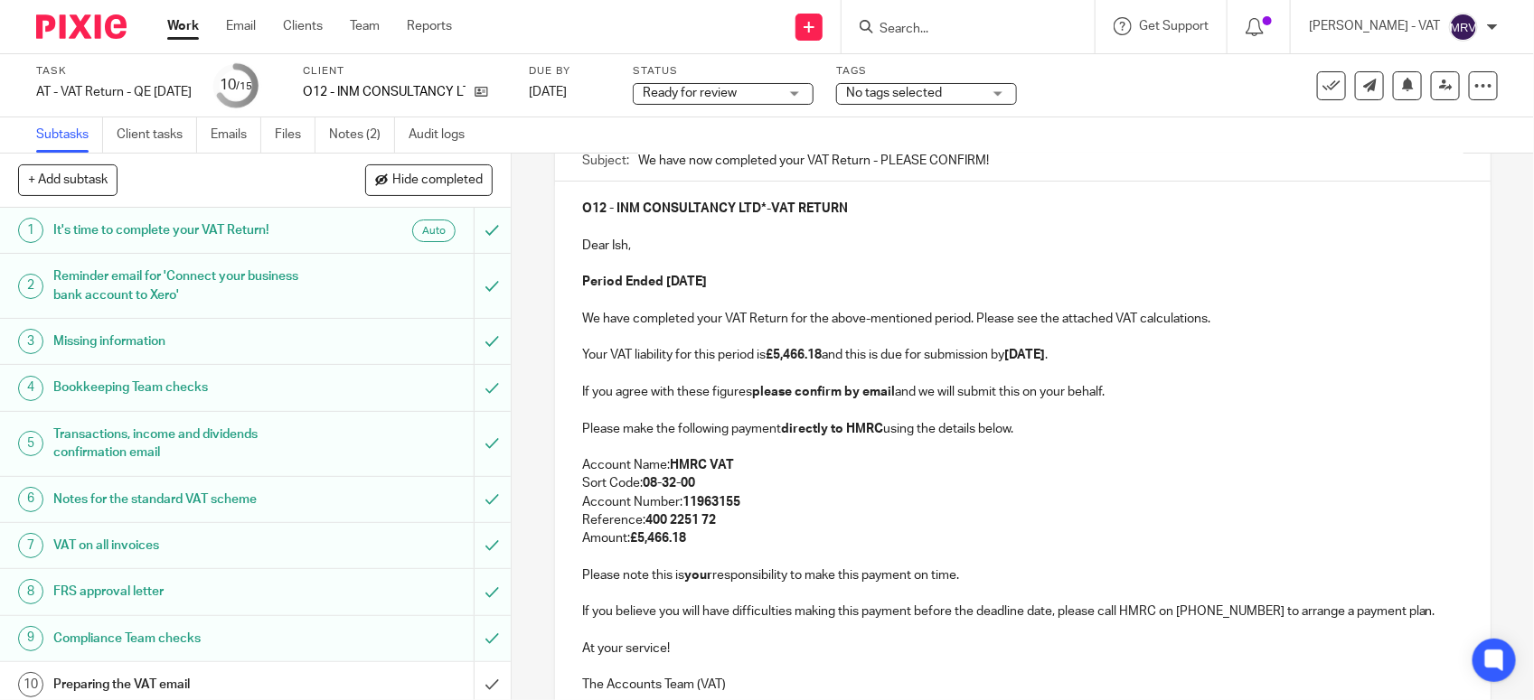
click at [1075, 446] on p at bounding box center [1022, 447] width 881 height 18
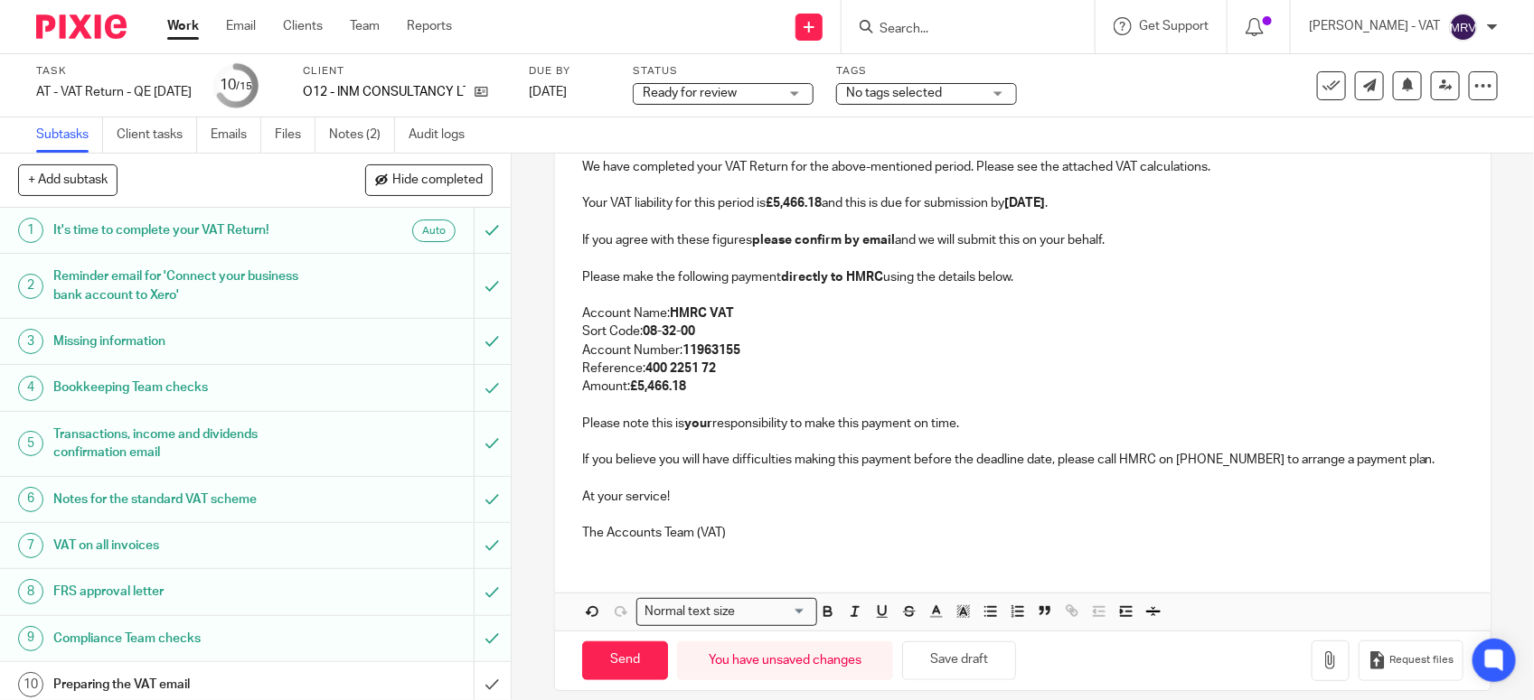
scroll to position [400, 0]
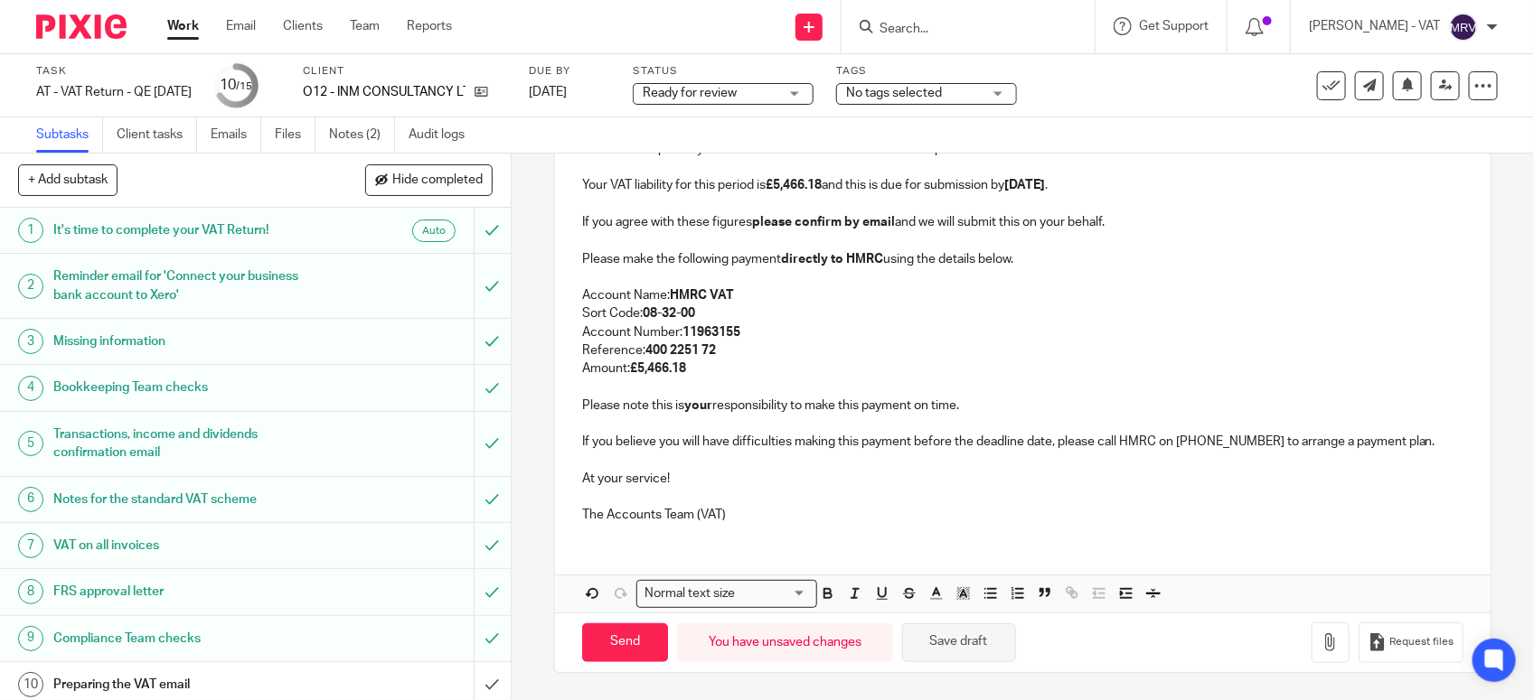
click at [982, 638] on button "Save draft" at bounding box center [959, 643] width 114 height 39
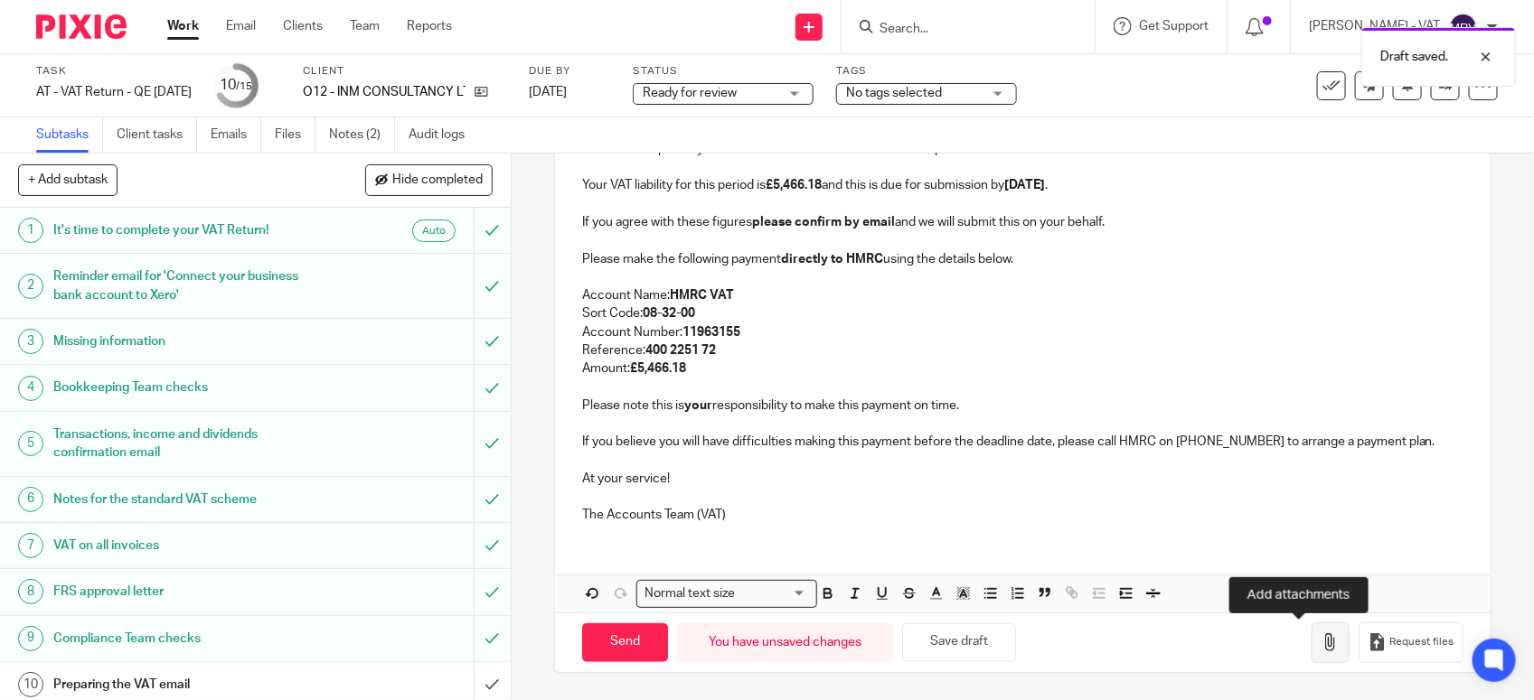
click at [1321, 643] on icon "button" at bounding box center [1330, 643] width 18 height 18
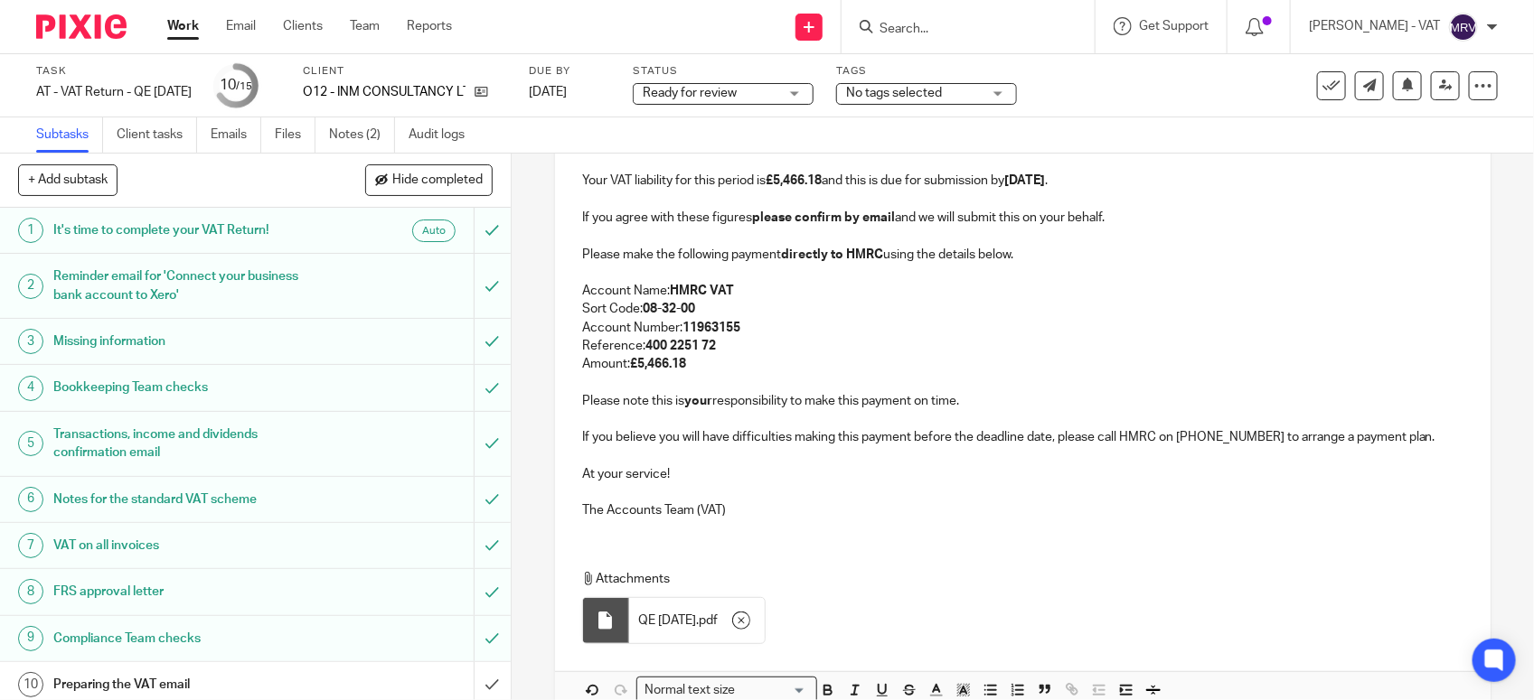
click at [872, 512] on p "The Accounts Team (VAT)" at bounding box center [1022, 511] width 881 height 18
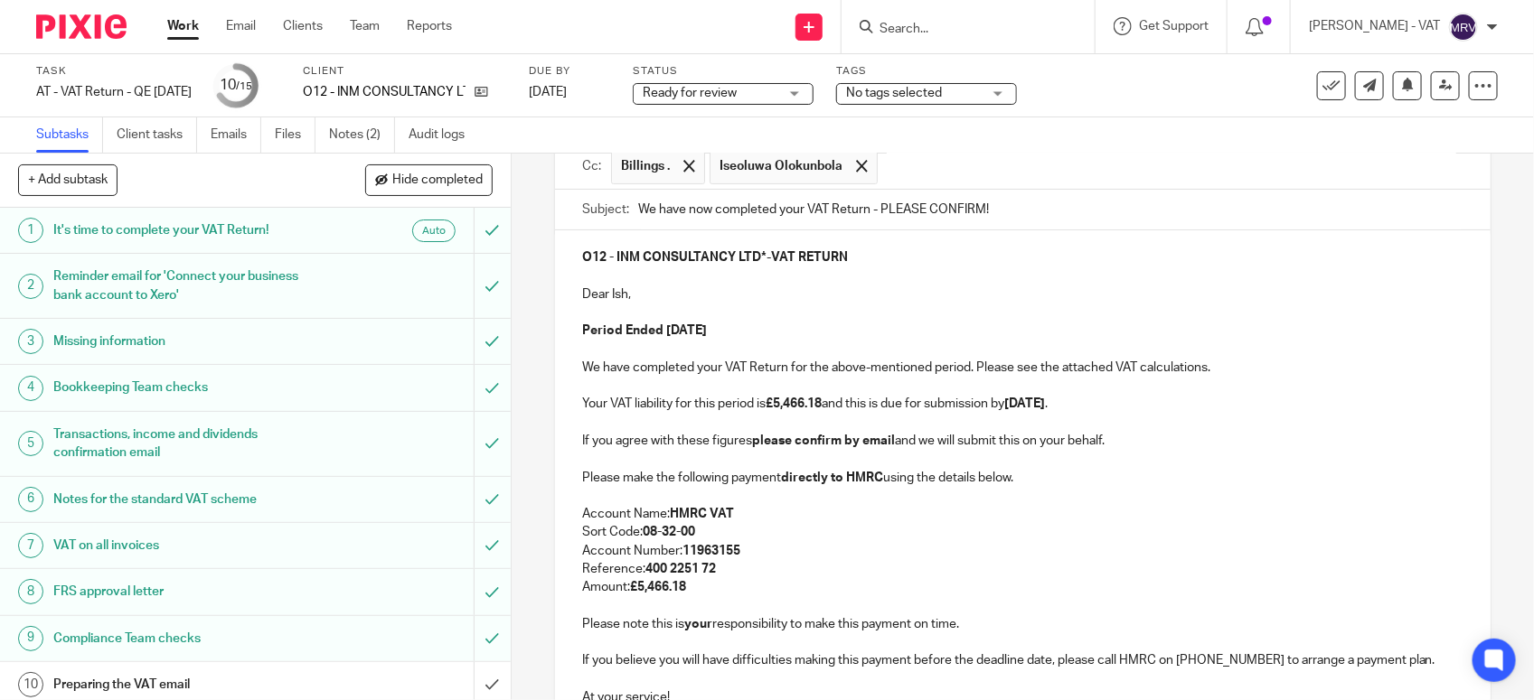
scroll to position [174, 0]
click at [872, 512] on p "Account Name: HMRC VAT" at bounding box center [1022, 517] width 881 height 18
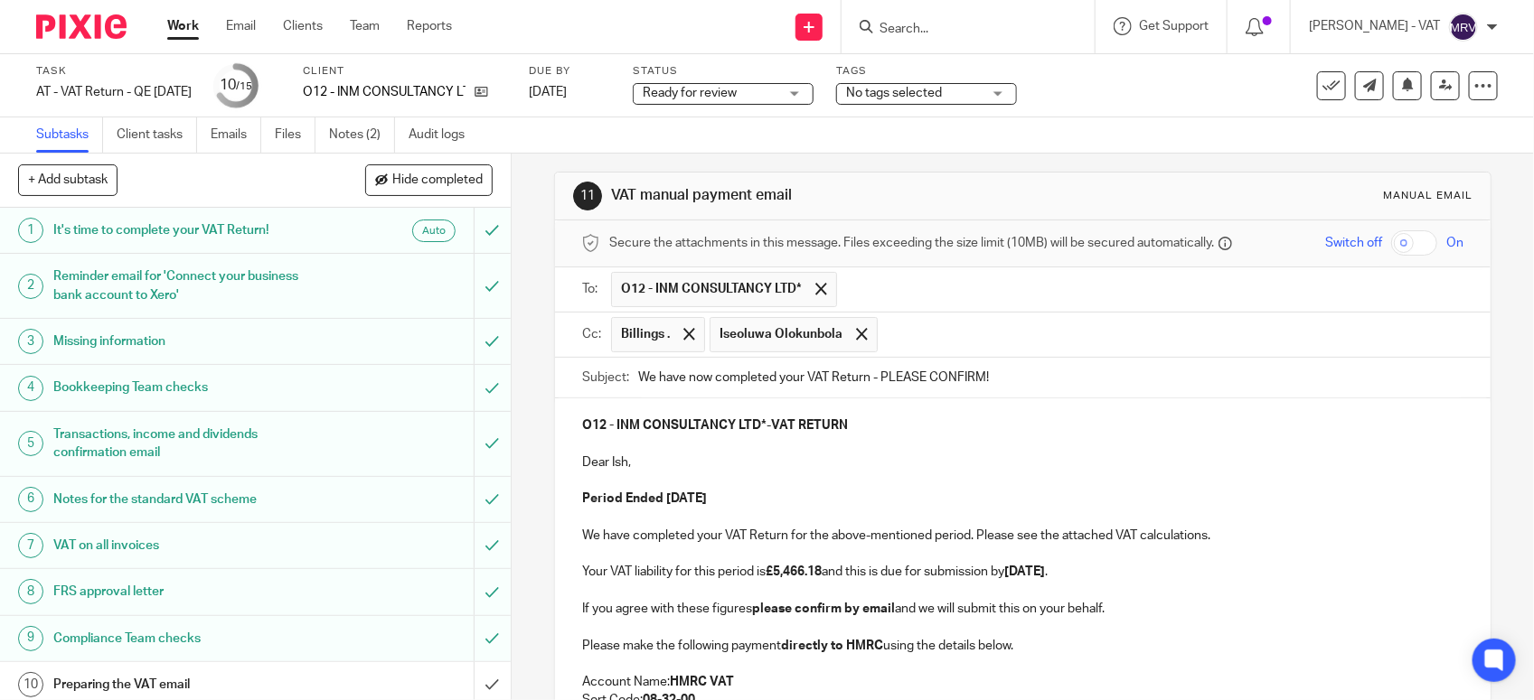
scroll to position [0, 0]
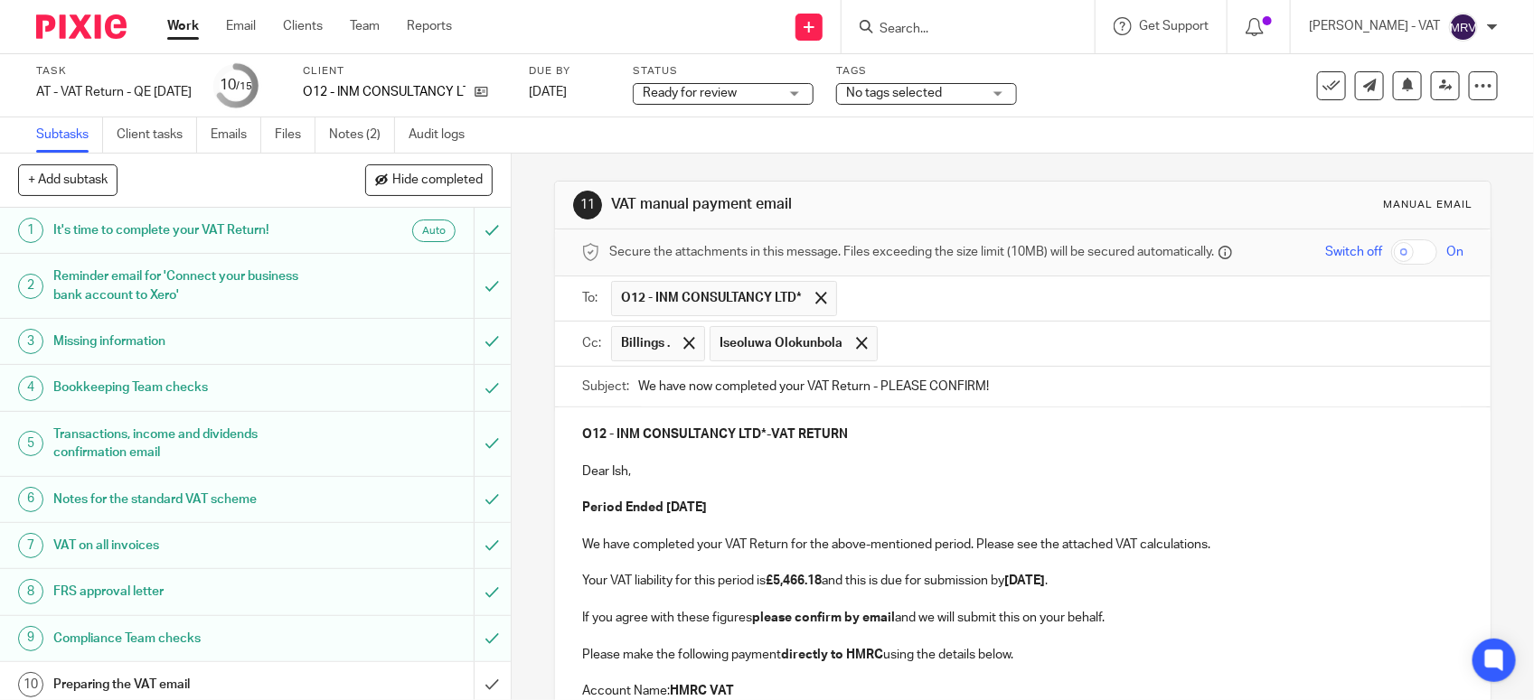
click at [872, 490] on p at bounding box center [1022, 490] width 881 height 18
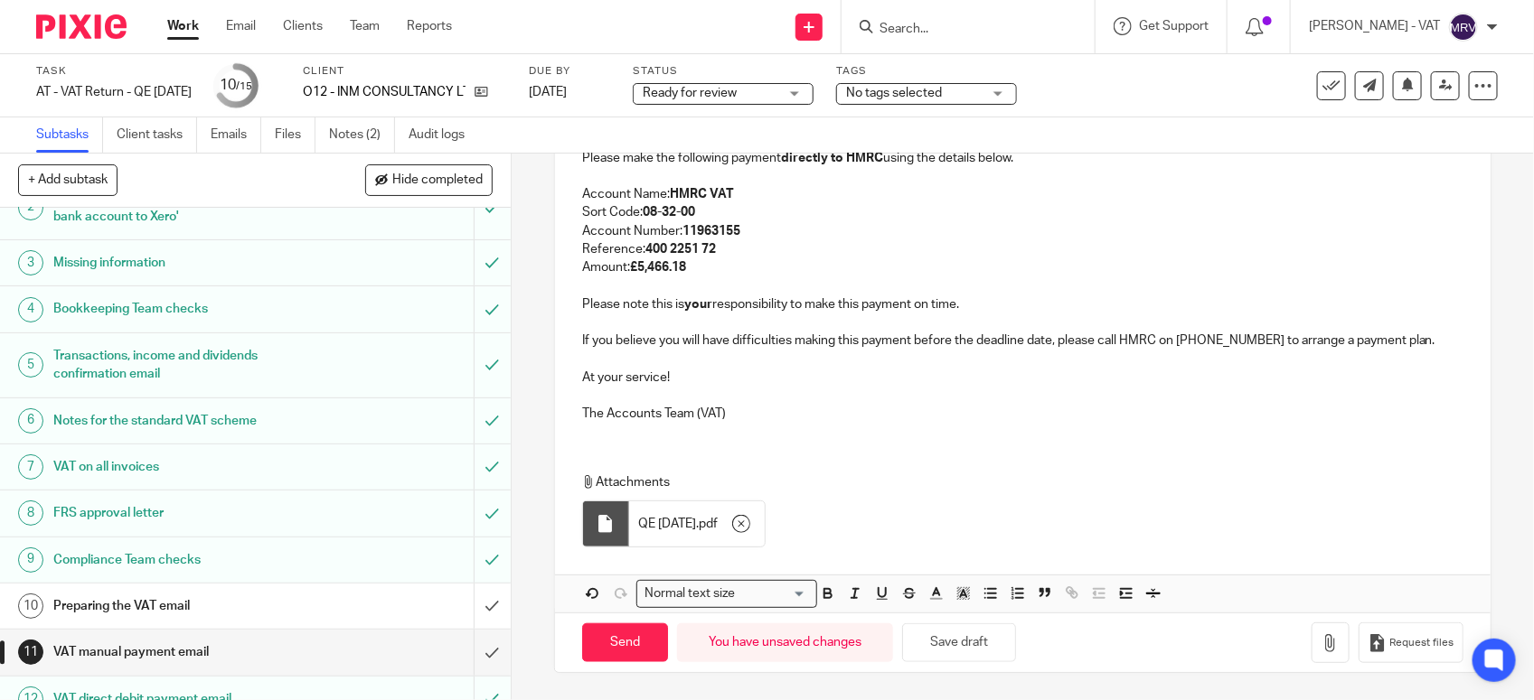
scroll to position [226, 0]
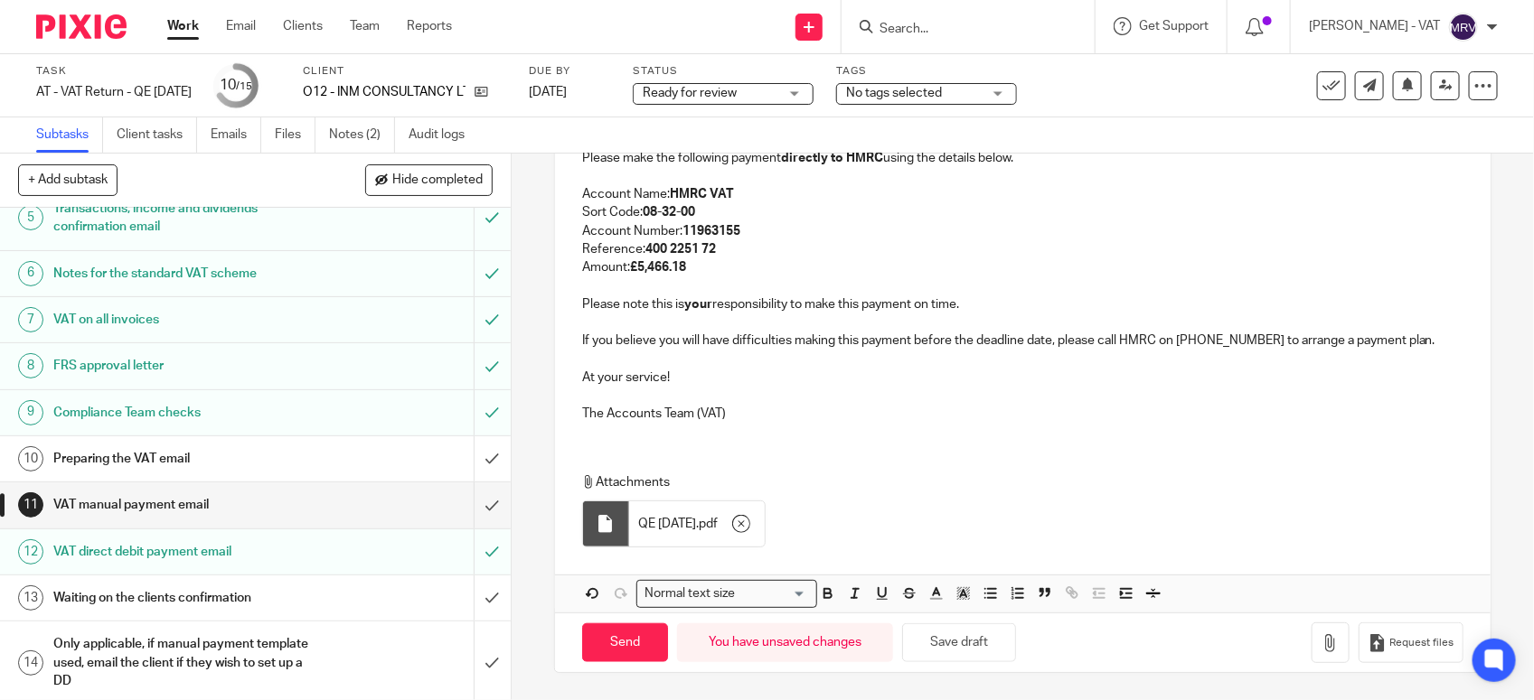
click at [923, 408] on p "The Accounts Team (VAT)" at bounding box center [1022, 414] width 881 height 18
click at [916, 481] on p "Attachments" at bounding box center [1011, 483] width 858 height 18
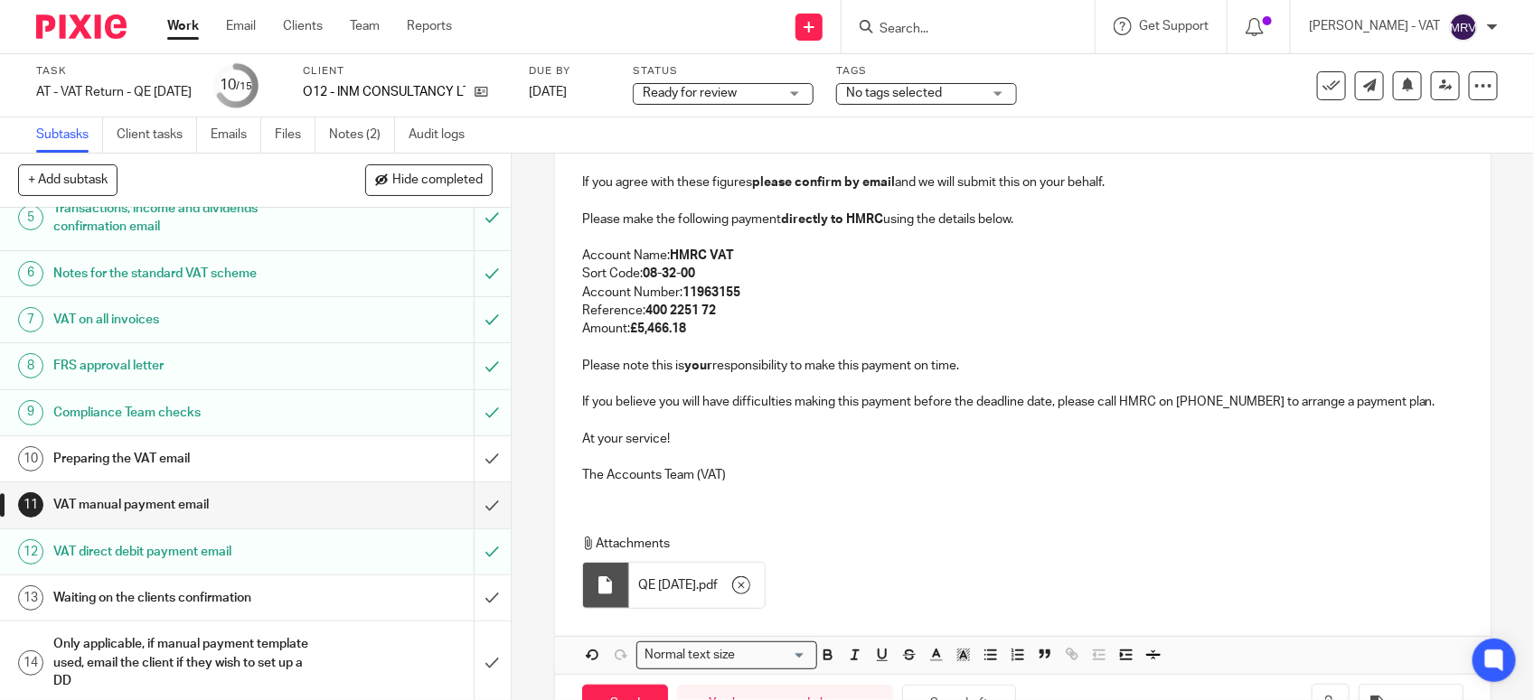
scroll to position [390, 0]
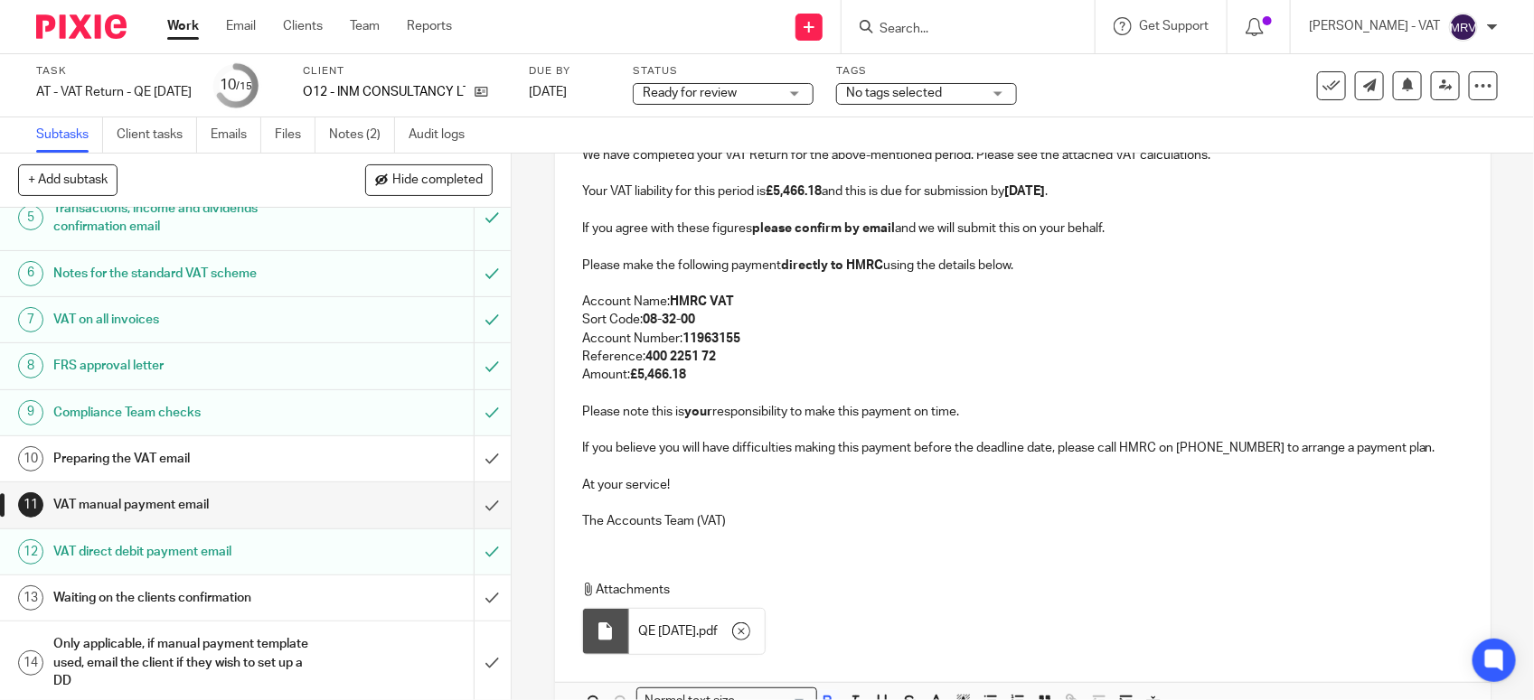
click at [875, 358] on p "Reference: 400 2251 72" at bounding box center [1022, 357] width 881 height 18
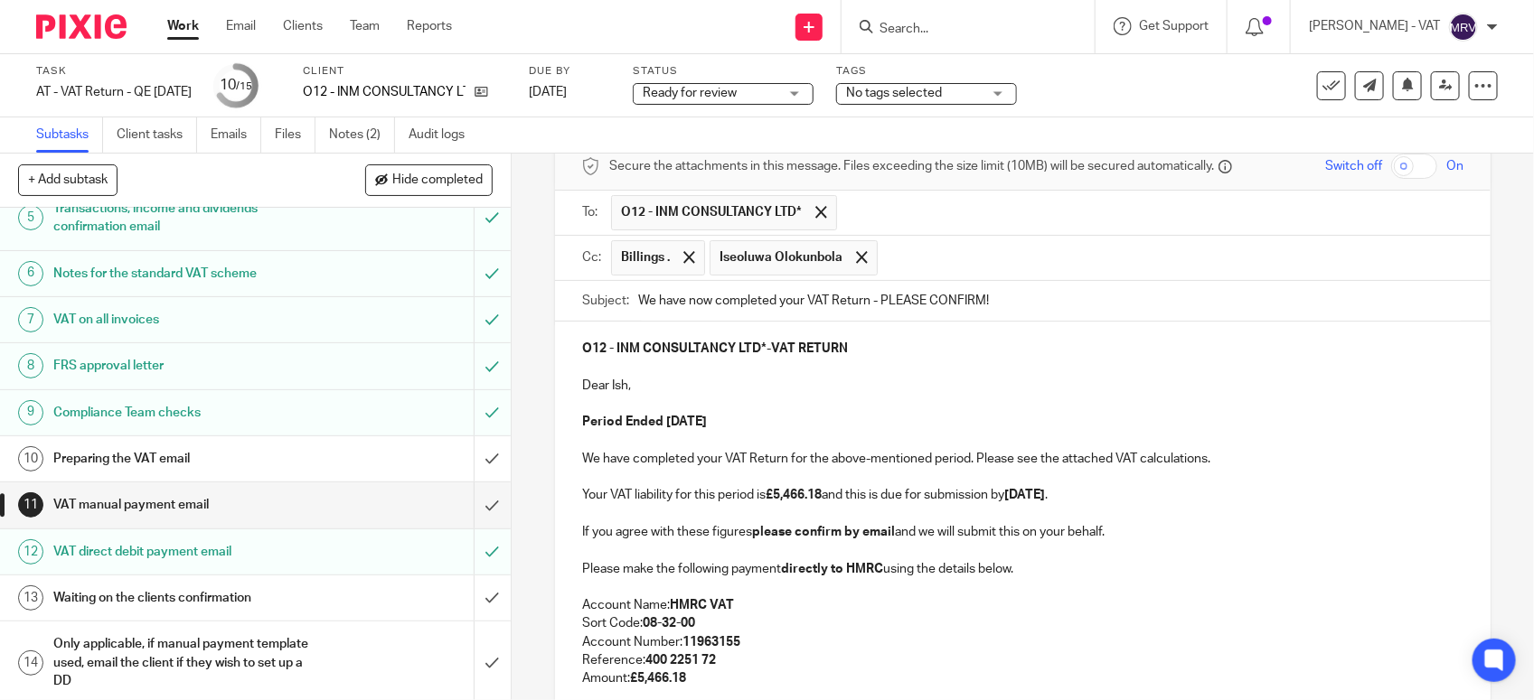
scroll to position [51, 0]
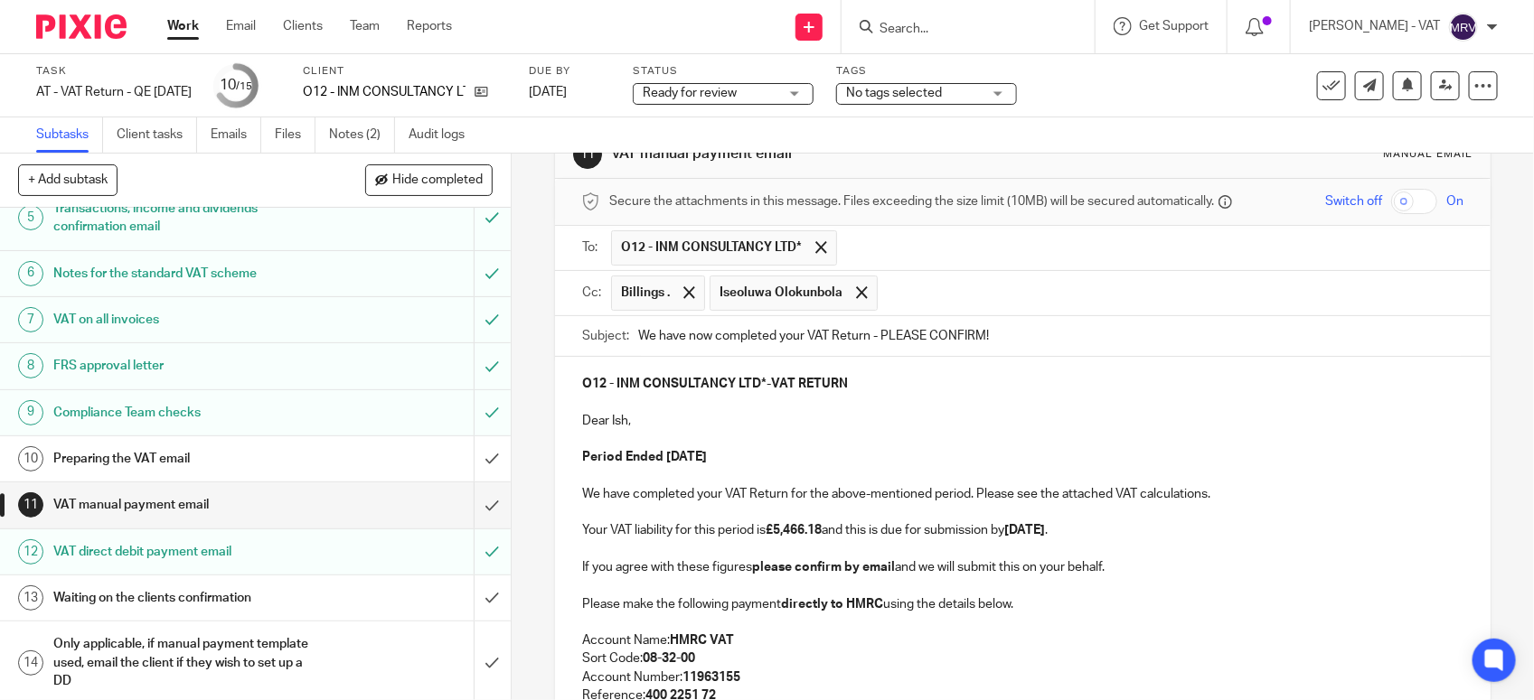
click at [970, 423] on p "Dear Ish," at bounding box center [1022, 421] width 881 height 18
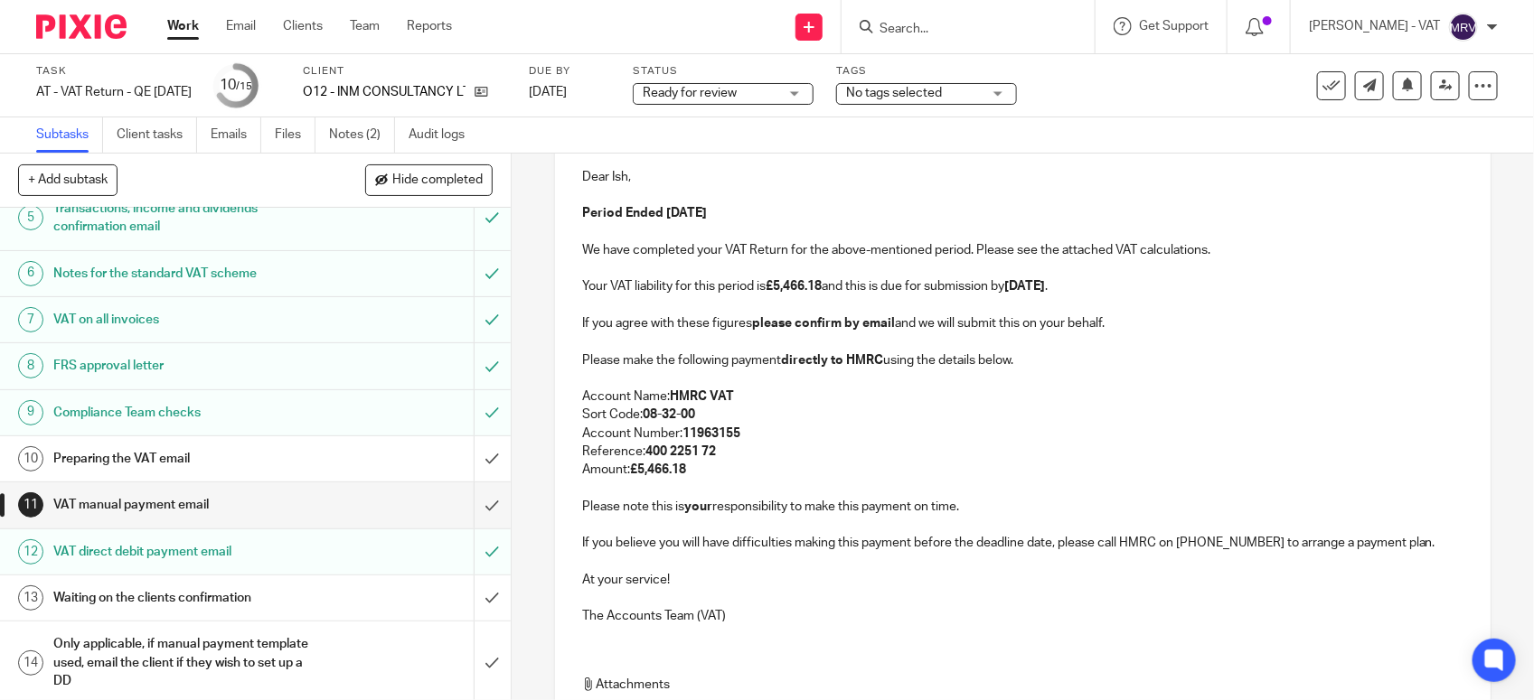
scroll to position [390, 0]
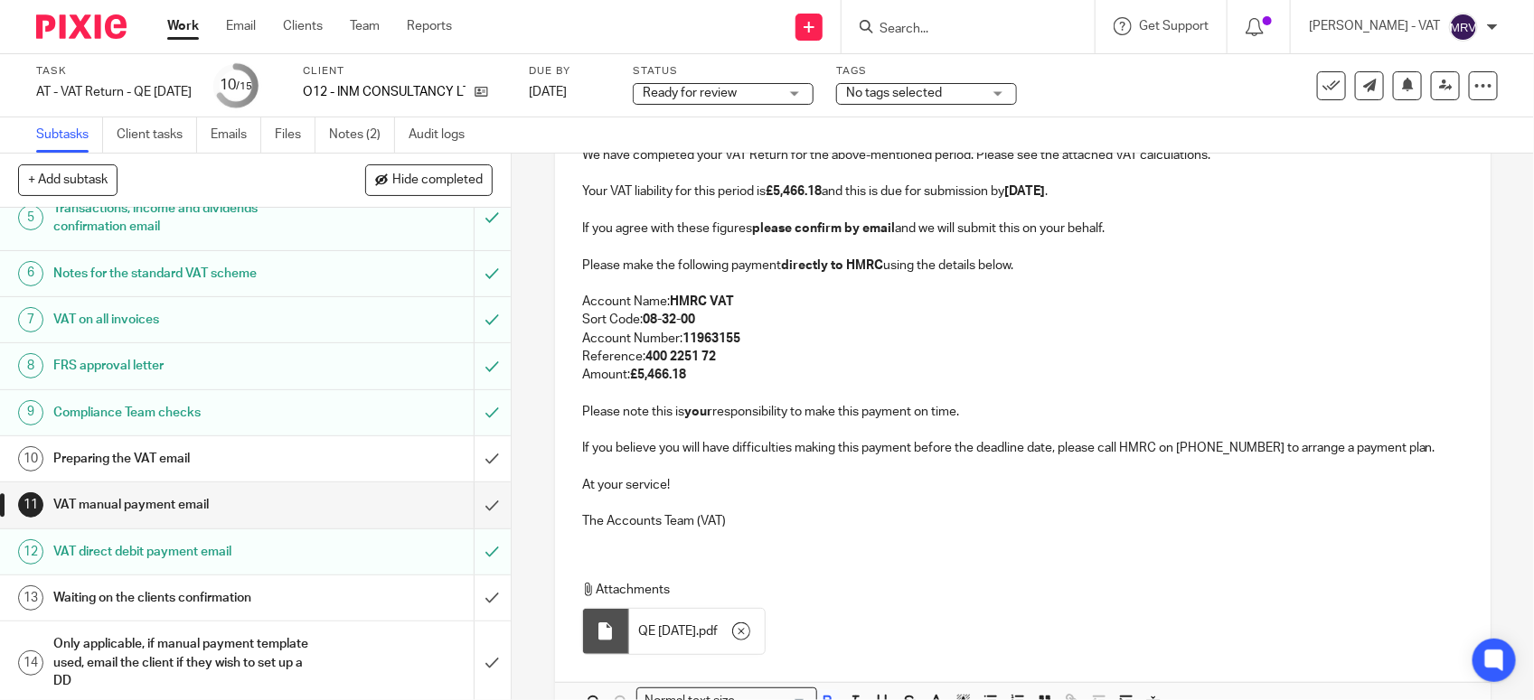
click at [851, 336] on p "Account Number: 11963155" at bounding box center [1022, 339] width 881 height 18
drag, startPoint x: 872, startPoint y: 334, endPoint x: 874, endPoint y: 317, distance: 17.3
click at [874, 317] on div "O12 - INM CONSULTANCY LTD* - VAT RETURN Dear Ish, Period Ended 31st July 2025 W…" at bounding box center [1022, 281] width 935 height 526
click at [856, 366] on p "Reference: 400 2251 72" at bounding box center [1022, 357] width 881 height 18
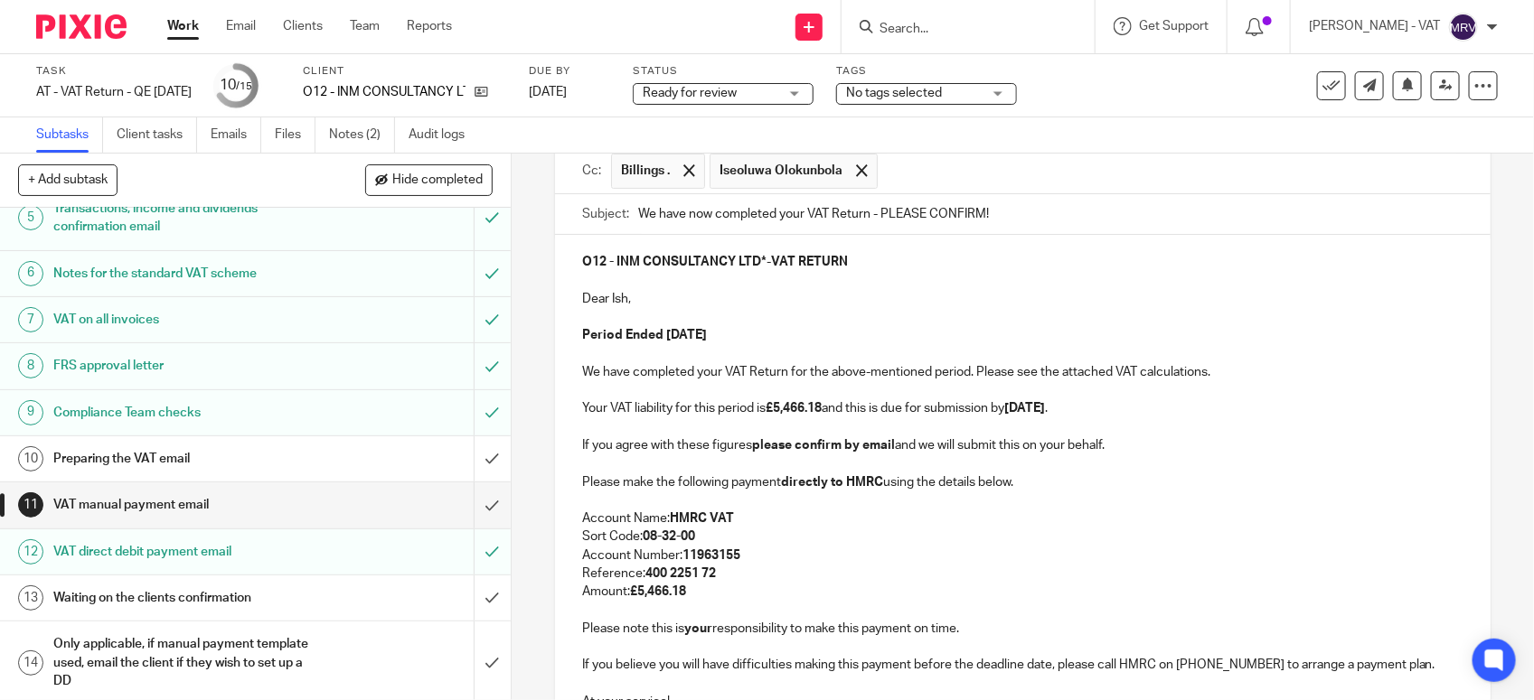
scroll to position [164, 0]
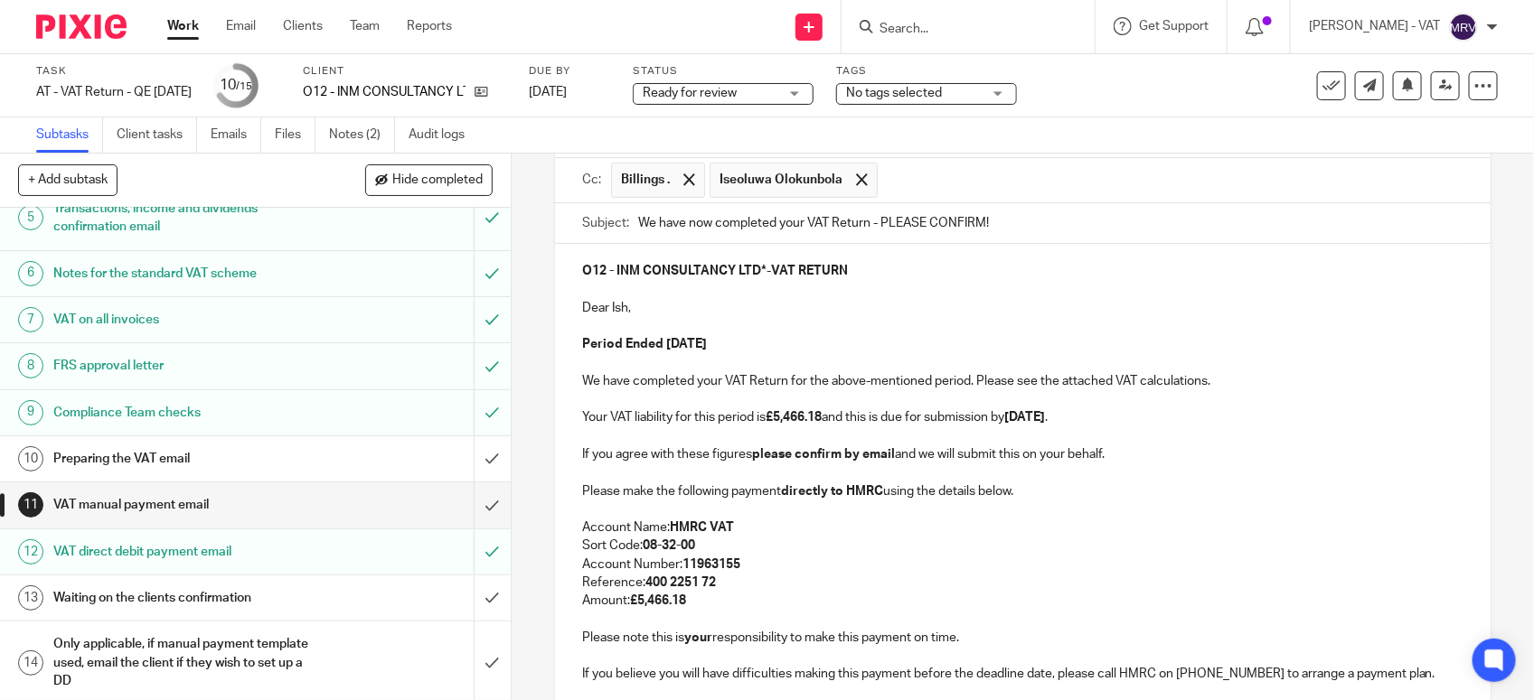
click at [847, 331] on p at bounding box center [1022, 326] width 881 height 18
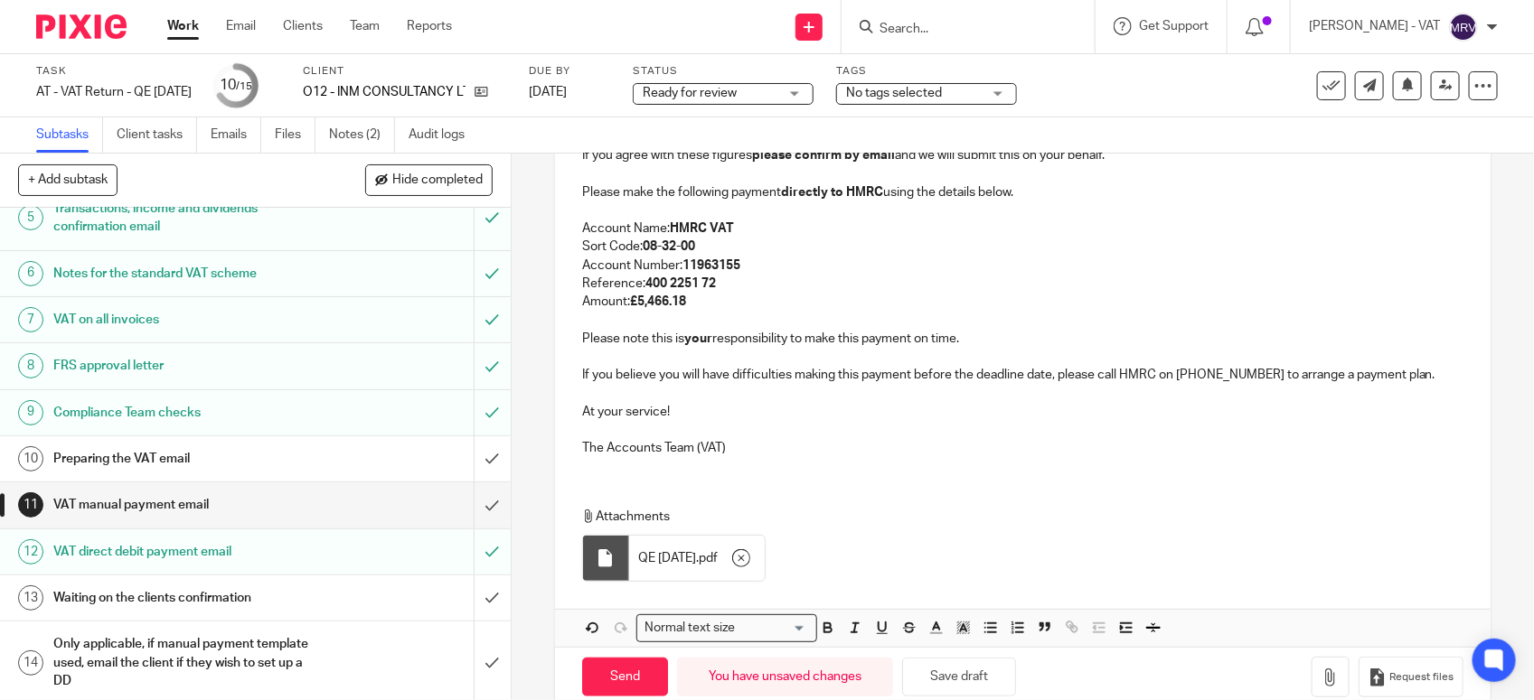
scroll to position [502, 0]
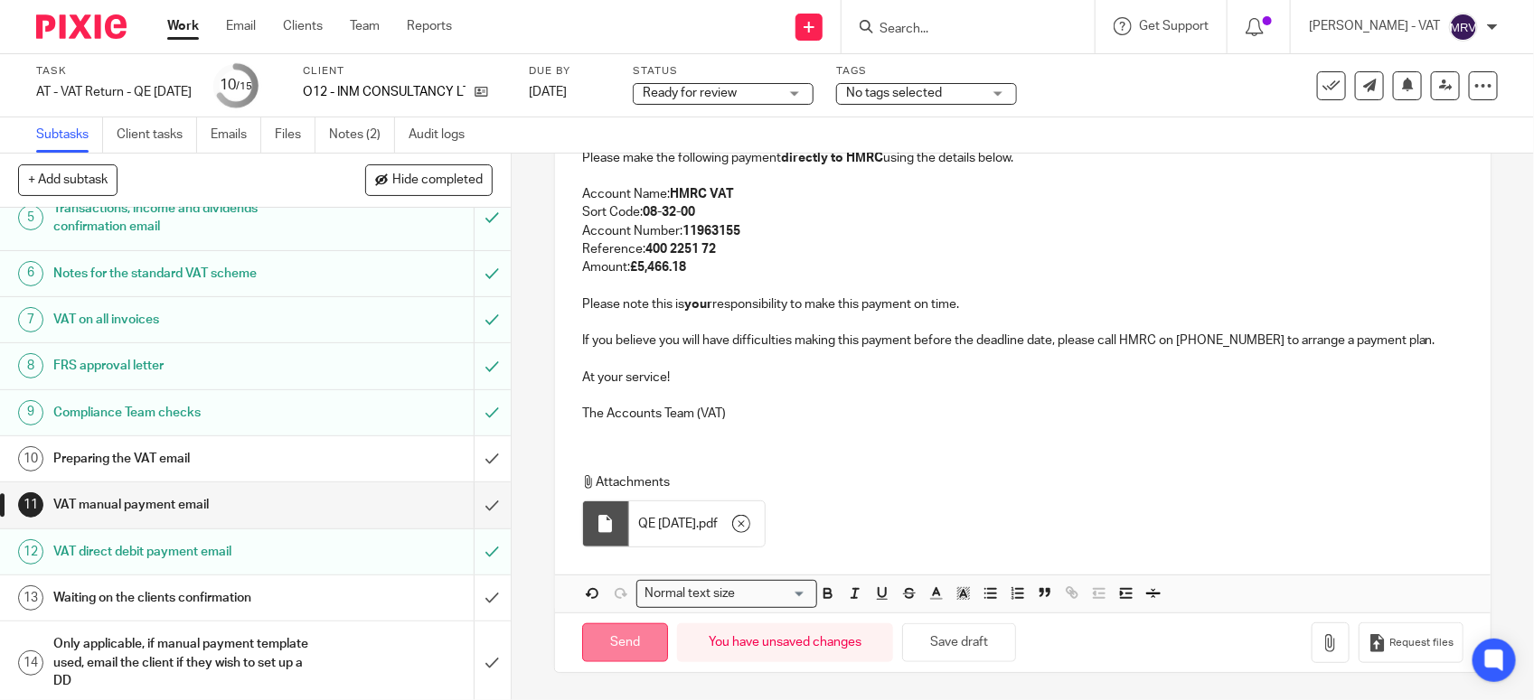
click at [597, 637] on input "Send" at bounding box center [625, 643] width 86 height 39
type input "Sent"
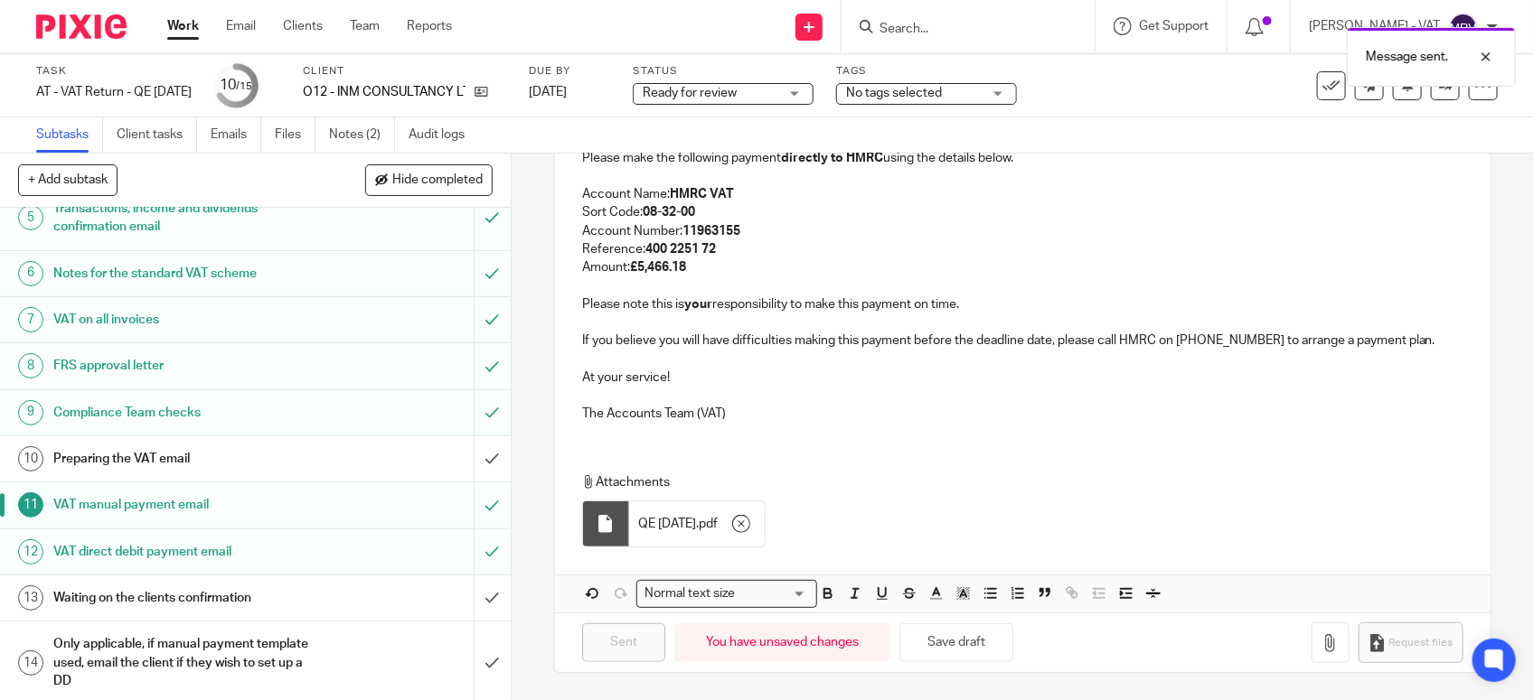
click at [156, 465] on h1 "Preparing the VAT email" at bounding box center [187, 459] width 268 height 27
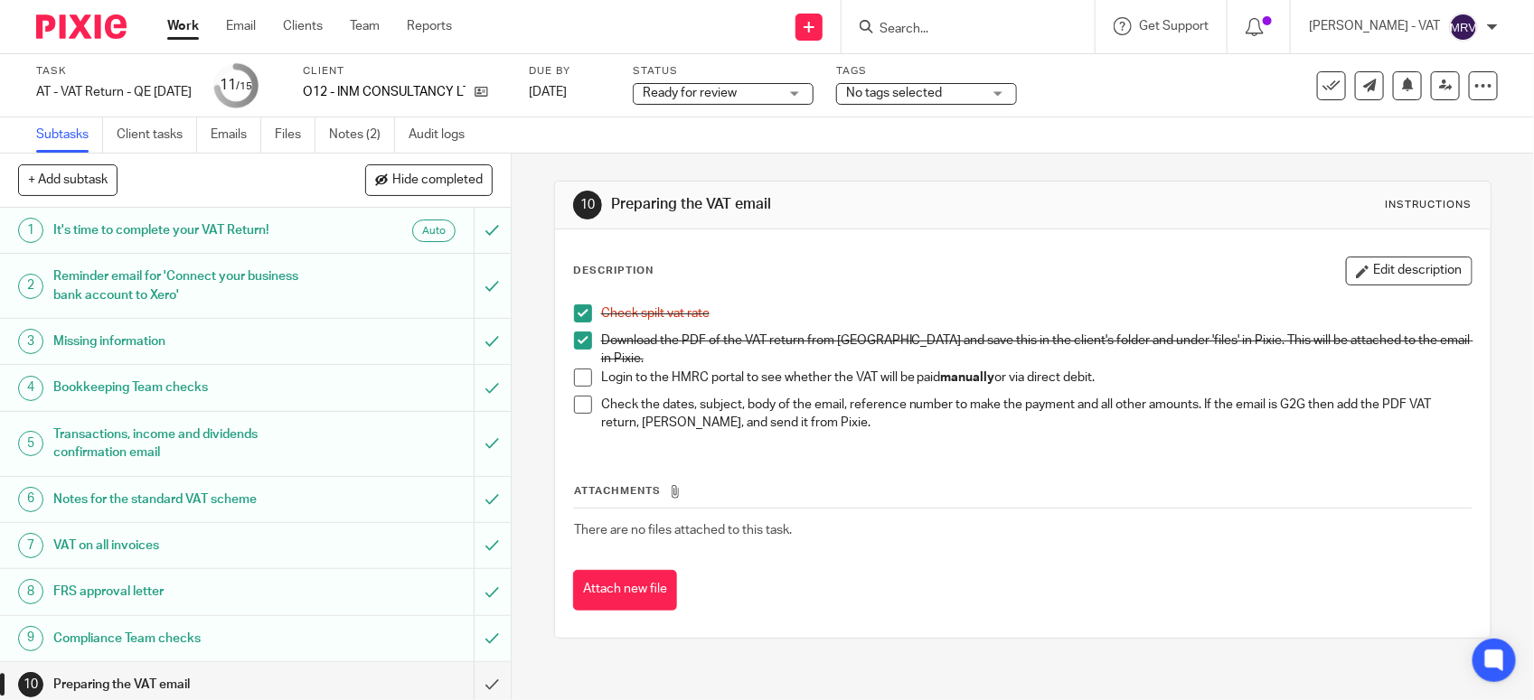
click at [575, 369] on span at bounding box center [583, 378] width 18 height 18
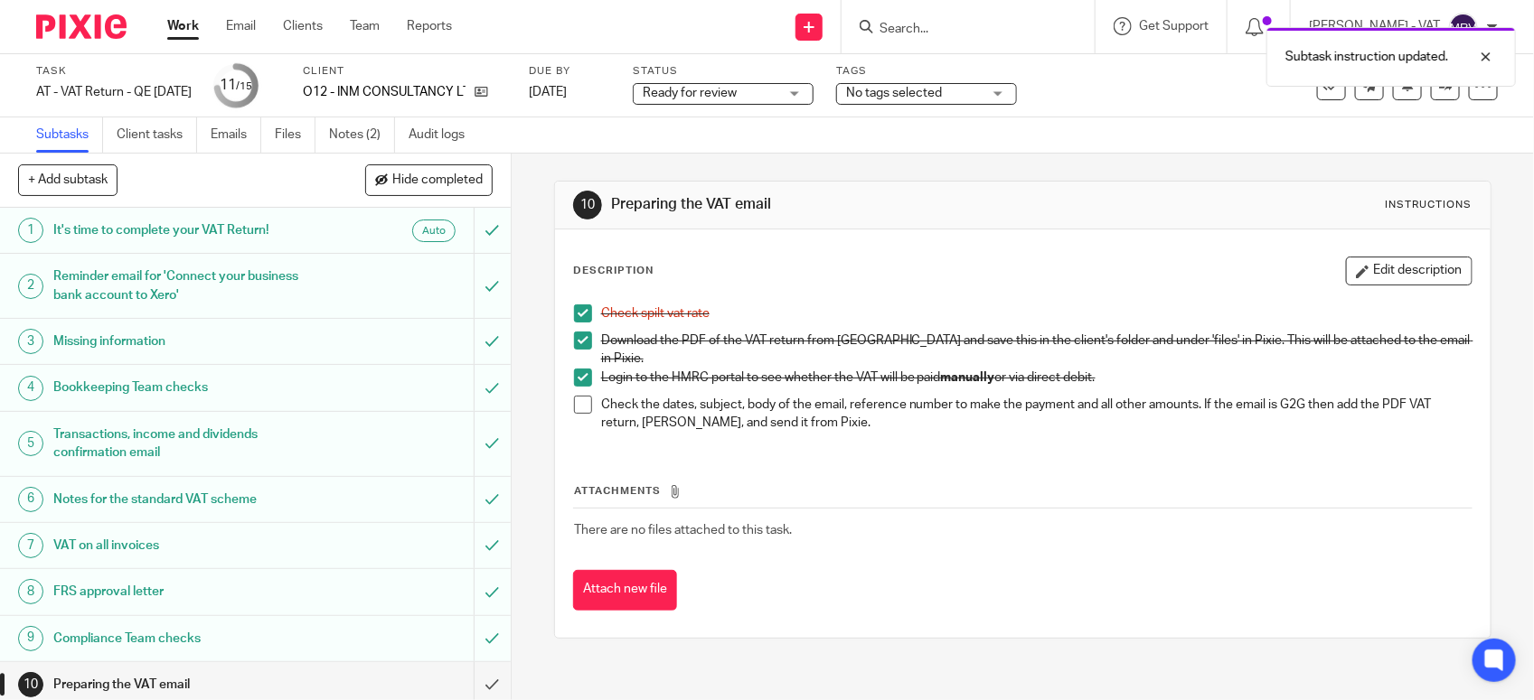
click at [580, 396] on span at bounding box center [583, 405] width 18 height 18
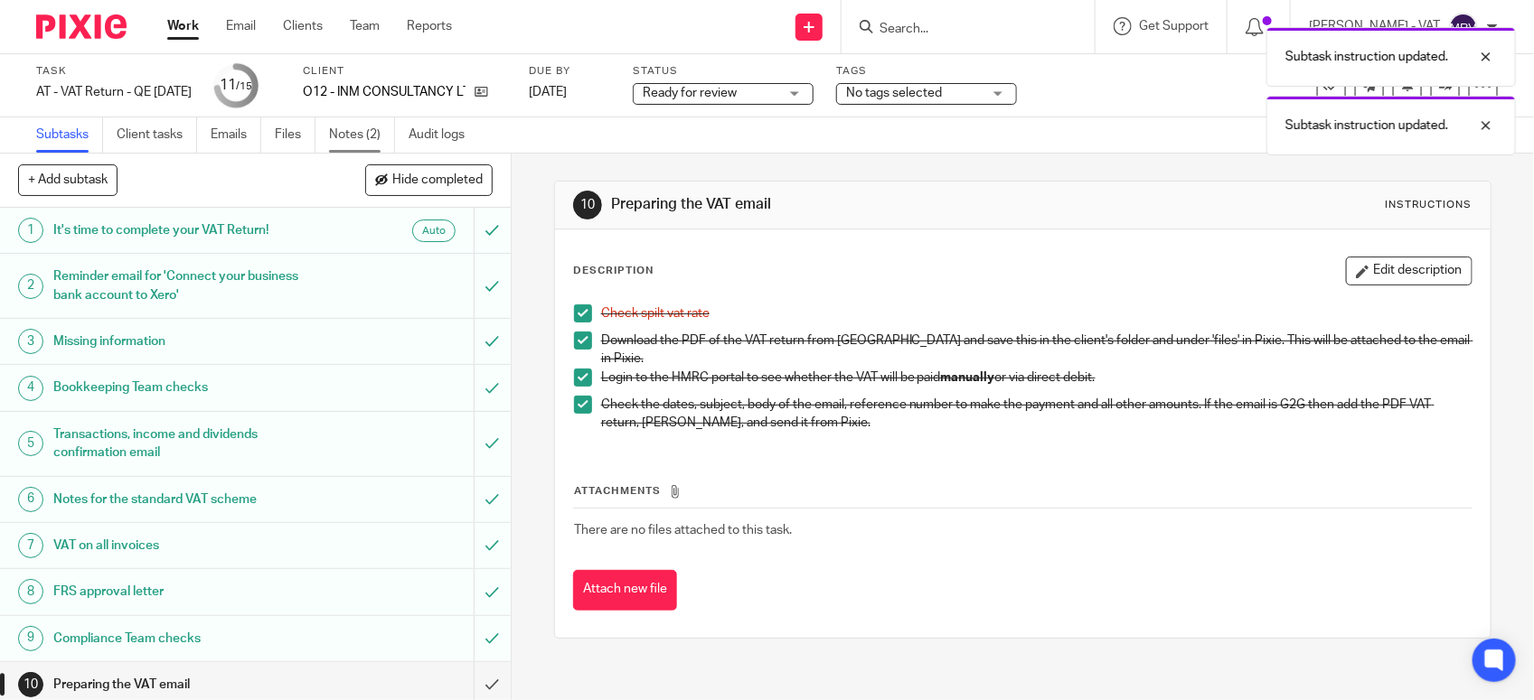
click at [355, 131] on link "Notes (2)" at bounding box center [362, 134] width 66 height 35
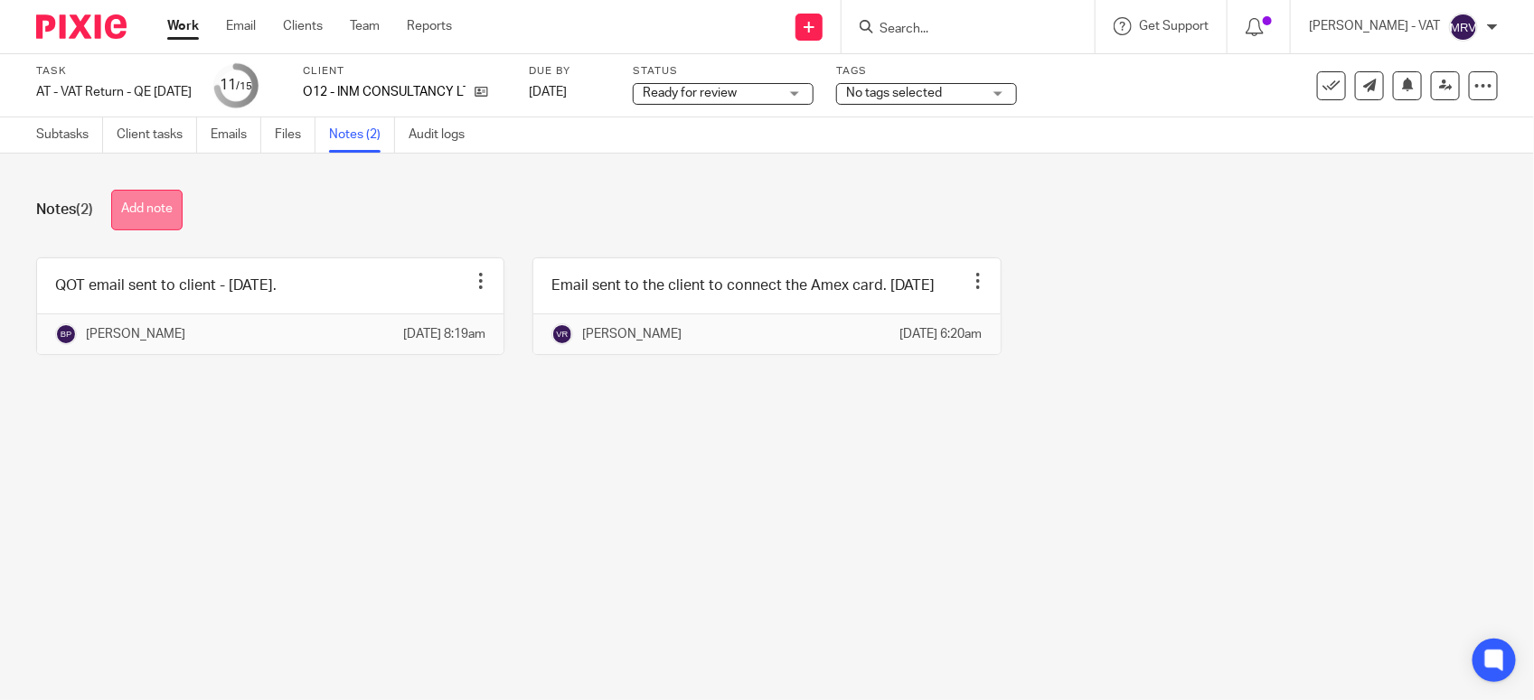
click at [151, 197] on button "Add note" at bounding box center [146, 210] width 71 height 41
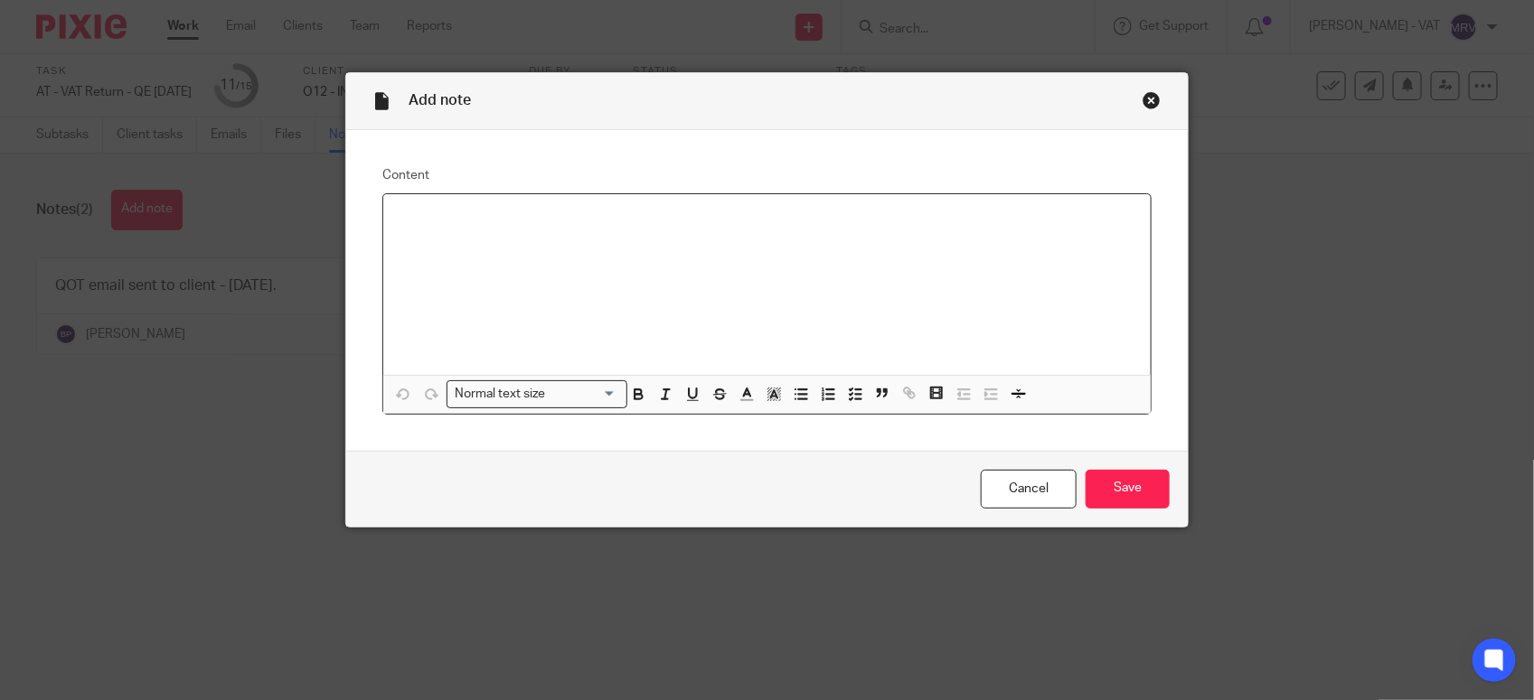
click at [525, 217] on p at bounding box center [767, 218] width 738 height 18
click at [1125, 498] on input "Save" at bounding box center [1127, 489] width 84 height 39
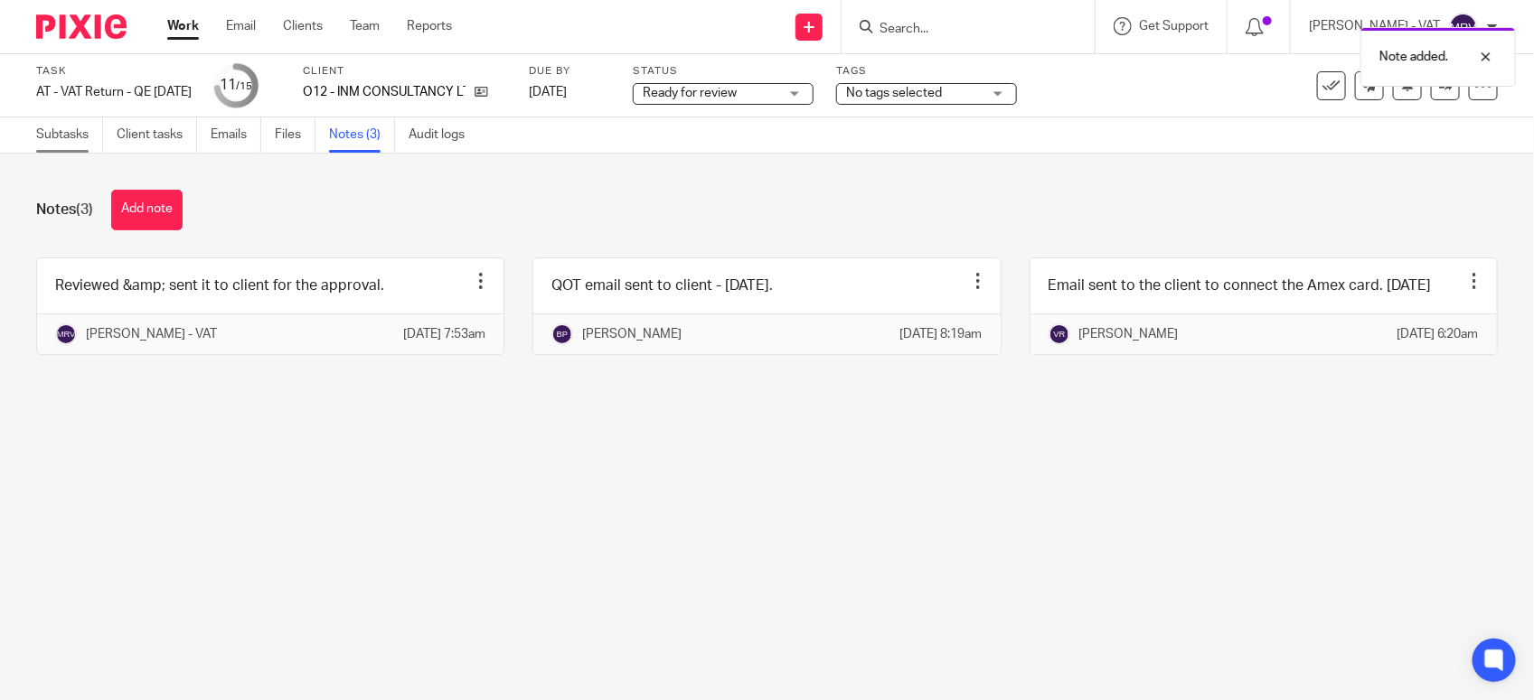
click at [46, 133] on link "Subtasks" at bounding box center [69, 134] width 67 height 35
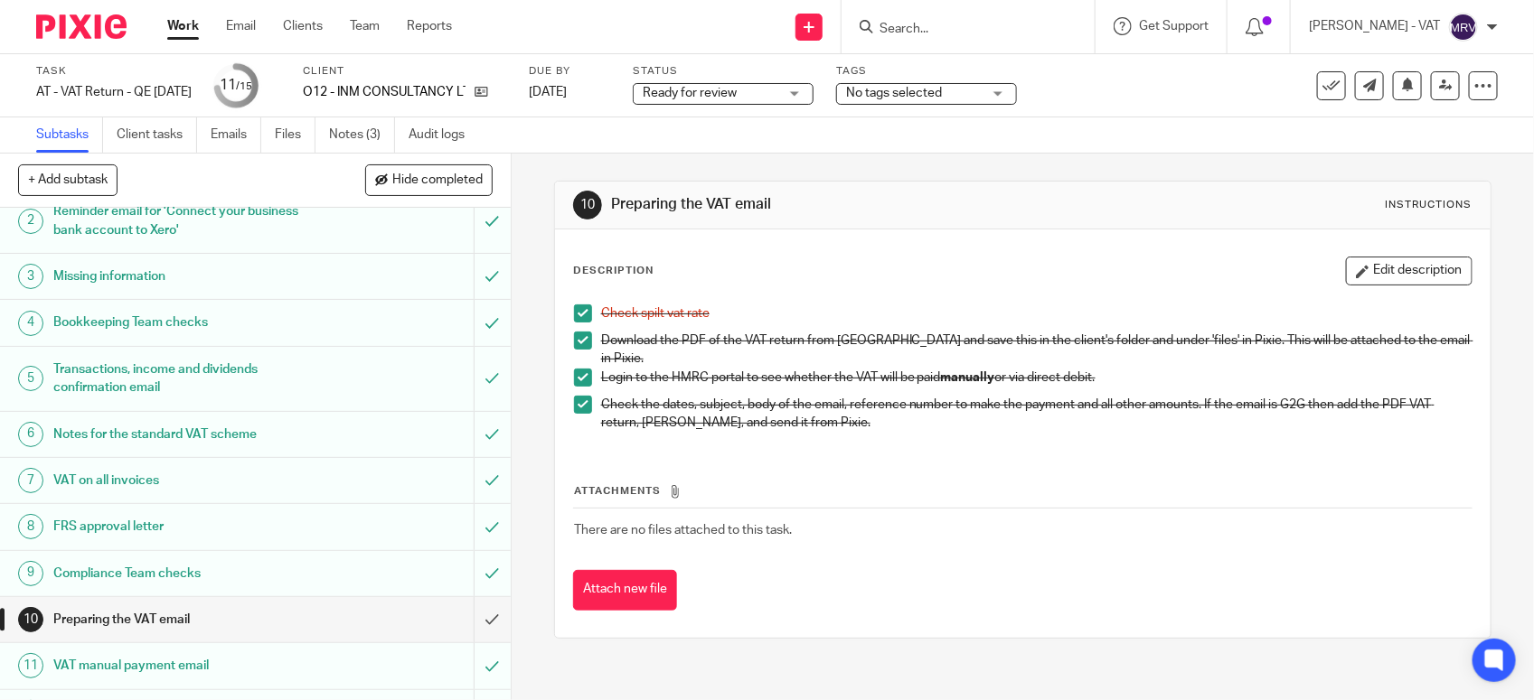
scroll to position [281, 0]
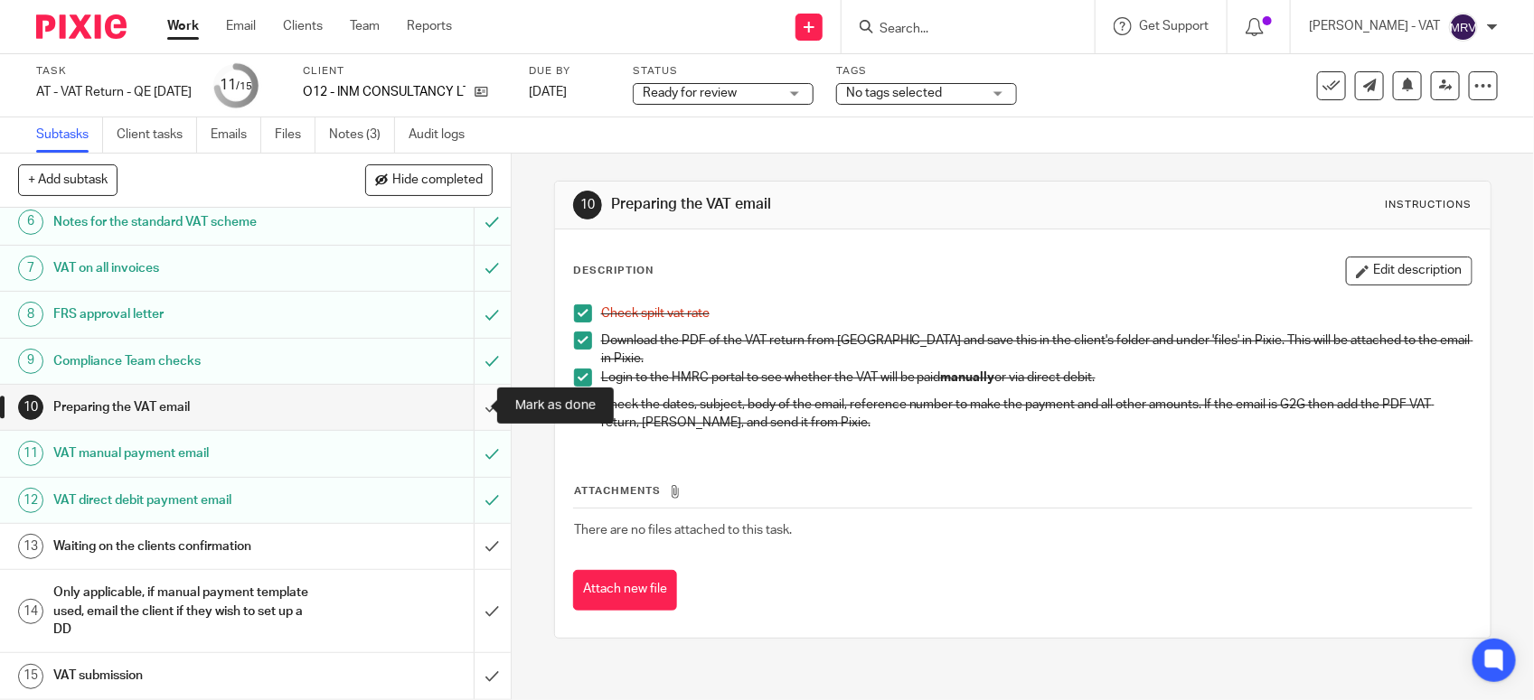
click at [470, 405] on input "submit" at bounding box center [255, 407] width 511 height 45
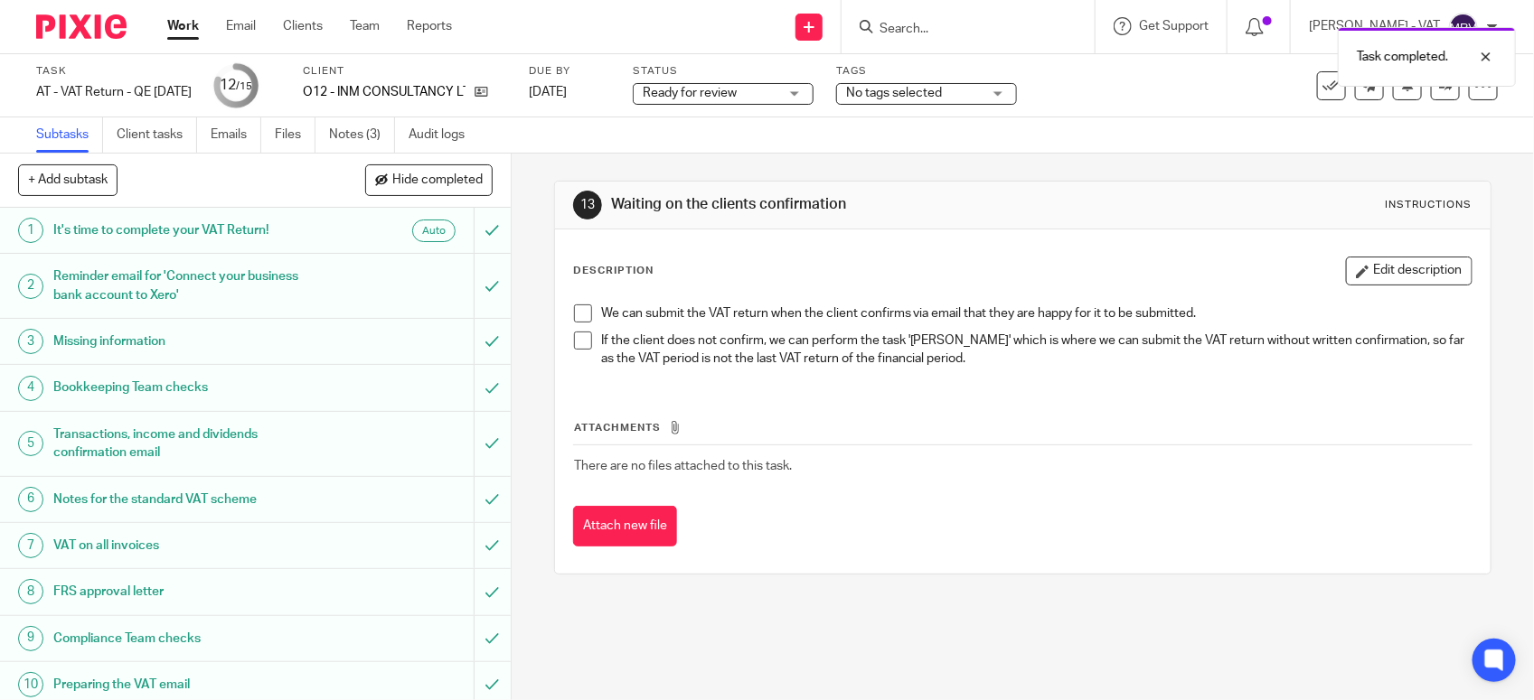
click at [760, 384] on div "Attachments There are no files attached to this task. Attach new file" at bounding box center [1022, 465] width 899 height 164
click at [765, 83] on div "Ready for review Ready for review" at bounding box center [723, 94] width 181 height 22
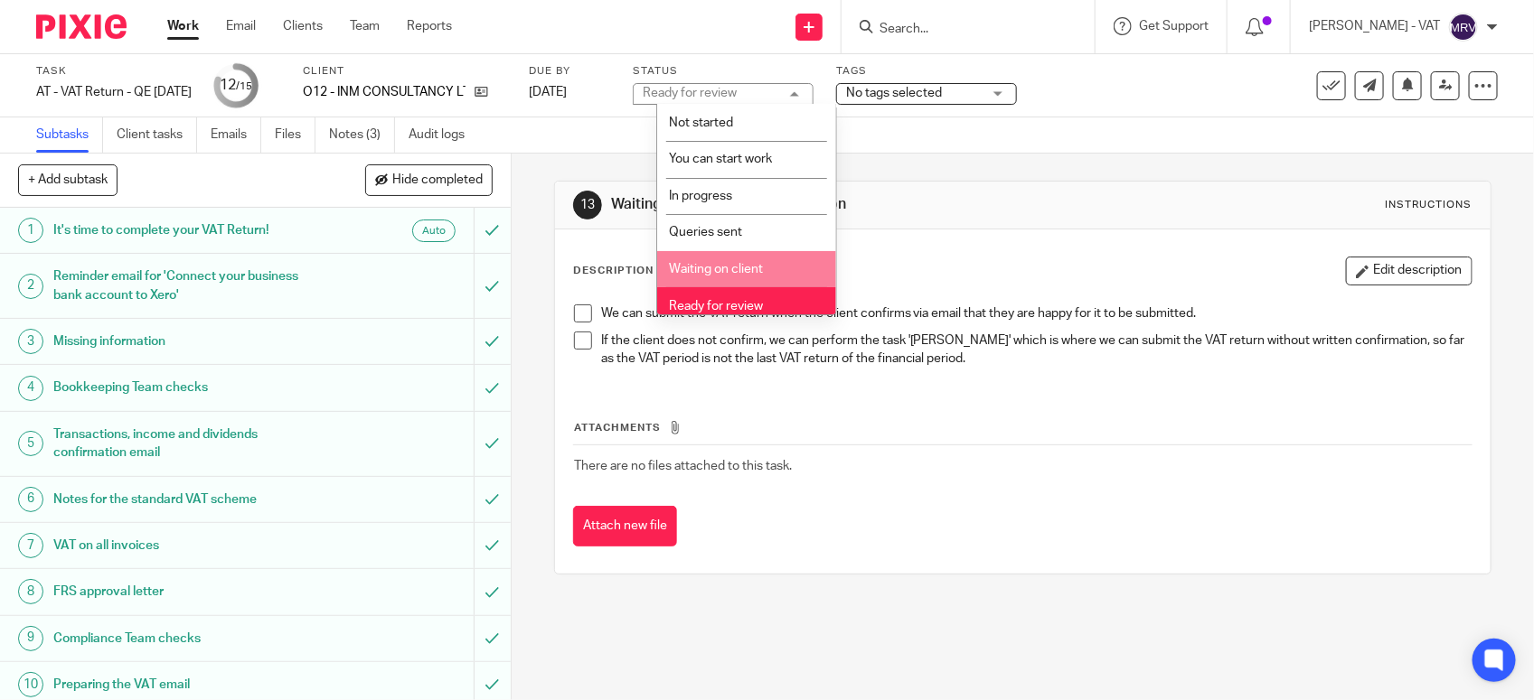
scroll to position [81, 0]
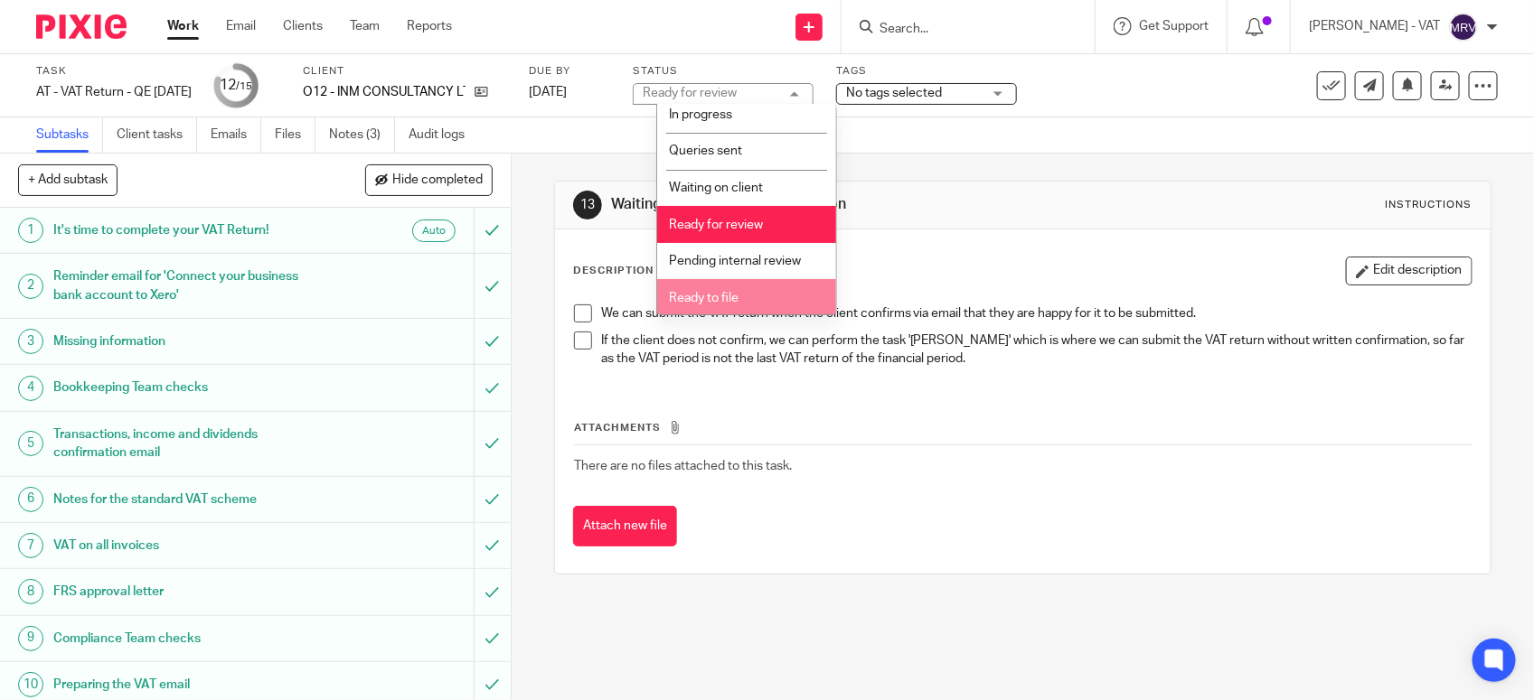
click at [738, 298] on li "Ready to file" at bounding box center [746, 297] width 179 height 37
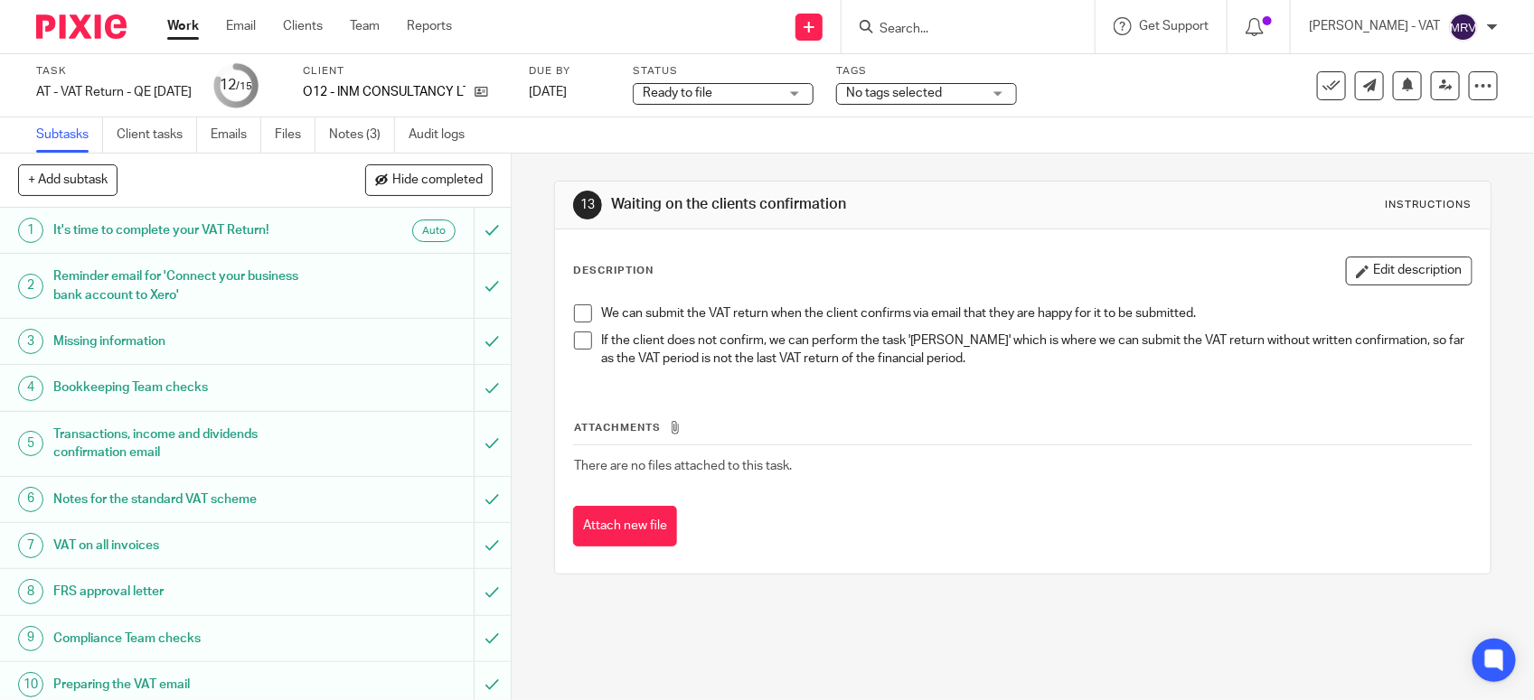
click at [942, 230] on div "Description Edit description We can submit the VAT return when the client confi…" at bounding box center [1022, 402] width 935 height 344
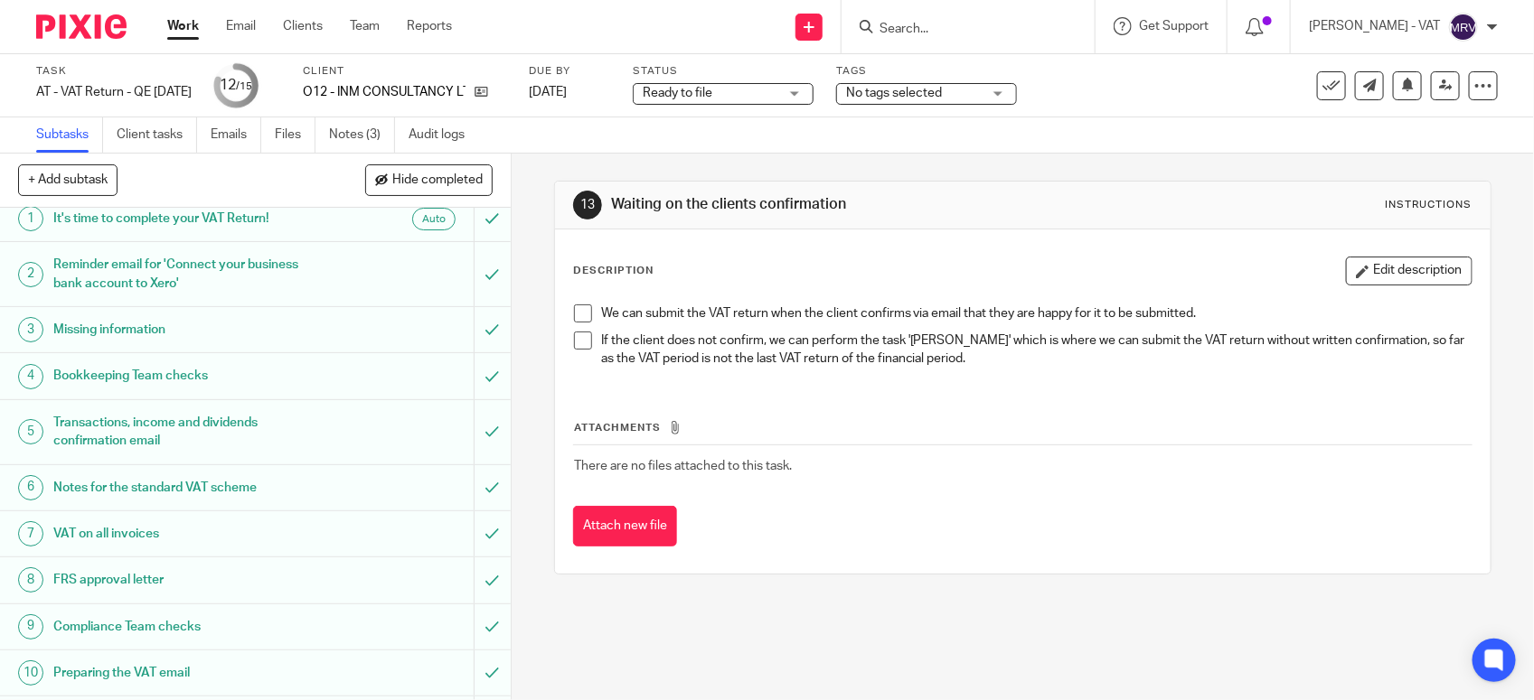
scroll to position [0, 0]
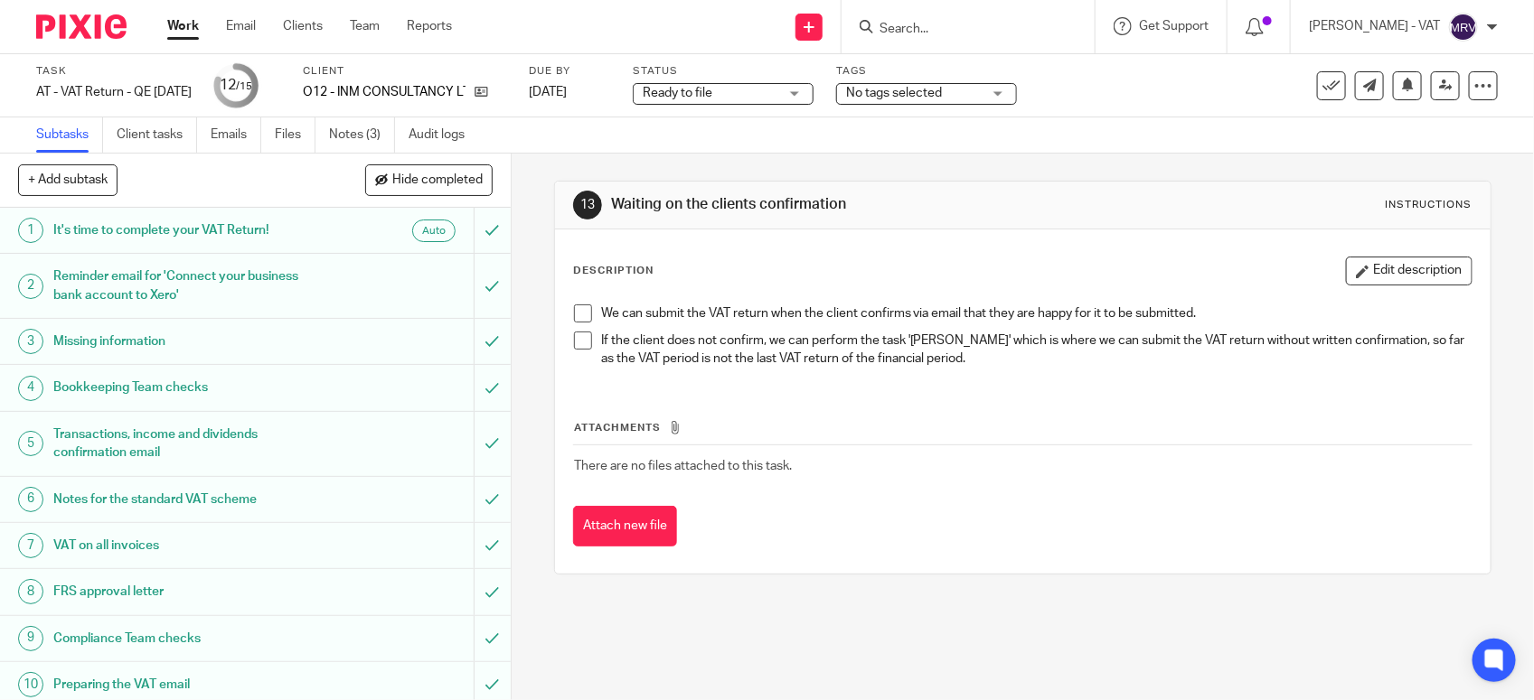
click at [963, 259] on div "Description Edit description" at bounding box center [1022, 271] width 899 height 29
click at [1431, 79] on link at bounding box center [1445, 85] width 29 height 29
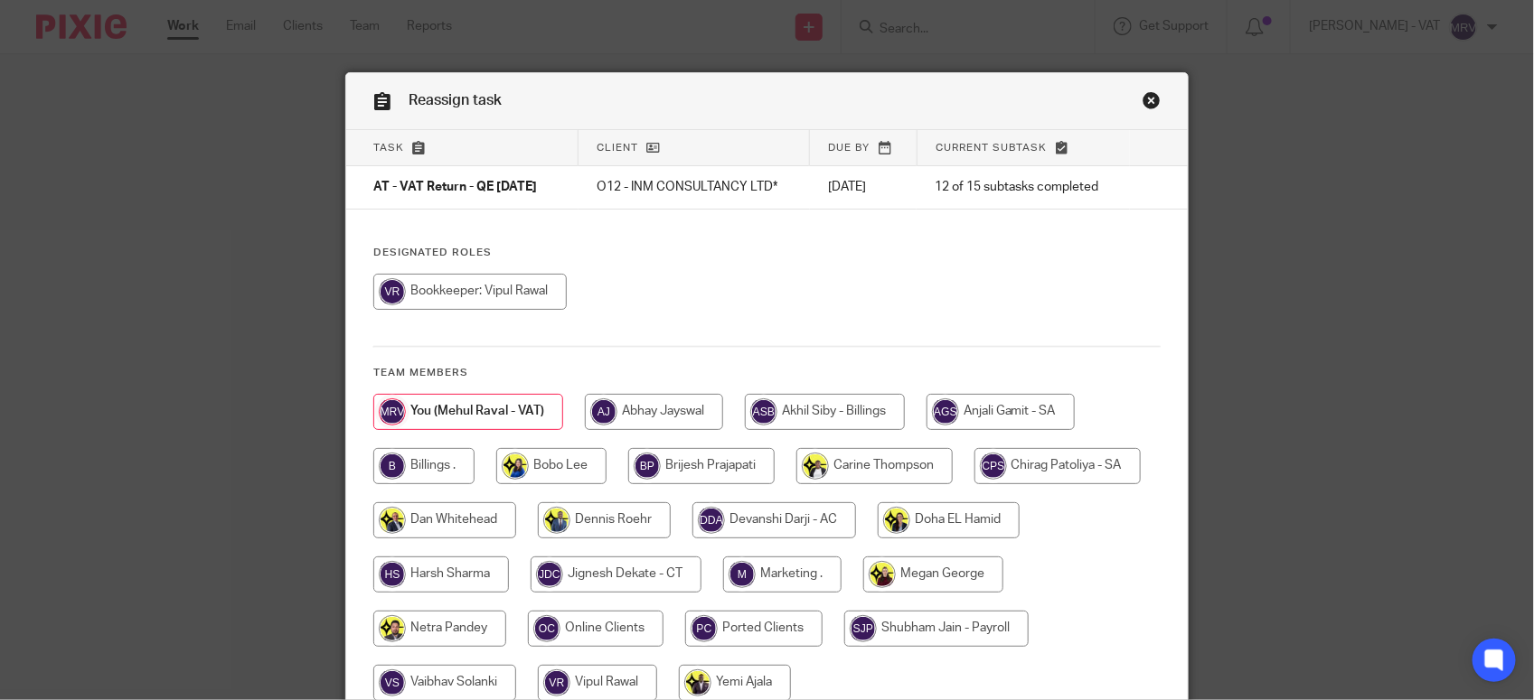
click at [755, 264] on div "Designated Roles Team members" at bounding box center [766, 483] width 841 height 474
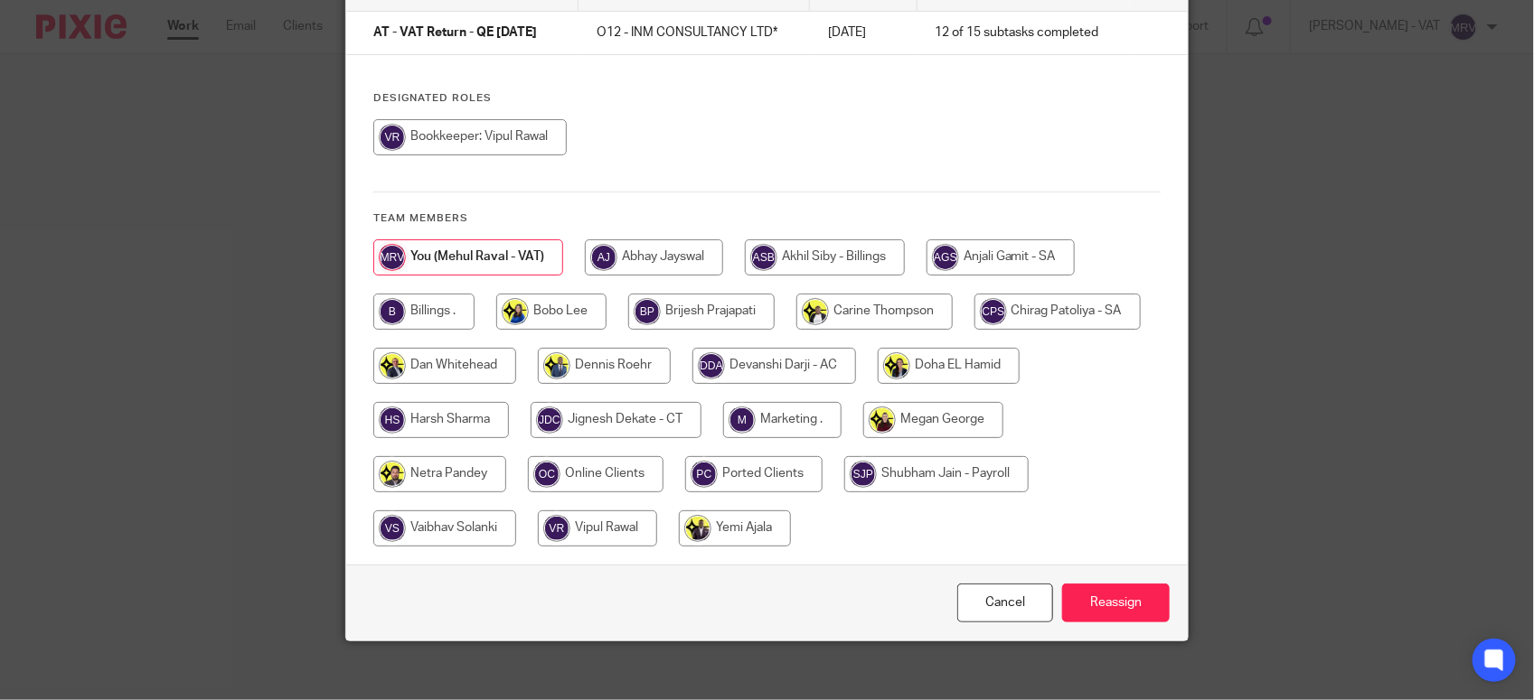
scroll to position [169, 0]
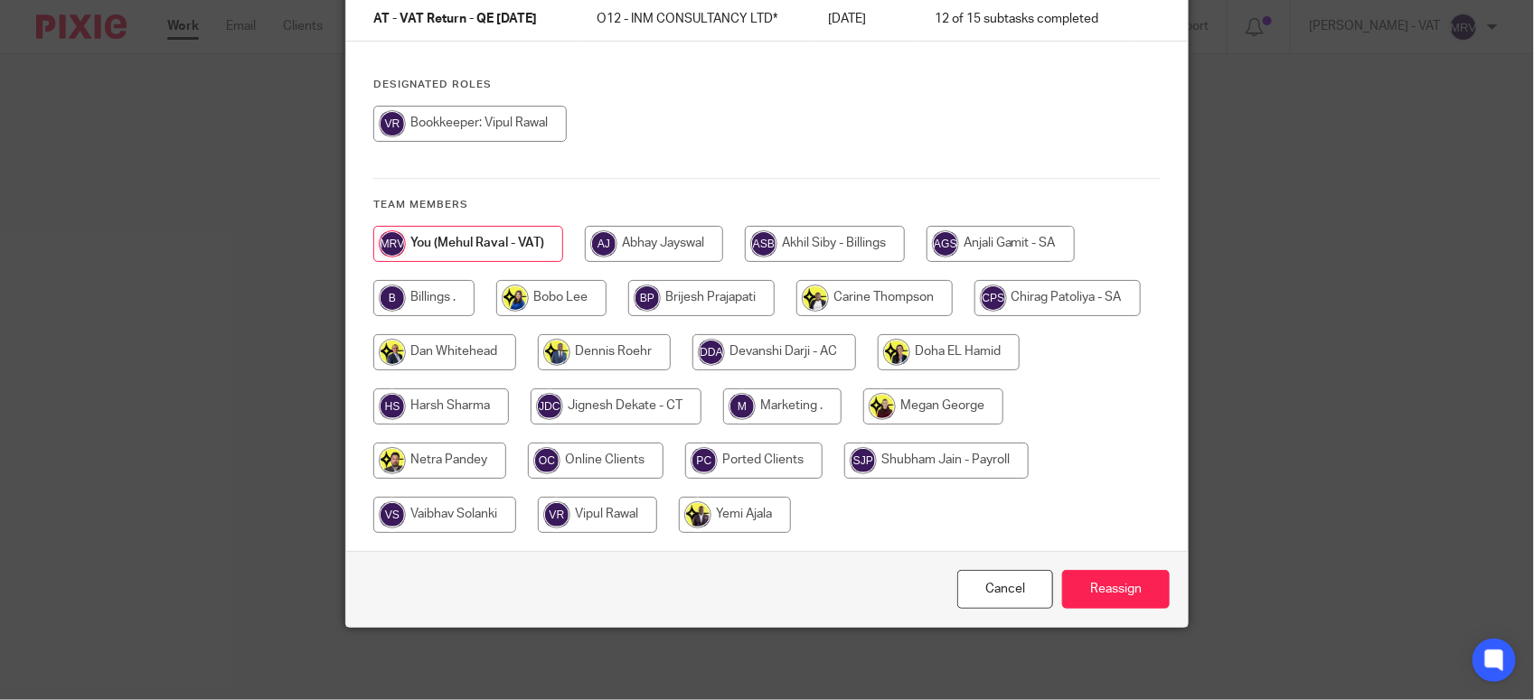
click at [409, 308] on input "radio" at bounding box center [423, 298] width 101 height 36
radio input "true"
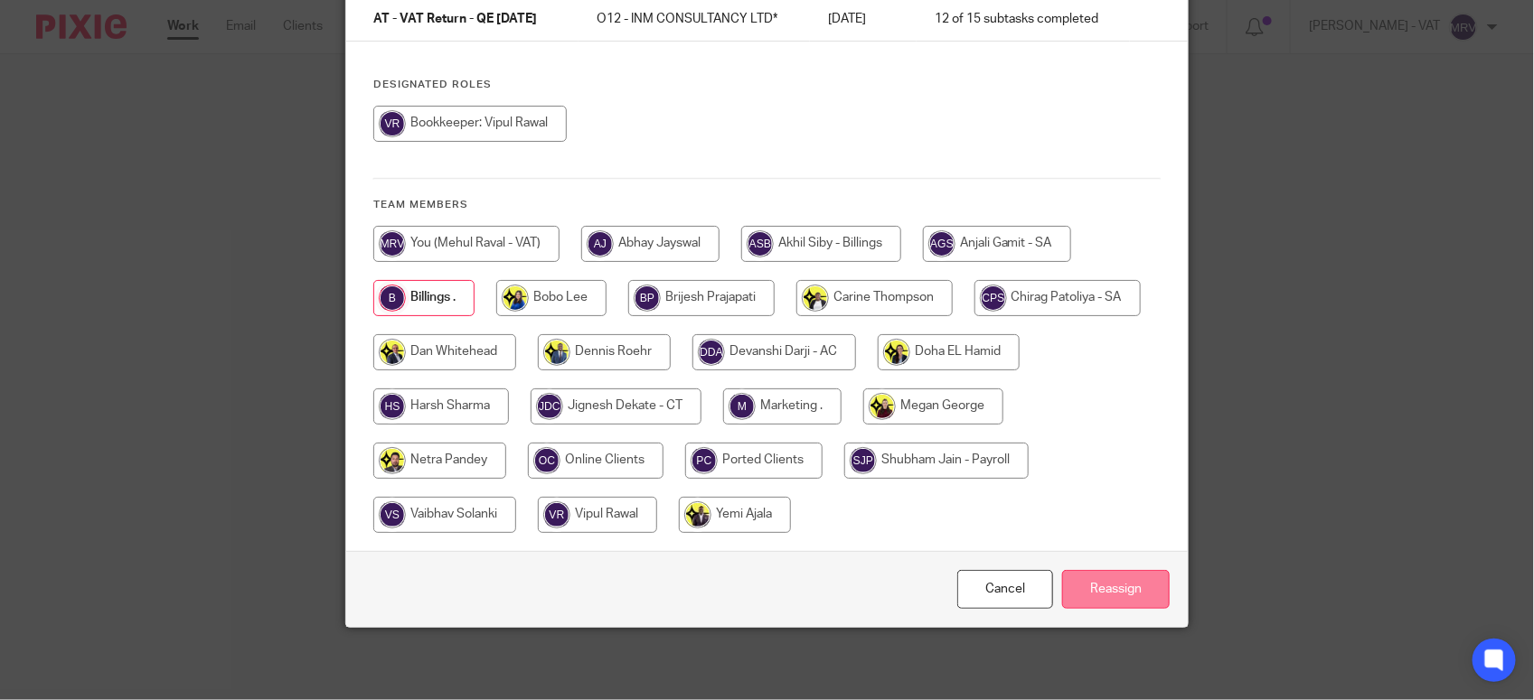
click at [1119, 588] on input "Reassign" at bounding box center [1116, 589] width 108 height 39
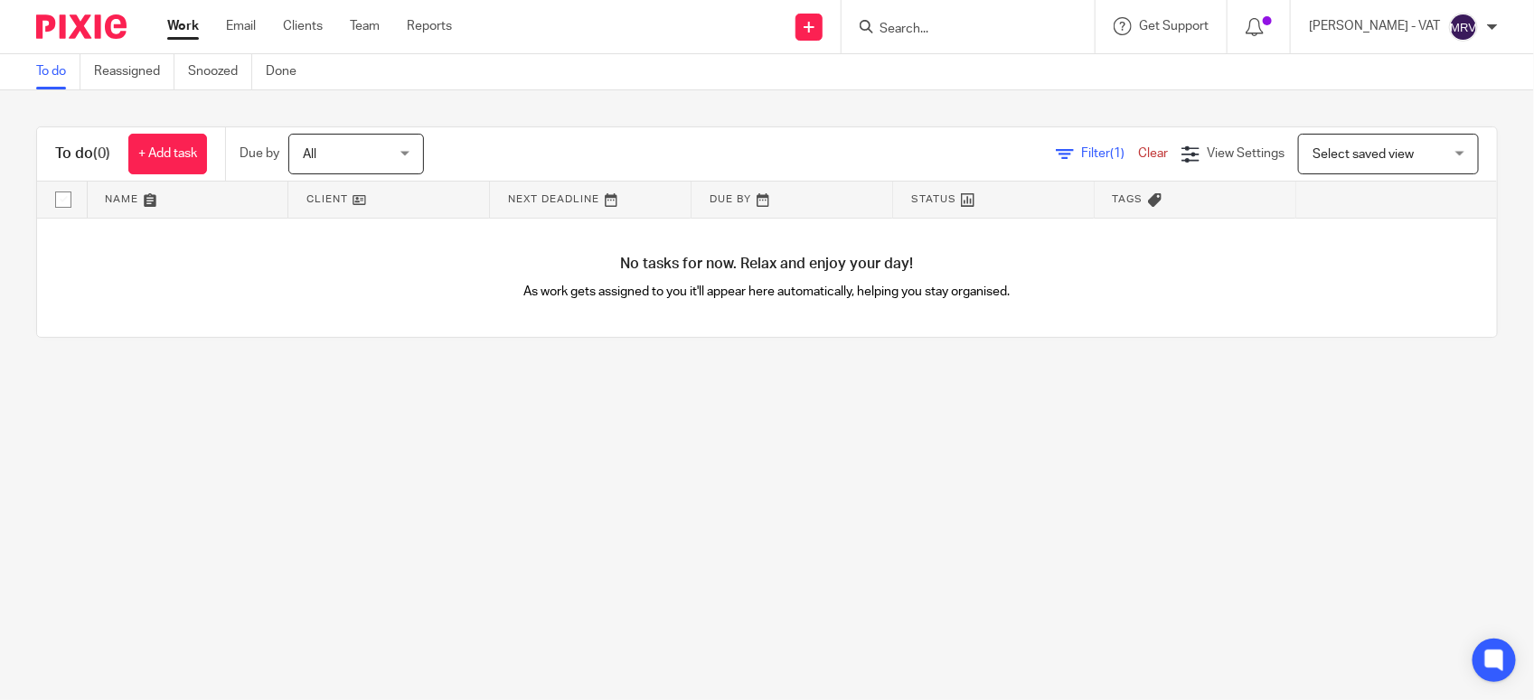
click at [480, 456] on main "To do Reassigned Snoozed Done To do (0) + Add task Due by All All [DATE] [DATE]…" at bounding box center [767, 350] width 1534 height 700
click at [669, 452] on main "To do Reassigned Snoozed Done To do (0) + Add task Due by All All [DATE] [DATE]…" at bounding box center [767, 350] width 1534 height 700
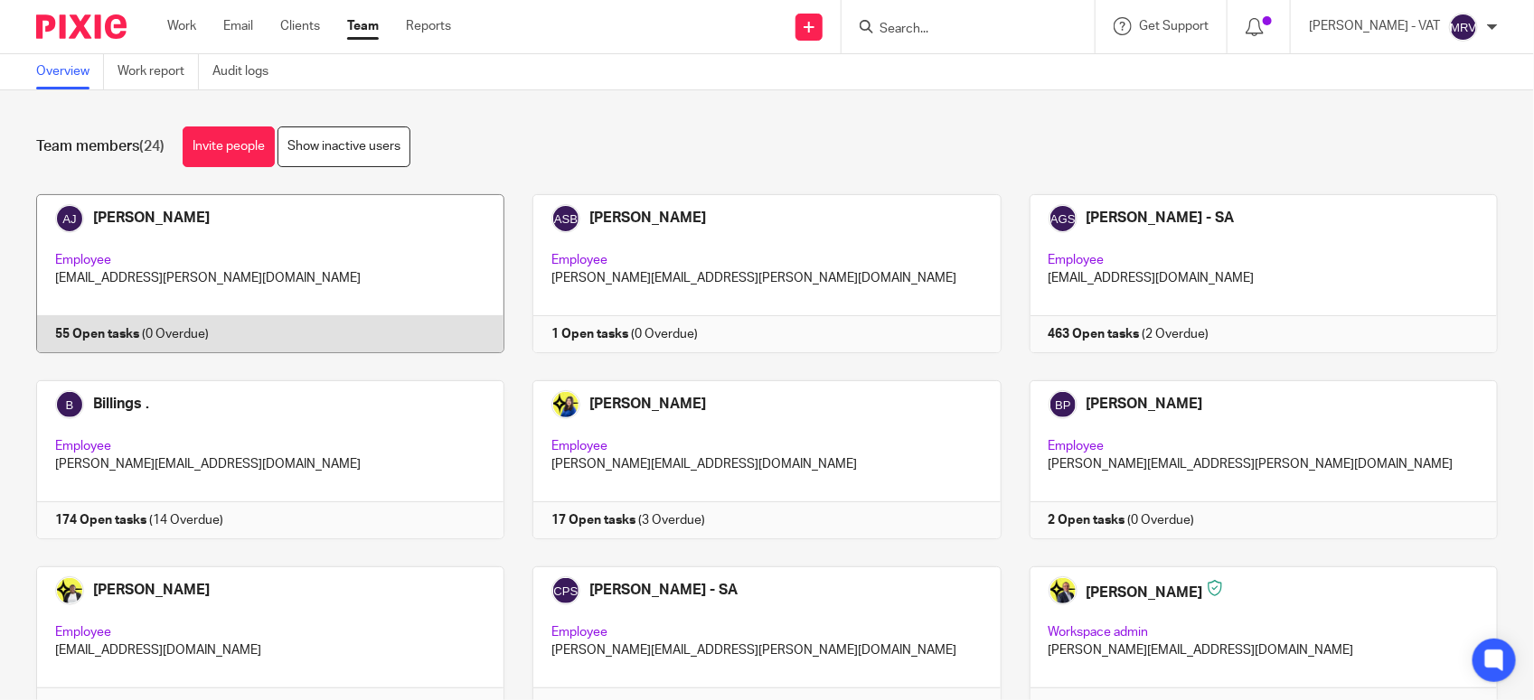
click at [314, 289] on link at bounding box center [256, 273] width 496 height 159
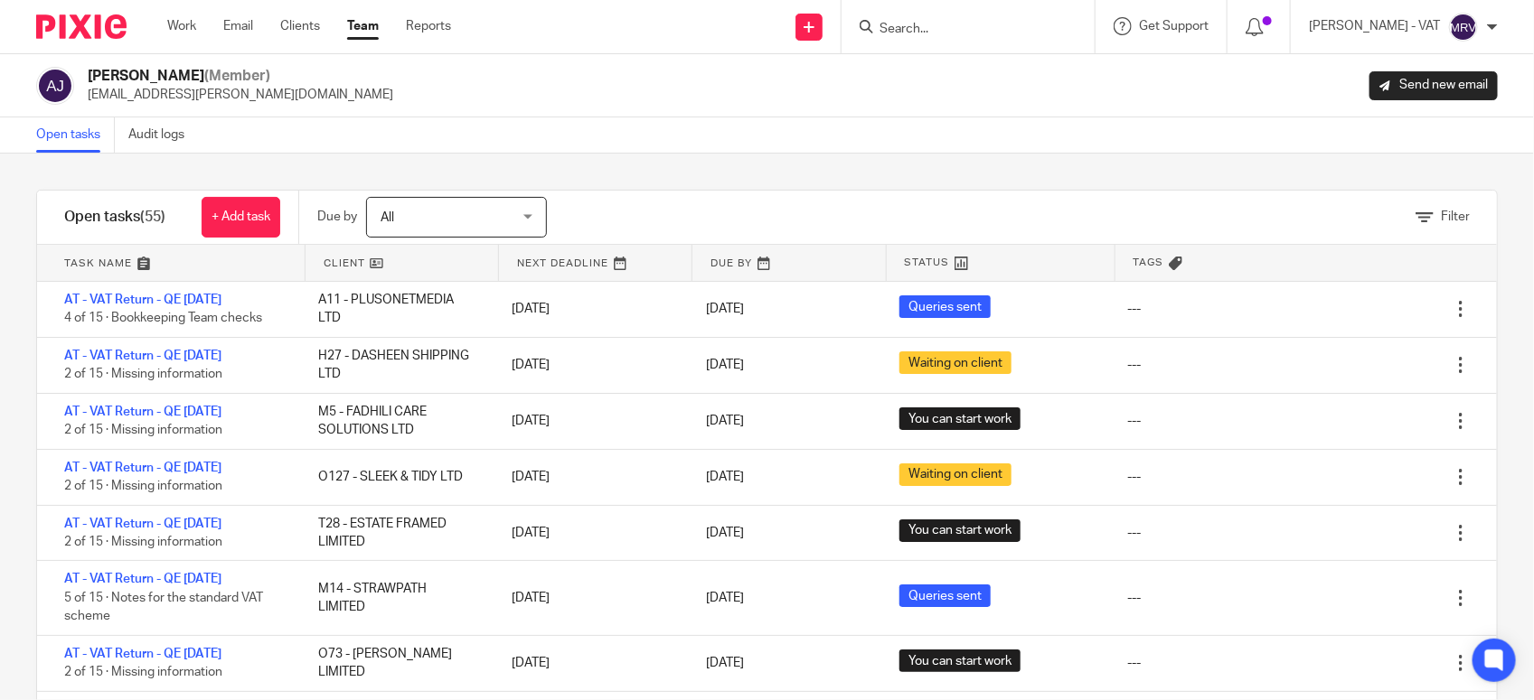
click at [10, 402] on div "Filter tasks Only show tasks matching all of these conditions 1 Client name Is …" at bounding box center [767, 427] width 1534 height 547
click at [1471, 520] on div "Filter tasks Only show tasks matching all of these conditions 1 Client name Is …" at bounding box center [767, 427] width 1534 height 547
click at [452, 140] on div "Open tasks Audit logs" at bounding box center [767, 135] width 1534 height 36
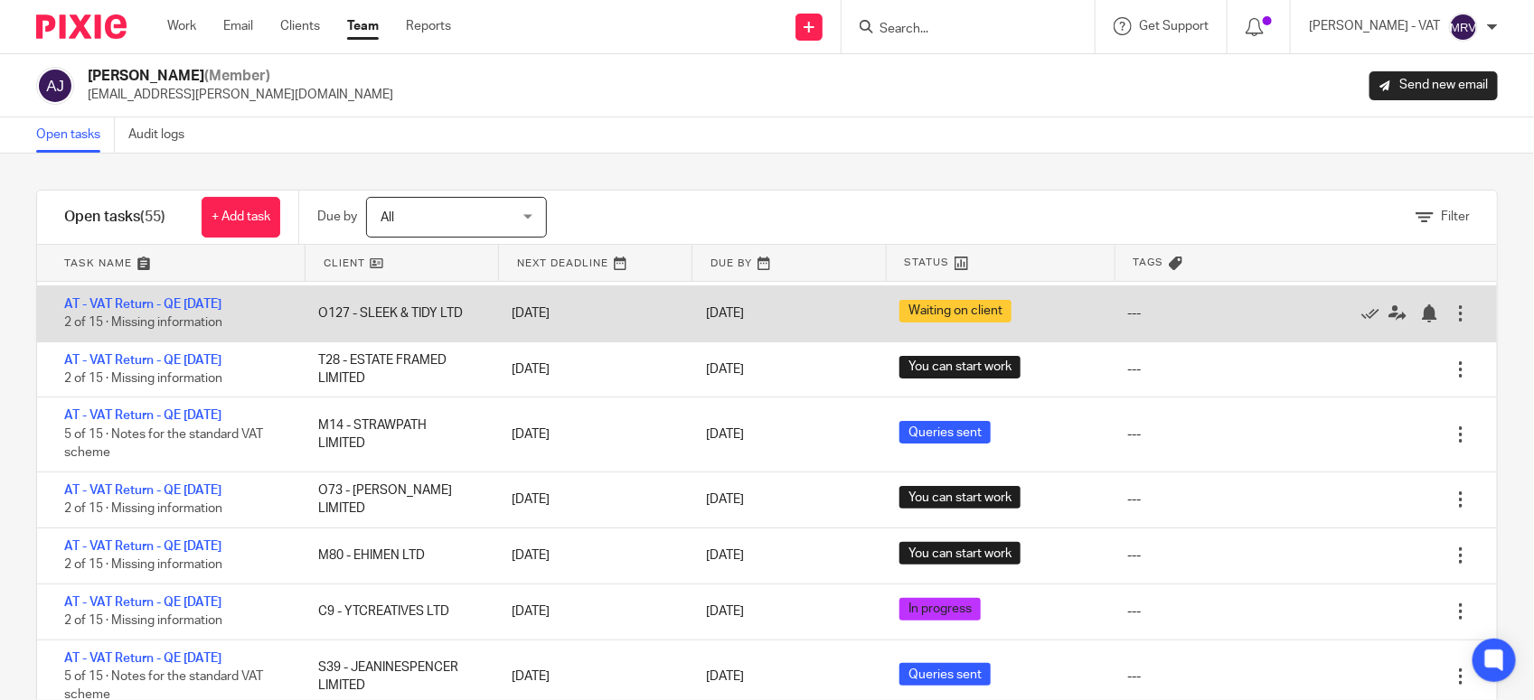
scroll to position [113, 0]
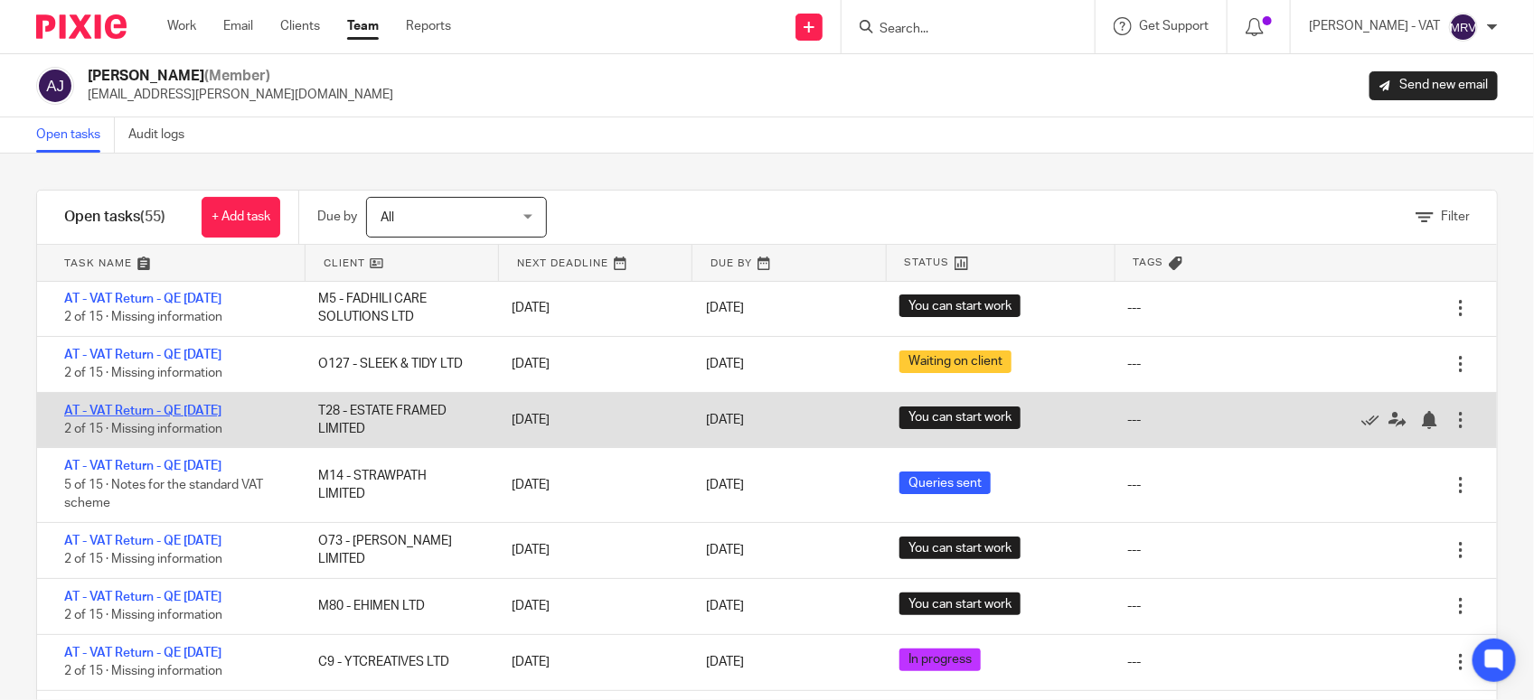
click at [169, 414] on link "AT - VAT Return - QE [DATE]" at bounding box center [142, 411] width 157 height 13
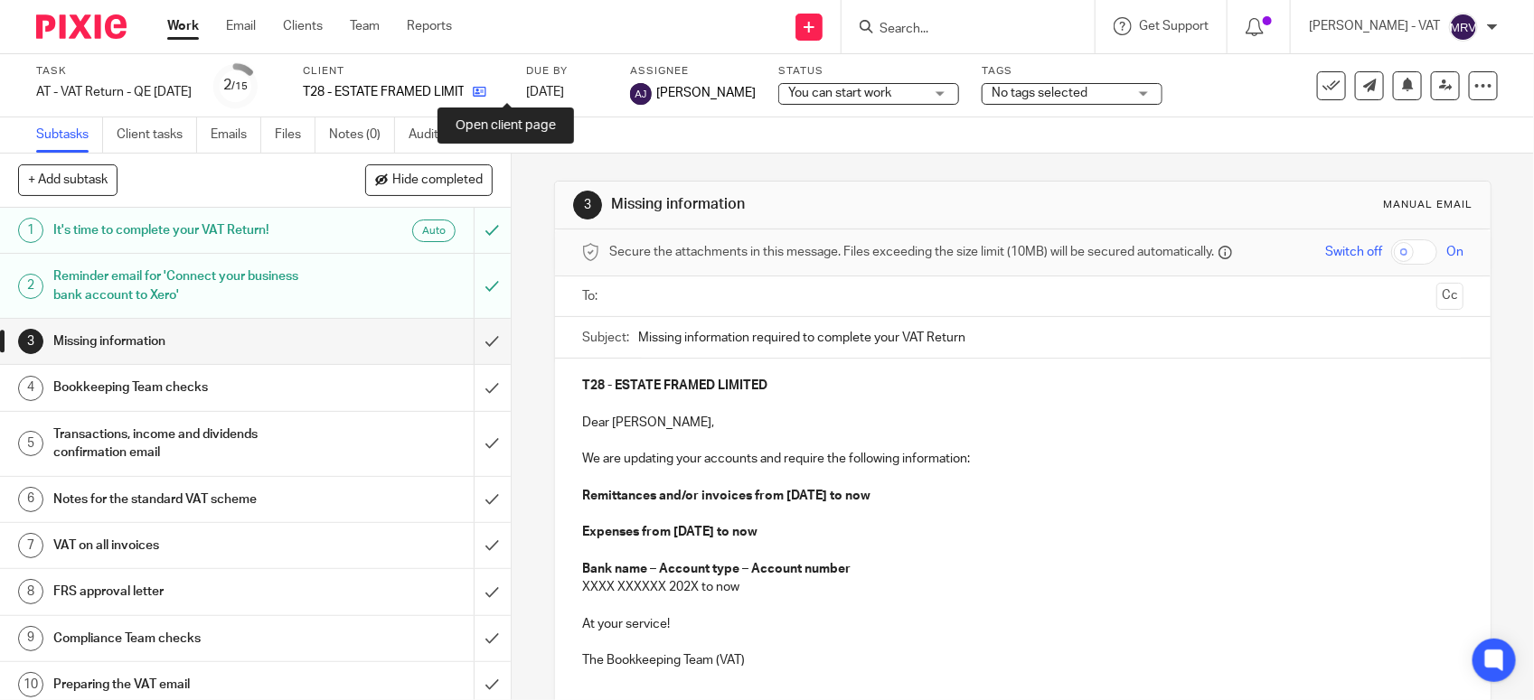
click at [486, 95] on icon at bounding box center [480, 92] width 14 height 14
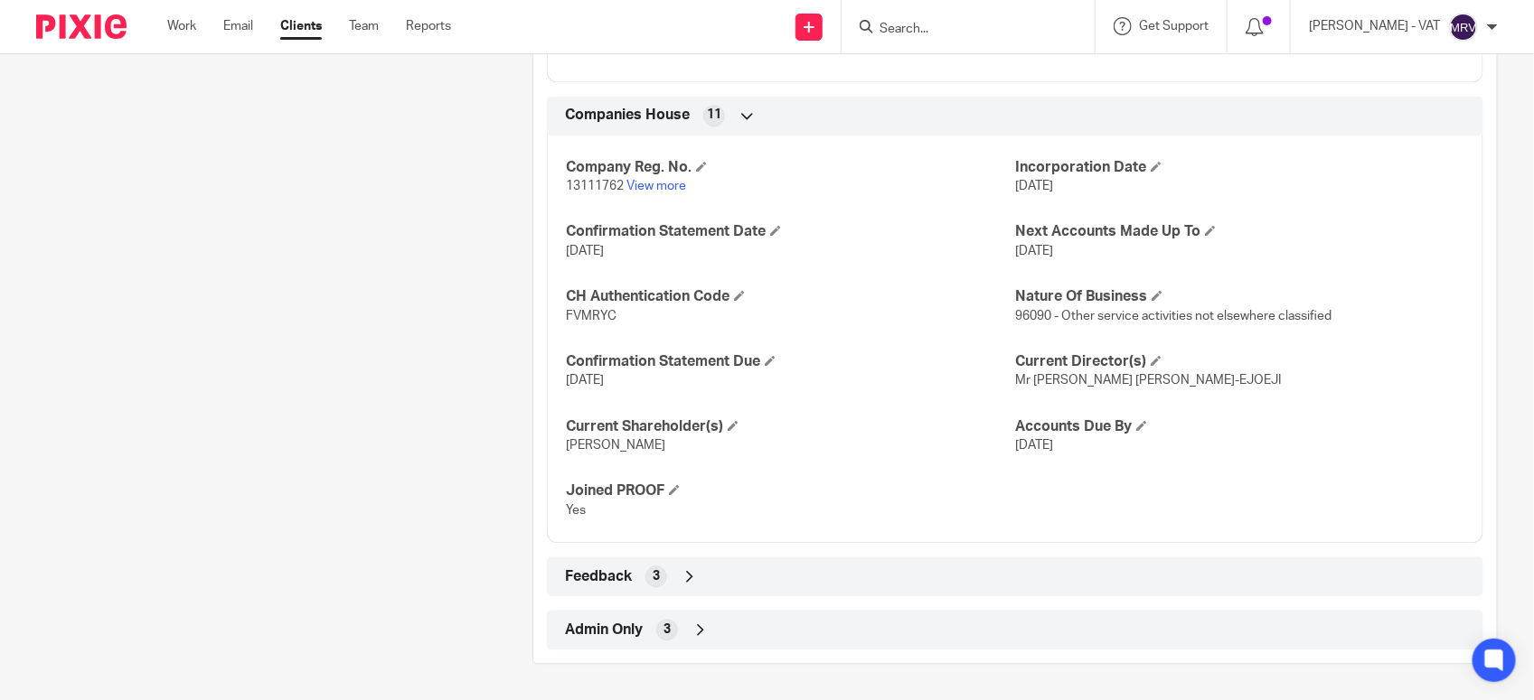
scroll to position [1705, 0]
click at [915, 332] on div "Company Reg. No. 13111762 View more Incorporation Date [DATE] Confirmation Stat…" at bounding box center [1015, 333] width 936 height 422
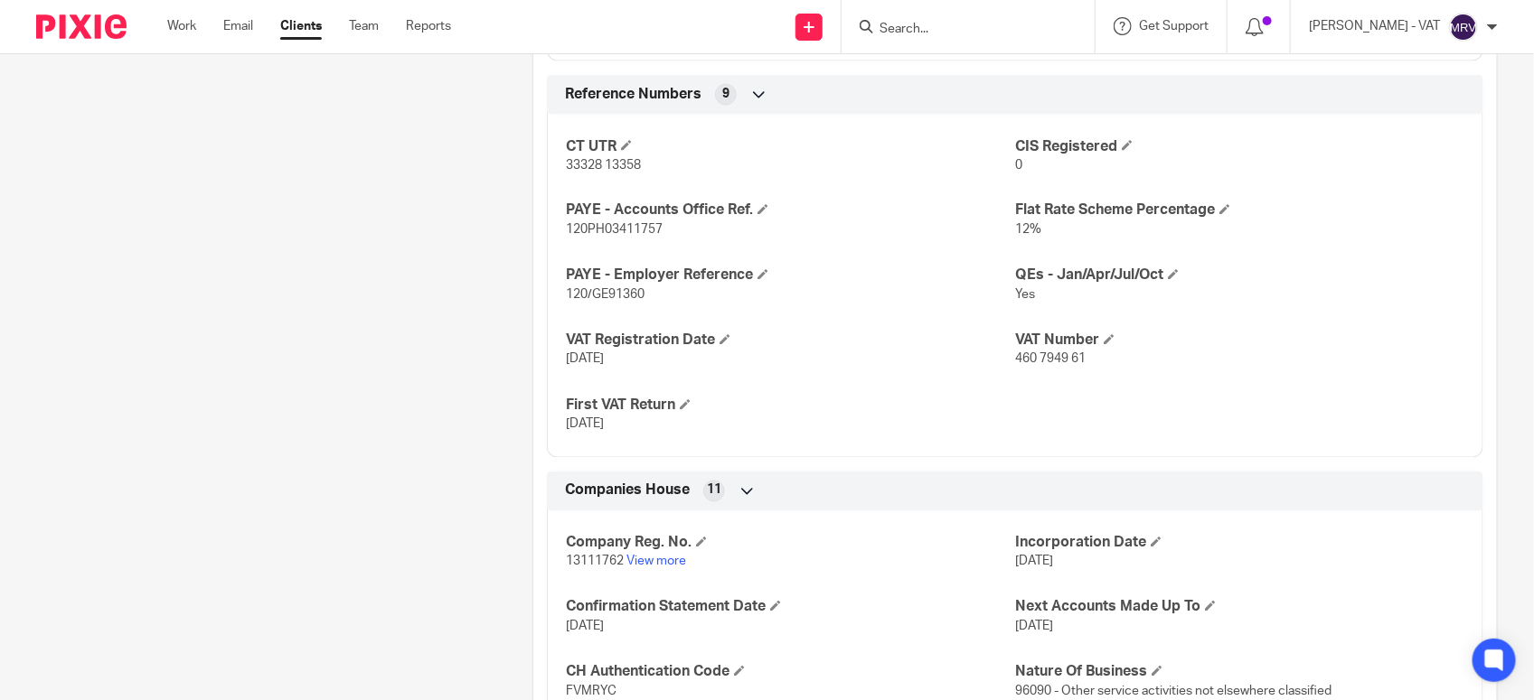
scroll to position [1254, 0]
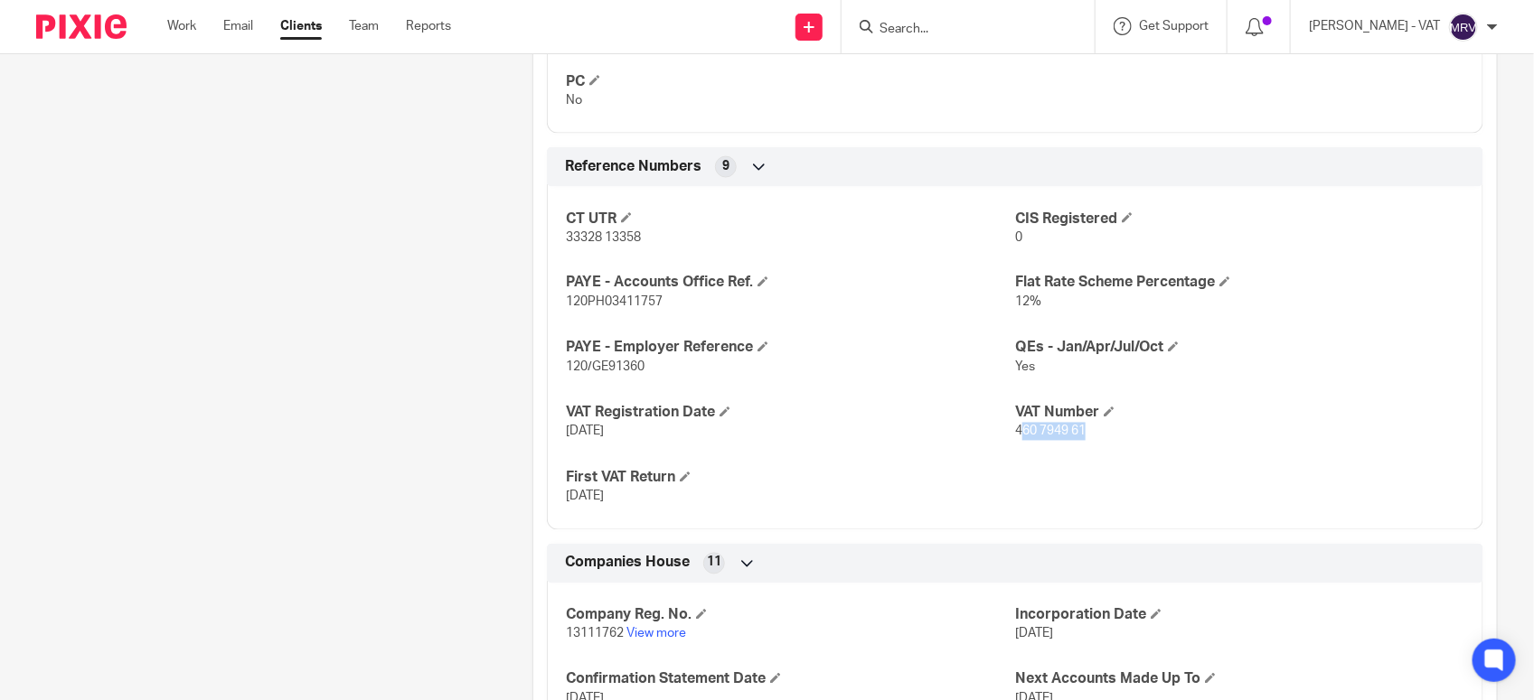
drag, startPoint x: 1009, startPoint y: 436, endPoint x: 1095, endPoint y: 426, distance: 87.3
click at [1095, 426] on p "460 7949 61" at bounding box center [1239, 432] width 449 height 18
drag, startPoint x: 1095, startPoint y: 426, endPoint x: 1015, endPoint y: 437, distance: 81.2
click at [1015, 437] on span "460 7949 61" at bounding box center [1050, 432] width 70 height 13
drag, startPoint x: 1006, startPoint y: 431, endPoint x: 1077, endPoint y: 430, distance: 71.4
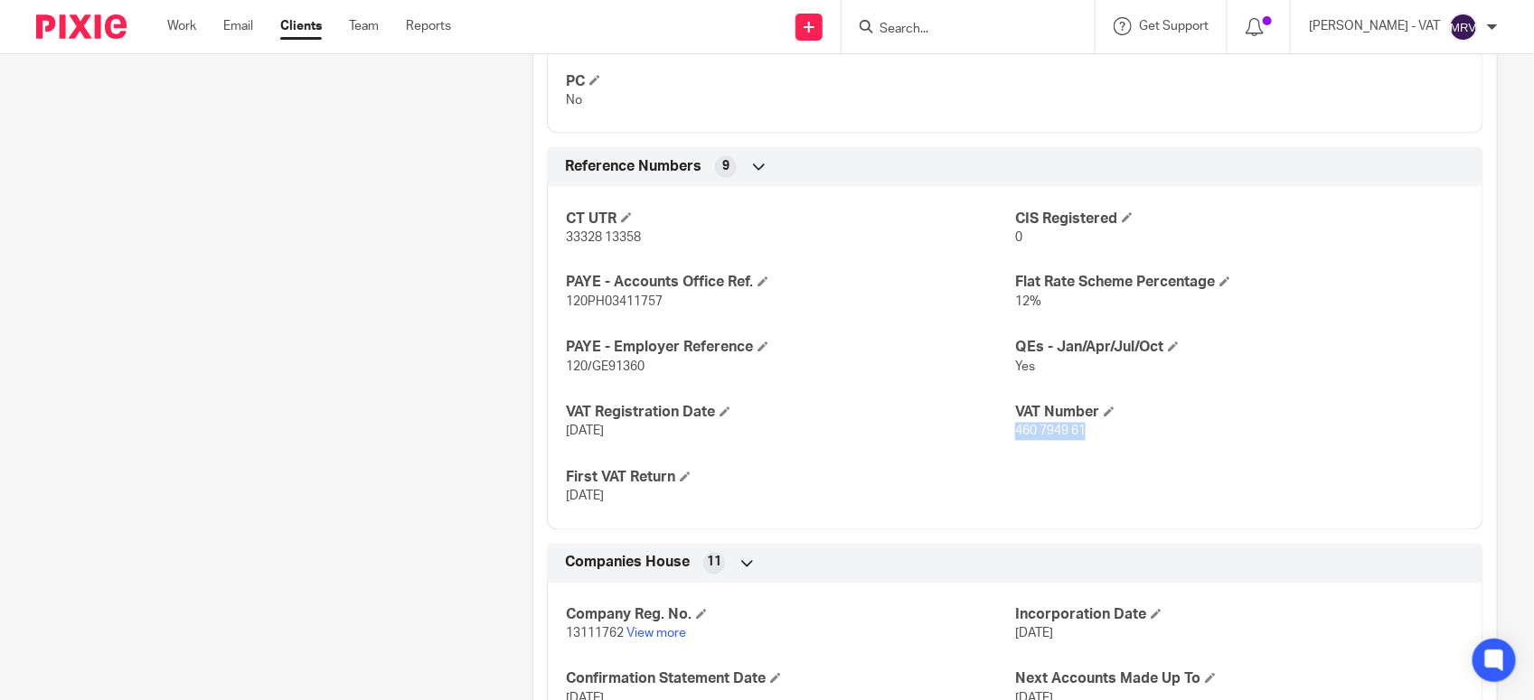
click at [1077, 430] on p "460 7949 61" at bounding box center [1239, 432] width 449 height 18
copy span "460 7949 61"
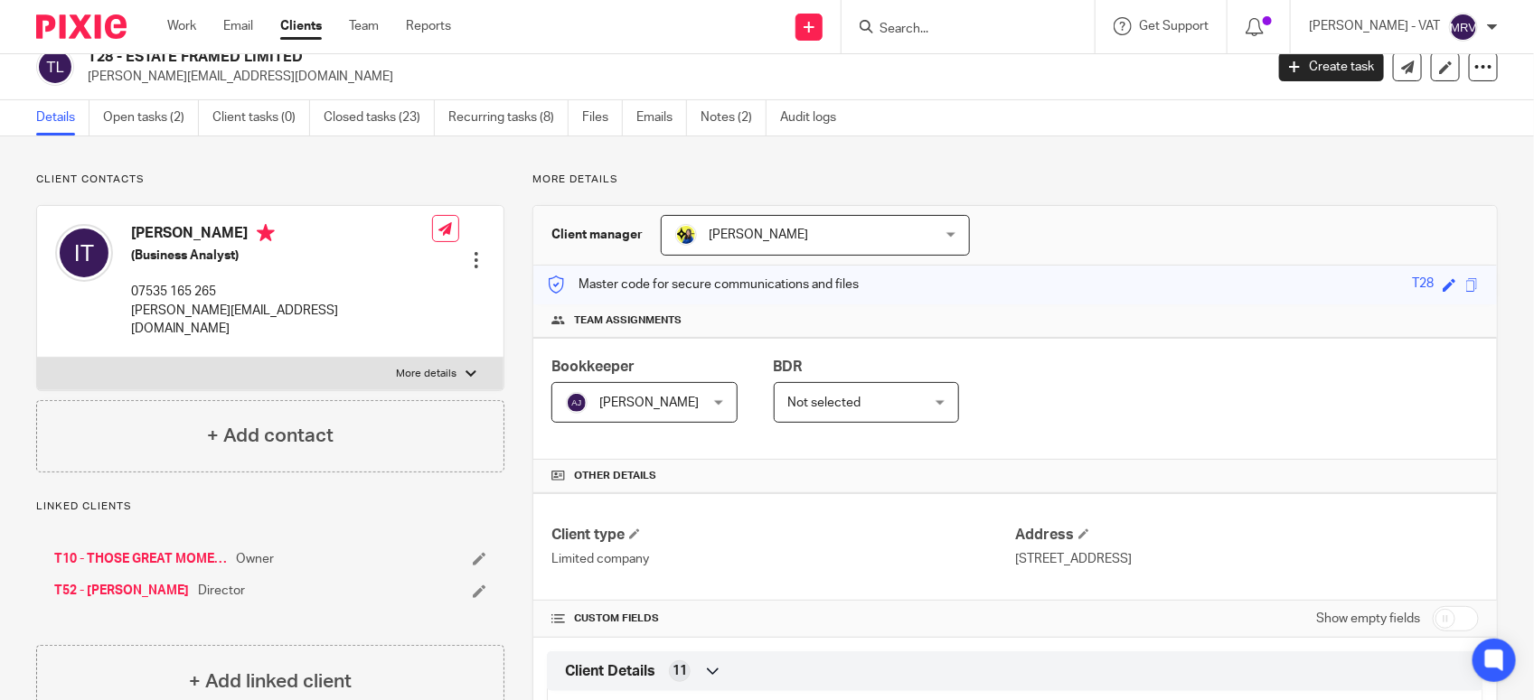
scroll to position [0, 0]
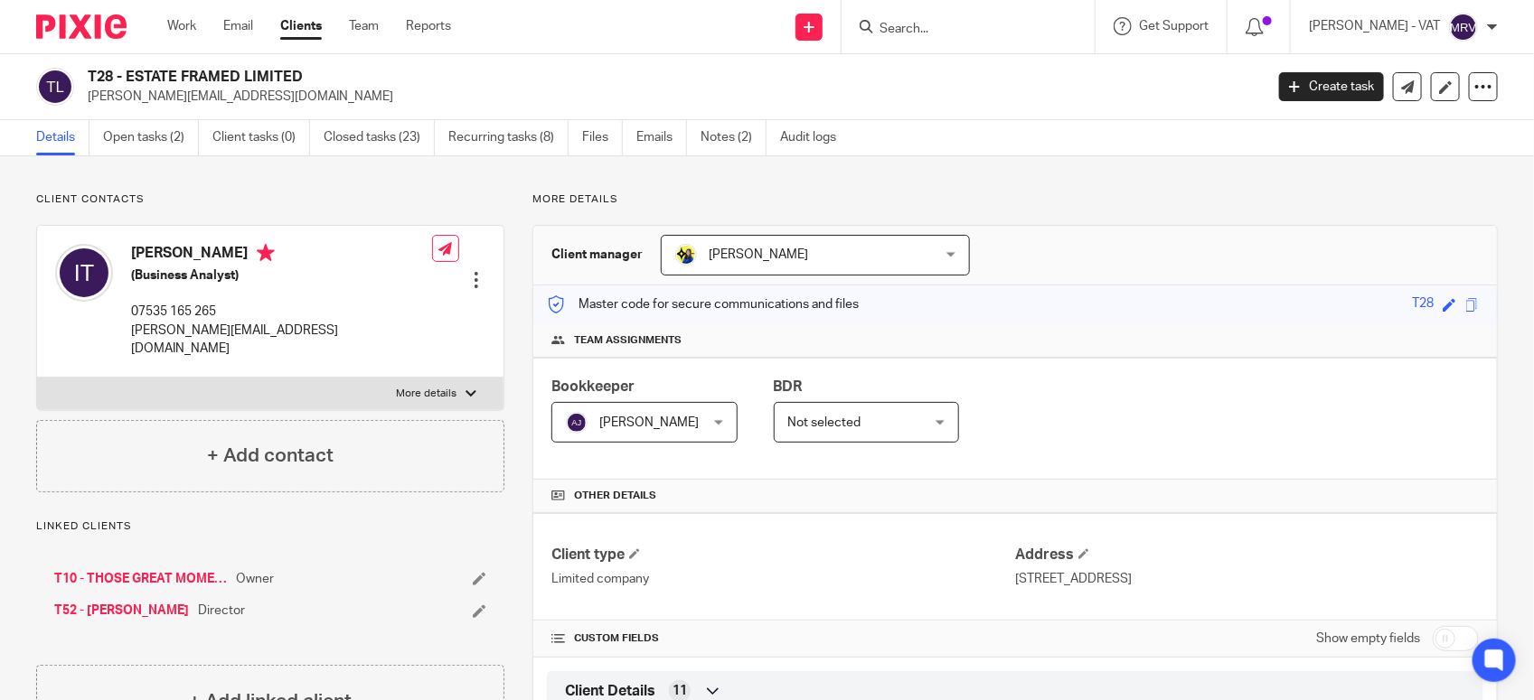
drag, startPoint x: 127, startPoint y: 73, endPoint x: 298, endPoint y: 64, distance: 172.0
click at [298, 64] on div "T28 - ESTATE FRAMED LIMITED [PERSON_NAME][EMAIL_ADDRESS][DOMAIN_NAME] Create ta…" at bounding box center [767, 87] width 1534 height 66
copy h2 "ESTATE FRAMED LIMITED"
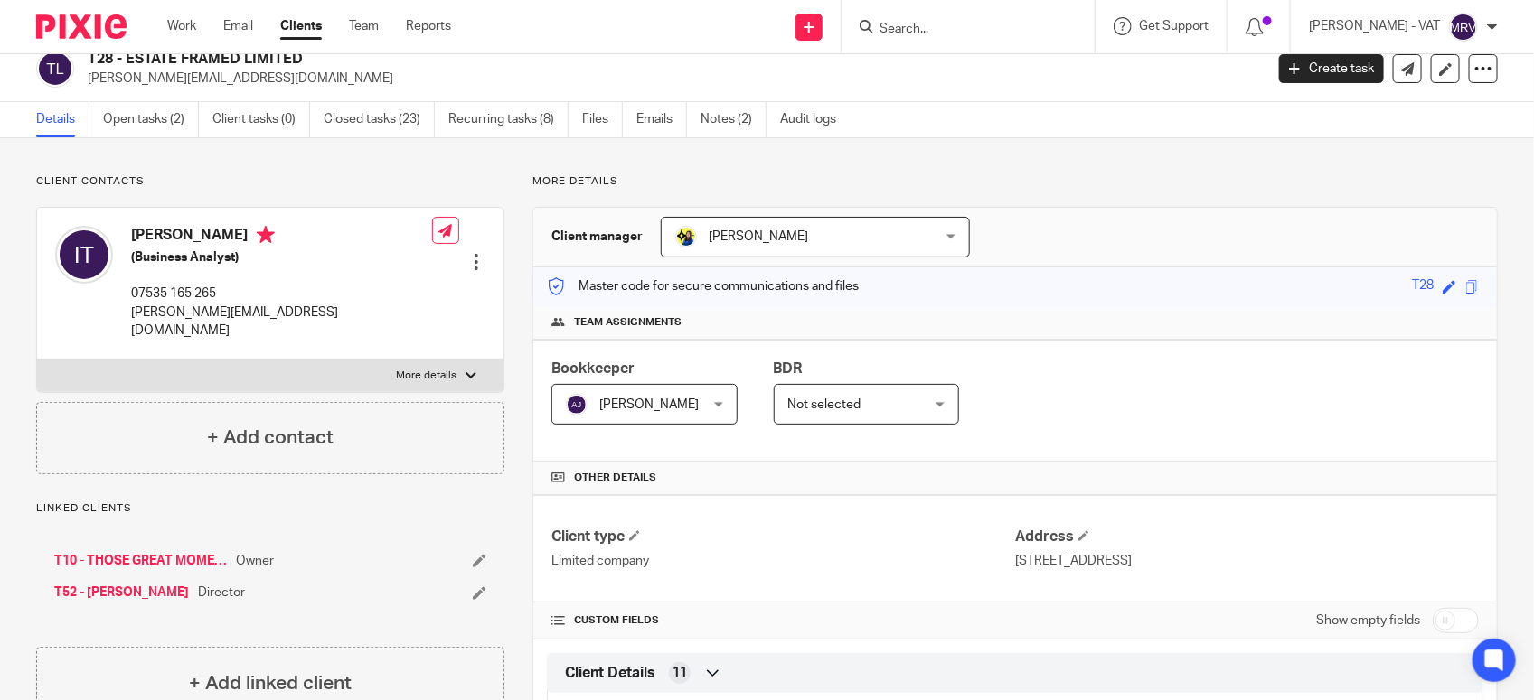
scroll to position [11, 0]
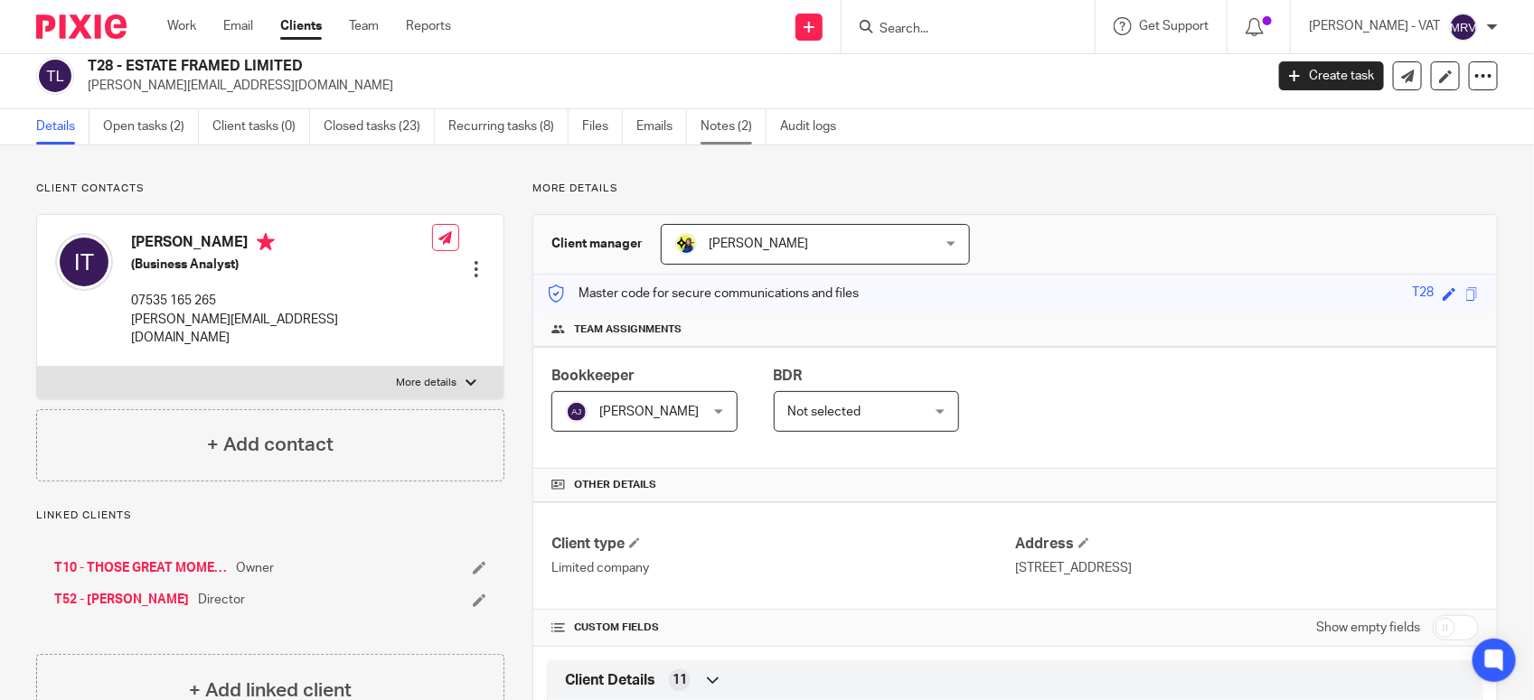
click at [750, 128] on link "Notes (2)" at bounding box center [733, 126] width 66 height 35
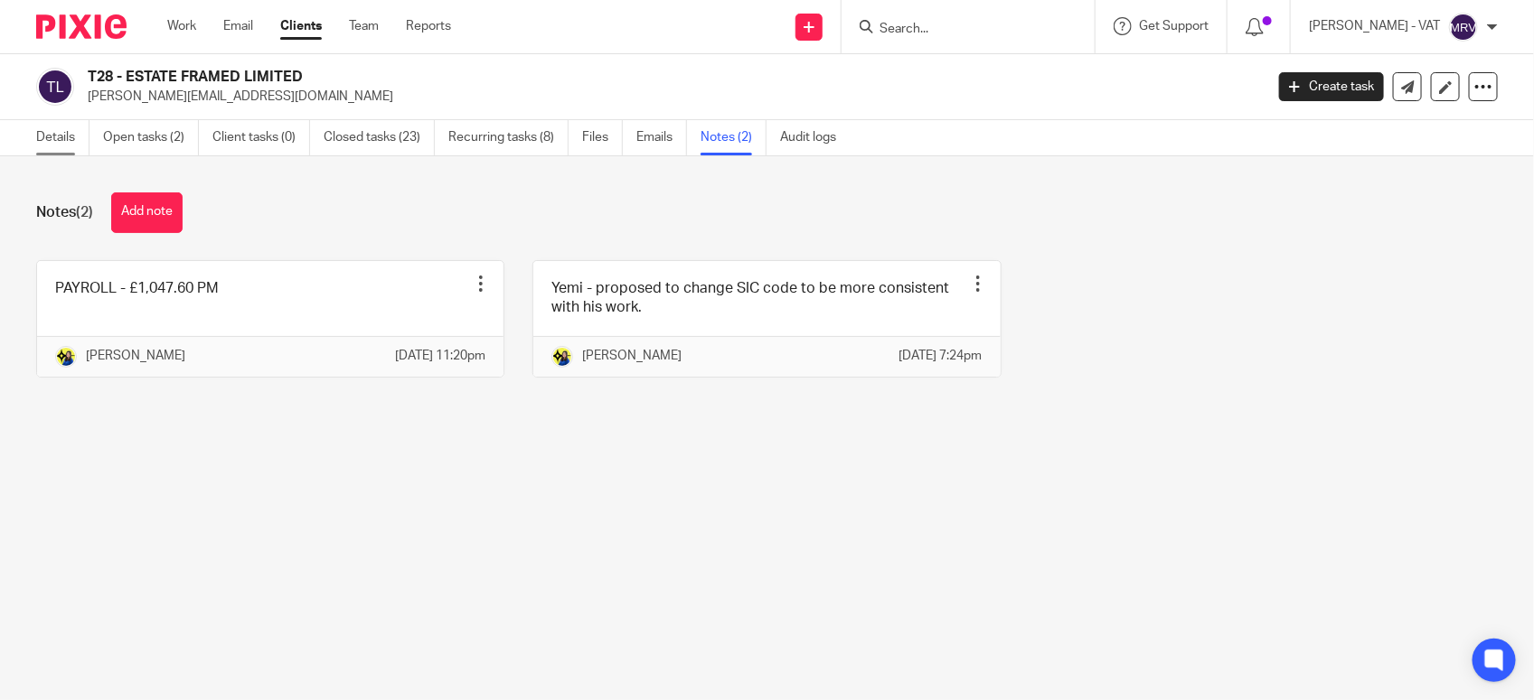
click at [42, 146] on link "Details" at bounding box center [62, 137] width 53 height 35
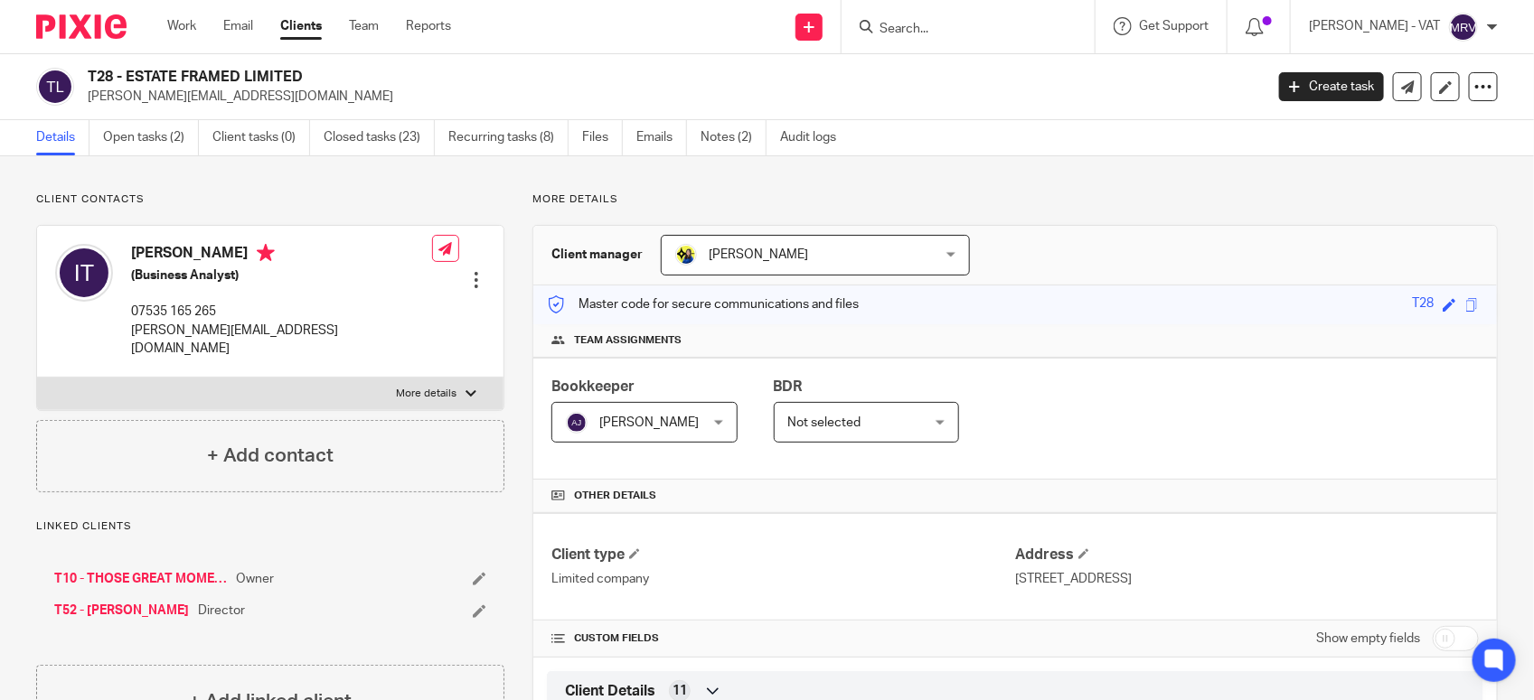
drag, startPoint x: 125, startPoint y: 74, endPoint x: 362, endPoint y: 66, distance: 237.8
click at [362, 66] on div "T28 - ESTATE FRAMED LIMITED [PERSON_NAME][EMAIL_ADDRESS][DOMAIN_NAME] Create ta…" at bounding box center [767, 87] width 1534 height 66
copy h2 "ESTATE FRAMED LIMITED"
